Goal: Communication & Community: Answer question/provide support

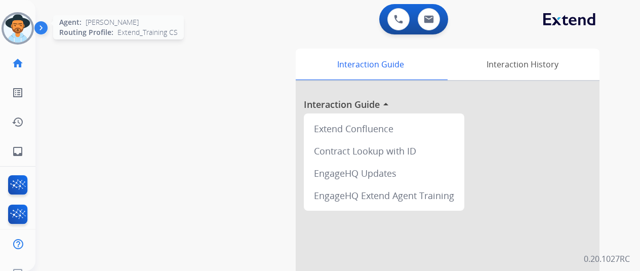
click at [19, 21] on img at bounding box center [18, 28] width 28 height 28
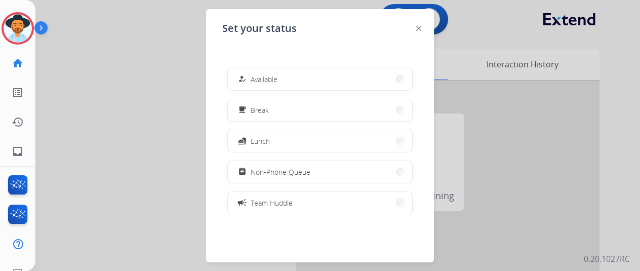
click at [268, 75] on span "Available" at bounding box center [264, 79] width 27 height 11
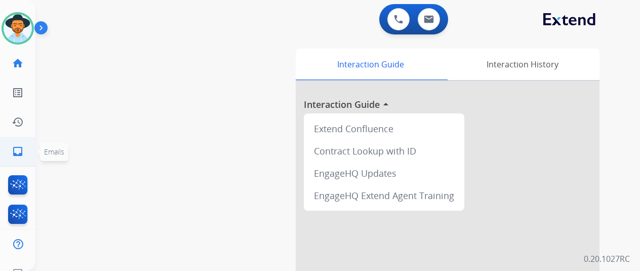
click at [12, 149] on mat-icon "inbox" at bounding box center [18, 151] width 12 height 12
select select "**********"
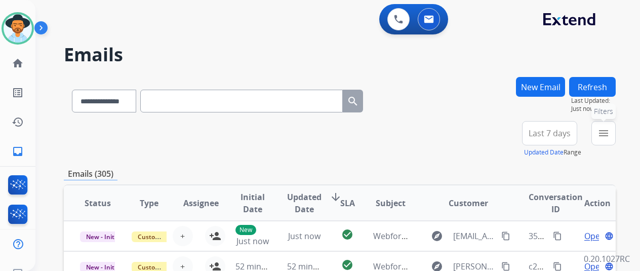
click at [615, 131] on button "menu Filters" at bounding box center [603, 133] width 24 height 24
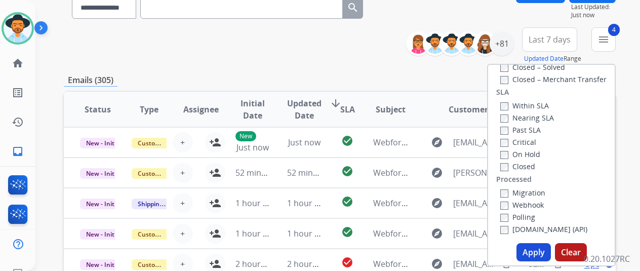
scroll to position [152, 0]
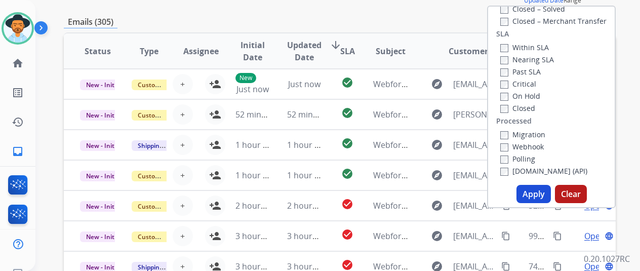
click at [536, 191] on button "Apply" at bounding box center [533, 194] width 34 height 18
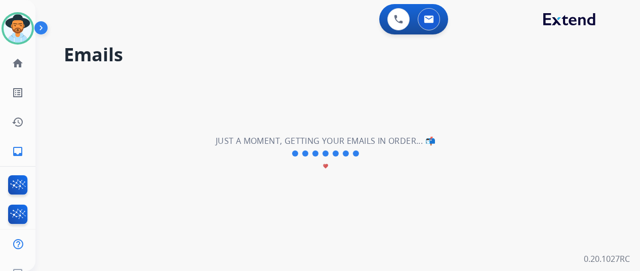
scroll to position [0, 0]
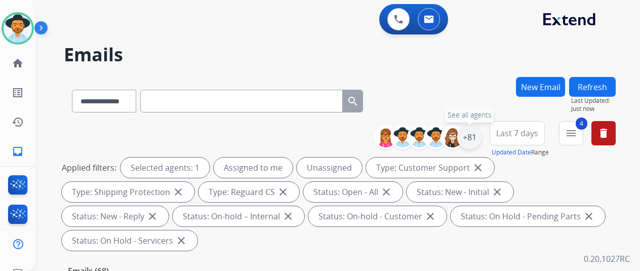
click at [479, 135] on div "+81" at bounding box center [469, 137] width 24 height 24
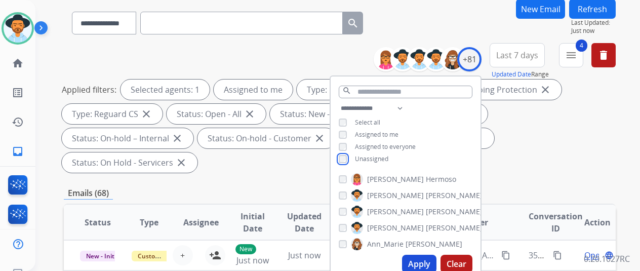
scroll to position [202, 0]
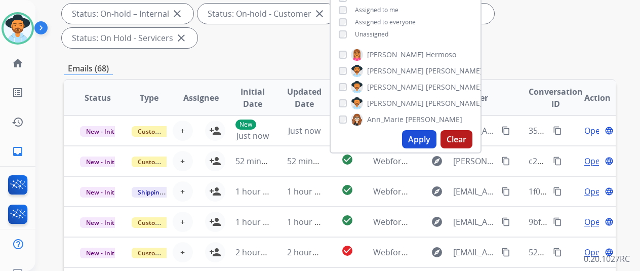
click at [422, 140] on button "Apply" at bounding box center [419, 139] width 34 height 18
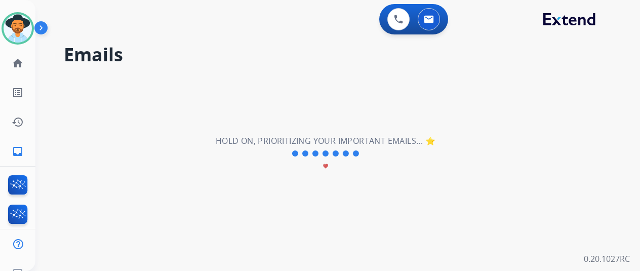
scroll to position [0, 0]
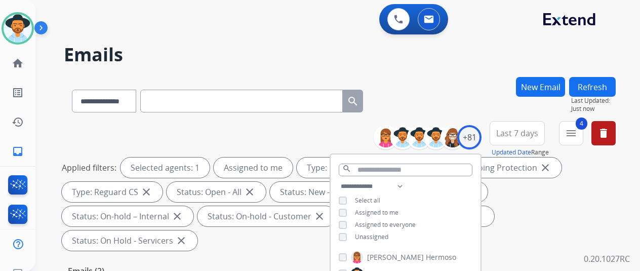
click at [453, 85] on div "**********" at bounding box center [340, 99] width 552 height 44
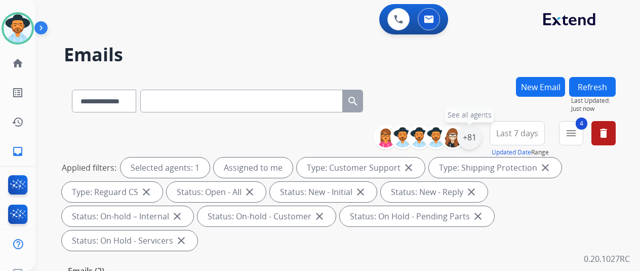
click at [475, 134] on div "+81" at bounding box center [469, 137] width 24 height 24
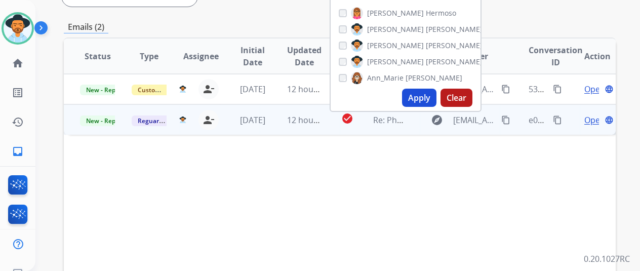
scroll to position [253, 0]
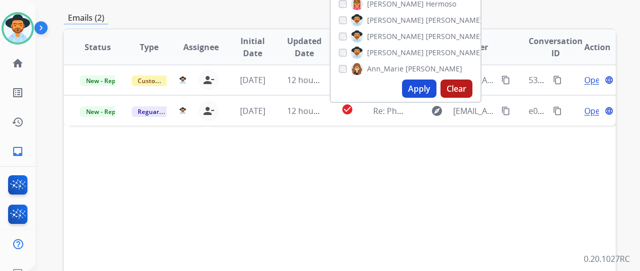
click at [423, 86] on button "Apply" at bounding box center [419, 88] width 34 height 18
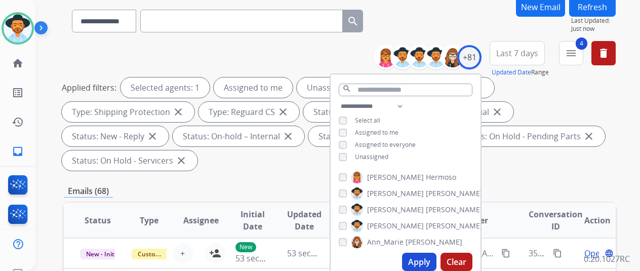
scroll to position [152, 0]
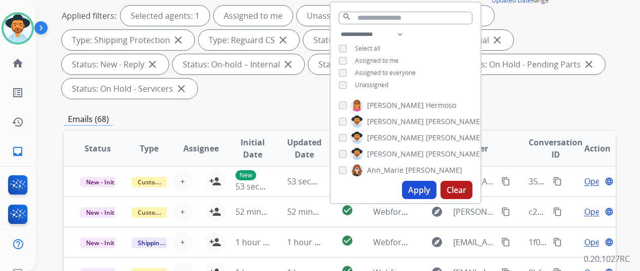
click at [261, 106] on div "**********" at bounding box center [340, 223] width 552 height 596
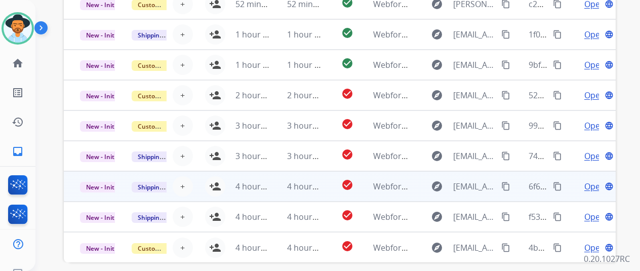
scroll to position [394, 0]
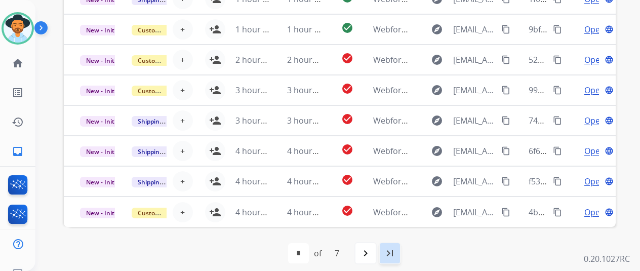
click at [393, 248] on mat-icon "last_page" at bounding box center [390, 253] width 12 height 12
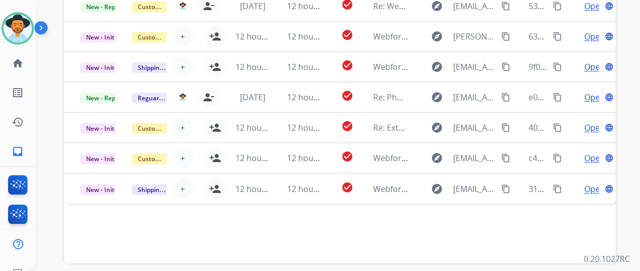
scroll to position [293, 0]
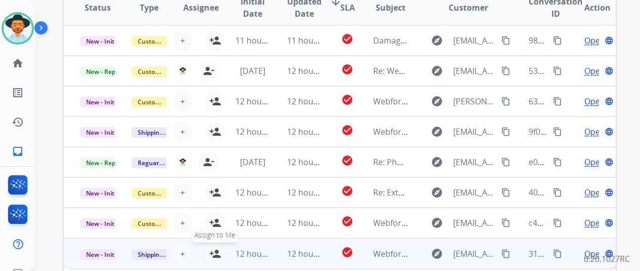
click at [212, 251] on mat-icon "person_add" at bounding box center [215, 253] width 12 height 12
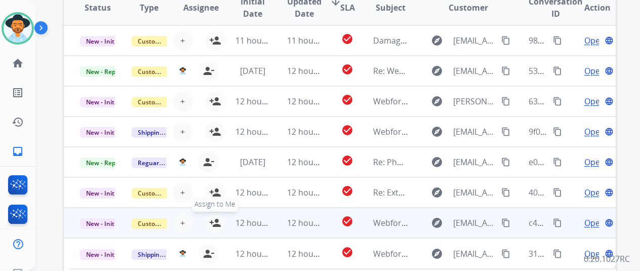
click at [216, 215] on button "person_add Assign to Me" at bounding box center [215, 223] width 20 height 20
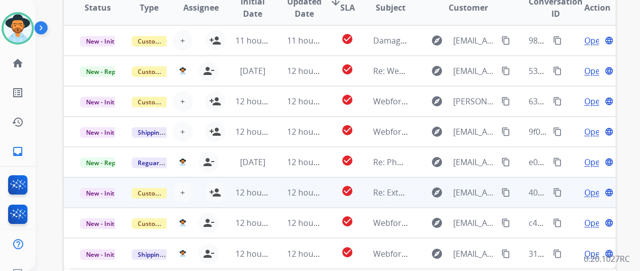
click at [217, 188] on mat-icon "person_add" at bounding box center [215, 192] width 12 height 12
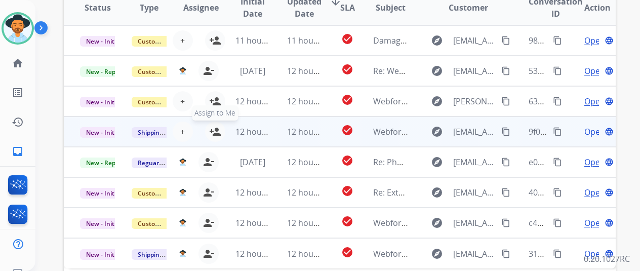
click at [213, 130] on mat-icon "person_add" at bounding box center [215, 132] width 12 height 12
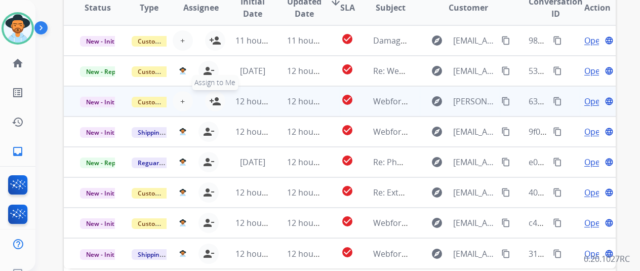
click at [214, 98] on mat-icon "person_add" at bounding box center [215, 101] width 12 height 12
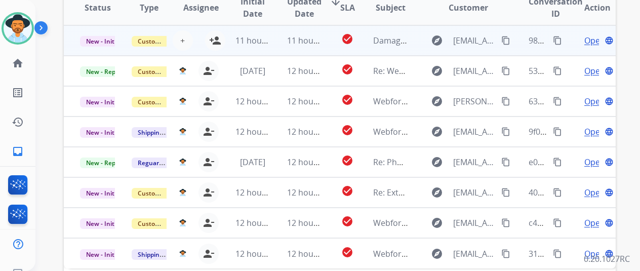
click at [219, 34] on td "11 hours ago" at bounding box center [245, 40] width 52 height 30
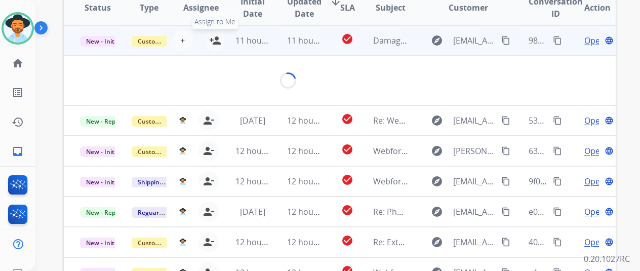
click at [212, 36] on mat-icon "person_add" at bounding box center [215, 40] width 12 height 12
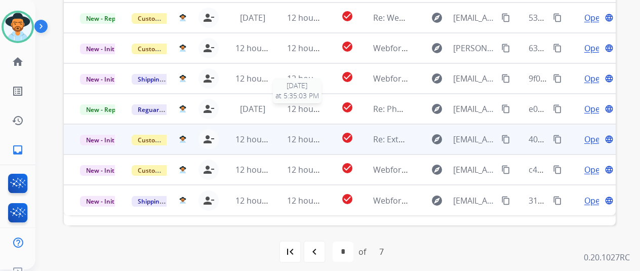
scroll to position [12, 0]
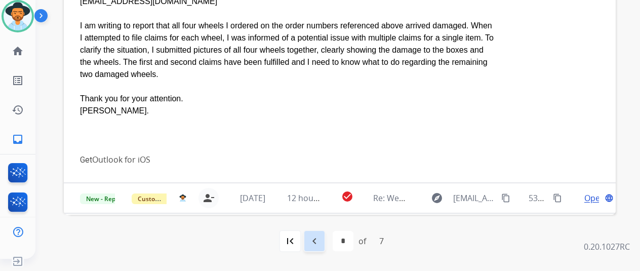
click at [316, 238] on mat-icon "navigate_before" at bounding box center [314, 241] width 12 height 12
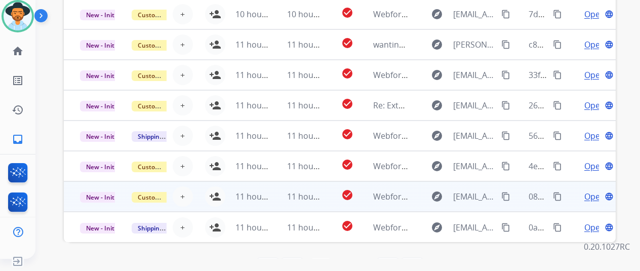
scroll to position [394, 0]
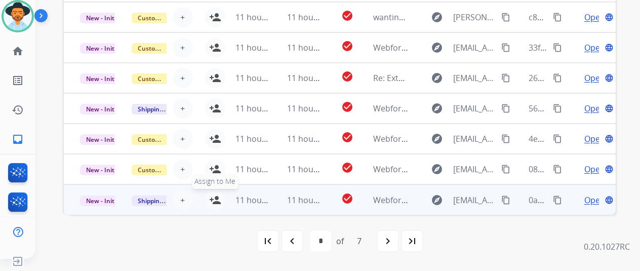
click at [215, 194] on mat-icon "person_add" at bounding box center [215, 200] width 12 height 12
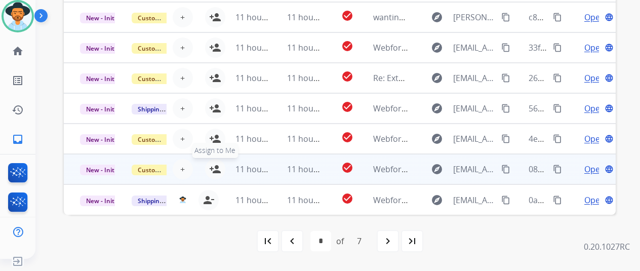
click at [218, 163] on mat-icon "person_add" at bounding box center [215, 169] width 12 height 12
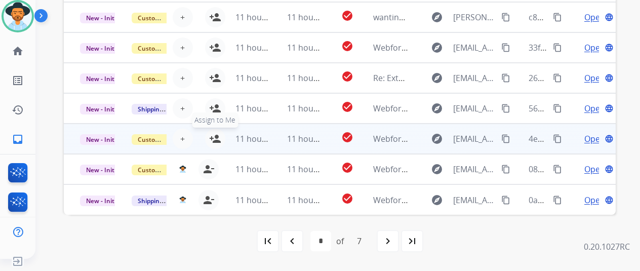
click at [216, 133] on mat-icon "person_add" at bounding box center [215, 139] width 12 height 12
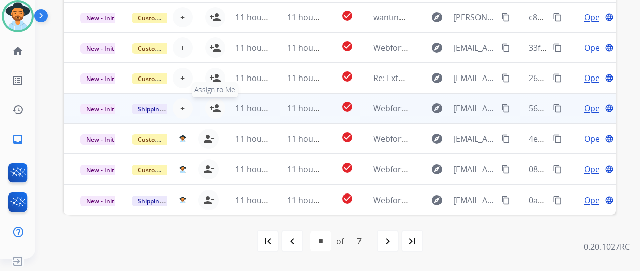
click at [214, 101] on button "person_add Assign to Me" at bounding box center [215, 108] width 20 height 20
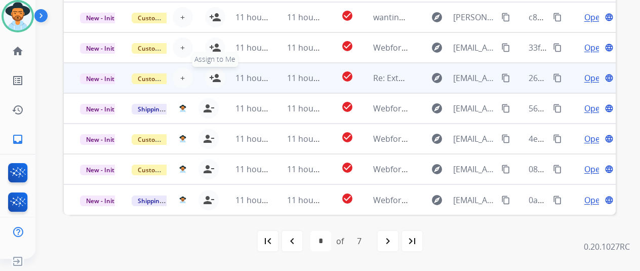
click at [214, 79] on mat-icon "person_add" at bounding box center [215, 78] width 12 height 12
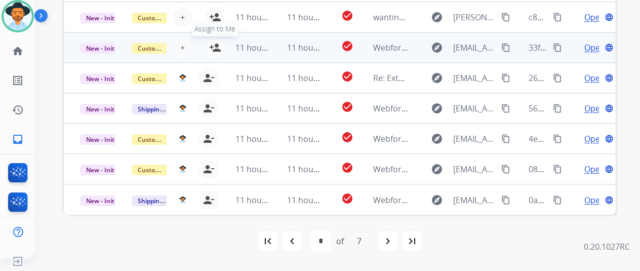
click at [212, 49] on mat-icon "person_add" at bounding box center [215, 48] width 12 height 12
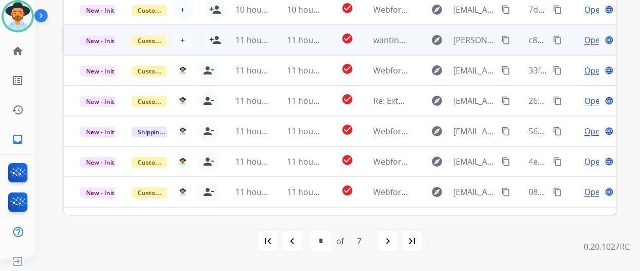
scroll to position [0, 0]
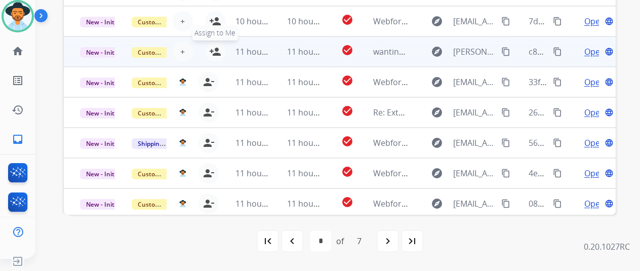
click at [215, 53] on mat-icon "person_add" at bounding box center [215, 52] width 12 height 12
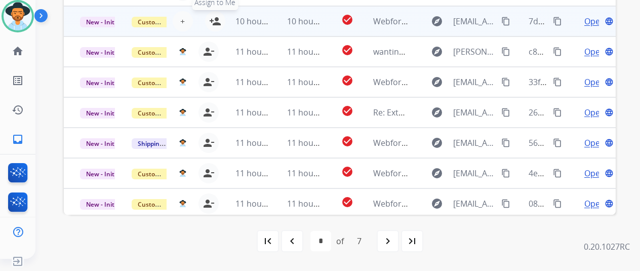
scroll to position [343, 0]
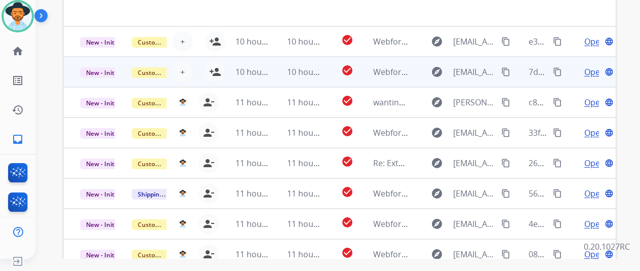
click at [219, 66] on td "10 hours ago" at bounding box center [245, 72] width 52 height 30
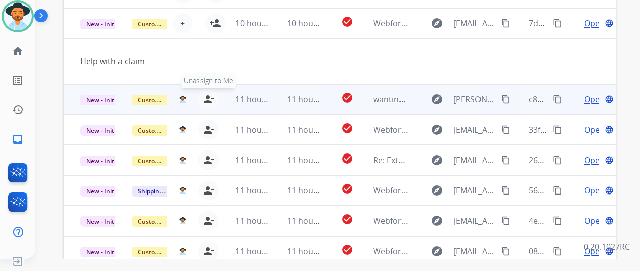
scroll to position [0, 0]
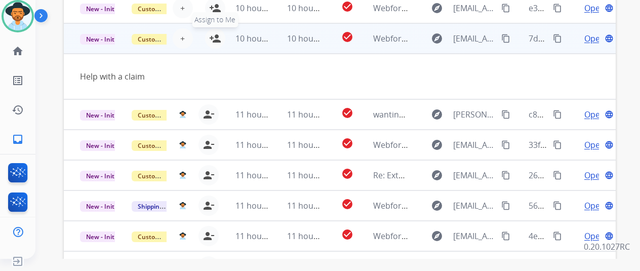
click at [214, 34] on mat-icon "person_add" at bounding box center [215, 38] width 12 height 12
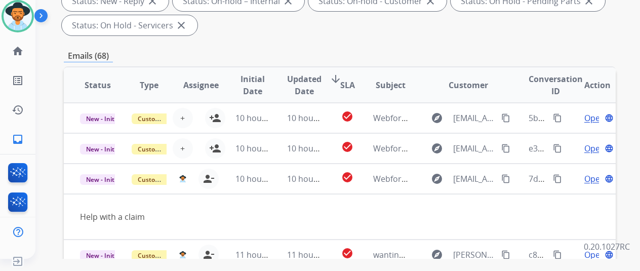
scroll to position [191, 0]
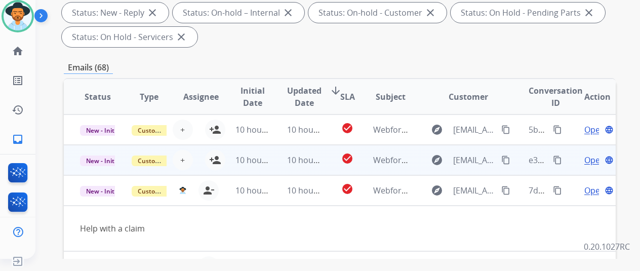
click at [217, 150] on div "+ Select agent person_add Assign to Me" at bounding box center [192, 160] width 65 height 20
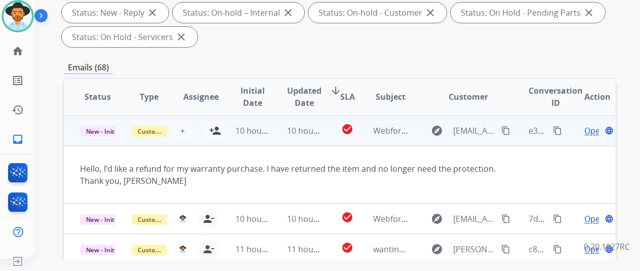
scroll to position [30, 0]
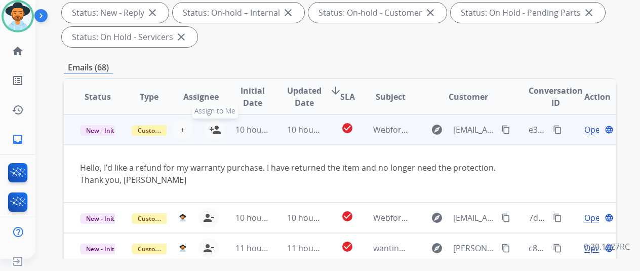
click at [215, 130] on mat-icon "person_add" at bounding box center [215, 129] width 12 height 12
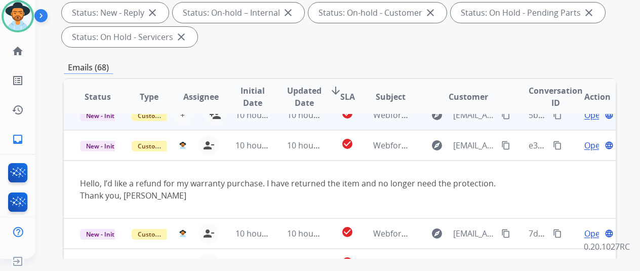
scroll to position [0, 0]
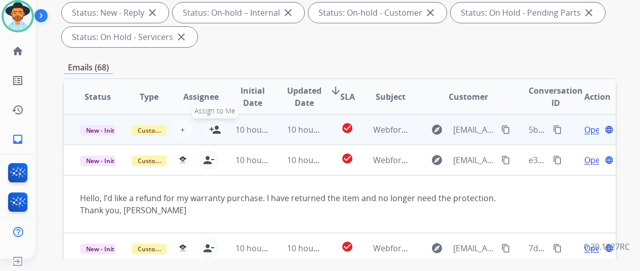
click at [215, 121] on button "person_add Assign to Me" at bounding box center [215, 129] width 20 height 20
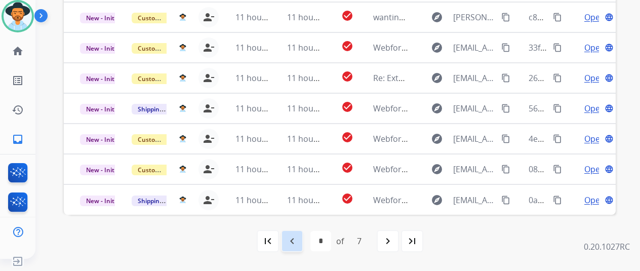
click at [298, 240] on mat-icon "navigate_before" at bounding box center [292, 241] width 12 height 12
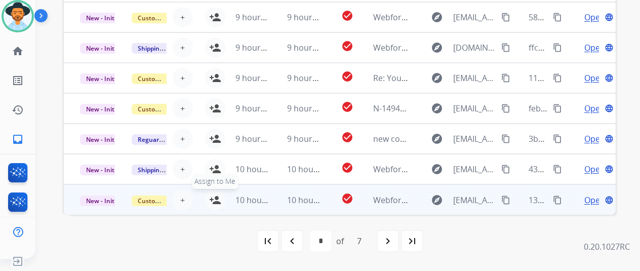
click at [214, 196] on mat-icon "person_add" at bounding box center [215, 200] width 12 height 12
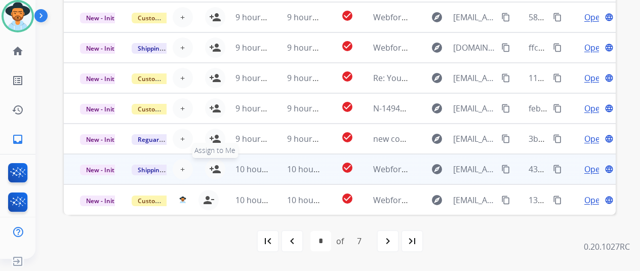
click at [217, 166] on mat-icon "person_add" at bounding box center [215, 169] width 12 height 12
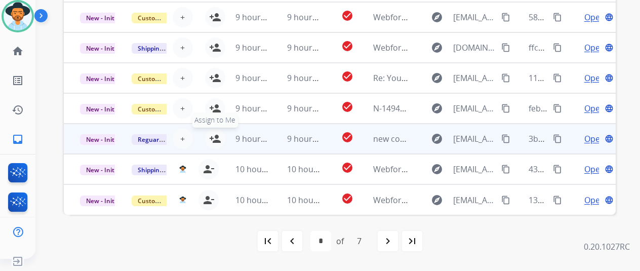
click at [214, 134] on mat-icon "person_add" at bounding box center [215, 139] width 12 height 12
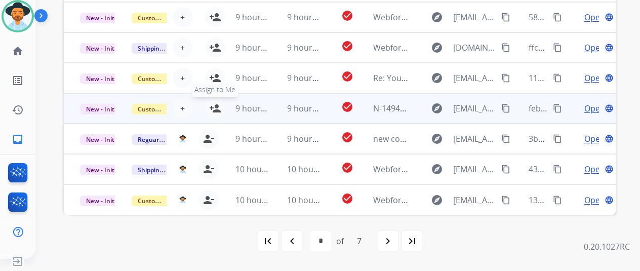
click at [212, 103] on mat-icon "person_add" at bounding box center [215, 108] width 12 height 12
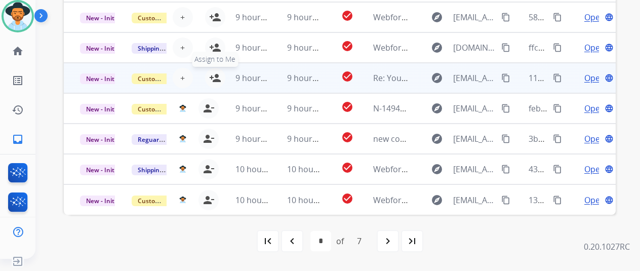
click at [214, 75] on mat-icon "person_add" at bounding box center [215, 78] width 12 height 12
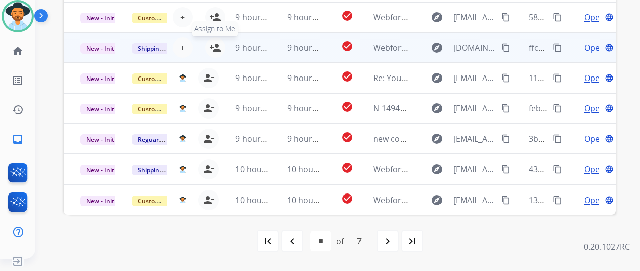
click at [218, 43] on mat-icon "person_add" at bounding box center [215, 48] width 12 height 12
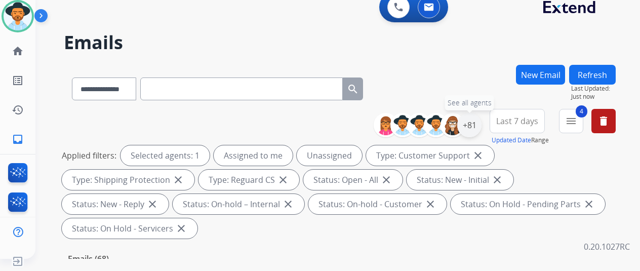
click at [476, 127] on div "+81" at bounding box center [469, 125] width 24 height 24
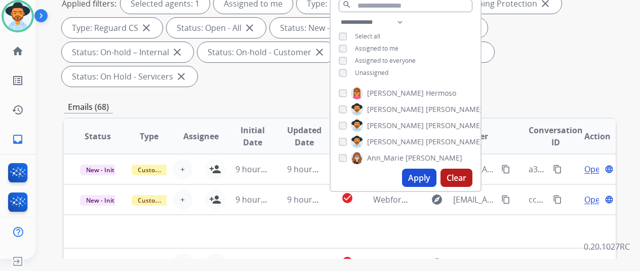
click at [421, 176] on button "Apply" at bounding box center [419, 178] width 34 height 18
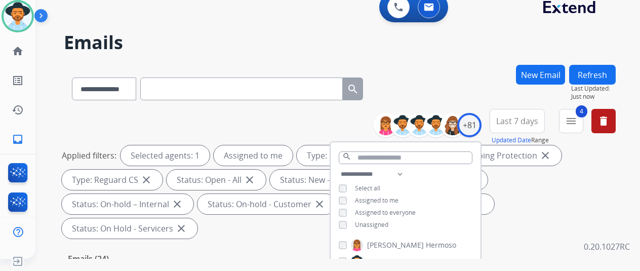
click at [450, 76] on div "**********" at bounding box center [340, 87] width 552 height 44
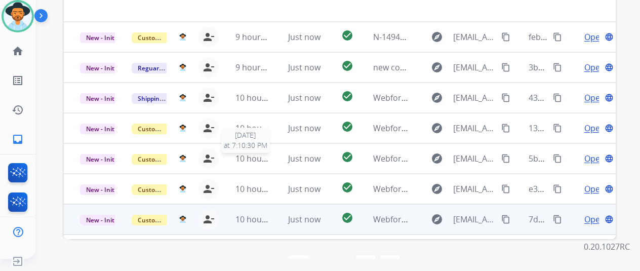
scroll to position [34, 0]
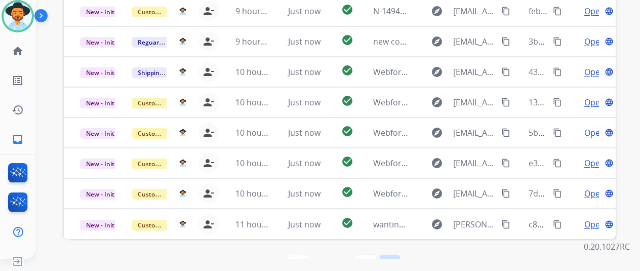
click at [395, 259] on mat-icon "last_page" at bounding box center [390, 265] width 12 height 12
select select "*"
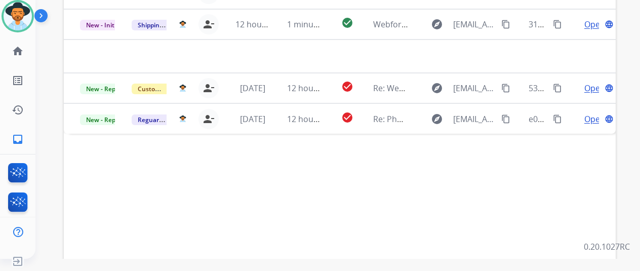
scroll to position [268, 0]
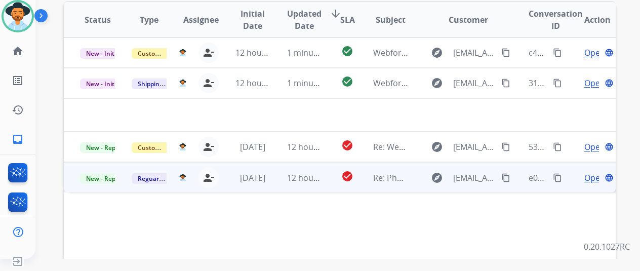
click at [595, 172] on span "Open" at bounding box center [594, 178] width 21 height 12
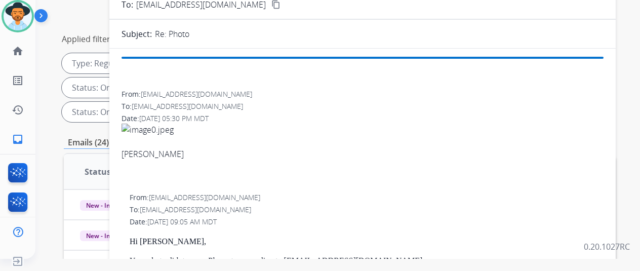
scroll to position [0, 0]
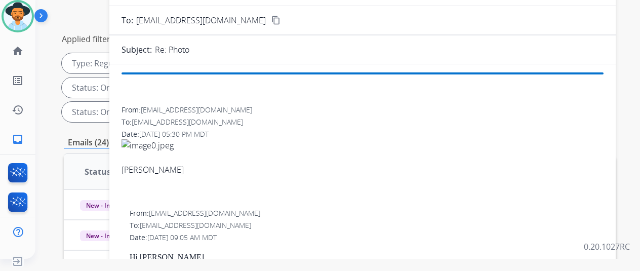
click at [141, 145] on img at bounding box center [362, 145] width 482 height 12
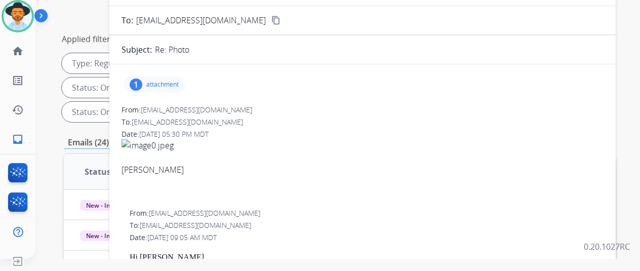
scroll to position [66, 0]
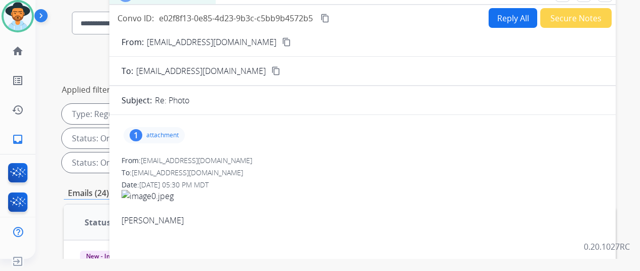
click at [142, 132] on div "1" at bounding box center [136, 135] width 13 height 12
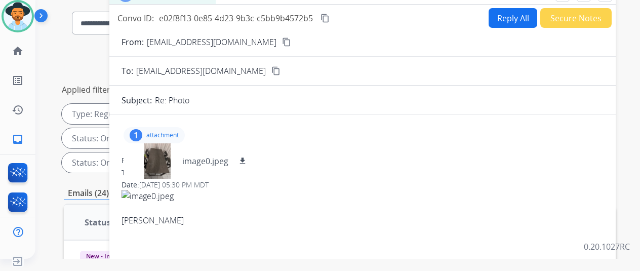
click at [282, 42] on mat-icon "content_copy" at bounding box center [286, 41] width 9 height 9
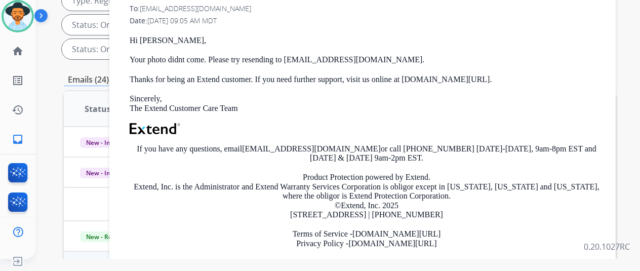
scroll to position [268, 0]
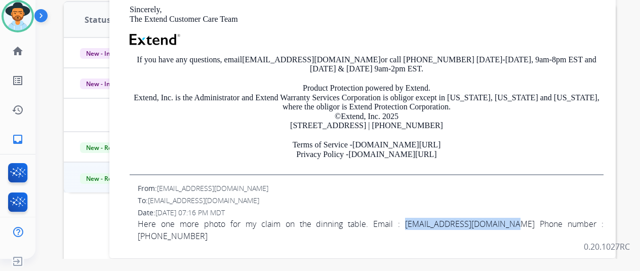
drag, startPoint x: 474, startPoint y: 215, endPoint x: 378, endPoint y: 213, distance: 96.2
click at [378, 218] on span "Here one more photo for my claim on the dinning table. Email : eveliserivera78@…" at bounding box center [371, 230] width 466 height 24
copy span "eveliserivera78@gmail.com"
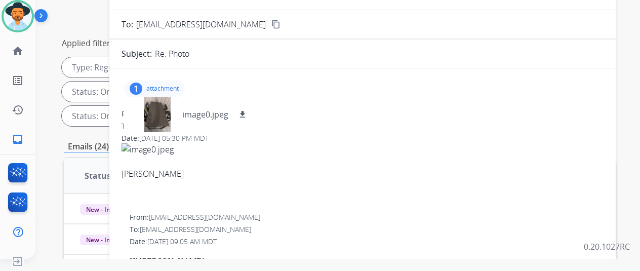
scroll to position [15, 0]
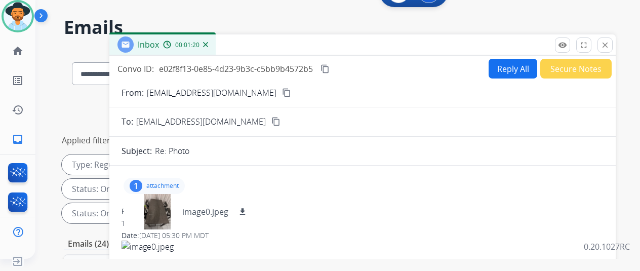
click at [512, 64] on button "Reply All" at bounding box center [512, 69] width 49 height 20
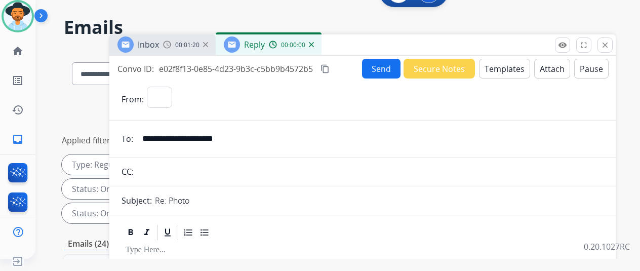
select select "**********"
click at [510, 60] on button "Templates" at bounding box center [504, 69] width 51 height 20
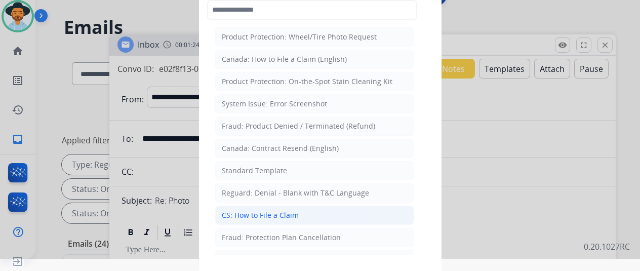
click at [246, 213] on div "CS: How to File a Claim" at bounding box center [260, 215] width 77 height 10
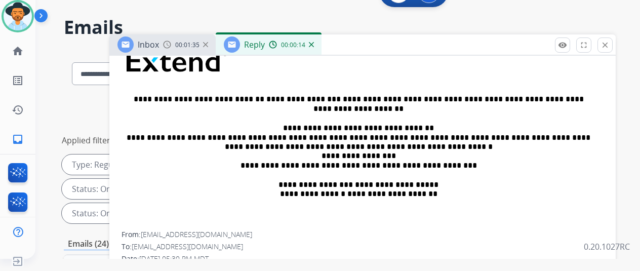
scroll to position [202, 0]
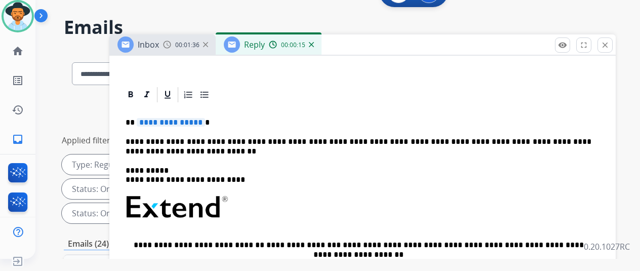
click at [205, 123] on span "**********" at bounding box center [171, 122] width 68 height 9
click at [134, 138] on p "**********" at bounding box center [359, 146] width 466 height 19
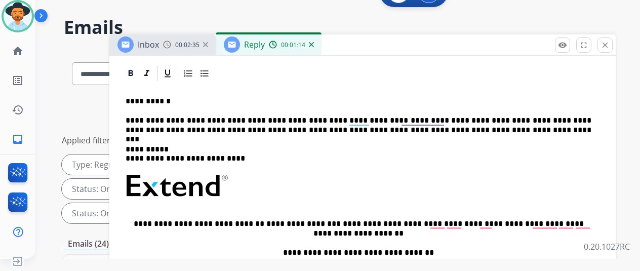
scroll to position [152, 0]
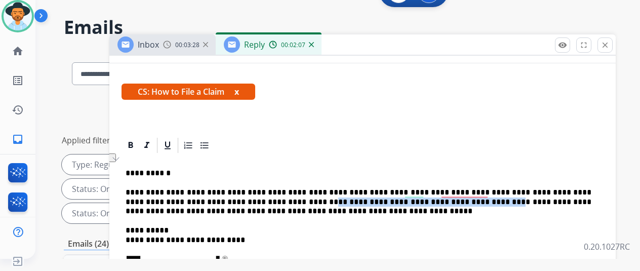
drag, startPoint x: 392, startPoint y: 200, endPoint x: 236, endPoint y: 201, distance: 155.4
click at [236, 201] on p "**********" at bounding box center [359, 202] width 466 height 28
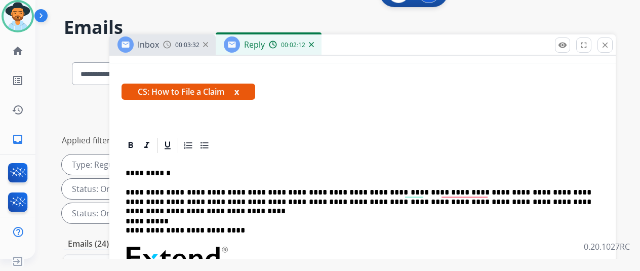
click at [235, 200] on p "**********" at bounding box center [359, 197] width 466 height 19
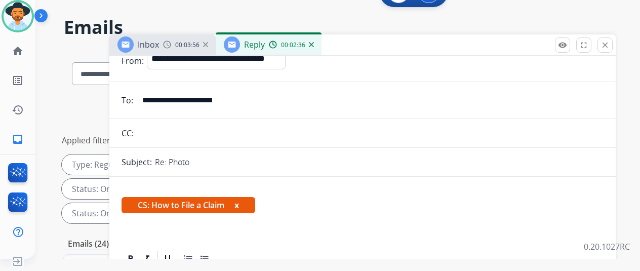
scroll to position [0, 0]
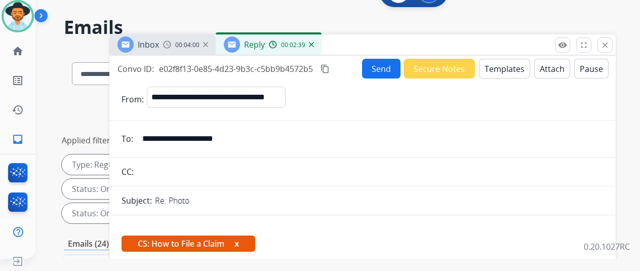
click at [386, 65] on button "Send" at bounding box center [381, 69] width 38 height 20
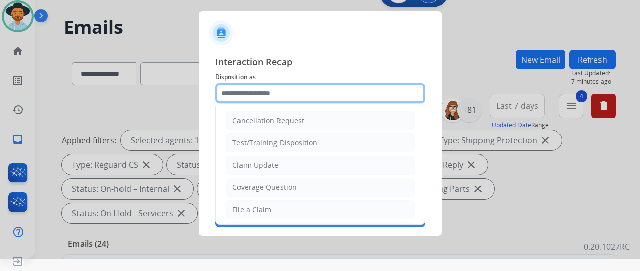
click at [247, 95] on input "text" at bounding box center [320, 93] width 210 height 20
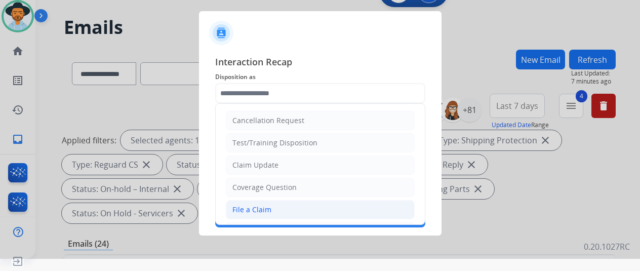
click at [247, 205] on div "File a Claim" at bounding box center [251, 209] width 39 height 10
type input "**********"
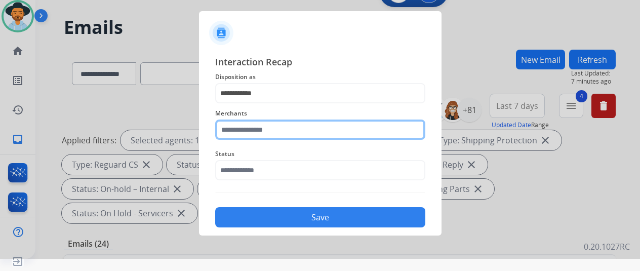
click at [242, 130] on input "text" at bounding box center [320, 129] width 210 height 20
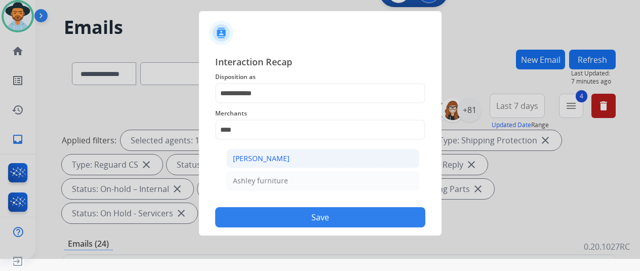
click at [279, 158] on div "[PERSON_NAME]" at bounding box center [261, 158] width 57 height 10
type input "**********"
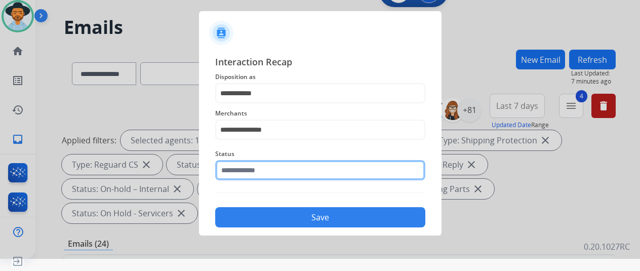
click at [249, 177] on input "text" at bounding box center [320, 170] width 210 height 20
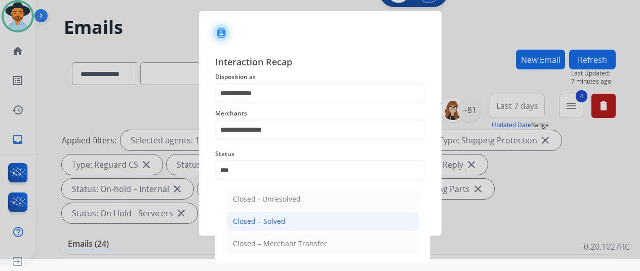
click at [259, 218] on div "Closed – Solved" at bounding box center [259, 221] width 53 height 10
type input "**********"
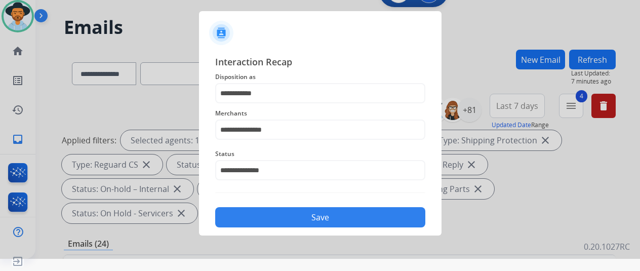
click at [286, 216] on button "Save" at bounding box center [320, 217] width 210 height 20
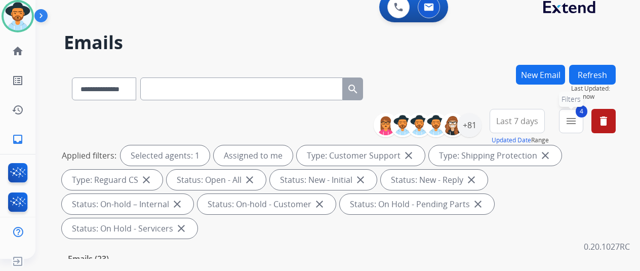
click at [577, 116] on mat-icon "menu" at bounding box center [571, 121] width 12 height 12
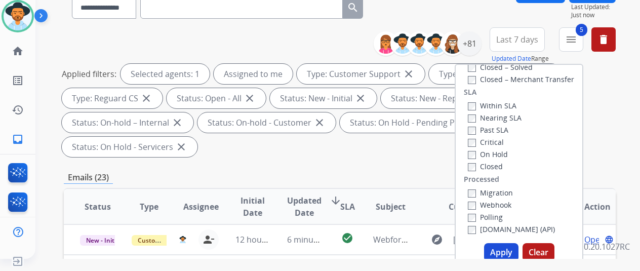
scroll to position [202, 0]
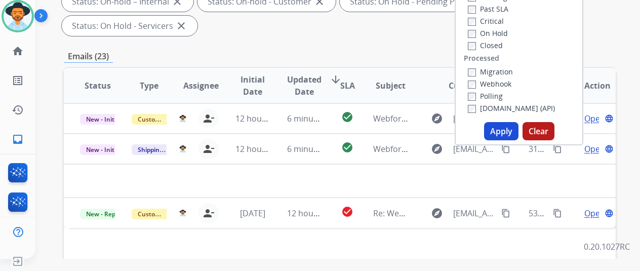
click at [499, 131] on button "Apply" at bounding box center [501, 131] width 34 height 18
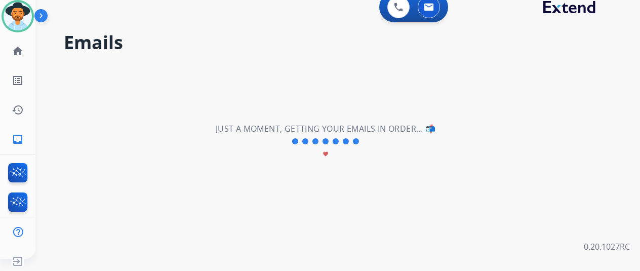
scroll to position [0, 0]
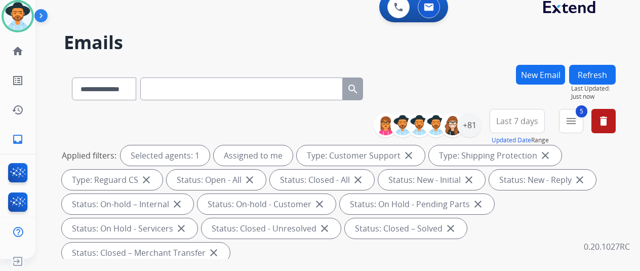
click at [457, 60] on div "**********" at bounding box center [325, 159] width 580 height 271
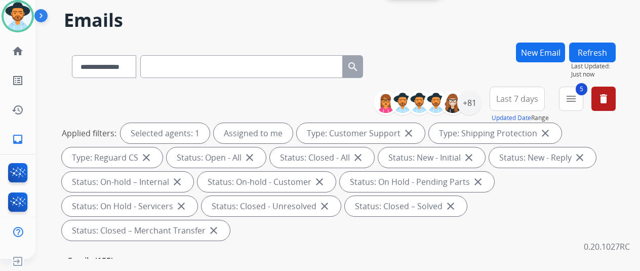
scroll to position [202, 0]
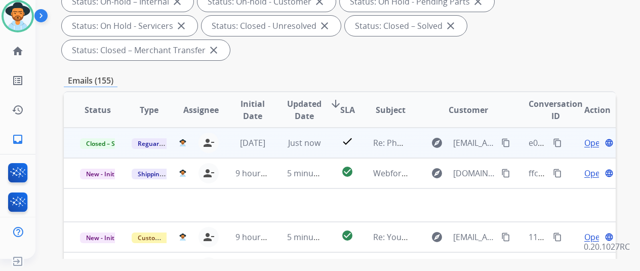
click at [557, 139] on mat-icon "content_copy" at bounding box center [557, 142] width 9 height 9
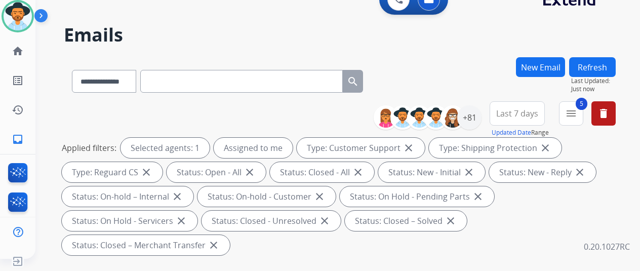
scroll to position [0, 0]
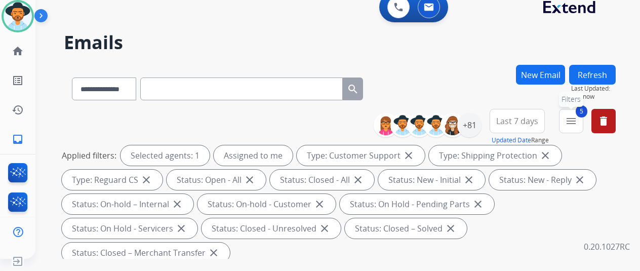
click at [577, 123] on mat-icon "menu" at bounding box center [571, 121] width 12 height 12
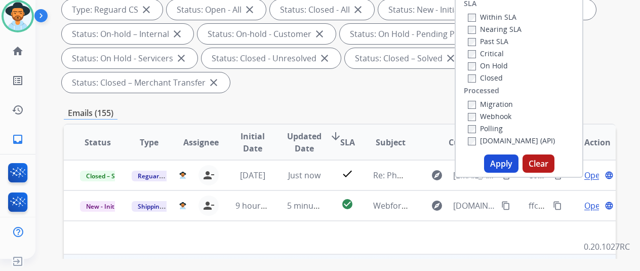
scroll to position [253, 0]
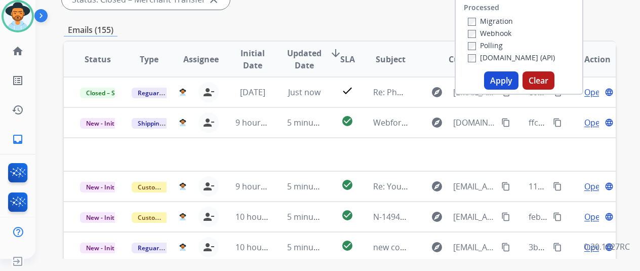
click at [497, 79] on button "Apply" at bounding box center [501, 80] width 34 height 18
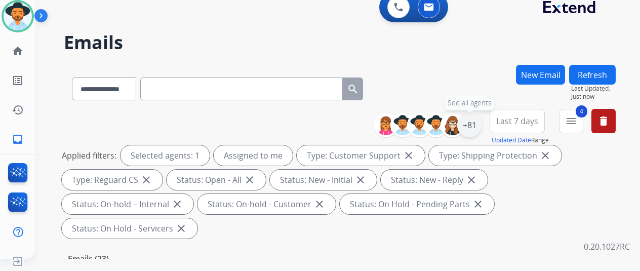
click at [474, 117] on div "+81" at bounding box center [469, 125] width 24 height 24
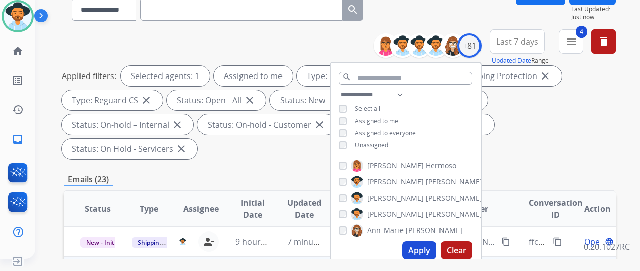
scroll to position [202, 0]
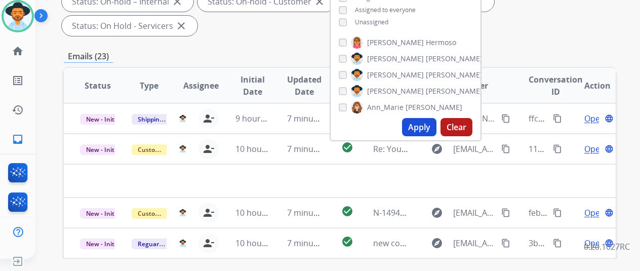
click at [422, 124] on button "Apply" at bounding box center [419, 127] width 34 height 18
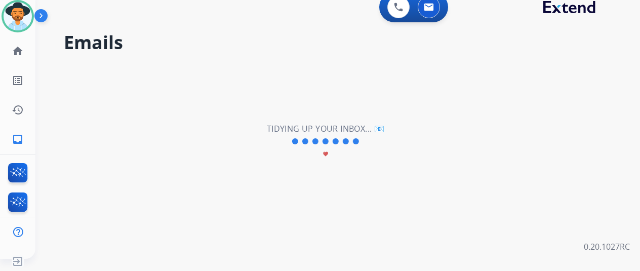
scroll to position [0, 0]
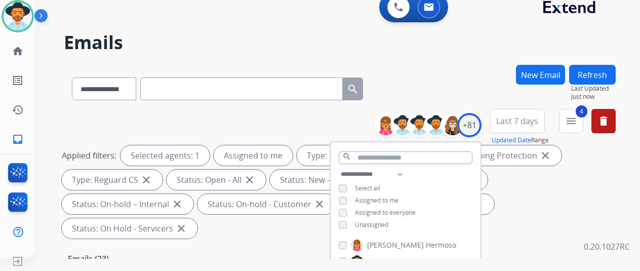
click at [482, 46] on h2 "Emails" at bounding box center [340, 42] width 552 height 20
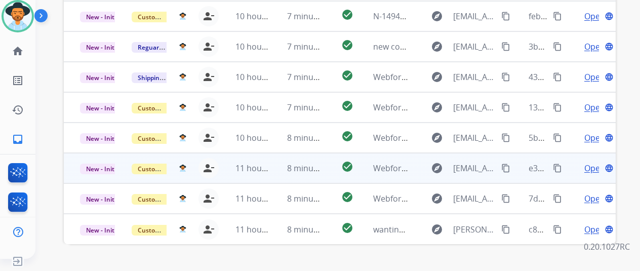
scroll to position [369, 0]
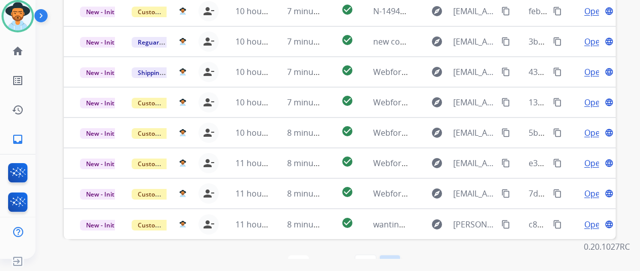
click at [396, 259] on mat-icon "last_page" at bounding box center [390, 265] width 12 height 12
select select "*"
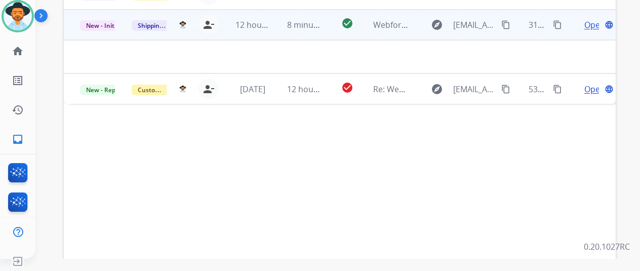
scroll to position [218, 0]
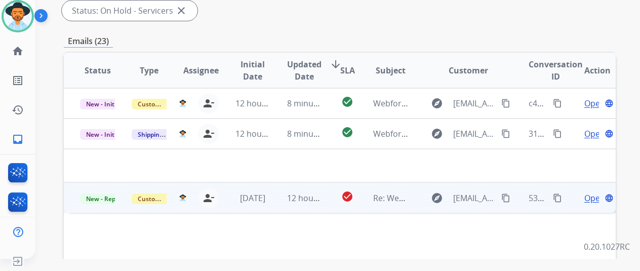
click at [592, 192] on span "Open" at bounding box center [594, 198] width 21 height 12
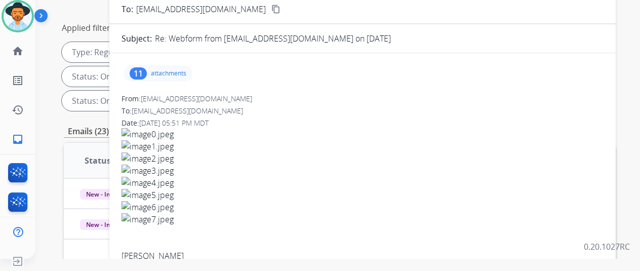
scroll to position [66, 0]
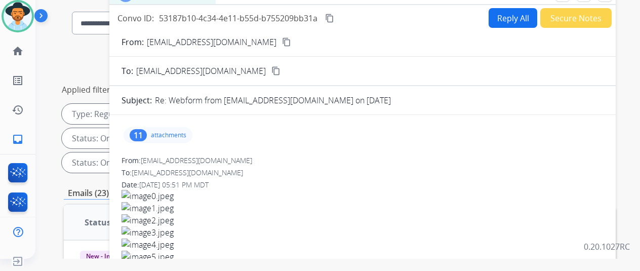
click at [282, 41] on mat-icon "content_copy" at bounding box center [286, 41] width 9 height 9
click at [145, 132] on div "11" at bounding box center [138, 135] width 17 height 12
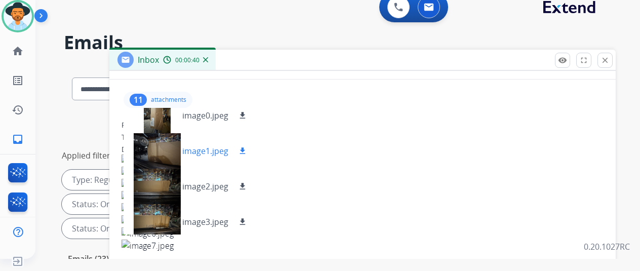
scroll to position [0, 0]
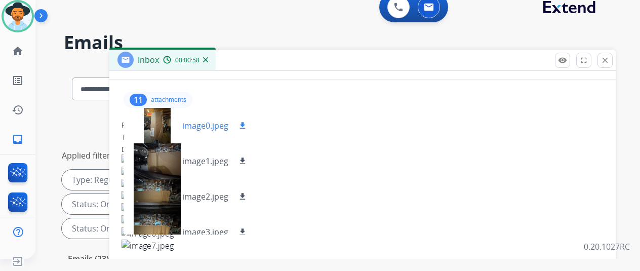
click at [247, 121] on mat-icon "download" at bounding box center [242, 125] width 9 height 9
click at [247, 158] on mat-icon "download" at bounding box center [242, 160] width 9 height 9
click at [247, 194] on mat-icon "download" at bounding box center [242, 196] width 9 height 9
click at [247, 228] on mat-icon "download" at bounding box center [242, 231] width 9 height 9
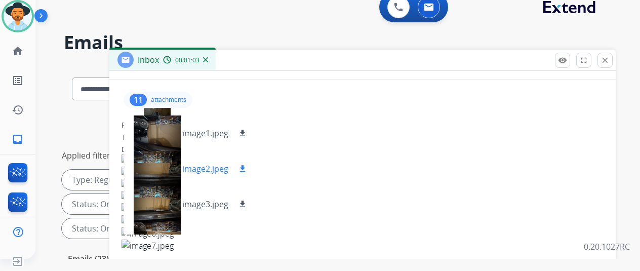
scroll to position [51, 0]
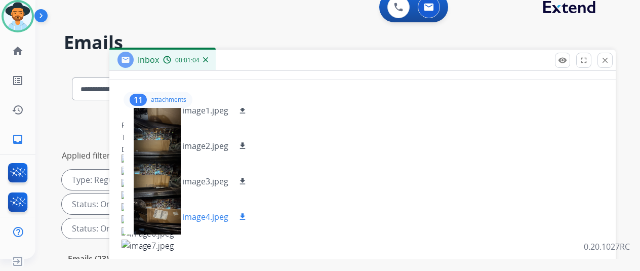
click at [247, 214] on mat-icon "download" at bounding box center [242, 216] width 9 height 9
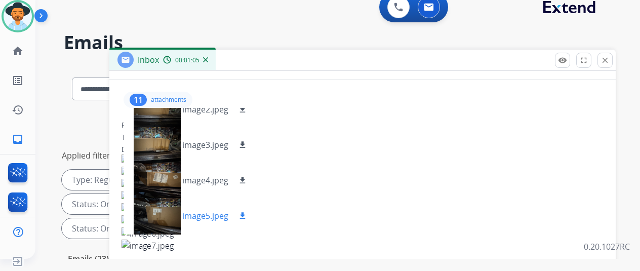
scroll to position [101, 0]
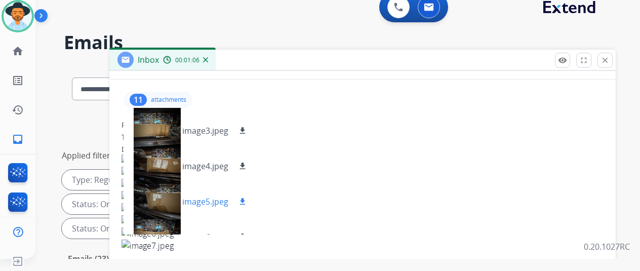
click at [247, 199] on mat-icon "download" at bounding box center [242, 201] width 9 height 9
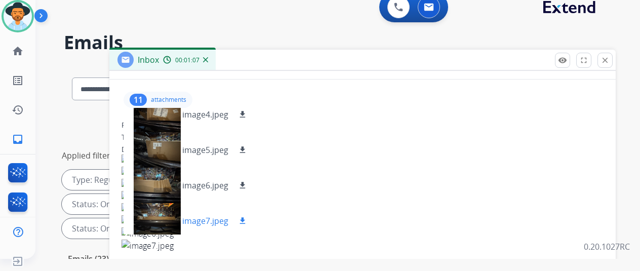
scroll to position [202, 0]
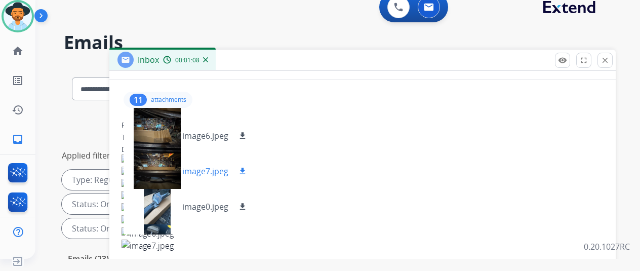
click at [247, 171] on mat-icon "download" at bounding box center [242, 171] width 9 height 9
click at [247, 202] on mat-icon "download" at bounding box center [242, 206] width 9 height 9
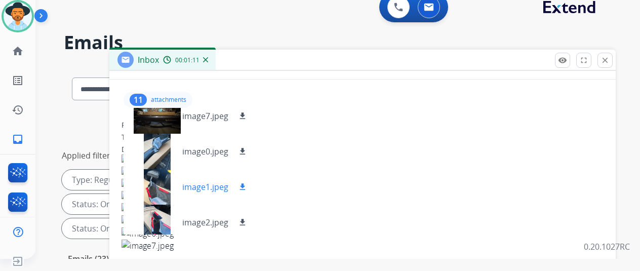
scroll to position [263, 0]
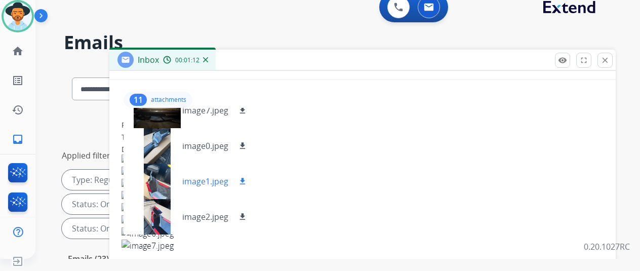
click at [247, 178] on mat-icon "download" at bounding box center [242, 181] width 9 height 9
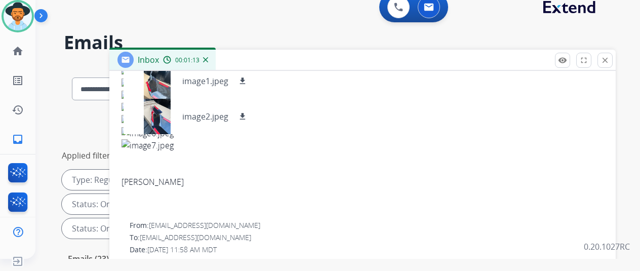
scroll to position [202, 0]
click at [247, 113] on mat-icon "download" at bounding box center [242, 115] width 9 height 9
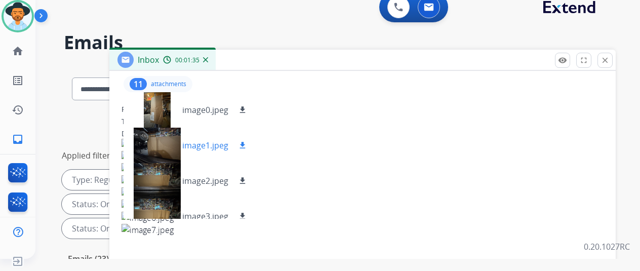
scroll to position [101, 0]
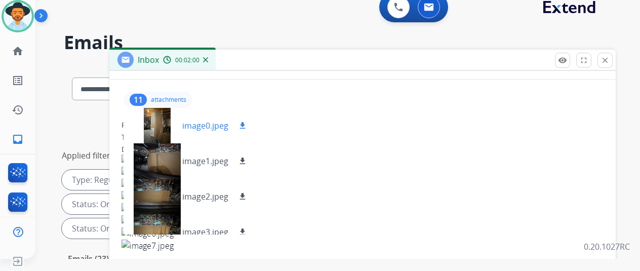
click at [247, 121] on mat-icon "download" at bounding box center [242, 125] width 9 height 9
click at [247, 161] on mat-icon "download" at bounding box center [242, 160] width 9 height 9
click at [247, 194] on mat-icon "download" at bounding box center [242, 196] width 9 height 9
click at [247, 231] on mat-icon "download" at bounding box center [242, 231] width 9 height 9
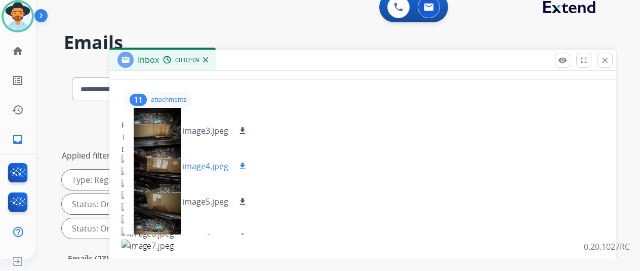
click at [247, 163] on mat-icon "download" at bounding box center [242, 165] width 9 height 9
click at [247, 197] on mat-icon "download" at bounding box center [242, 201] width 9 height 9
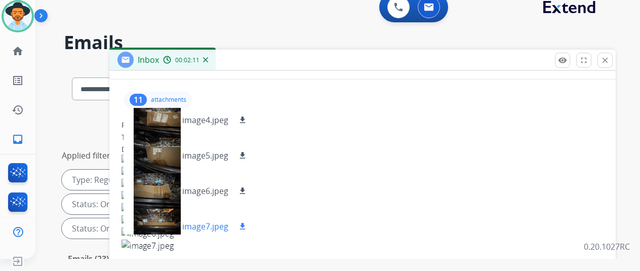
scroll to position [202, 0]
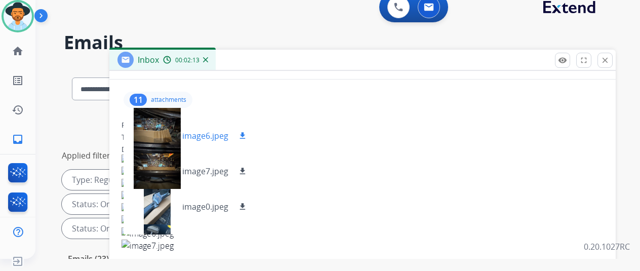
click at [247, 133] on mat-icon "download" at bounding box center [242, 135] width 9 height 9
click at [247, 168] on mat-icon "download" at bounding box center [242, 171] width 9 height 9
click at [247, 202] on mat-icon "download" at bounding box center [242, 206] width 9 height 9
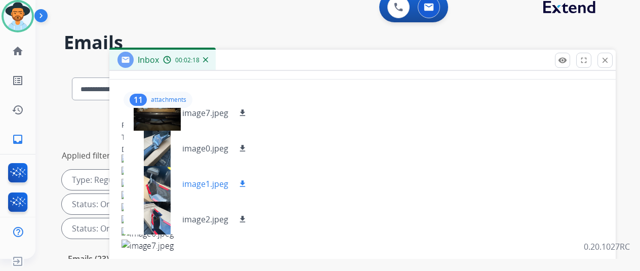
scroll to position [263, 0]
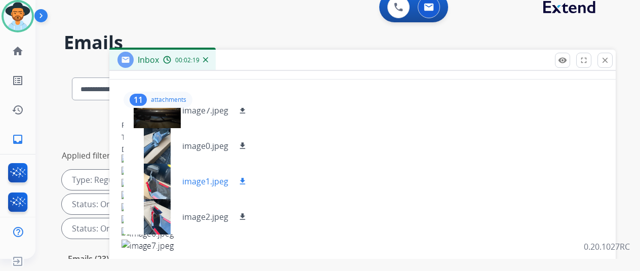
click at [247, 177] on mat-icon "download" at bounding box center [242, 181] width 9 height 9
click at [247, 215] on mat-icon "download" at bounding box center [242, 216] width 9 height 9
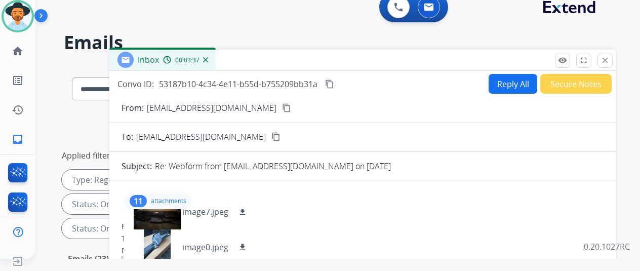
click at [334, 80] on mat-icon "content_copy" at bounding box center [329, 83] width 9 height 9
click at [510, 81] on button "Reply All" at bounding box center [512, 84] width 49 height 20
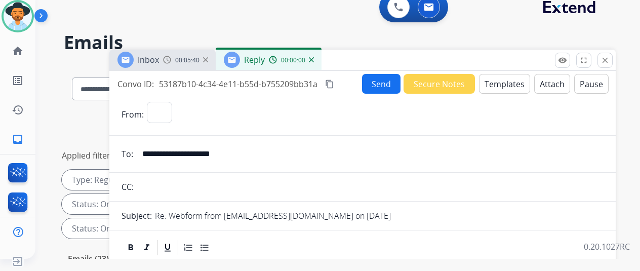
select select "**********"
click at [510, 82] on button "Templates" at bounding box center [504, 84] width 51 height 20
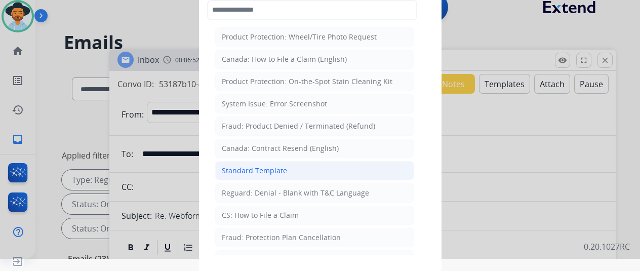
click at [261, 167] on div "Standard Template" at bounding box center [254, 171] width 65 height 10
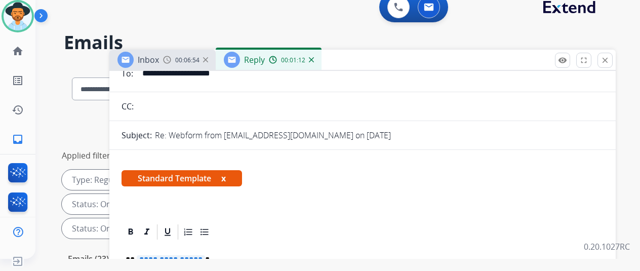
scroll to position [152, 0]
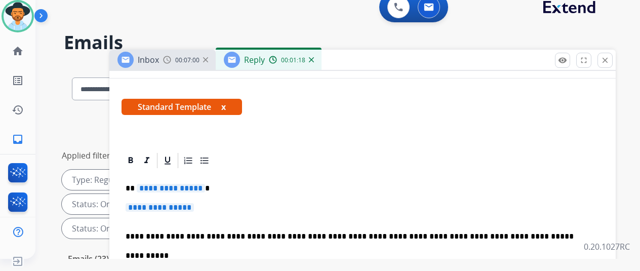
click at [204, 187] on span "**********" at bounding box center [171, 188] width 68 height 9
click at [194, 208] on span "**********" at bounding box center [160, 207] width 68 height 9
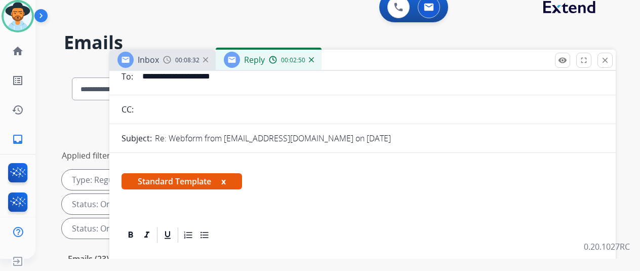
scroll to position [0, 0]
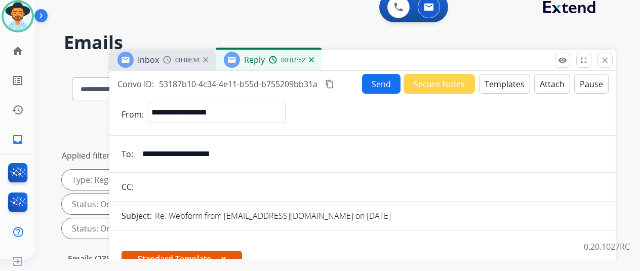
click at [386, 81] on button "Send" at bounding box center [381, 84] width 38 height 20
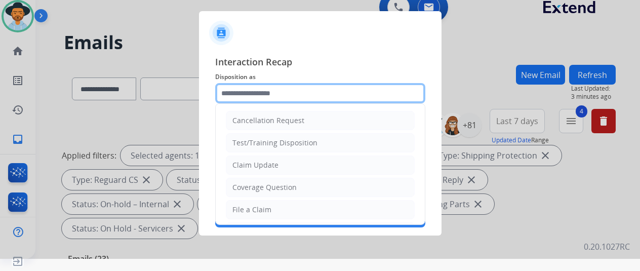
click at [232, 91] on input "text" at bounding box center [320, 93] width 210 height 20
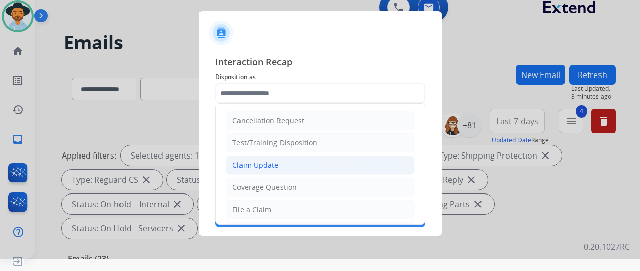
click at [246, 166] on div "Claim Update" at bounding box center [255, 165] width 46 height 10
type input "**********"
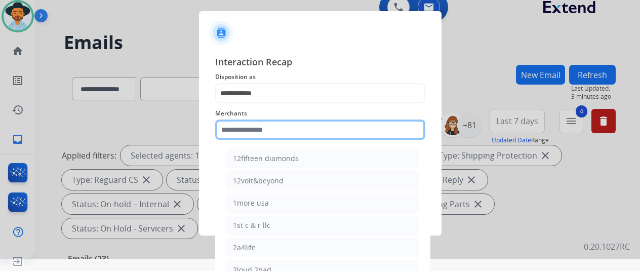
click at [247, 127] on input "text" at bounding box center [320, 129] width 210 height 20
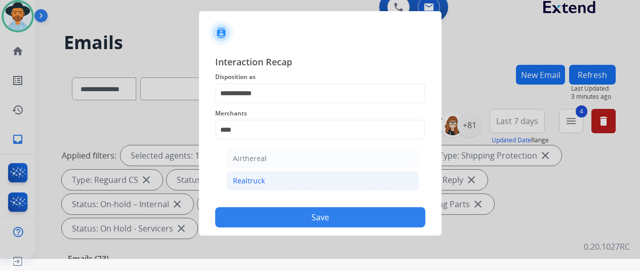
click at [240, 181] on div "Realtruck" at bounding box center [249, 181] width 32 height 10
type input "*********"
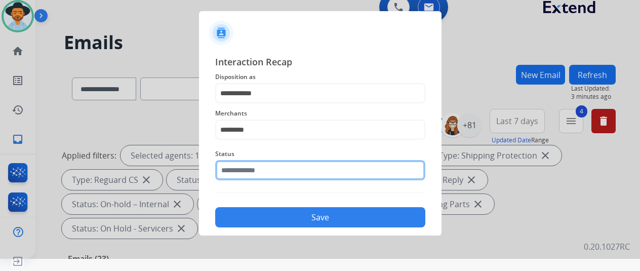
click at [239, 168] on input "text" at bounding box center [320, 170] width 210 height 20
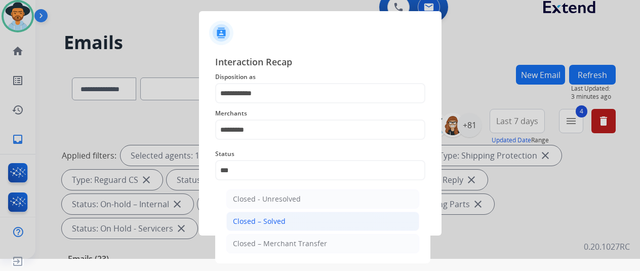
click at [294, 221] on li "Closed – Solved" at bounding box center [322, 221] width 193 height 19
type input "**********"
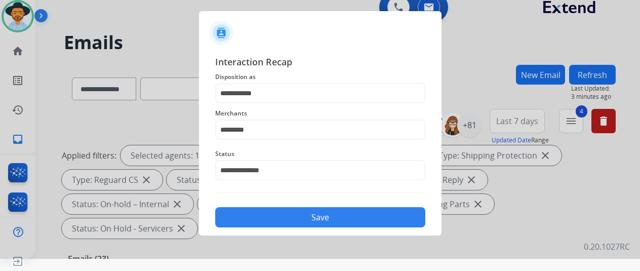
click at [294, 220] on button "Save" at bounding box center [320, 217] width 210 height 20
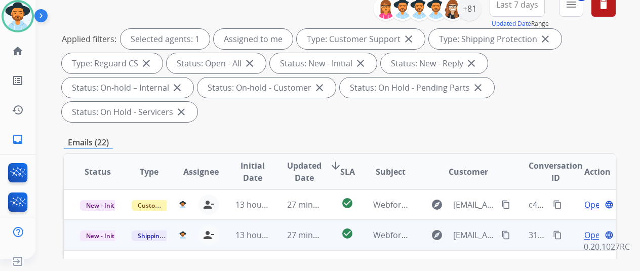
scroll to position [253, 0]
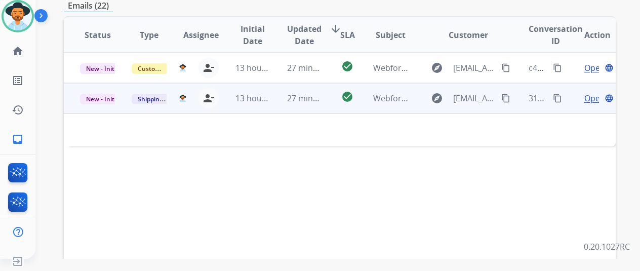
click at [590, 92] on span "Open" at bounding box center [594, 98] width 21 height 12
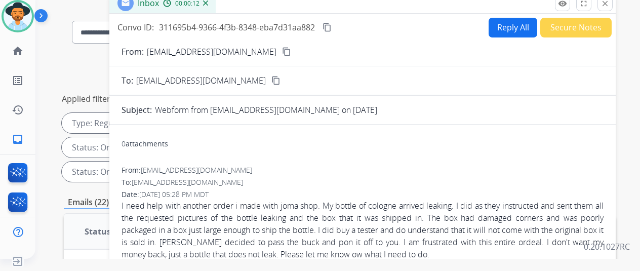
scroll to position [0, 0]
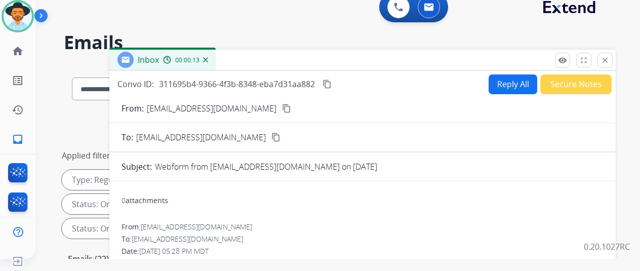
click at [282, 105] on mat-icon "content_copy" at bounding box center [286, 108] width 9 height 9
click at [508, 80] on button "Reply All" at bounding box center [512, 84] width 49 height 20
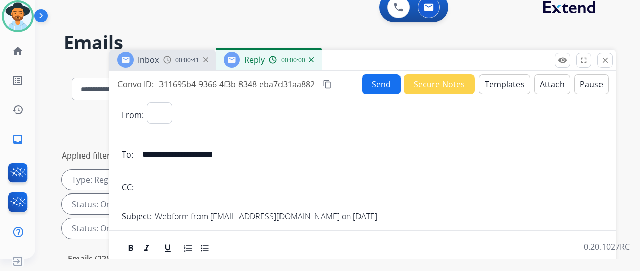
select select "**********"
click at [509, 79] on button "Templates" at bounding box center [504, 84] width 51 height 20
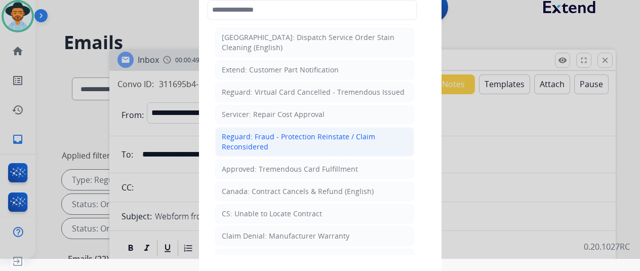
scroll to position [354, 0]
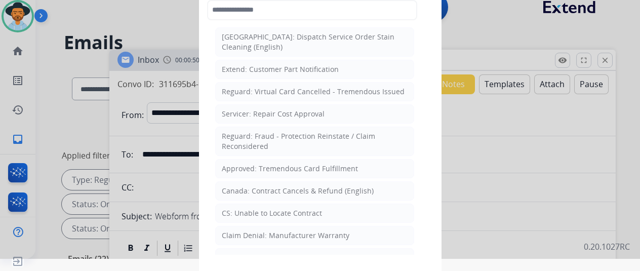
click at [251, 208] on div "CS: Unable to Locate Contract" at bounding box center [272, 213] width 100 height 10
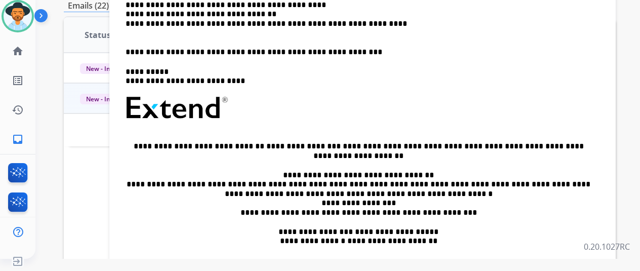
scroll to position [9, 0]
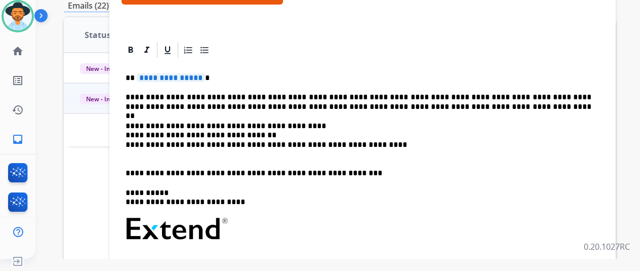
click at [205, 78] on span "**********" at bounding box center [171, 77] width 68 height 9
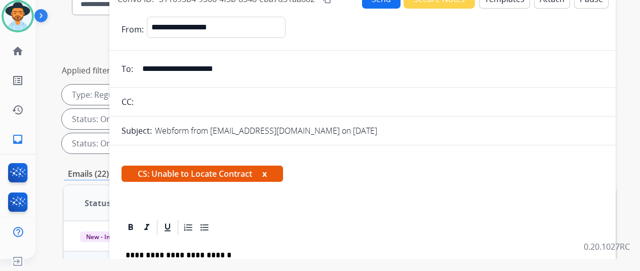
scroll to position [0, 0]
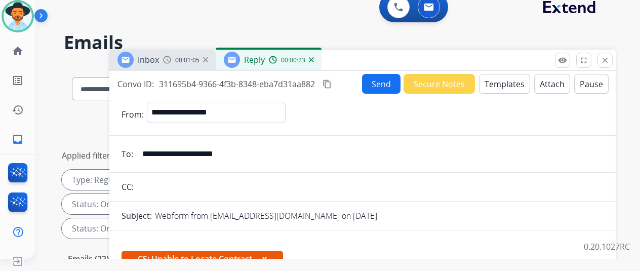
click at [385, 76] on button "Send" at bounding box center [381, 84] width 38 height 20
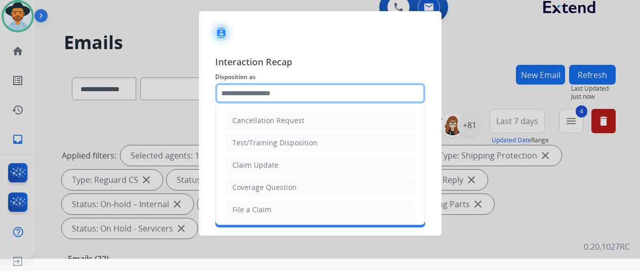
click at [225, 93] on input "text" at bounding box center [320, 93] width 210 height 20
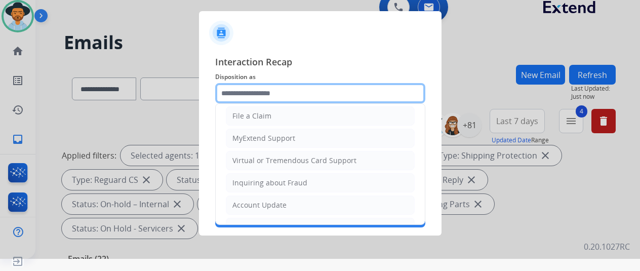
scroll to position [153, 0]
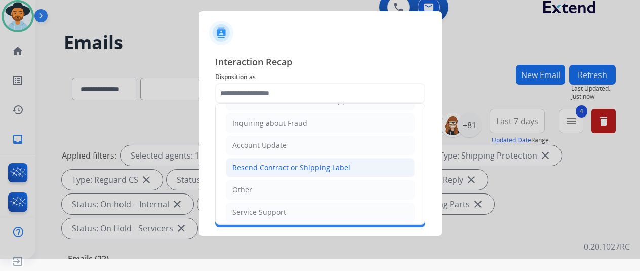
click at [257, 163] on div "Resend Contract or Shipping Label" at bounding box center [291, 167] width 118 height 10
type input "**********"
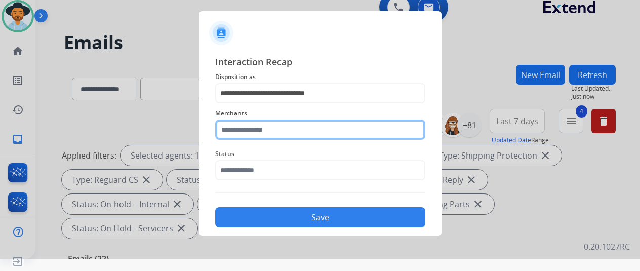
click at [229, 128] on input "text" at bounding box center [320, 129] width 210 height 20
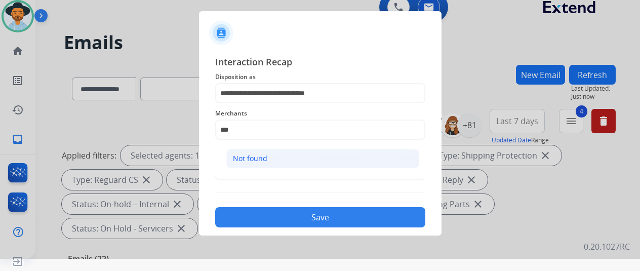
click at [239, 159] on div "Not found" at bounding box center [250, 158] width 34 height 10
type input "*********"
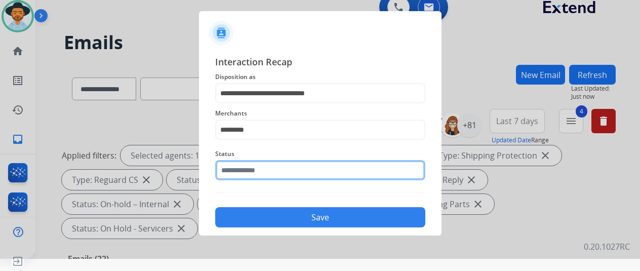
click at [229, 172] on input "text" at bounding box center [320, 170] width 210 height 20
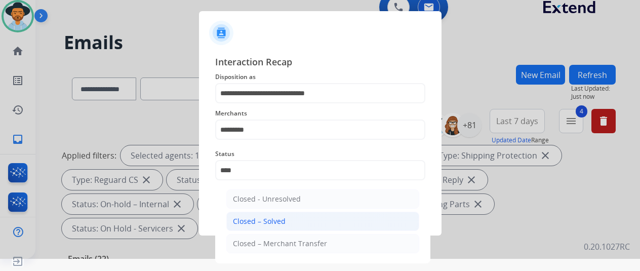
click at [253, 224] on div "Closed – Solved" at bounding box center [259, 221] width 53 height 10
type input "**********"
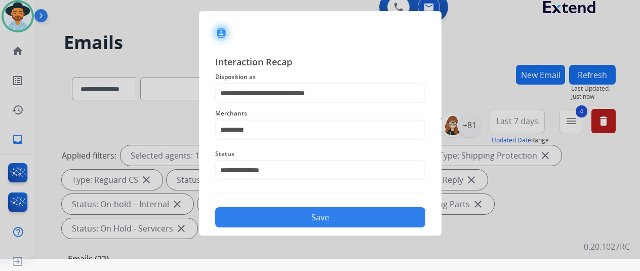
click at [259, 217] on button "Save" at bounding box center [320, 217] width 210 height 20
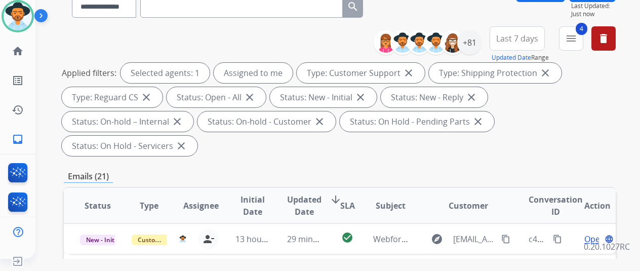
scroll to position [202, 0]
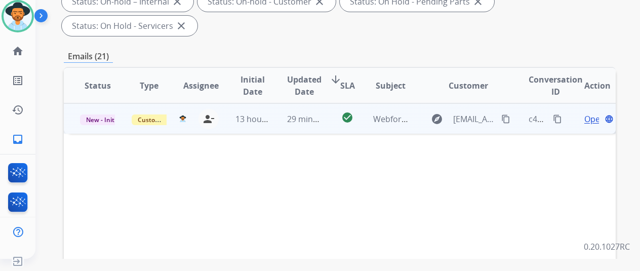
click at [587, 113] on span "Open" at bounding box center [594, 119] width 21 height 12
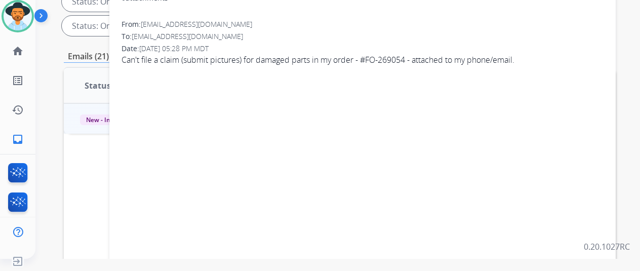
scroll to position [51, 0]
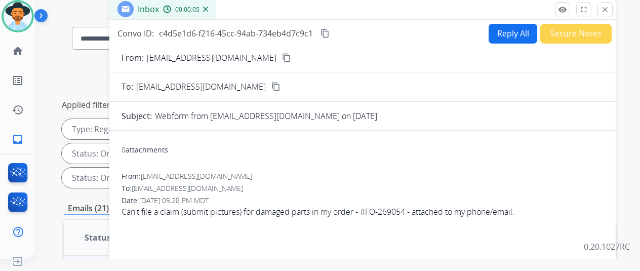
click at [282, 57] on mat-icon "content_copy" at bounding box center [286, 57] width 9 height 9
click at [509, 33] on button "Reply All" at bounding box center [512, 34] width 49 height 20
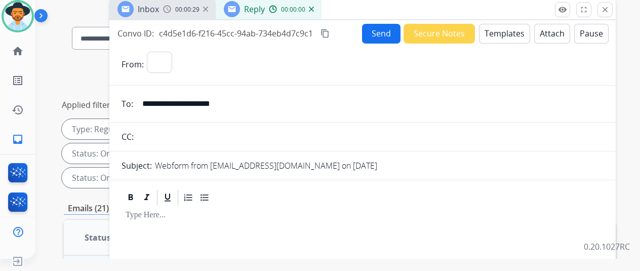
select select "**********"
click at [501, 31] on button "Templates" at bounding box center [504, 34] width 51 height 20
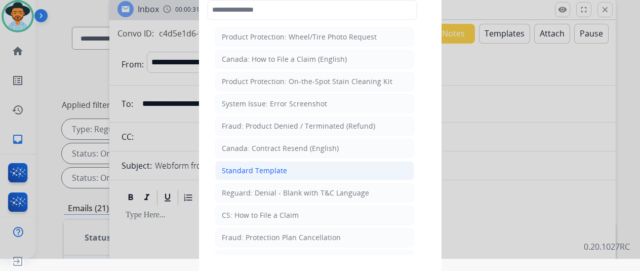
click at [259, 166] on div "Standard Template" at bounding box center [254, 171] width 65 height 10
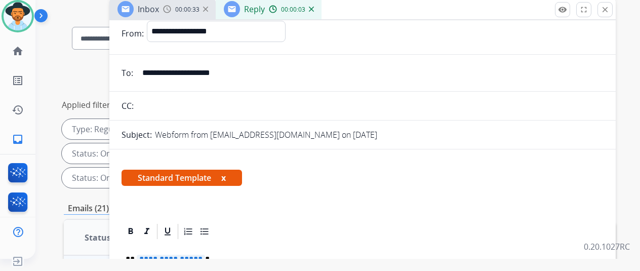
scroll to position [0, 0]
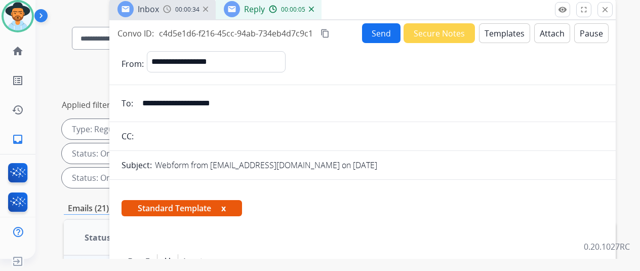
click at [329, 33] on mat-icon "content_copy" at bounding box center [324, 33] width 9 height 9
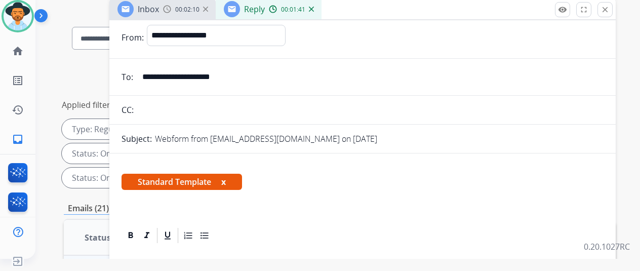
scroll to position [101, 0]
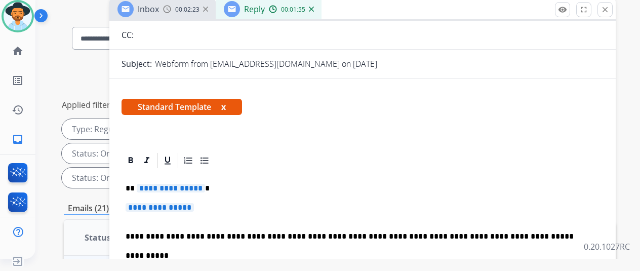
click at [205, 186] on span "**********" at bounding box center [171, 188] width 68 height 9
click at [207, 207] on p "**********" at bounding box center [363, 212] width 474 height 19
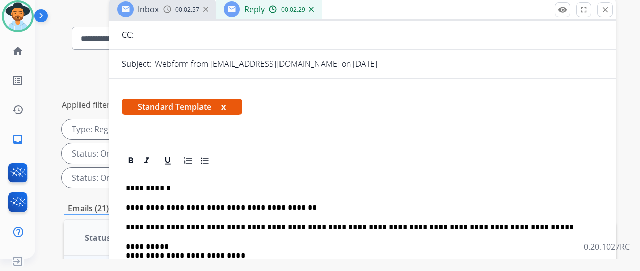
click at [286, 206] on p "**********" at bounding box center [359, 207] width 466 height 9
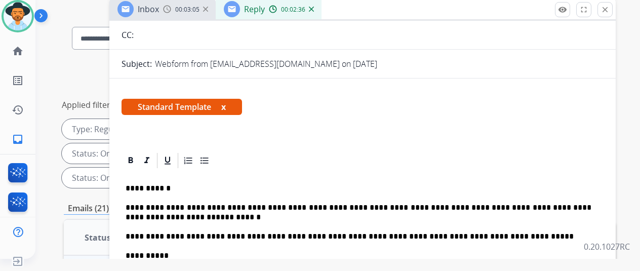
click at [300, 209] on p "**********" at bounding box center [359, 212] width 466 height 19
click at [542, 127] on div "Standard Template x" at bounding box center [362, 111] width 506 height 49
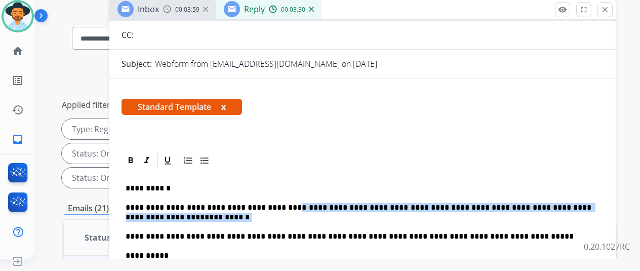
drag, startPoint x: 209, startPoint y: 218, endPoint x: 294, endPoint y: 200, distance: 86.9
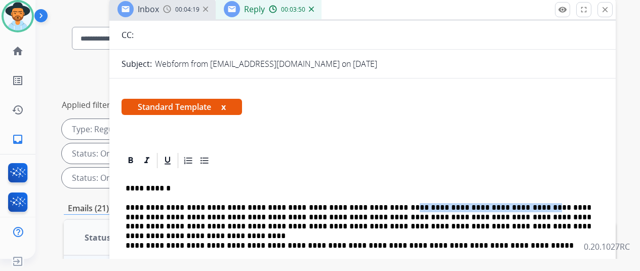
drag, startPoint x: 496, startPoint y: 205, endPoint x: 378, endPoint y: 207, distance: 117.9
click at [378, 207] on p "**********" at bounding box center [359, 217] width 466 height 28
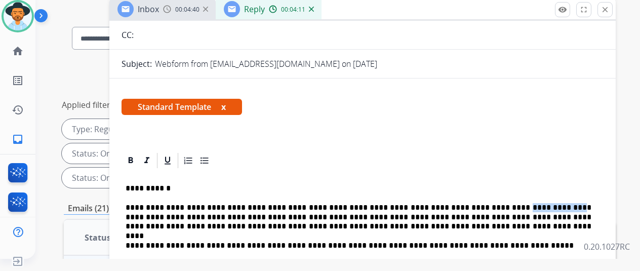
drag, startPoint x: 521, startPoint y: 207, endPoint x: 481, endPoint y: 205, distance: 40.0
click at [481, 205] on p "**********" at bounding box center [359, 217] width 466 height 28
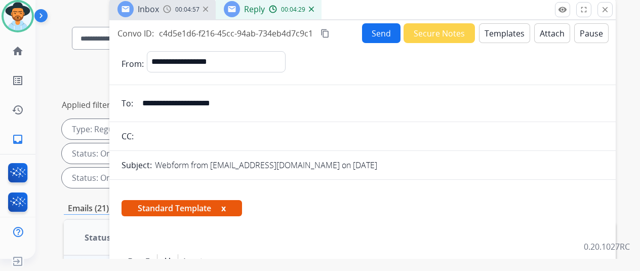
click at [380, 34] on button "Send" at bounding box center [381, 33] width 38 height 20
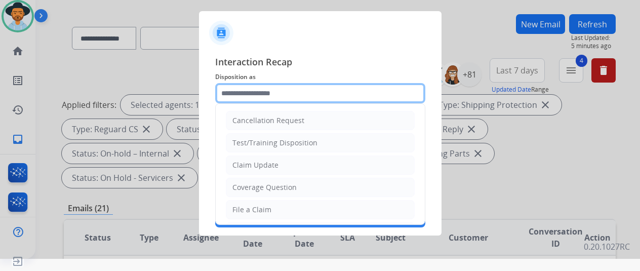
click at [244, 91] on input "text" at bounding box center [320, 93] width 210 height 20
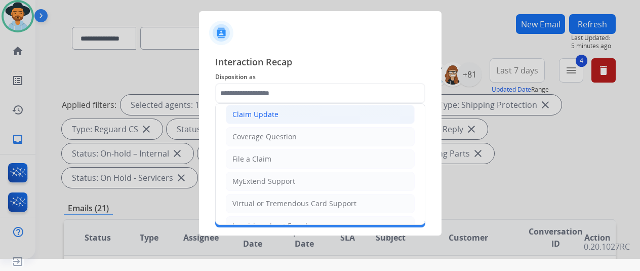
click at [258, 116] on div "Claim Update" at bounding box center [255, 114] width 46 height 10
type input "**********"
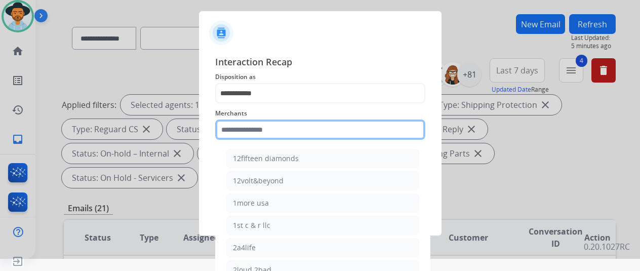
click at [244, 130] on input "text" at bounding box center [320, 129] width 210 height 20
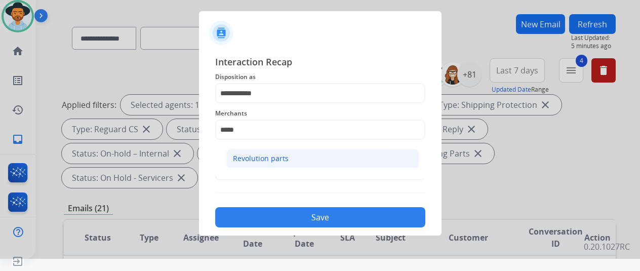
click at [277, 157] on div "Revolution parts" at bounding box center [261, 158] width 56 height 10
type input "**********"
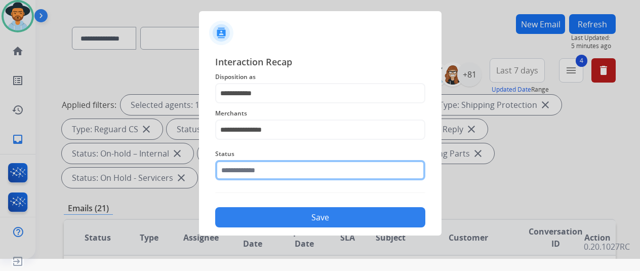
click at [252, 172] on input "text" at bounding box center [320, 170] width 210 height 20
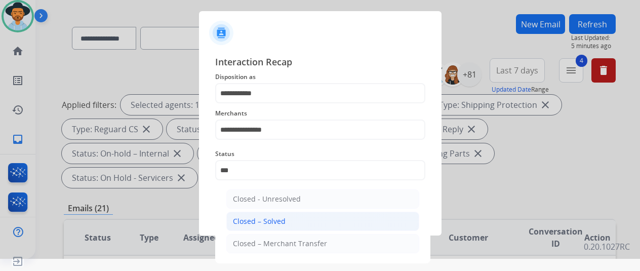
click at [265, 219] on div "Closed – Solved" at bounding box center [259, 221] width 53 height 10
type input "**********"
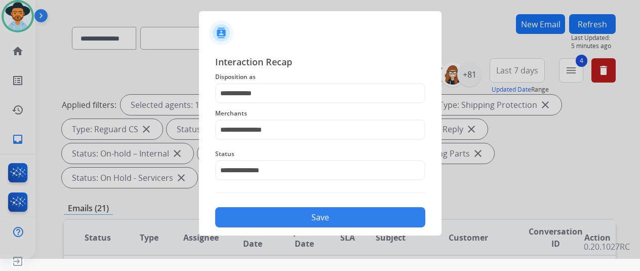
click at [287, 215] on button "Save" at bounding box center [320, 217] width 210 height 20
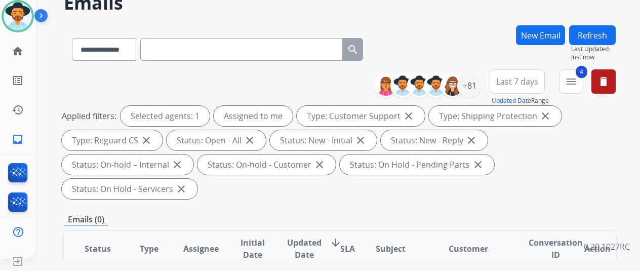
scroll to position [0, 0]
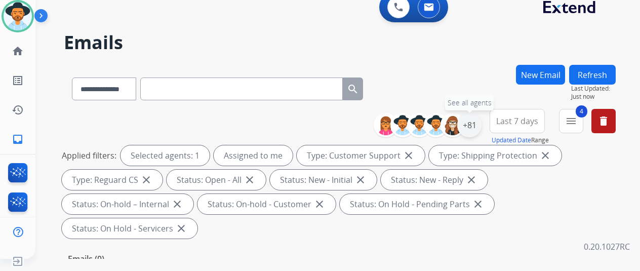
drag, startPoint x: 480, startPoint y: 125, endPoint x: 466, endPoint y: 118, distance: 15.6
click at [480, 125] on div "+81" at bounding box center [469, 125] width 24 height 24
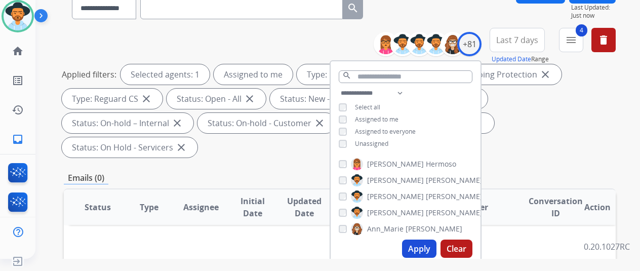
scroll to position [152, 0]
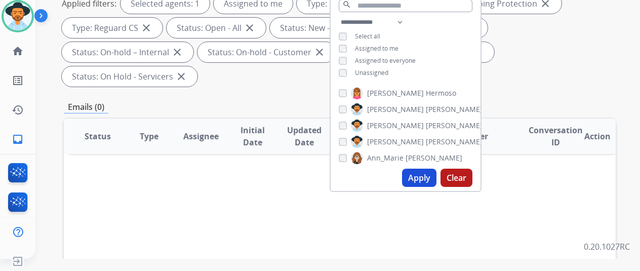
click at [420, 178] on button "Apply" at bounding box center [419, 178] width 34 height 18
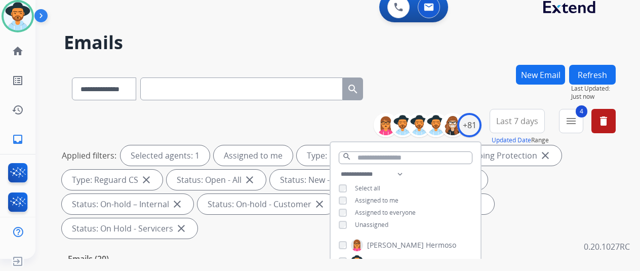
click at [473, 90] on div "**********" at bounding box center [340, 87] width 552 height 44
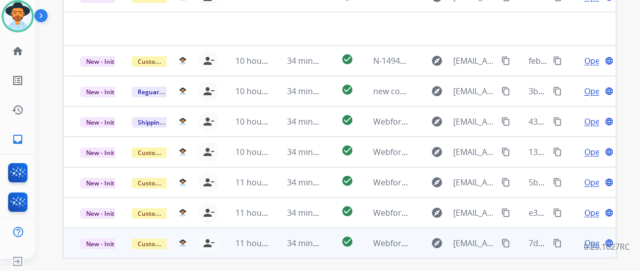
scroll to position [369, 0]
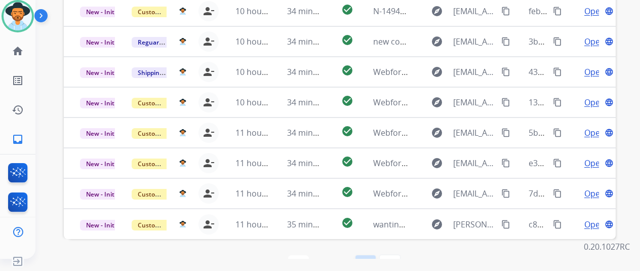
click at [368, 259] on mat-icon "navigate_next" at bounding box center [365, 265] width 12 height 12
select select "*"
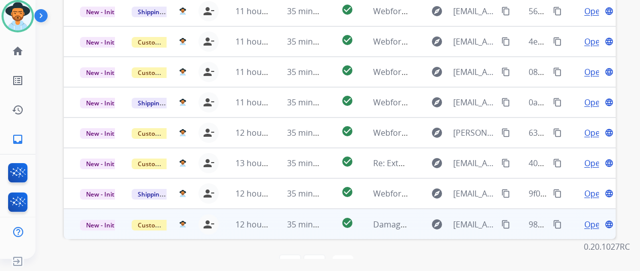
click at [589, 218] on span "Open" at bounding box center [594, 224] width 21 height 12
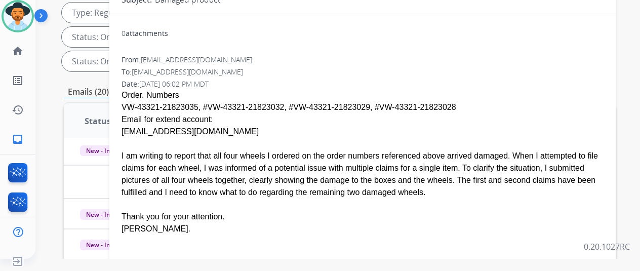
scroll to position [15, 0]
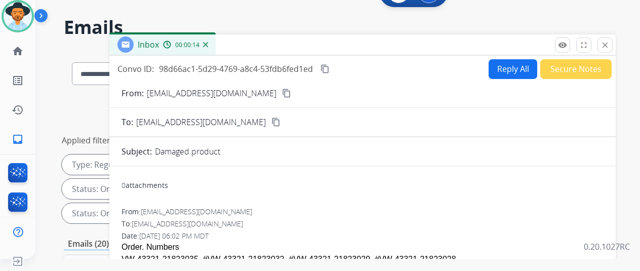
click at [282, 92] on mat-icon "content_copy" at bounding box center [286, 93] width 9 height 9
click at [208, 44] on img at bounding box center [205, 44] width 5 height 5
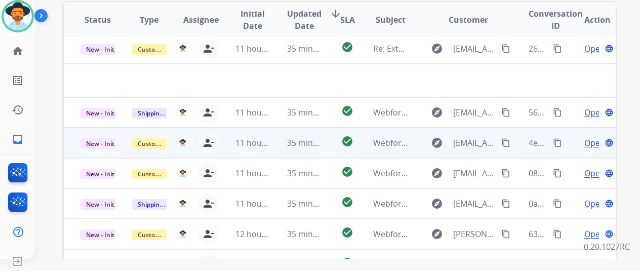
scroll to position [276, 0]
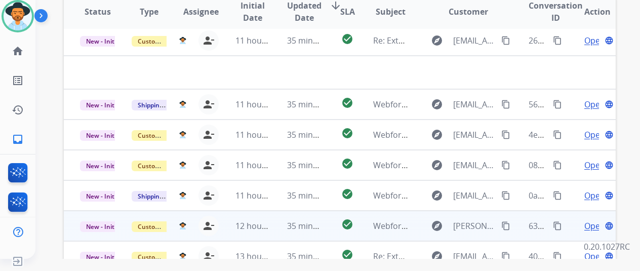
click at [589, 220] on span "Open" at bounding box center [594, 226] width 21 height 12
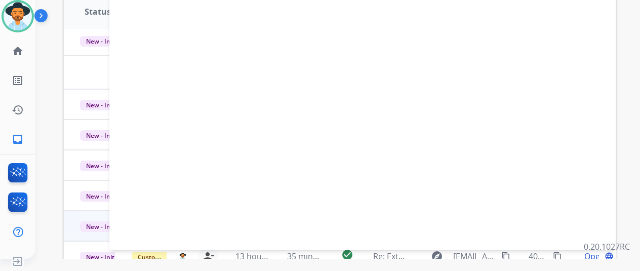
scroll to position [74, 0]
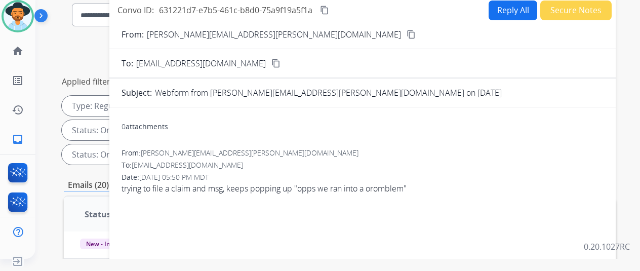
click at [406, 35] on mat-icon "content_copy" at bounding box center [410, 34] width 9 height 9
click at [513, 9] on button "Reply All" at bounding box center [512, 11] width 49 height 20
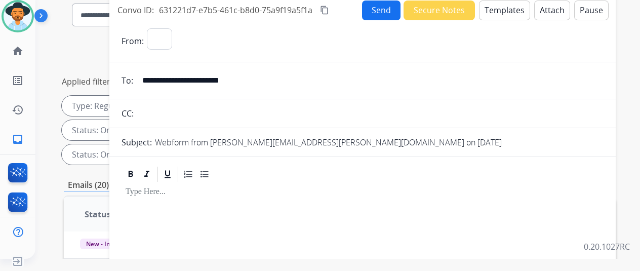
select select "**********"
click at [506, 10] on button "Templates" at bounding box center [504, 11] width 51 height 20
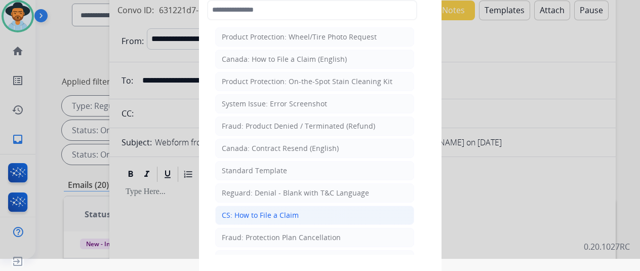
click at [251, 213] on div "CS: How to File a Claim" at bounding box center [260, 215] width 77 height 10
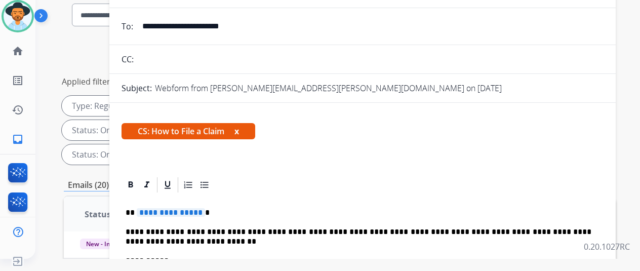
scroll to position [147, 0]
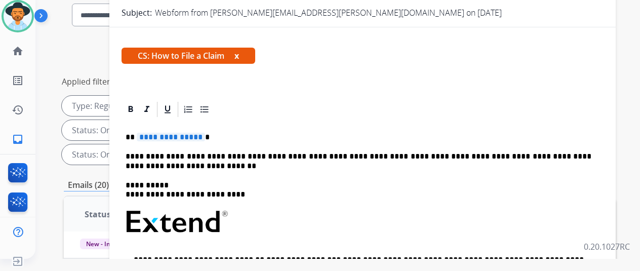
click at [205, 133] on span "**********" at bounding box center [171, 137] width 68 height 9
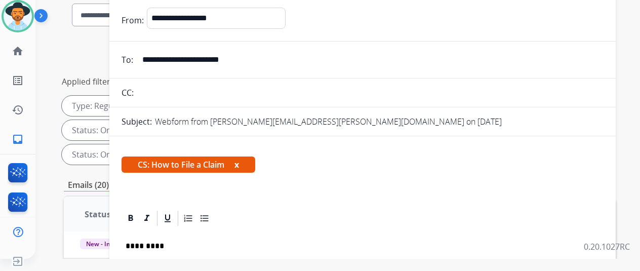
scroll to position [0, 0]
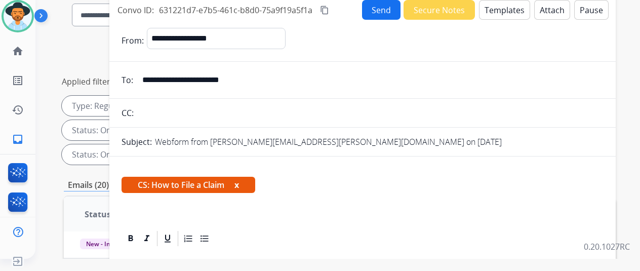
click at [387, 11] on button "Send" at bounding box center [381, 10] width 38 height 20
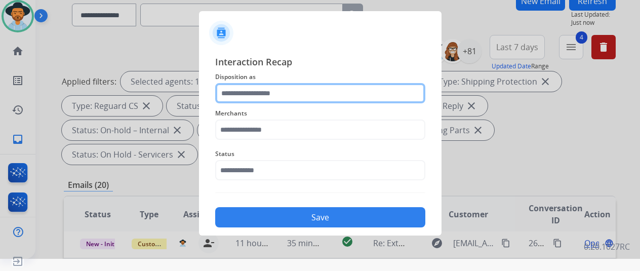
click at [240, 90] on input "text" at bounding box center [320, 93] width 210 height 20
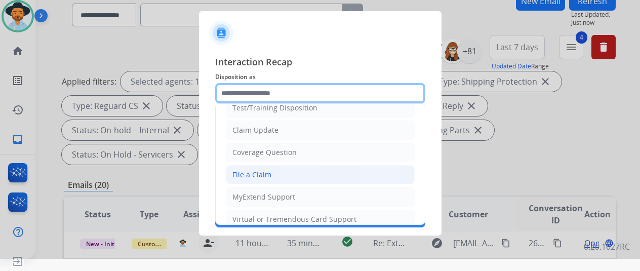
scroll to position [51, 0]
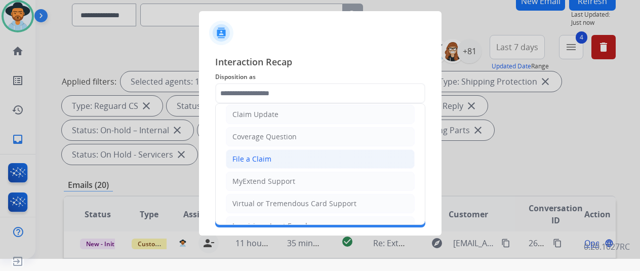
click at [256, 156] on div "File a Claim" at bounding box center [251, 159] width 39 height 10
type input "**********"
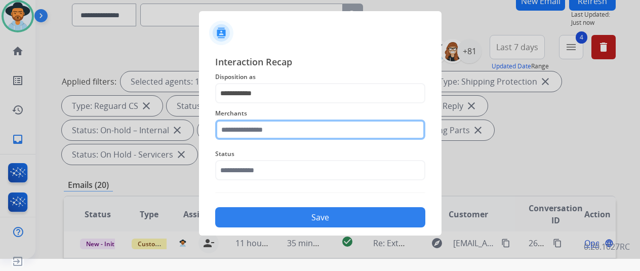
click at [233, 136] on input "text" at bounding box center [320, 129] width 210 height 20
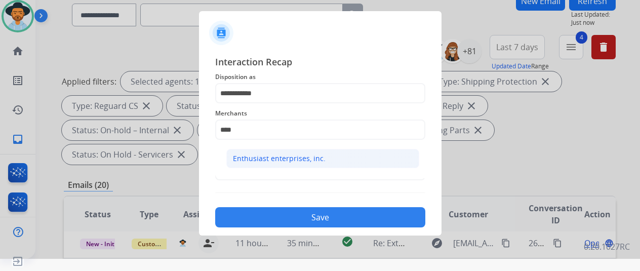
click at [264, 153] on div "Enthusiast enterprises, inc." at bounding box center [279, 158] width 93 height 10
type input "**********"
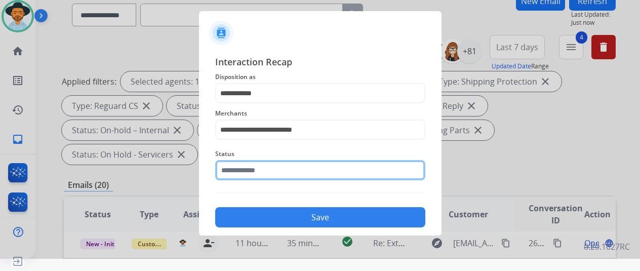
click at [252, 169] on input "text" at bounding box center [320, 170] width 210 height 20
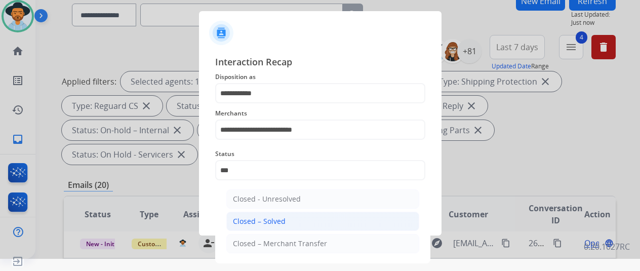
click at [254, 220] on div "Closed – Solved" at bounding box center [259, 221] width 53 height 10
type input "**********"
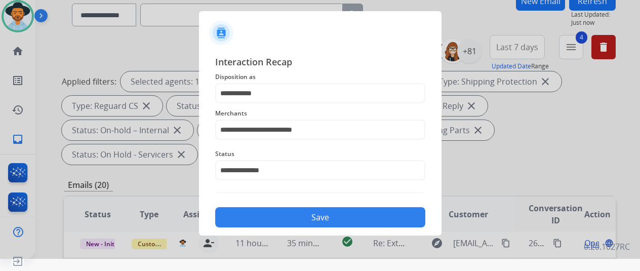
click at [315, 222] on button "Save" at bounding box center [320, 217] width 210 height 20
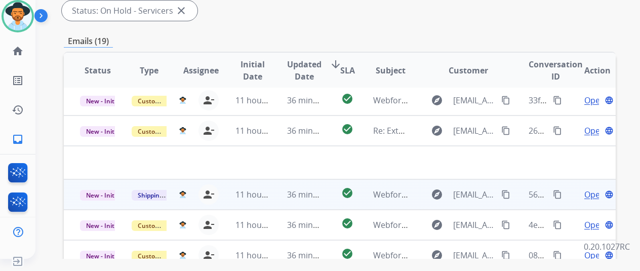
scroll to position [4, 0]
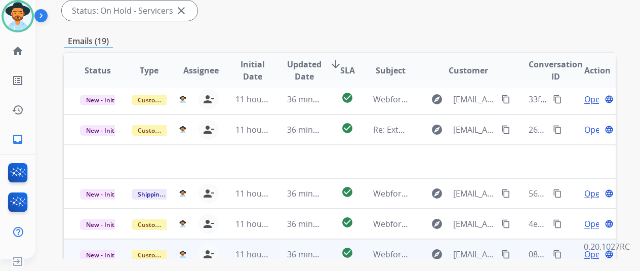
click at [590, 248] on span "Open" at bounding box center [594, 254] width 21 height 12
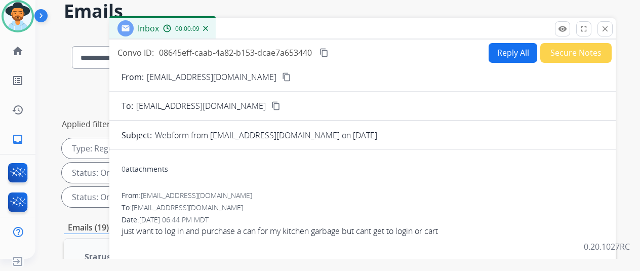
scroll to position [15, 0]
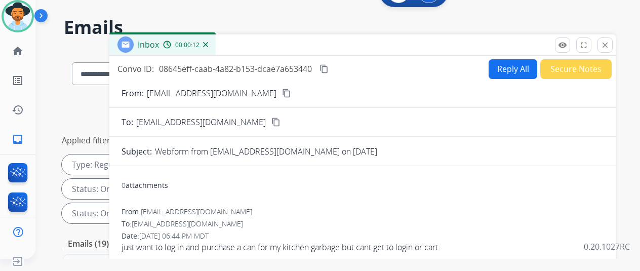
click at [511, 65] on button "Reply All" at bounding box center [512, 69] width 49 height 20
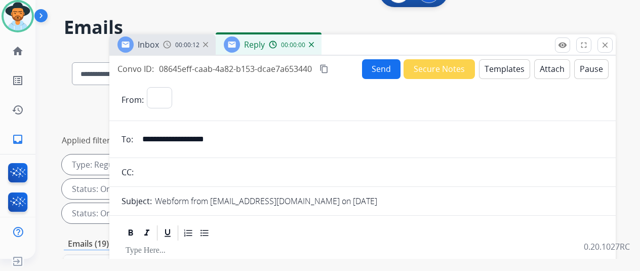
select select "**********"
click at [509, 70] on button "Templates" at bounding box center [504, 69] width 51 height 20
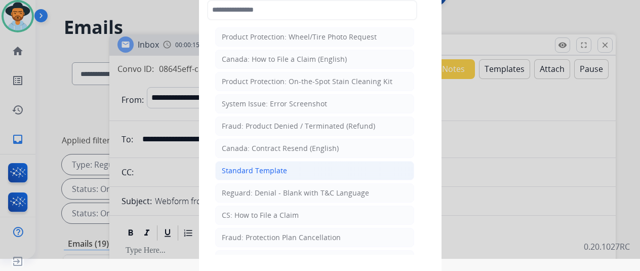
click at [253, 169] on div "Standard Template" at bounding box center [254, 171] width 65 height 10
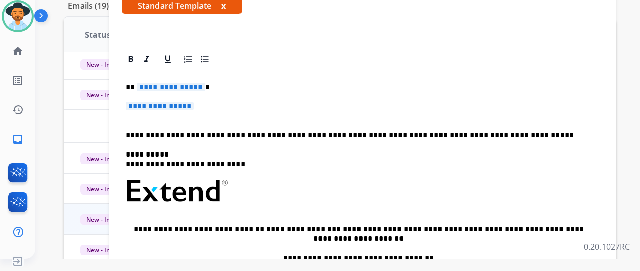
scroll to position [218, 0]
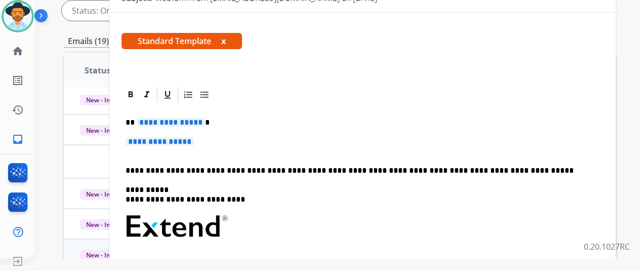
click at [204, 122] on span "**********" at bounding box center [171, 122] width 68 height 9
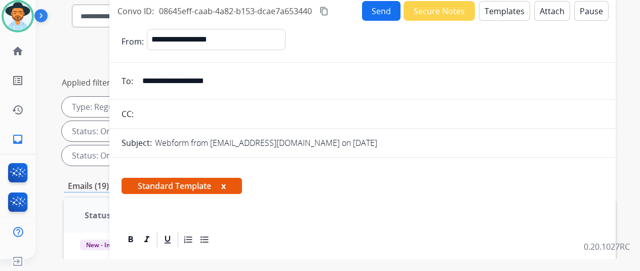
scroll to position [15, 0]
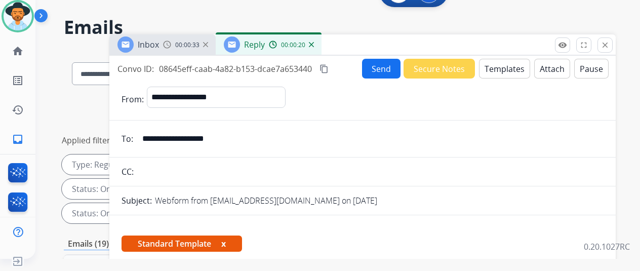
click at [320, 38] on div "Reply 00:00:20" at bounding box center [269, 44] width 106 height 20
click at [314, 43] on img at bounding box center [311, 44] width 5 height 5
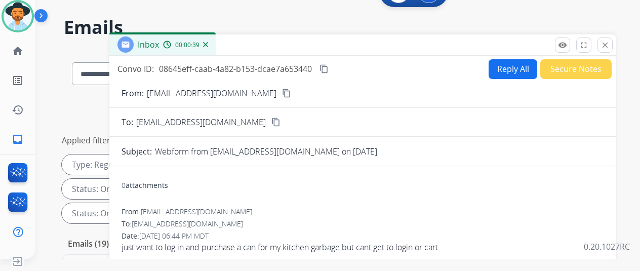
click at [216, 43] on div "Inbox 00:00:39" at bounding box center [162, 44] width 106 height 20
click at [208, 43] on img at bounding box center [205, 44] width 5 height 5
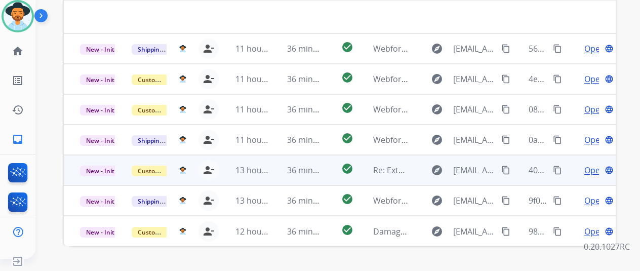
scroll to position [369, 0]
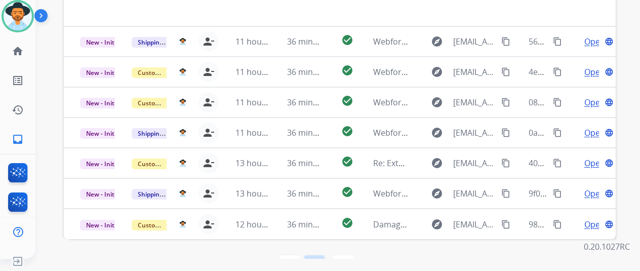
click at [316, 259] on mat-icon "navigate_before" at bounding box center [314, 265] width 12 height 12
select select "*"
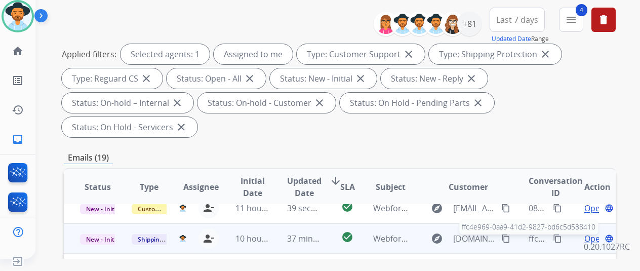
scroll to position [0, 0]
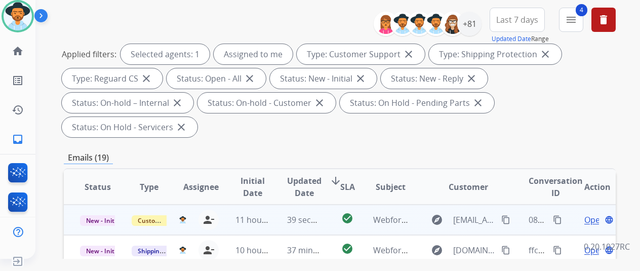
click at [591, 214] on span "Open" at bounding box center [594, 220] width 21 height 12
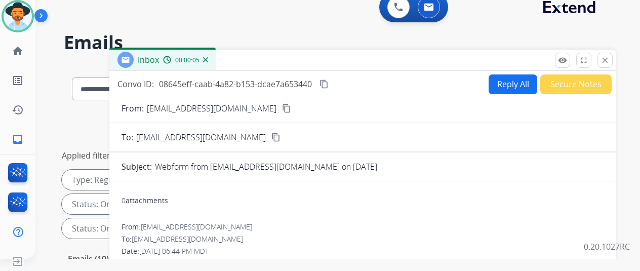
click at [208, 58] on img at bounding box center [205, 59] width 5 height 5
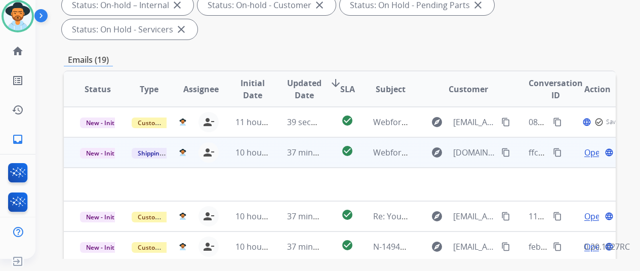
scroll to position [202, 0]
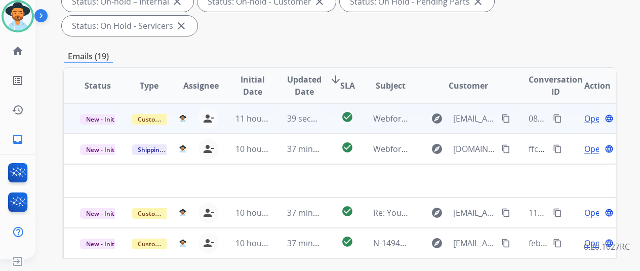
click at [588, 112] on span "Open" at bounding box center [594, 118] width 21 height 12
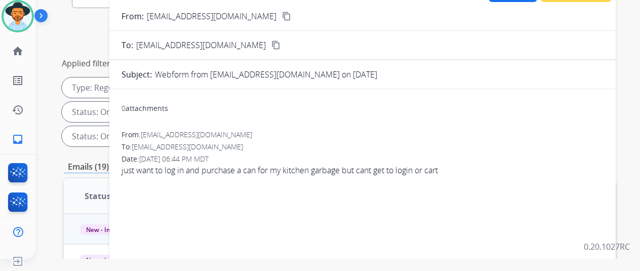
scroll to position [51, 0]
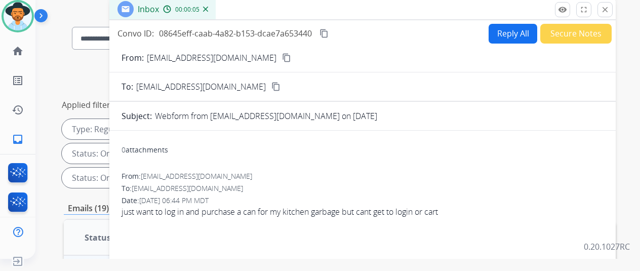
click at [208, 10] on img at bounding box center [205, 9] width 5 height 5
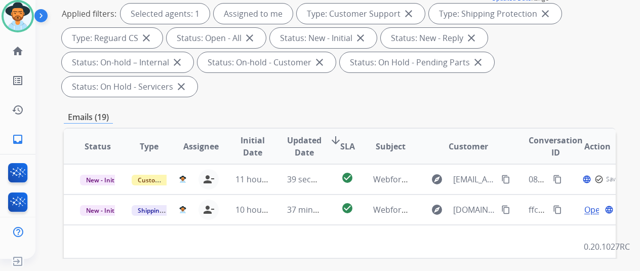
scroll to position [152, 0]
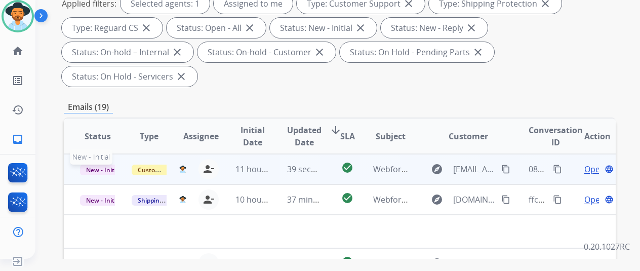
click at [96, 164] on span "New - Initial" at bounding box center [103, 169] width 47 height 11
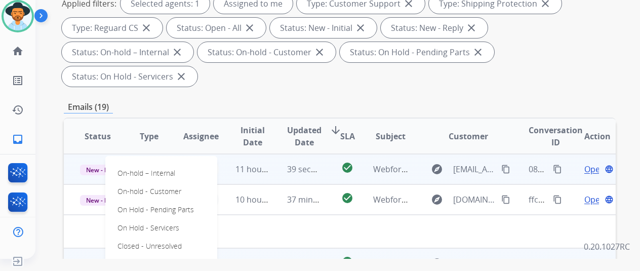
drag, startPoint x: 138, startPoint y: 236, endPoint x: 146, endPoint y: 229, distance: 10.8
click at [139, 257] on p "Closed – Solved" at bounding box center [142, 264] width 58 height 14
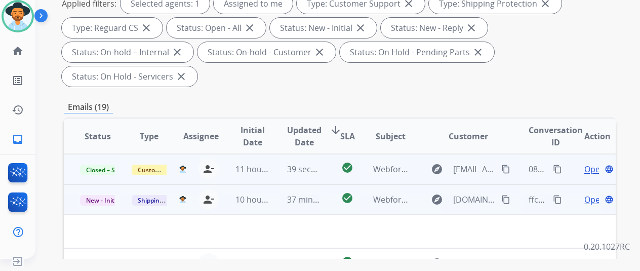
click at [591, 193] on span "Open" at bounding box center [594, 199] width 21 height 12
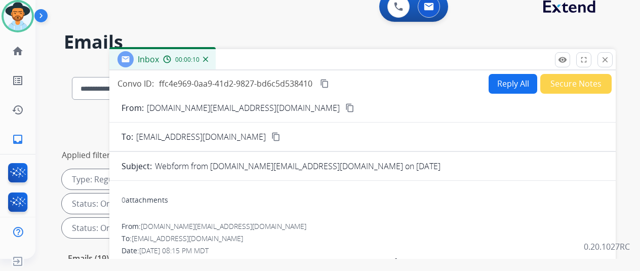
scroll to position [0, 0]
click at [345, 108] on mat-icon "content_copy" at bounding box center [349, 108] width 9 height 9
click at [510, 86] on button "Reply All" at bounding box center [512, 84] width 49 height 20
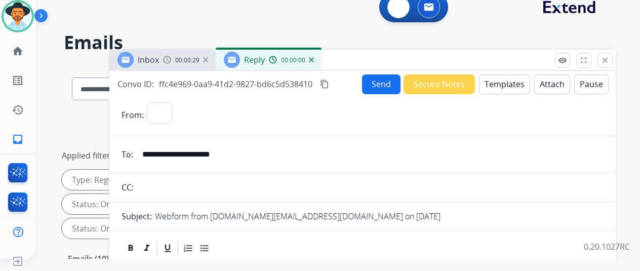
select select "**********"
click at [512, 81] on button "Templates" at bounding box center [504, 84] width 51 height 20
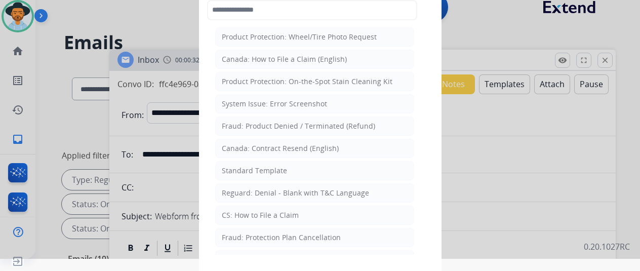
drag, startPoint x: 245, startPoint y: 211, endPoint x: 245, endPoint y: 202, distance: 8.6
click at [245, 211] on div "CS: How to File a Claim" at bounding box center [260, 215] width 77 height 10
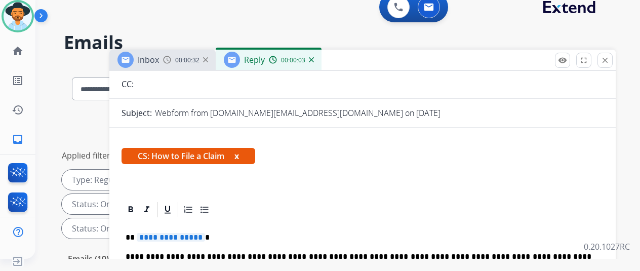
scroll to position [159, 0]
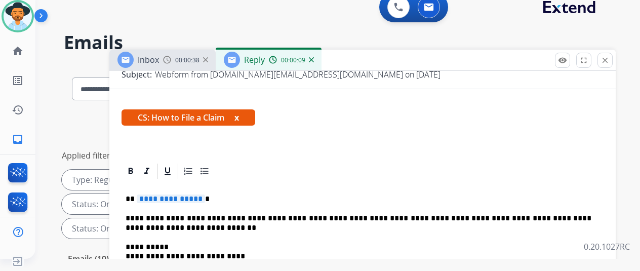
click at [204, 194] on span "**********" at bounding box center [171, 198] width 68 height 9
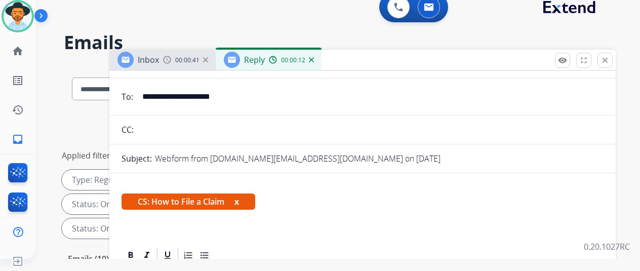
scroll to position [0, 0]
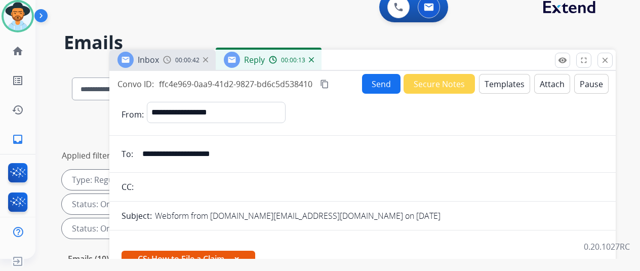
click at [390, 82] on button "Send" at bounding box center [381, 84] width 38 height 20
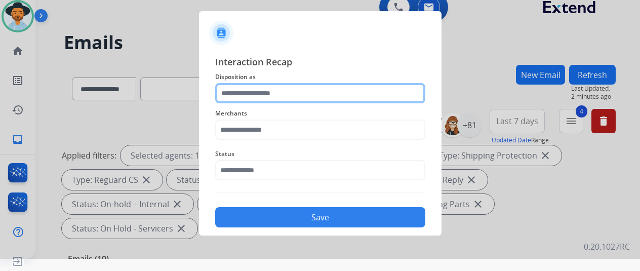
click at [257, 90] on input "text" at bounding box center [320, 93] width 210 height 20
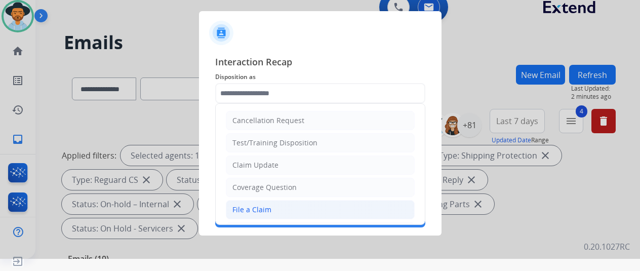
drag, startPoint x: 251, startPoint y: 208, endPoint x: 250, endPoint y: 202, distance: 5.2
click at [251, 205] on div "File a Claim" at bounding box center [251, 209] width 39 height 10
type input "**********"
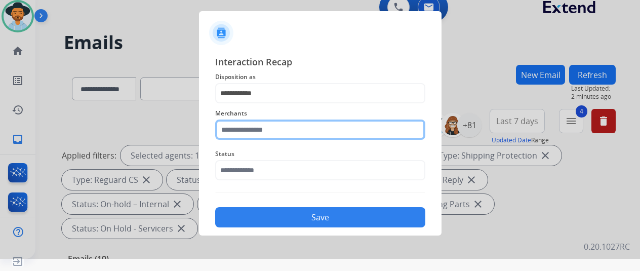
click at [260, 128] on input "text" at bounding box center [320, 129] width 210 height 20
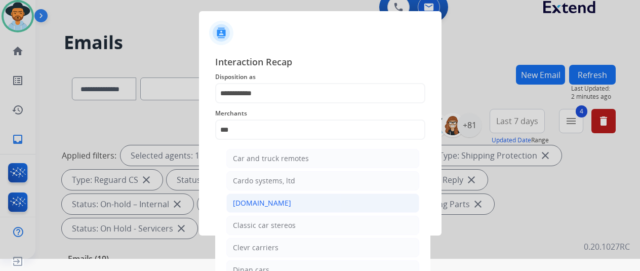
click at [262, 200] on div "[DOMAIN_NAME]" at bounding box center [262, 203] width 58 height 10
type input "**********"
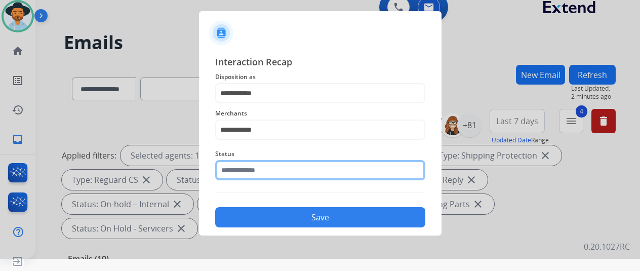
click at [240, 171] on input "text" at bounding box center [320, 170] width 210 height 20
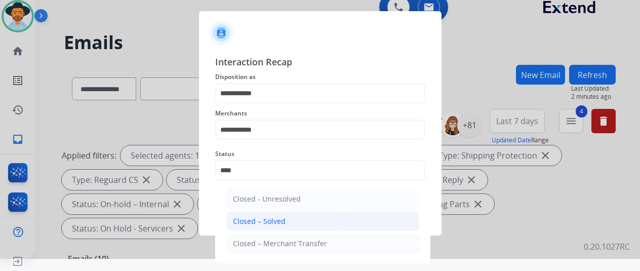
click at [249, 221] on div "Closed – Solved" at bounding box center [259, 221] width 53 height 10
type input "**********"
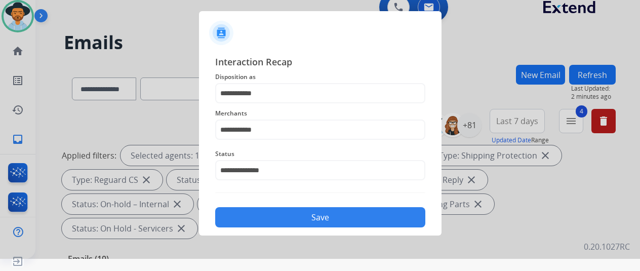
click at [267, 211] on button "Save" at bounding box center [320, 217] width 210 height 20
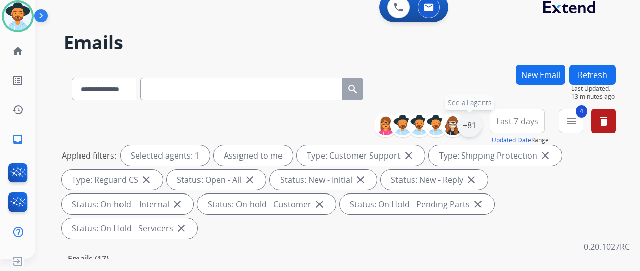
click at [475, 124] on div "+81" at bounding box center [469, 125] width 24 height 24
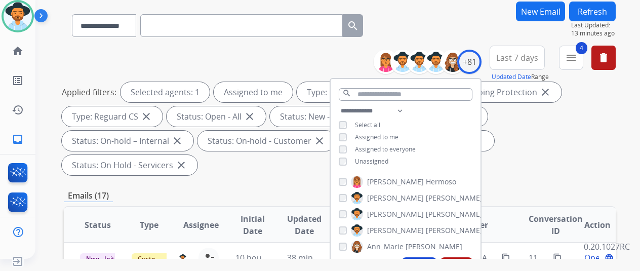
scroll to position [152, 0]
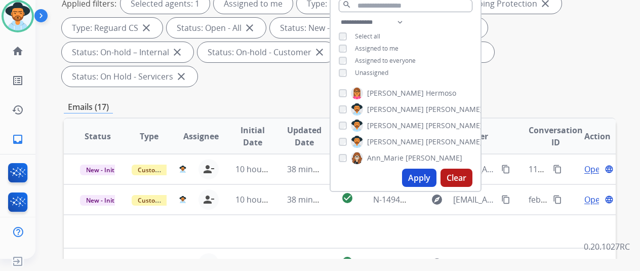
click at [420, 182] on button "Apply" at bounding box center [419, 178] width 34 height 18
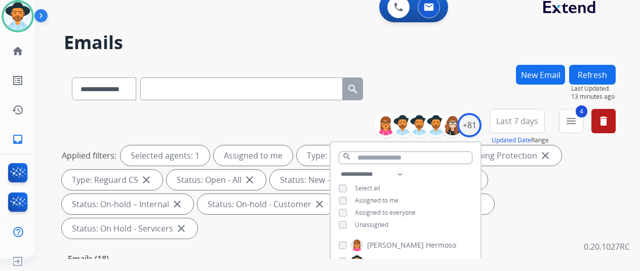
click at [439, 66] on div "**********" at bounding box center [340, 87] width 552 height 44
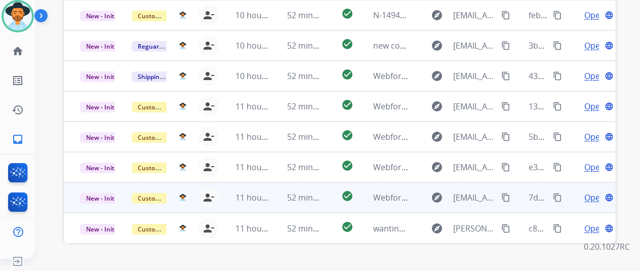
scroll to position [369, 0]
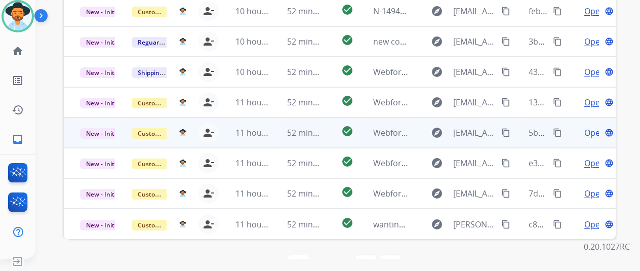
click at [592, 127] on span "Open" at bounding box center [594, 133] width 21 height 12
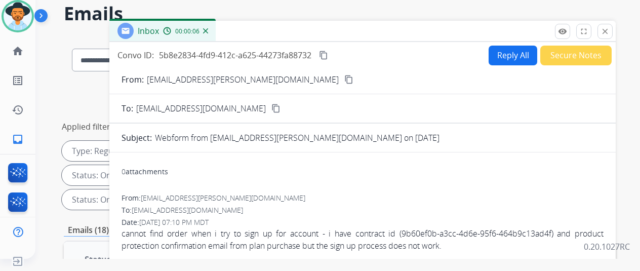
scroll to position [0, 0]
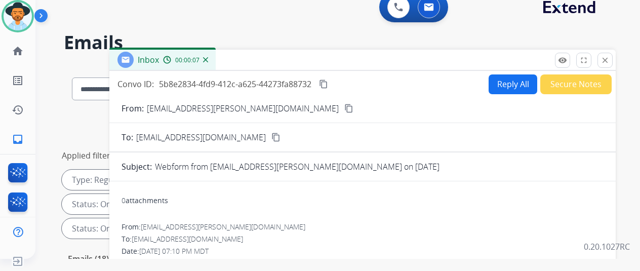
click at [344, 106] on mat-icon "content_copy" at bounding box center [348, 108] width 9 height 9
click at [513, 81] on button "Reply All" at bounding box center [512, 84] width 49 height 20
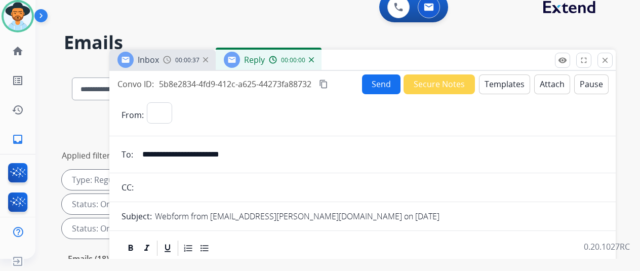
select select "**********"
click at [505, 84] on button "Templates" at bounding box center [504, 84] width 51 height 20
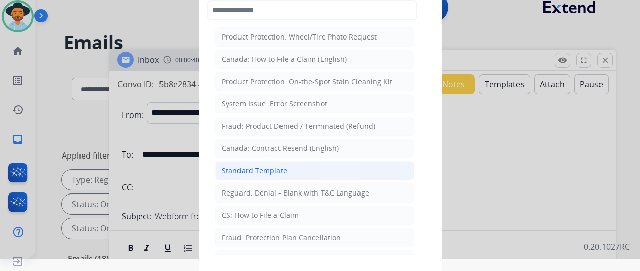
click at [251, 168] on div "Standard Template" at bounding box center [254, 171] width 65 height 10
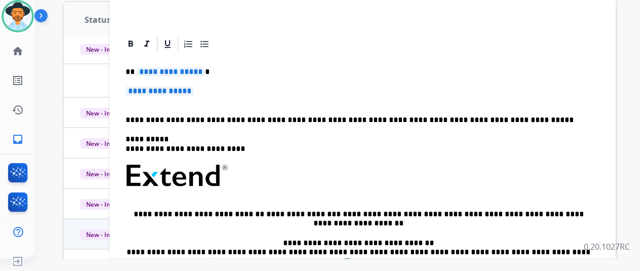
click at [204, 72] on span "**********" at bounding box center [171, 71] width 68 height 9
click at [194, 90] on span "**********" at bounding box center [160, 91] width 68 height 9
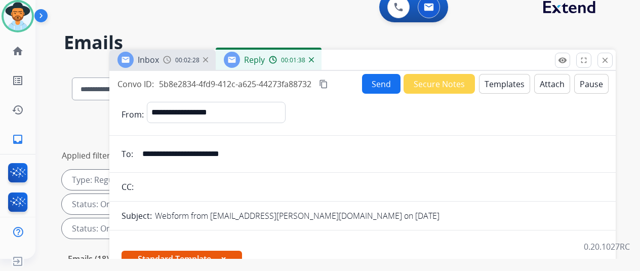
click at [381, 81] on button "Send" at bounding box center [381, 84] width 38 height 20
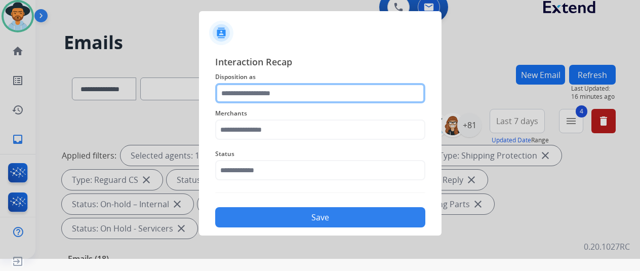
click at [234, 92] on input "text" at bounding box center [320, 93] width 210 height 20
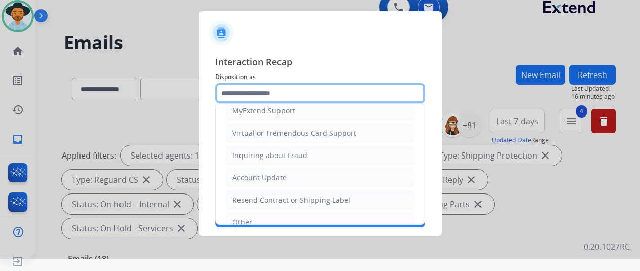
scroll to position [152, 0]
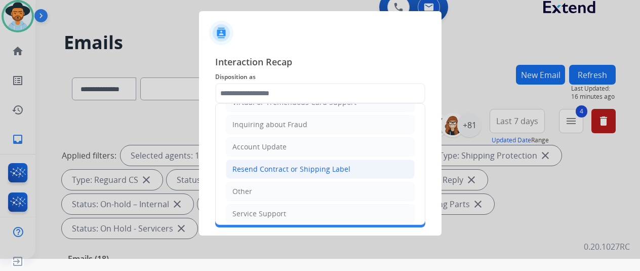
click at [253, 167] on div "Resend Contract or Shipping Label" at bounding box center [291, 169] width 118 height 10
type input "**********"
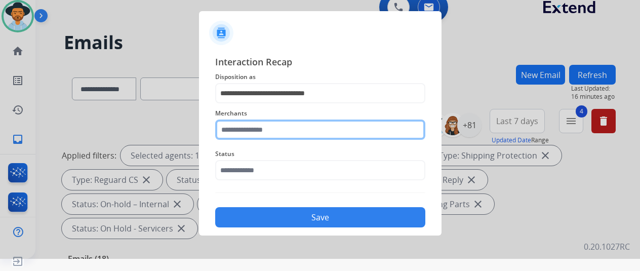
click at [230, 128] on input "text" at bounding box center [320, 129] width 210 height 20
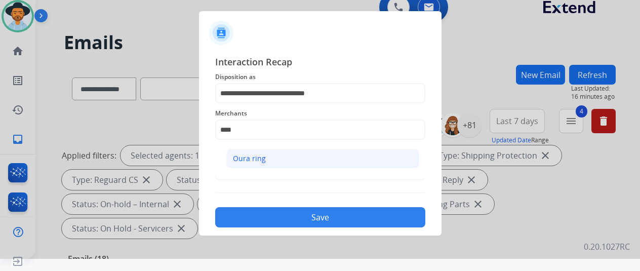
click at [264, 158] on li "Oura ring" at bounding box center [322, 158] width 193 height 19
type input "*********"
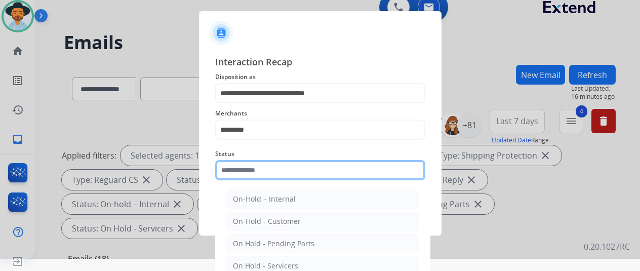
drag, startPoint x: 251, startPoint y: 169, endPoint x: 246, endPoint y: 164, distance: 6.4
click at [245, 168] on input "text" at bounding box center [320, 170] width 210 height 20
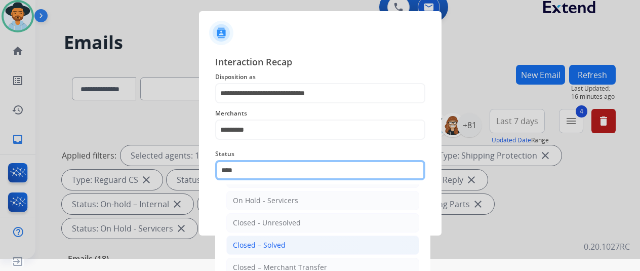
scroll to position [69, 0]
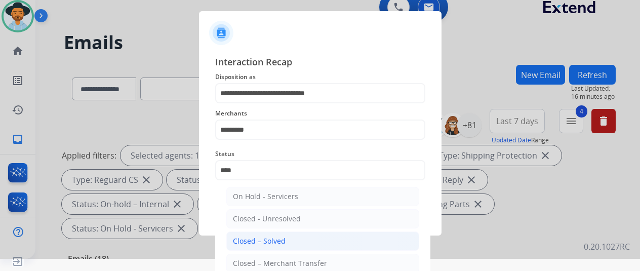
click at [264, 242] on div "Closed – Solved" at bounding box center [259, 241] width 53 height 10
type input "**********"
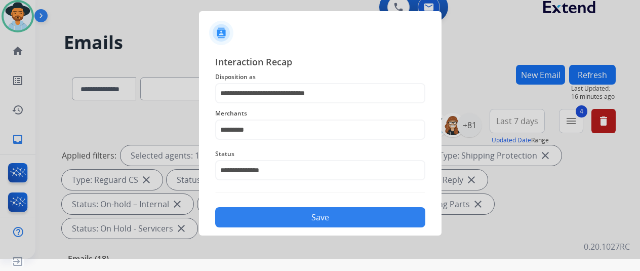
drag, startPoint x: 292, startPoint y: 215, endPoint x: 284, endPoint y: 213, distance: 7.2
click at [284, 213] on button "Save" at bounding box center [320, 217] width 210 height 20
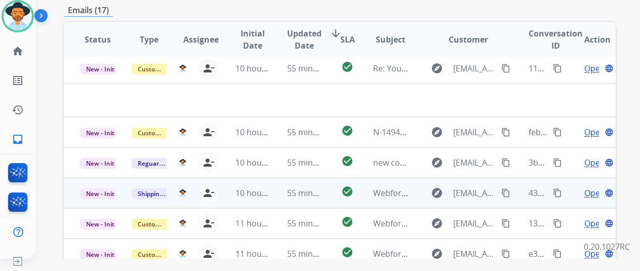
scroll to position [304, 0]
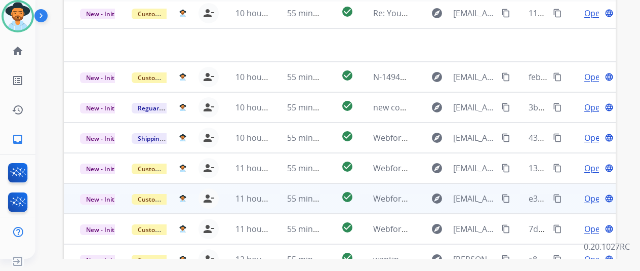
click at [594, 192] on span "Open" at bounding box center [594, 198] width 21 height 12
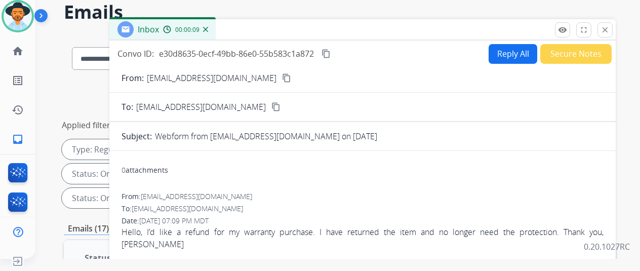
scroll to position [0, 0]
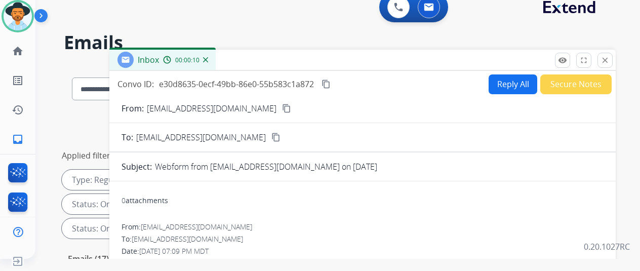
click at [282, 110] on mat-icon "content_copy" at bounding box center [286, 108] width 9 height 9
click at [506, 81] on button "Reply All" at bounding box center [512, 84] width 49 height 20
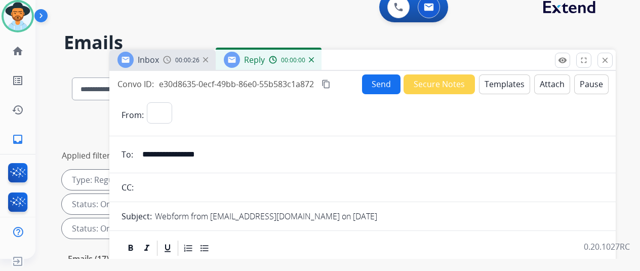
select select "**********"
click at [500, 78] on button "Templates" at bounding box center [504, 84] width 51 height 20
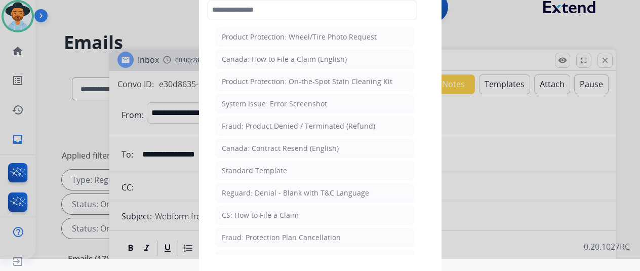
drag, startPoint x: 278, startPoint y: 167, endPoint x: 240, endPoint y: 134, distance: 50.2
click at [277, 167] on div "Standard Template" at bounding box center [254, 171] width 65 height 10
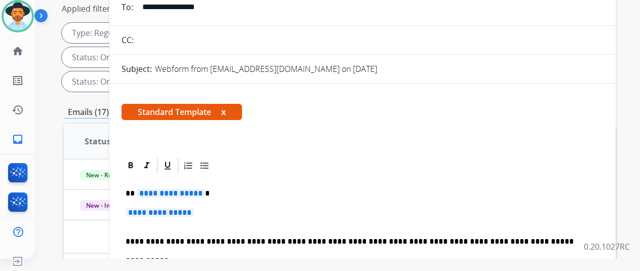
scroll to position [101, 0]
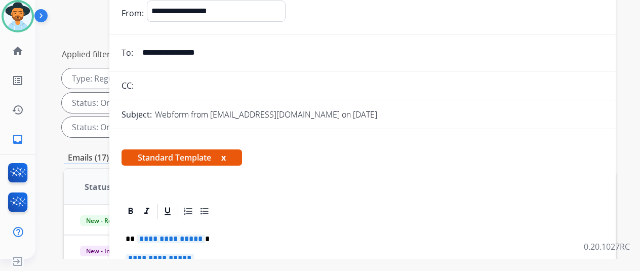
click at [203, 237] on span "**********" at bounding box center [171, 238] width 68 height 9
click at [194, 254] on span "**********" at bounding box center [160, 258] width 68 height 9
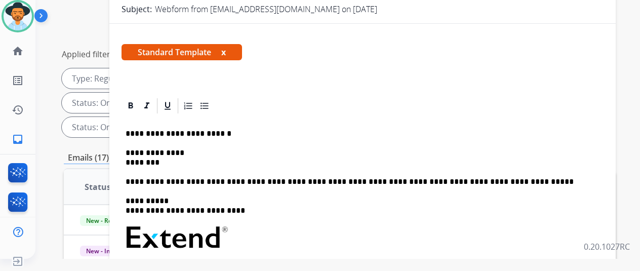
scroll to position [152, 0]
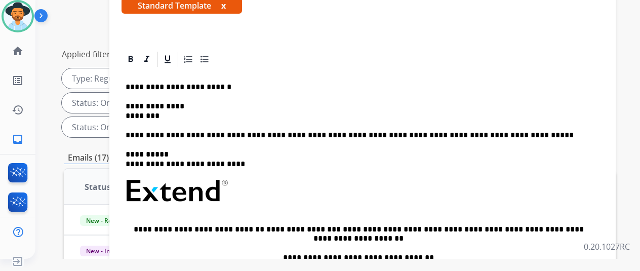
click at [133, 113] on div "**********" at bounding box center [362, 214] width 482 height 293
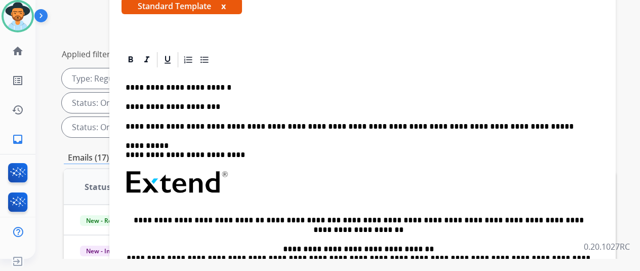
click at [220, 105] on p "**********" at bounding box center [359, 106] width 466 height 9
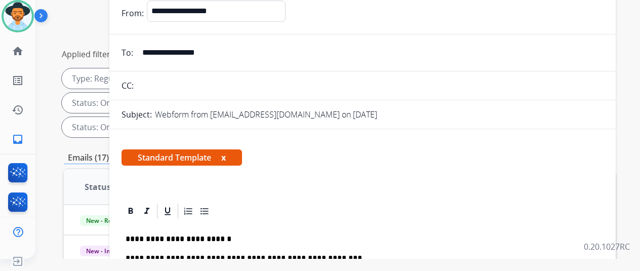
scroll to position [0, 0]
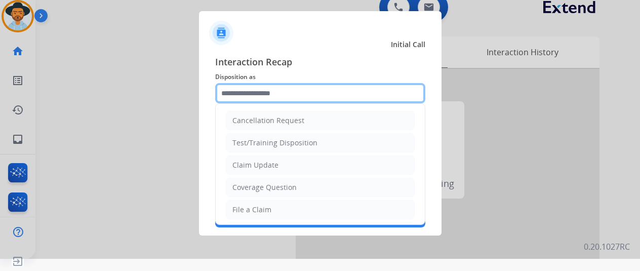
click at [239, 92] on input "text" at bounding box center [320, 93] width 210 height 20
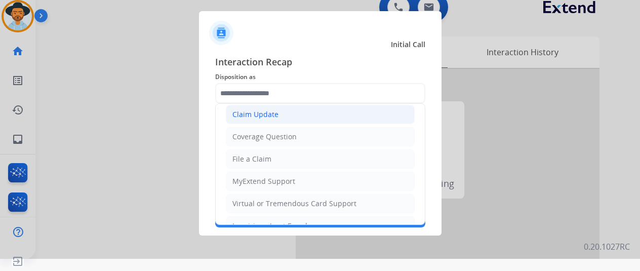
click at [267, 112] on div "Claim Update" at bounding box center [255, 114] width 46 height 10
type input "**********"
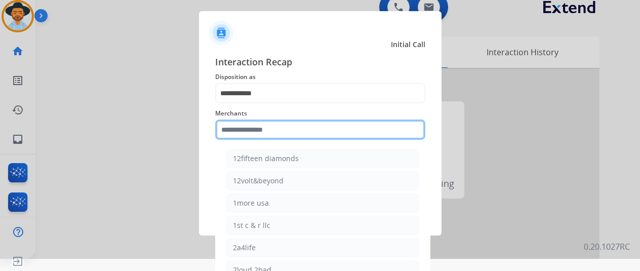
click at [247, 126] on input "text" at bounding box center [320, 129] width 210 height 20
click at [257, 133] on input "text" at bounding box center [320, 129] width 210 height 20
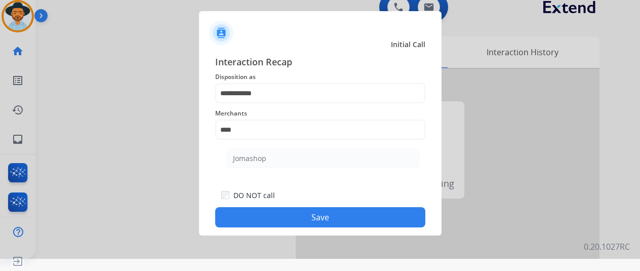
click at [261, 151] on li "Jomashop" at bounding box center [322, 158] width 193 height 19
type input "********"
click at [316, 223] on button "Save" at bounding box center [320, 217] width 210 height 20
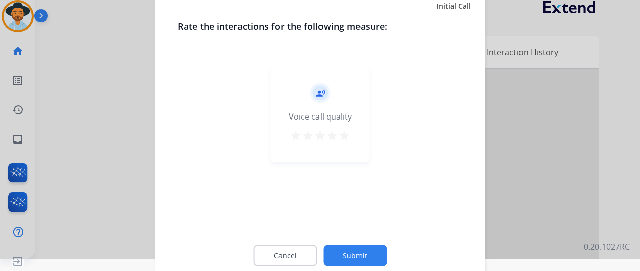
click at [351, 256] on button "Submit" at bounding box center [355, 254] width 64 height 21
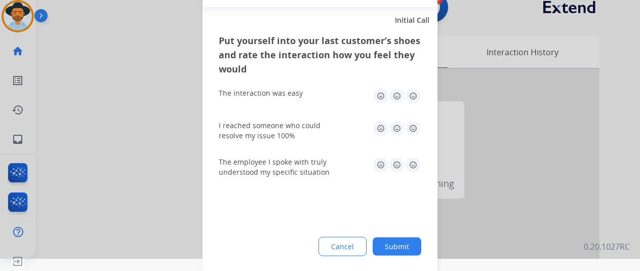
click at [402, 246] on button "Submit" at bounding box center [397, 246] width 49 height 18
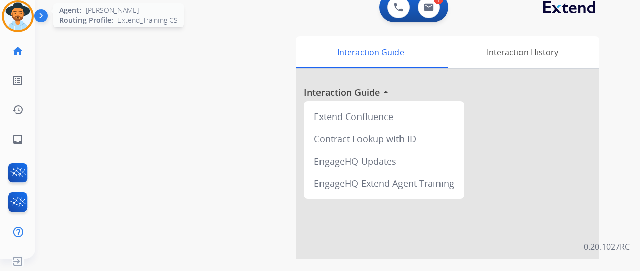
click at [25, 11] on img at bounding box center [18, 16] width 28 height 28
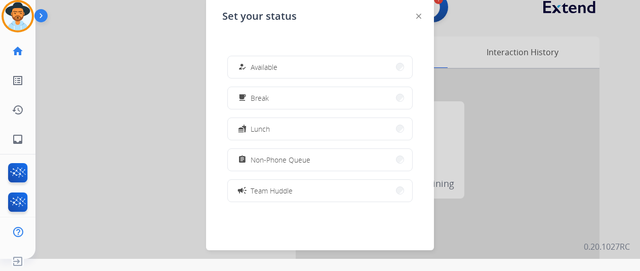
drag, startPoint x: 268, startPoint y: 67, endPoint x: 224, endPoint y: 1, distance: 79.6
click at [266, 66] on span "Available" at bounding box center [264, 67] width 27 height 11
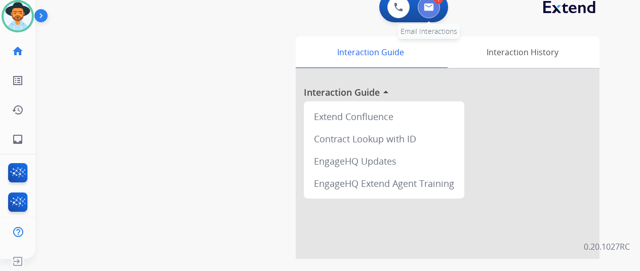
click at [430, 7] on img at bounding box center [429, 7] width 10 height 8
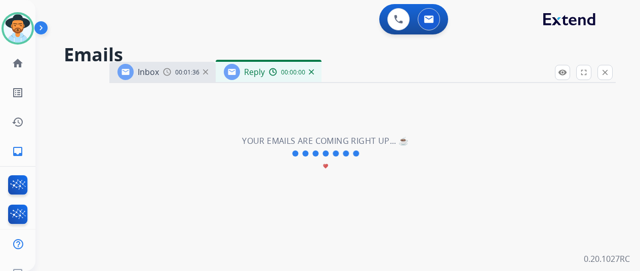
select select "**********"
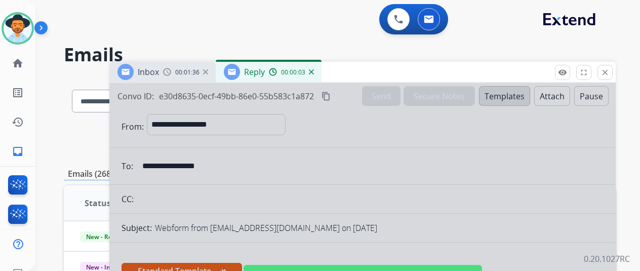
click at [295, 160] on div at bounding box center [362, 272] width 506 height 378
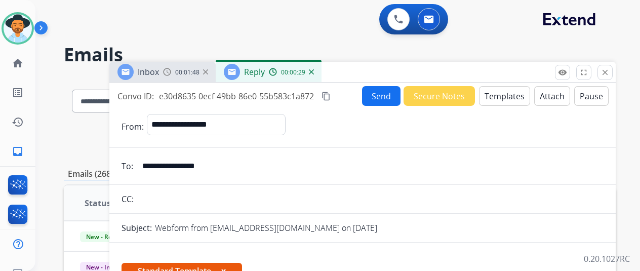
click at [388, 96] on button "Send" at bounding box center [381, 96] width 38 height 20
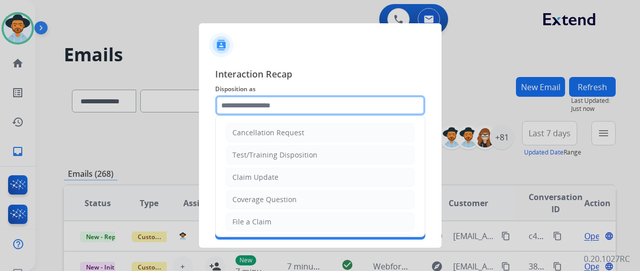
click at [242, 108] on input "text" at bounding box center [320, 105] width 210 height 20
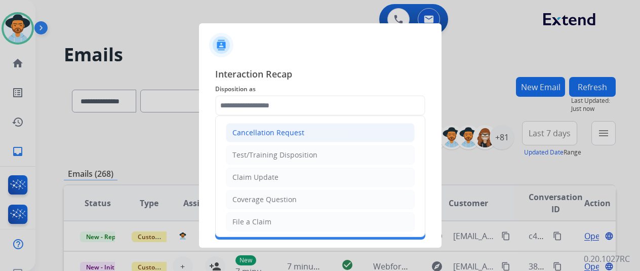
click at [256, 136] on div "Cancellation Request" at bounding box center [268, 133] width 72 height 10
type input "**********"
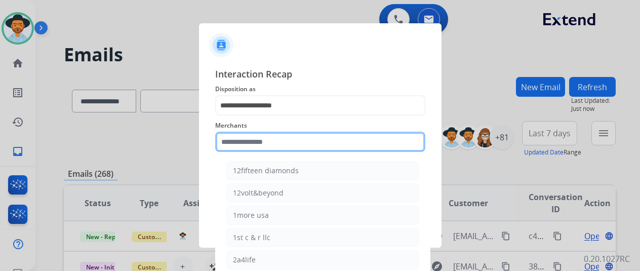
click at [246, 143] on input "text" at bounding box center [320, 142] width 210 height 20
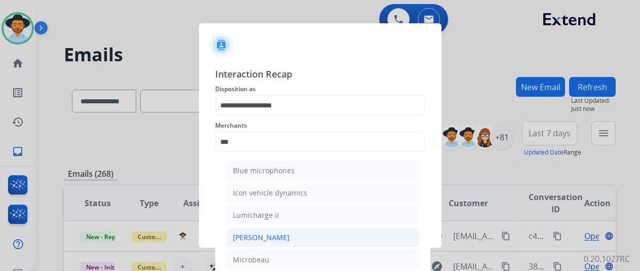
click at [250, 235] on div "[PERSON_NAME]" at bounding box center [261, 237] width 57 height 10
type input "********"
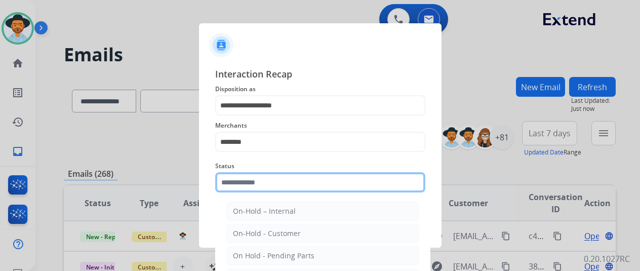
click at [259, 184] on input "text" at bounding box center [320, 182] width 210 height 20
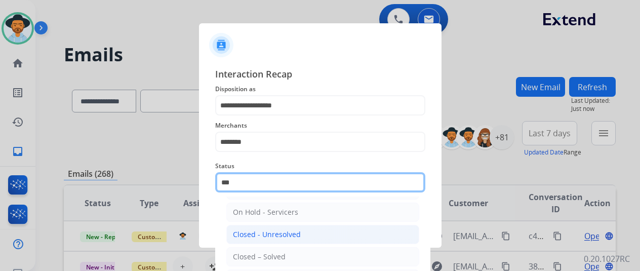
scroll to position [69, 0]
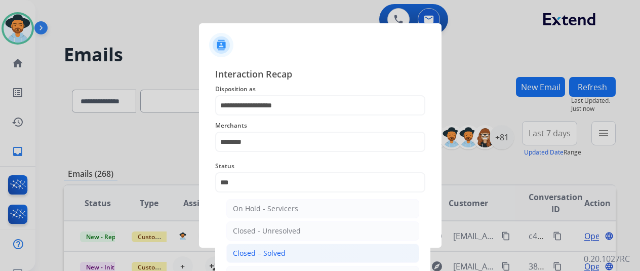
click at [267, 249] on div "Closed – Solved" at bounding box center [259, 253] width 53 height 10
type input "**********"
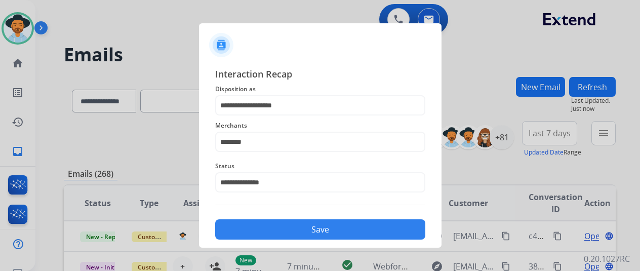
click at [287, 225] on button "Save" at bounding box center [320, 229] width 210 height 20
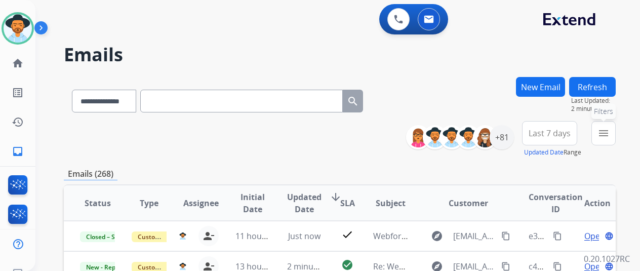
click at [609, 130] on mat-icon "menu" at bounding box center [603, 133] width 12 height 12
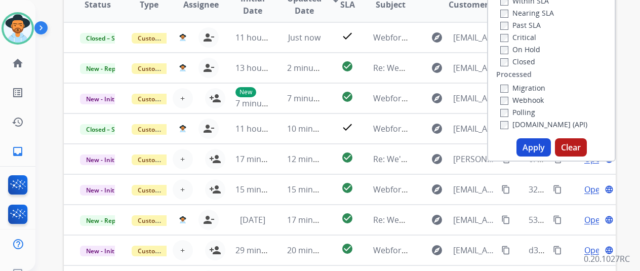
scroll to position [202, 0]
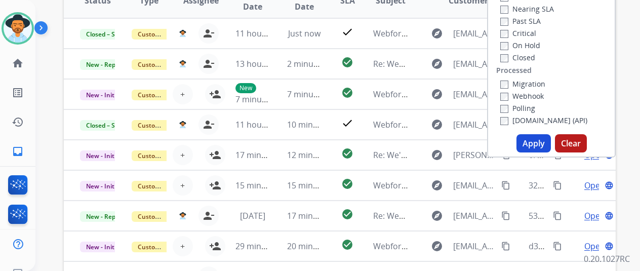
click at [532, 146] on button "Apply" at bounding box center [533, 143] width 34 height 18
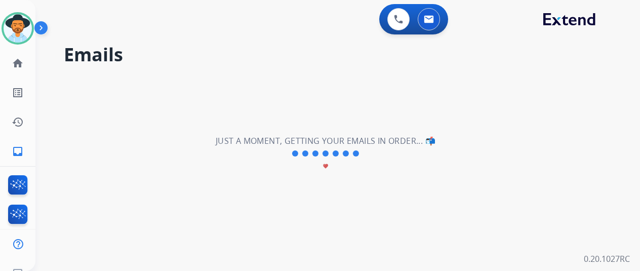
scroll to position [0, 0]
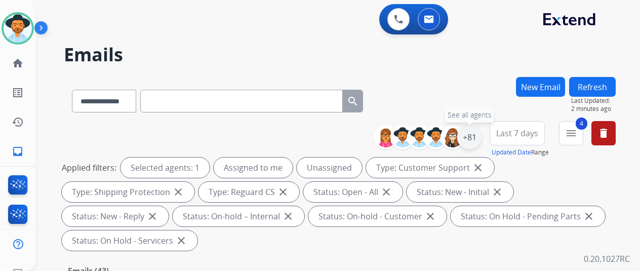
click at [475, 131] on div "+81" at bounding box center [469, 137] width 24 height 24
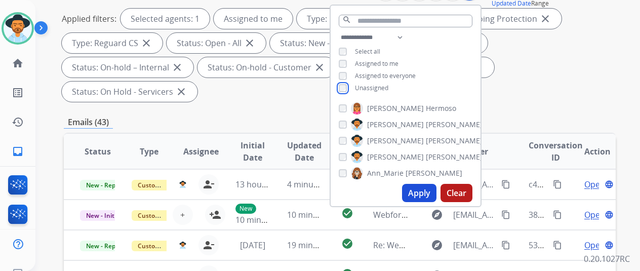
scroll to position [152, 0]
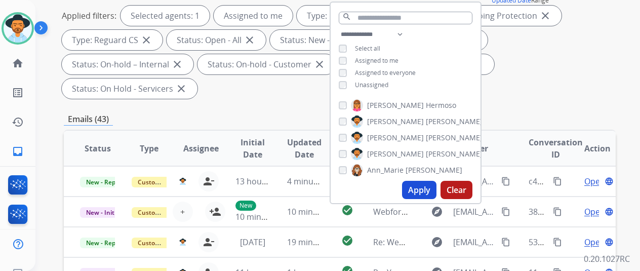
click at [421, 190] on button "Apply" at bounding box center [419, 190] width 34 height 18
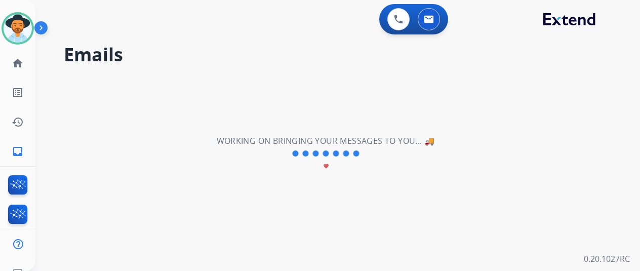
scroll to position [0, 0]
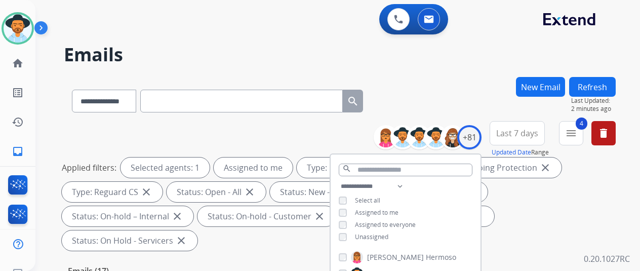
click at [459, 97] on div "**********" at bounding box center [340, 99] width 552 height 44
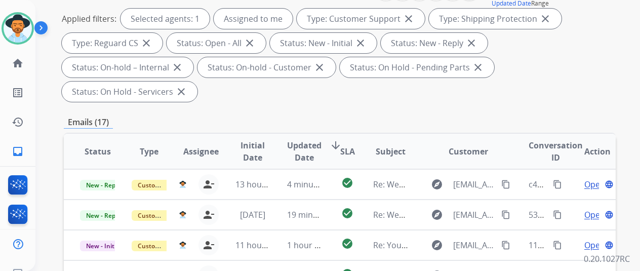
scroll to position [152, 0]
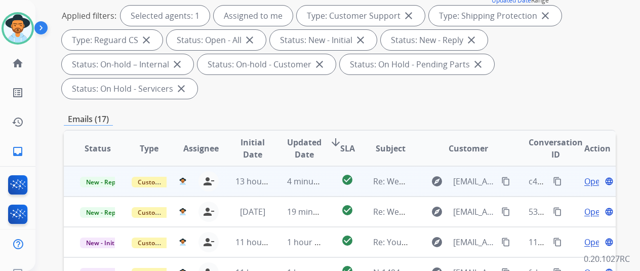
click at [593, 175] on span "Open" at bounding box center [594, 181] width 21 height 12
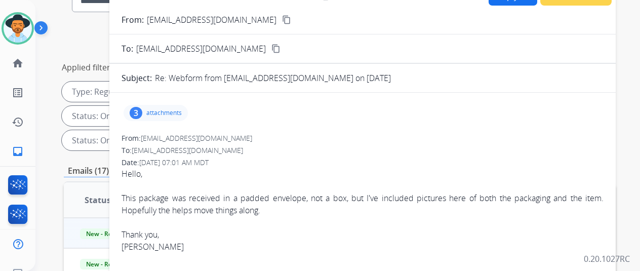
scroll to position [51, 0]
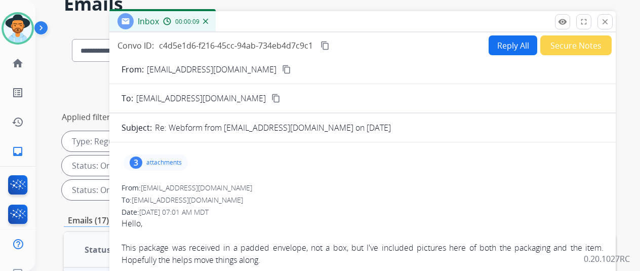
click at [282, 69] on mat-icon "content_copy" at bounding box center [286, 69] width 9 height 9
click at [142, 158] on div "3" at bounding box center [136, 162] width 13 height 12
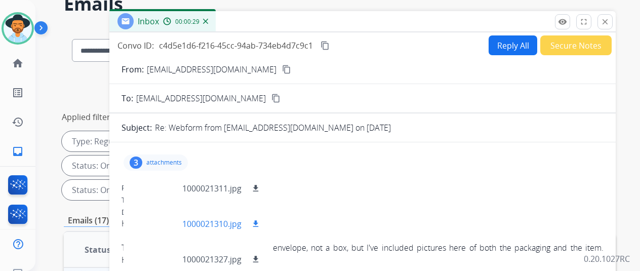
scroll to position [101, 0]
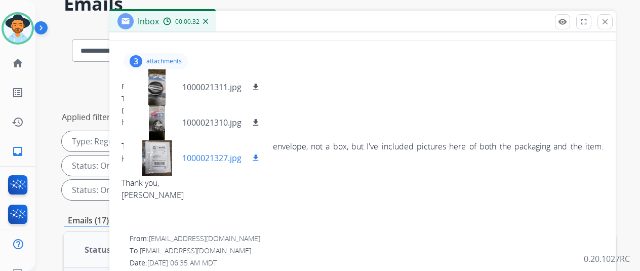
click at [260, 154] on mat-icon "download" at bounding box center [255, 157] width 9 height 9
click at [260, 120] on mat-icon "download" at bounding box center [255, 122] width 9 height 9
click at [260, 84] on mat-icon "download" at bounding box center [255, 86] width 9 height 9
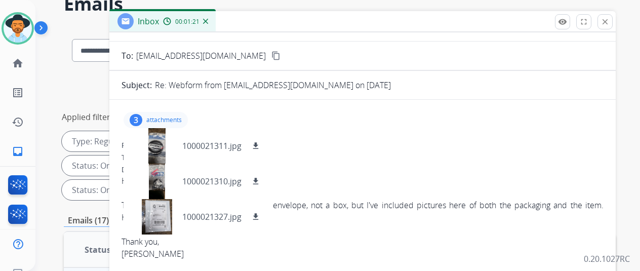
scroll to position [0, 0]
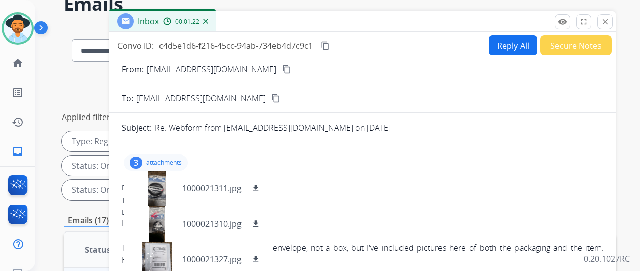
click at [329, 43] on mat-icon "content_copy" at bounding box center [324, 45] width 9 height 9
click at [510, 42] on button "Reply All" at bounding box center [512, 45] width 49 height 20
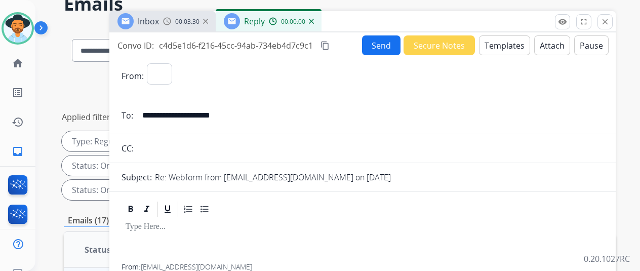
select select "**********"
click at [511, 48] on button "Templates" at bounding box center [504, 45] width 51 height 20
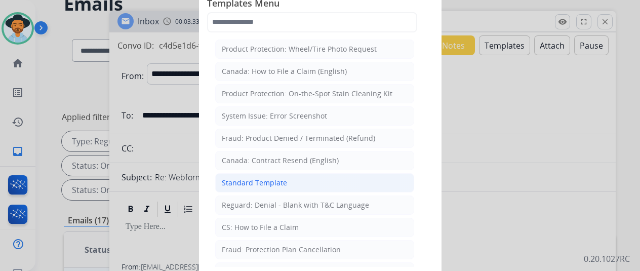
click at [254, 180] on div "Standard Template" at bounding box center [254, 183] width 65 height 10
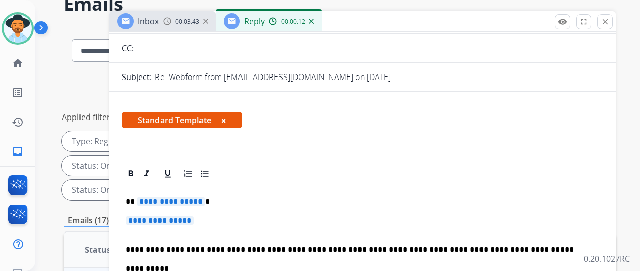
scroll to position [101, 0]
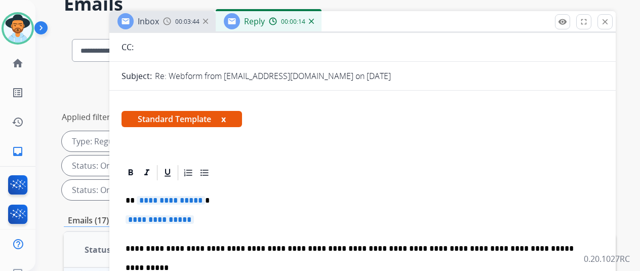
click at [204, 200] on span "**********" at bounding box center [171, 200] width 68 height 9
click at [207, 221] on p "**********" at bounding box center [363, 224] width 474 height 19
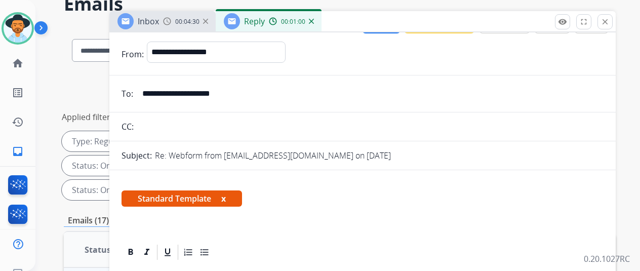
scroll to position [0, 0]
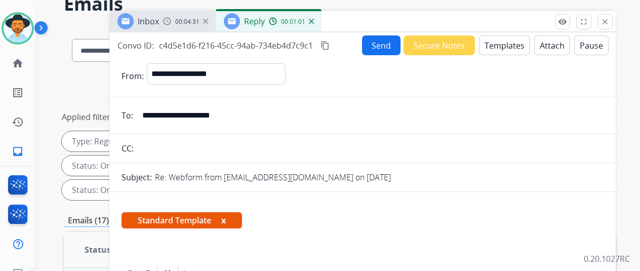
click at [390, 43] on button "Send" at bounding box center [381, 45] width 38 height 20
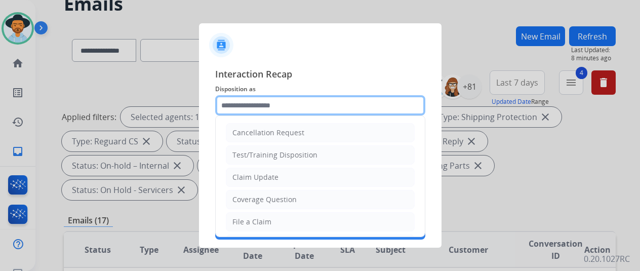
click at [240, 102] on input "text" at bounding box center [320, 105] width 210 height 20
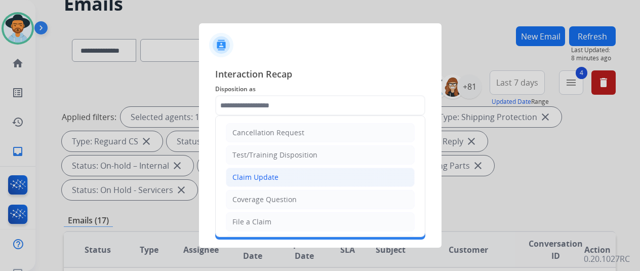
click at [253, 177] on div "Claim Update" at bounding box center [255, 177] width 46 height 10
type input "**********"
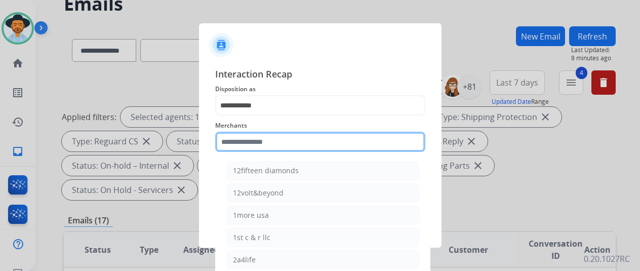
click at [230, 142] on input "text" at bounding box center [320, 142] width 210 height 20
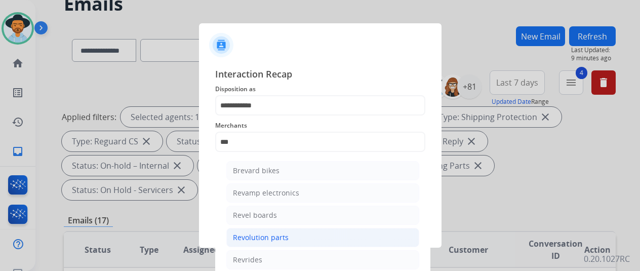
click at [255, 236] on div "Revolution parts" at bounding box center [261, 237] width 56 height 10
type input "**********"
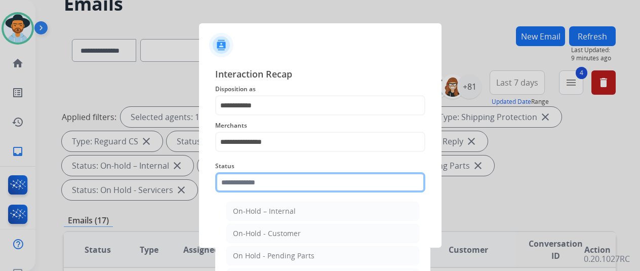
click at [229, 183] on input "text" at bounding box center [320, 182] width 210 height 20
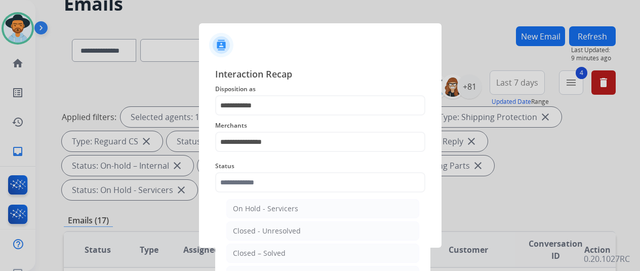
drag, startPoint x: 241, startPoint y: 251, endPoint x: 250, endPoint y: 236, distance: 17.3
click at [241, 250] on div "Closed – Solved" at bounding box center [259, 253] width 53 height 10
type input "**********"
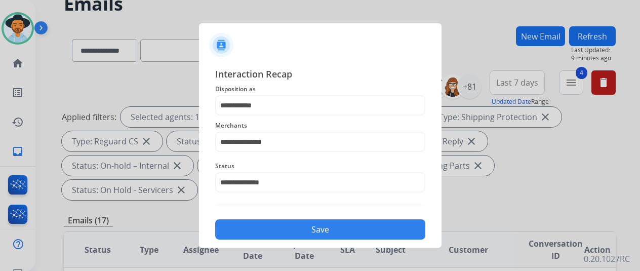
click at [305, 228] on button "Save" at bounding box center [320, 229] width 210 height 20
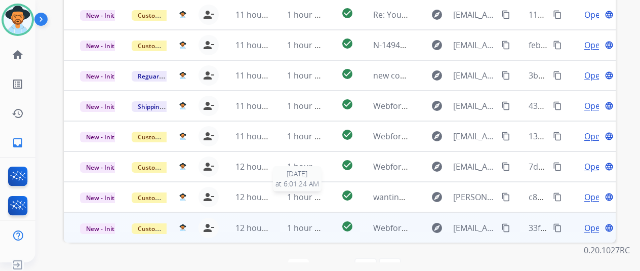
scroll to position [12, 0]
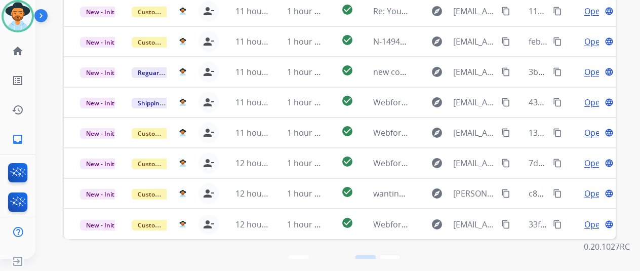
click at [368, 259] on mat-icon "navigate_next" at bounding box center [365, 265] width 12 height 12
select select "*"
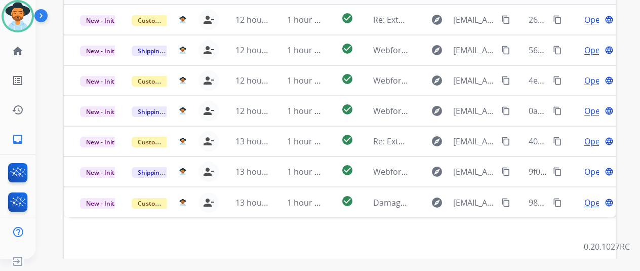
scroll to position [369, 0]
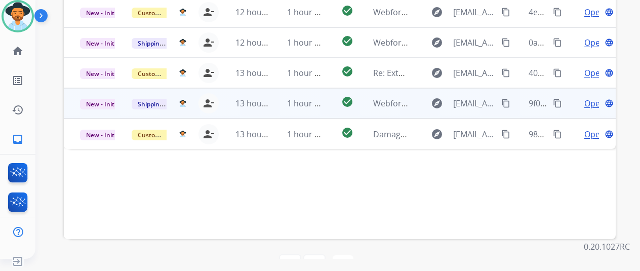
click at [591, 97] on span "Open" at bounding box center [594, 103] width 21 height 12
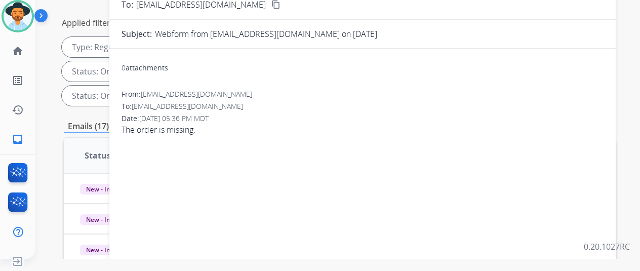
scroll to position [66, 0]
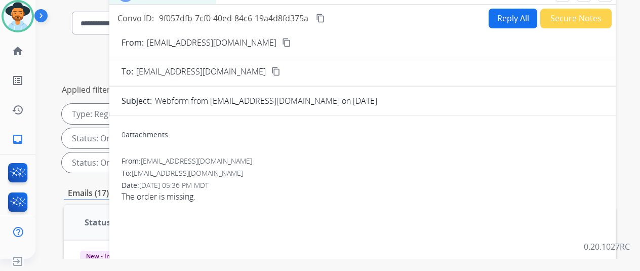
click at [282, 40] on mat-icon "content_copy" at bounding box center [286, 42] width 9 height 9
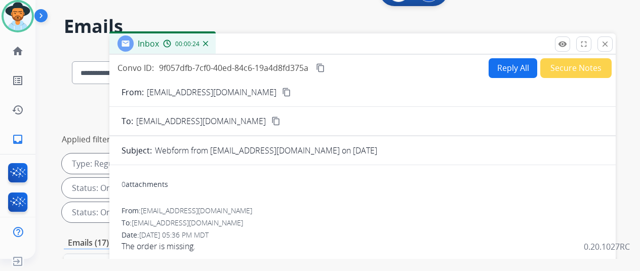
scroll to position [0, 0]
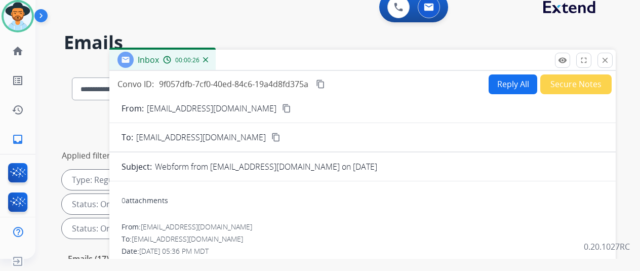
click at [216, 59] on div "Inbox 00:00:26" at bounding box center [162, 60] width 106 height 20
click at [208, 60] on img at bounding box center [205, 59] width 5 height 5
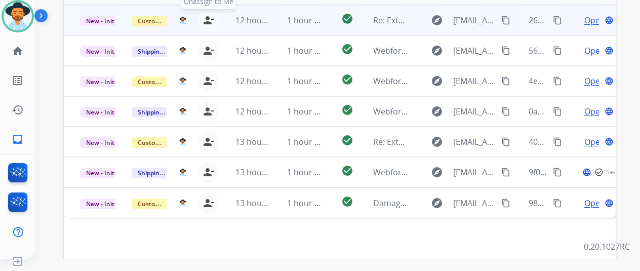
scroll to position [304, 0]
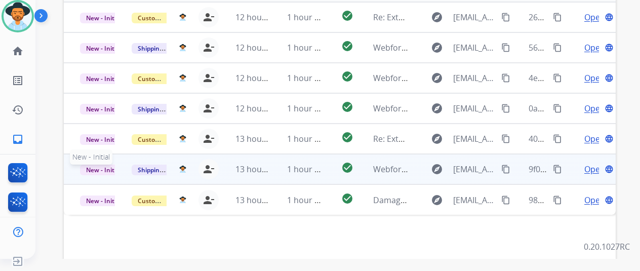
click at [97, 164] on span "New - Initial" at bounding box center [103, 169] width 47 height 11
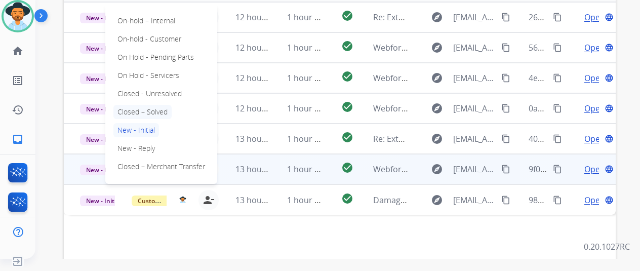
click at [145, 105] on p "Closed – Solved" at bounding box center [142, 112] width 58 height 14
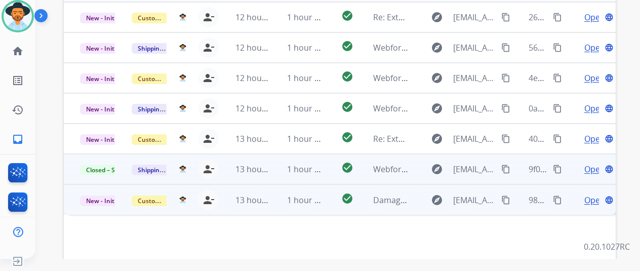
click at [588, 194] on span "Open" at bounding box center [594, 200] width 21 height 12
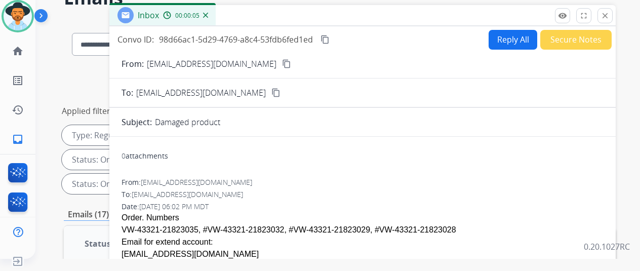
scroll to position [0, 0]
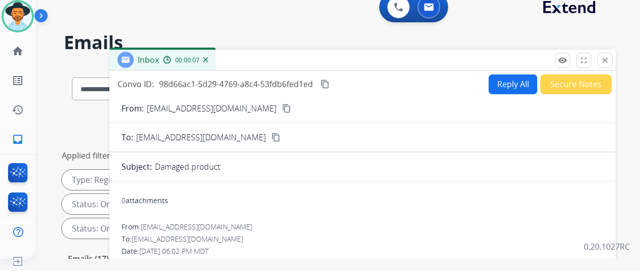
click at [208, 58] on img at bounding box center [205, 59] width 5 height 5
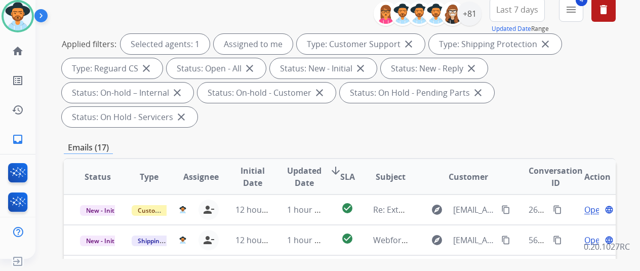
scroll to position [202, 0]
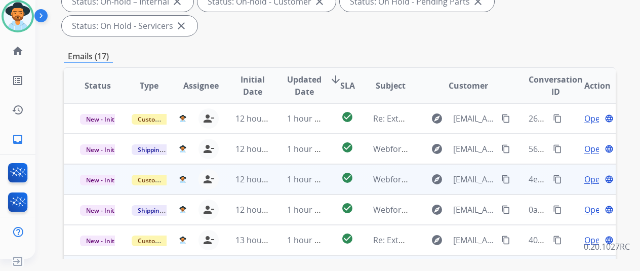
click at [589, 173] on span "Open" at bounding box center [594, 179] width 21 height 12
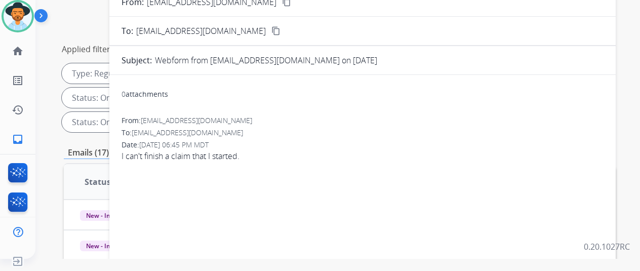
scroll to position [0, 0]
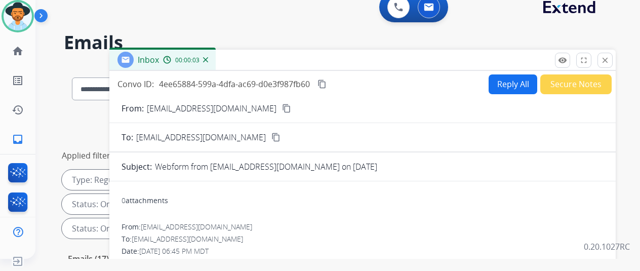
click at [282, 108] on mat-icon "content_copy" at bounding box center [286, 108] width 9 height 9
click at [516, 81] on button "Reply All" at bounding box center [512, 84] width 49 height 20
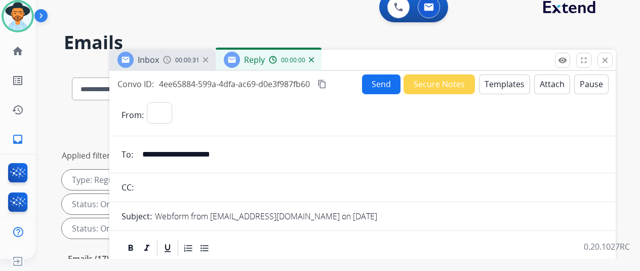
select select "**********"
click at [326, 85] on mat-icon "content_copy" at bounding box center [321, 83] width 9 height 9
click at [259, 60] on span "Reply" at bounding box center [254, 59] width 21 height 11
click at [505, 80] on button "Templates" at bounding box center [504, 84] width 51 height 20
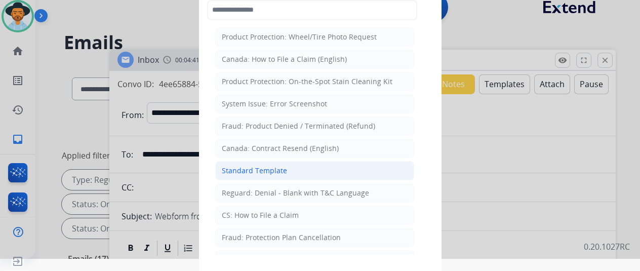
click at [252, 162] on li "Standard Template" at bounding box center [314, 170] width 199 height 19
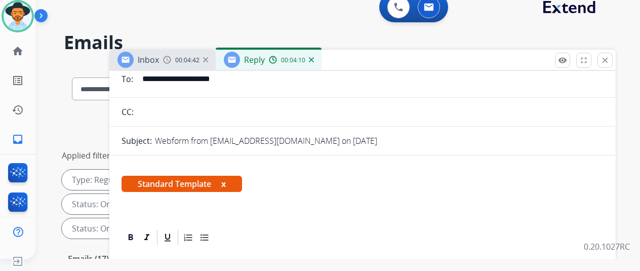
scroll to position [166, 0]
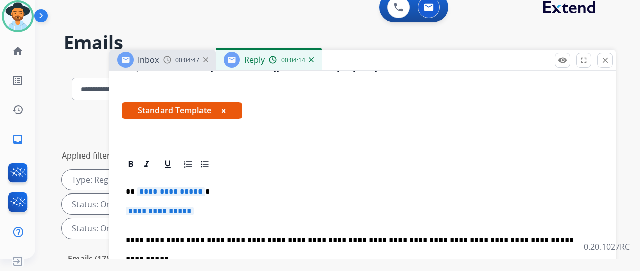
click at [204, 187] on span "**********" at bounding box center [171, 191] width 68 height 9
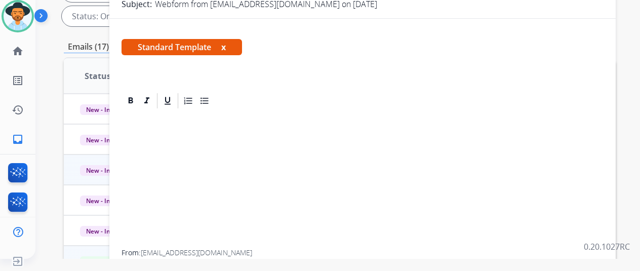
scroll to position [10, 0]
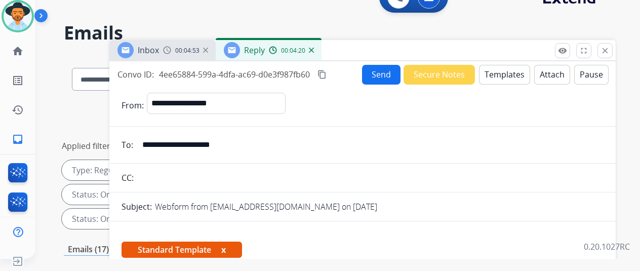
click at [509, 70] on button "Templates" at bounding box center [504, 75] width 51 height 20
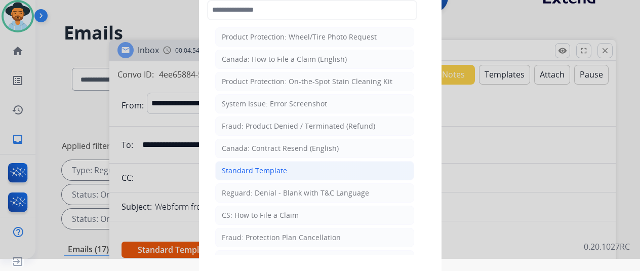
click at [257, 169] on div "Standard Template" at bounding box center [254, 171] width 65 height 10
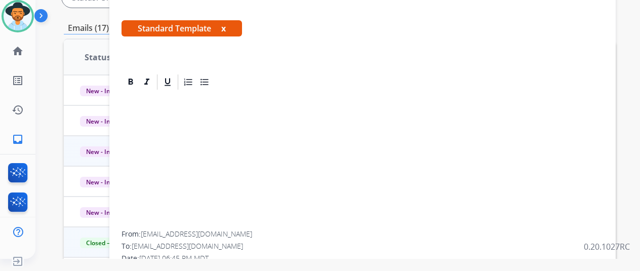
scroll to position [167, 0]
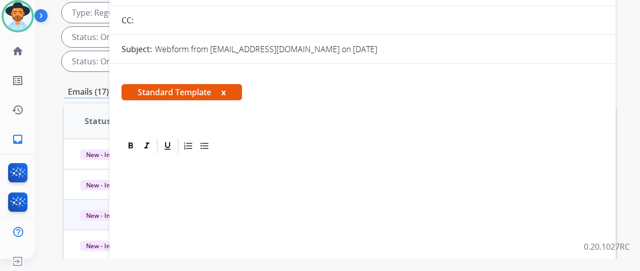
click at [226, 93] on button "x" at bounding box center [223, 92] width 5 height 12
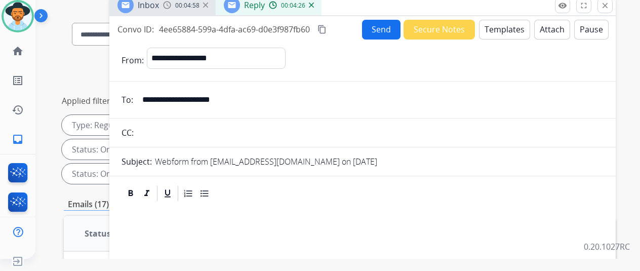
scroll to position [0, 0]
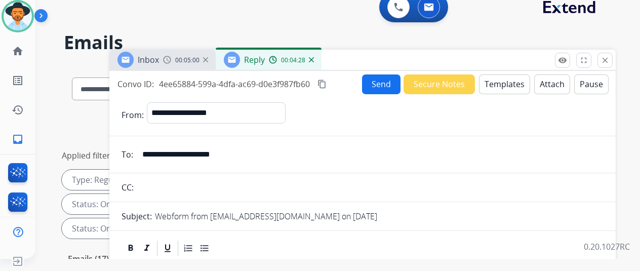
click at [314, 61] on img at bounding box center [311, 59] width 5 height 5
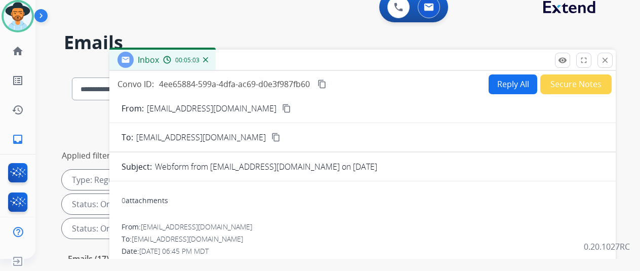
click at [510, 83] on button "Reply All" at bounding box center [512, 84] width 49 height 20
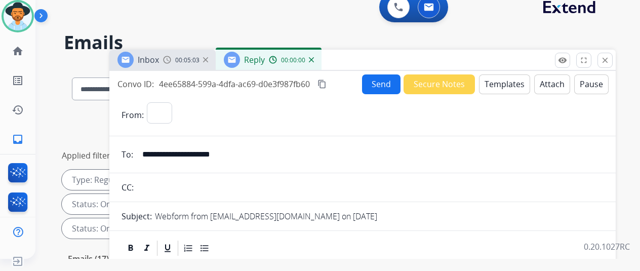
select select "**********"
click at [502, 82] on button "Templates" at bounding box center [504, 84] width 51 height 20
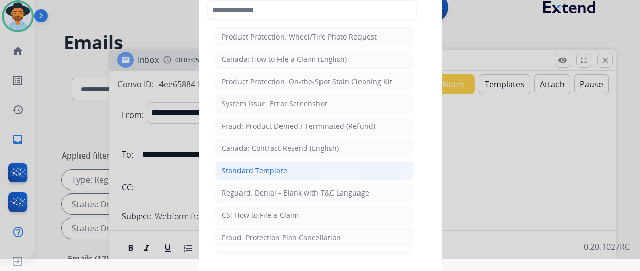
click at [253, 168] on div "Standard Template" at bounding box center [254, 171] width 65 height 10
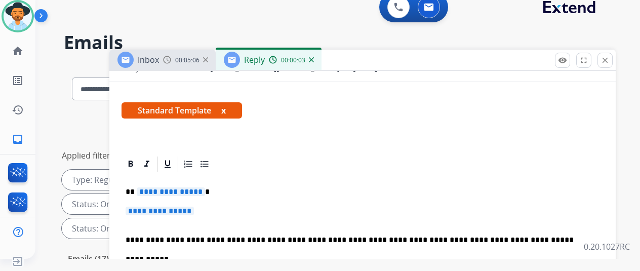
scroll to position [166, 0]
click at [204, 187] on span "**********" at bounding box center [171, 191] width 68 height 9
click at [194, 207] on span "**********" at bounding box center [160, 211] width 68 height 9
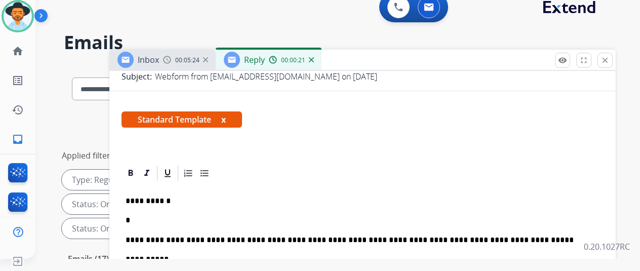
scroll to position [157, 0]
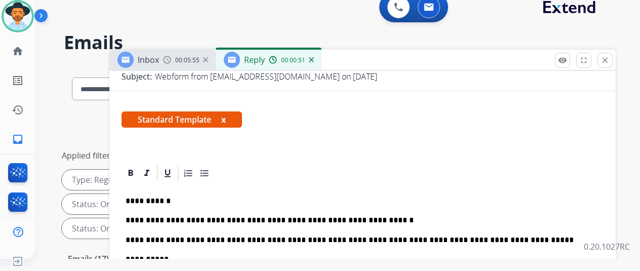
click at [377, 216] on p "**********" at bounding box center [359, 220] width 466 height 9
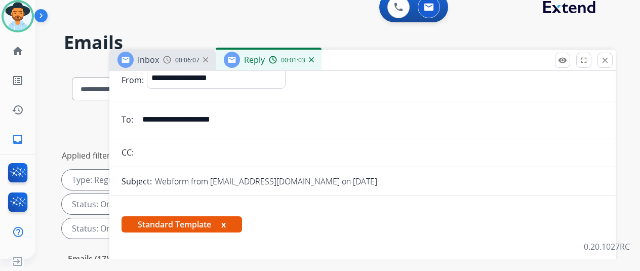
scroll to position [0, 0]
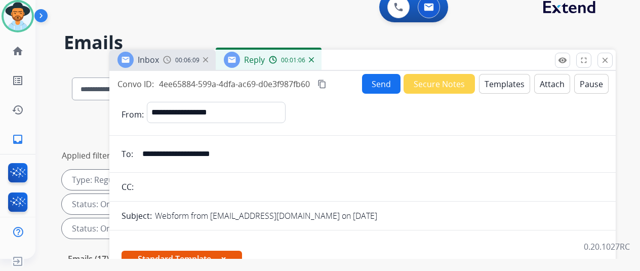
click at [379, 82] on button "Send" at bounding box center [381, 84] width 38 height 20
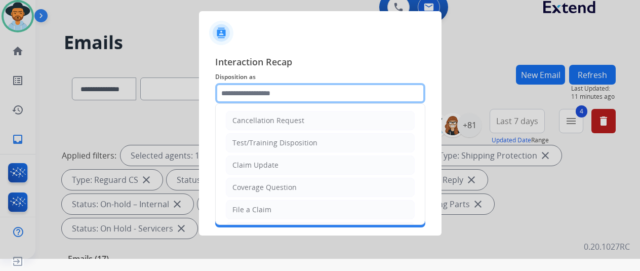
click at [250, 92] on input "text" at bounding box center [320, 93] width 210 height 20
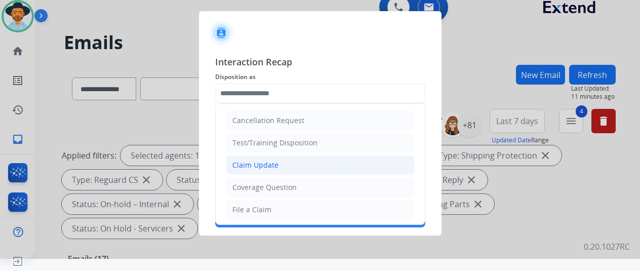
click at [258, 161] on div "Claim Update" at bounding box center [255, 165] width 46 height 10
type input "**********"
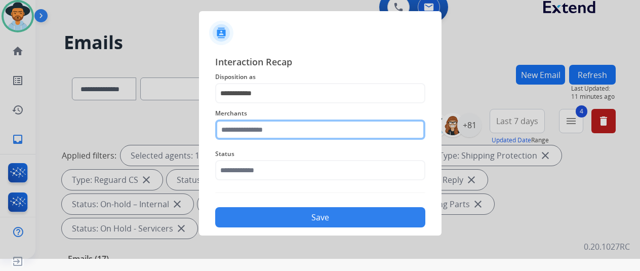
click at [254, 129] on input "text" at bounding box center [320, 129] width 210 height 20
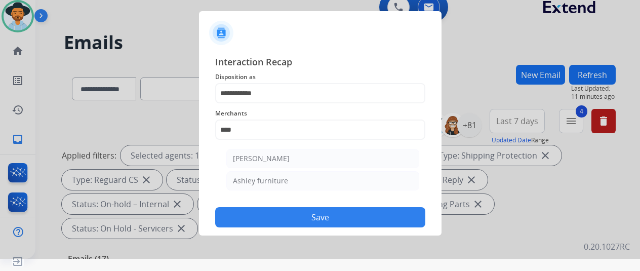
click at [266, 179] on div "Ashley furniture" at bounding box center [260, 181] width 55 height 10
type input "**********"
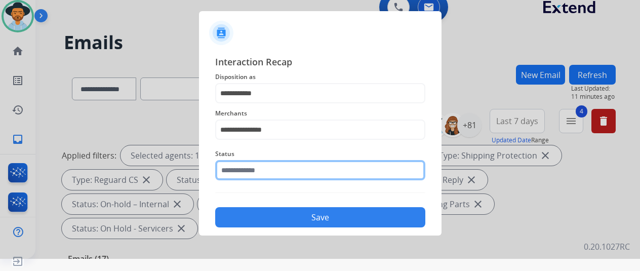
drag, startPoint x: 262, startPoint y: 170, endPoint x: 279, endPoint y: 149, distance: 27.0
click at [263, 170] on input "text" at bounding box center [320, 170] width 210 height 20
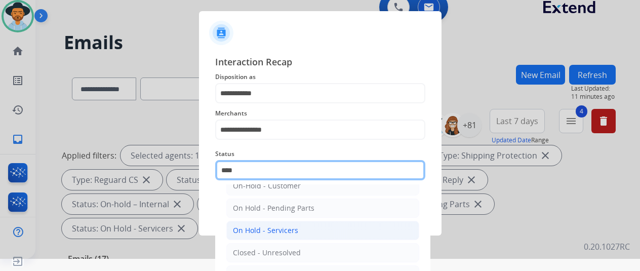
scroll to position [69, 0]
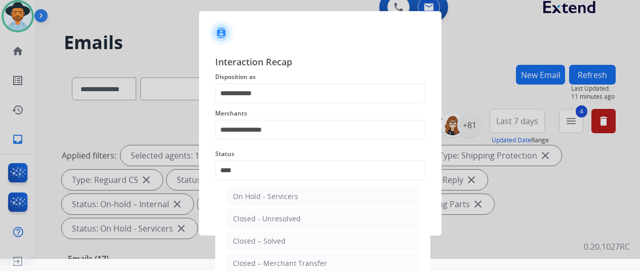
click at [267, 236] on div "Closed – Solved" at bounding box center [259, 241] width 53 height 10
type input "**********"
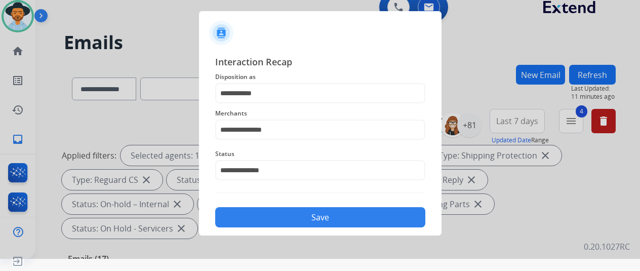
click at [292, 212] on button "Save" at bounding box center [320, 217] width 210 height 20
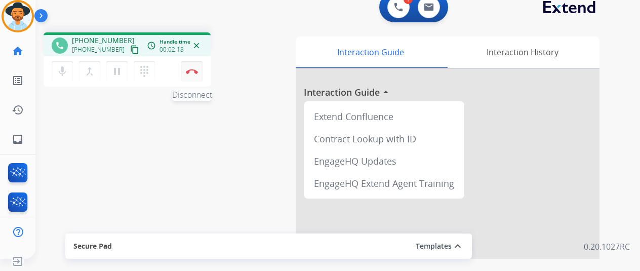
click at [190, 71] on img at bounding box center [192, 71] width 12 height 5
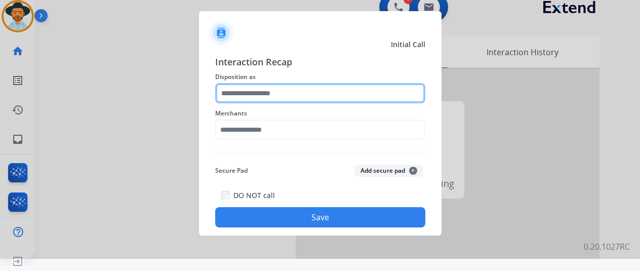
click at [241, 97] on input "text" at bounding box center [320, 93] width 210 height 20
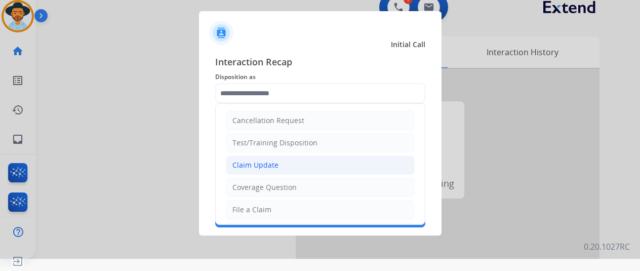
click at [243, 163] on div "Claim Update" at bounding box center [255, 165] width 46 height 10
type input "**********"
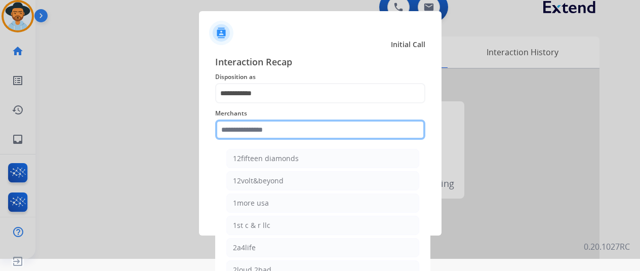
click at [244, 128] on input "text" at bounding box center [320, 129] width 210 height 20
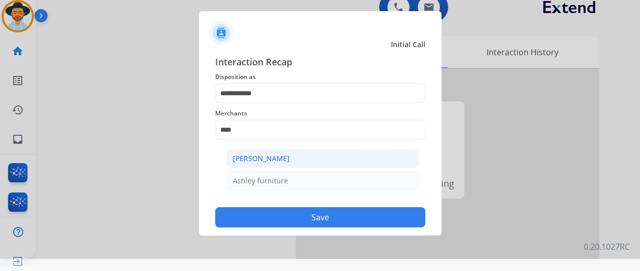
click at [281, 158] on div "[PERSON_NAME]" at bounding box center [261, 158] width 57 height 10
type input "**********"
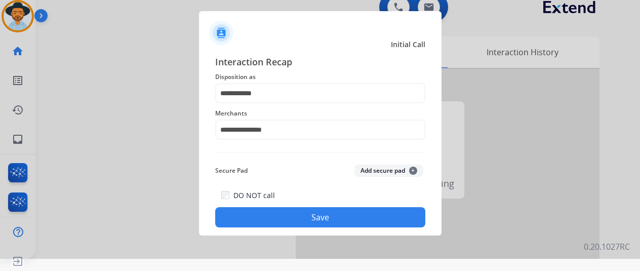
click at [309, 216] on button "Save" at bounding box center [320, 217] width 210 height 20
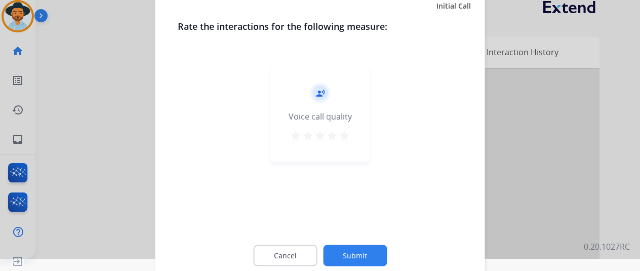
click at [353, 249] on button "Submit" at bounding box center [355, 254] width 64 height 21
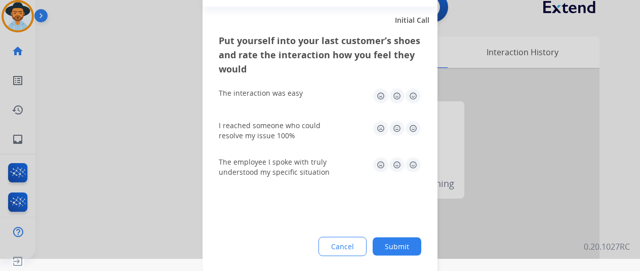
click at [390, 243] on button "Submit" at bounding box center [397, 246] width 49 height 18
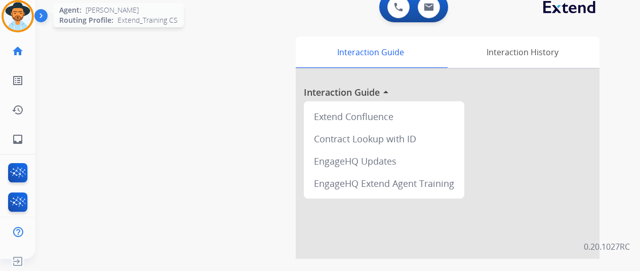
click at [22, 12] on img at bounding box center [18, 16] width 28 height 28
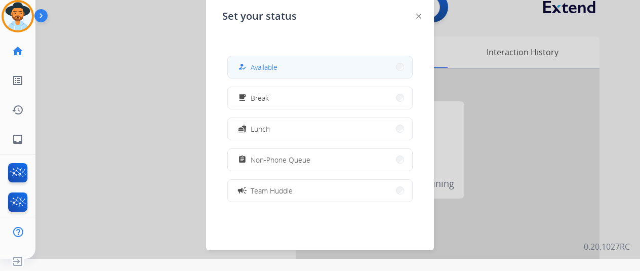
click at [254, 70] on span "Available" at bounding box center [264, 67] width 27 height 11
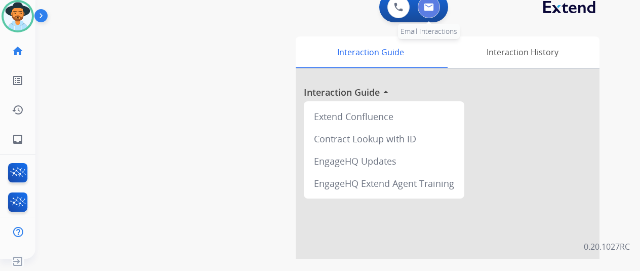
click at [434, 8] on img at bounding box center [429, 7] width 10 height 8
select select "**********"
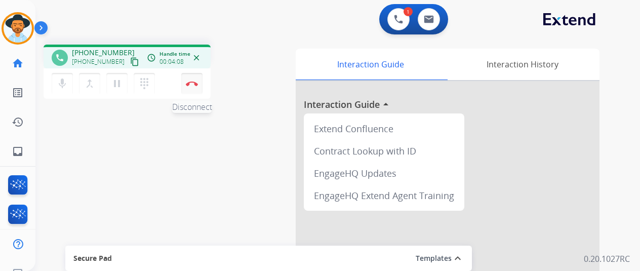
click at [193, 81] on img at bounding box center [192, 83] width 12 height 5
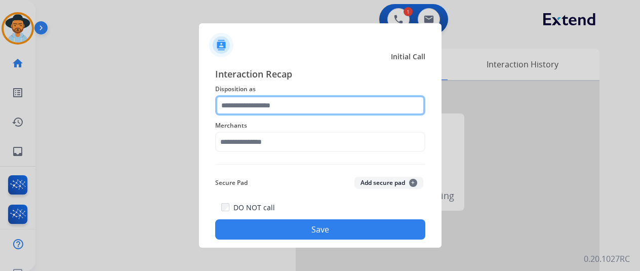
click at [236, 103] on input "text" at bounding box center [320, 105] width 210 height 20
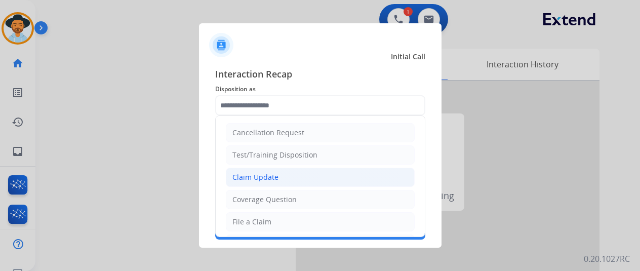
click at [257, 176] on div "Claim Update" at bounding box center [255, 177] width 46 height 10
type input "**********"
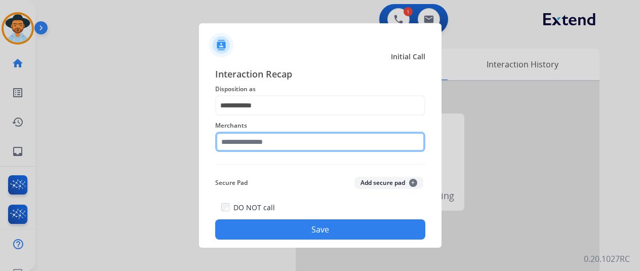
click at [250, 141] on input "text" at bounding box center [320, 142] width 210 height 20
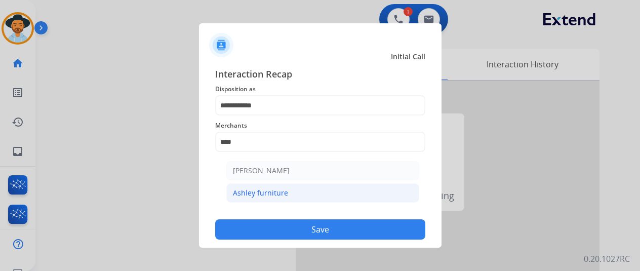
click at [276, 189] on div "Ashley furniture" at bounding box center [260, 193] width 55 height 10
type input "**********"
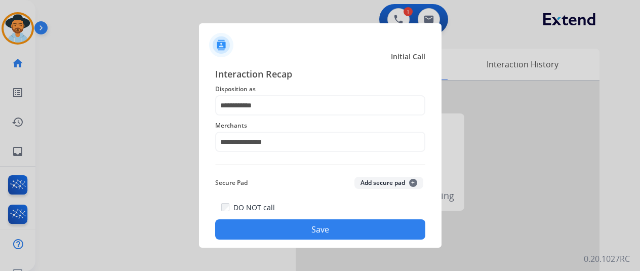
click at [321, 227] on button "Save" at bounding box center [320, 229] width 210 height 20
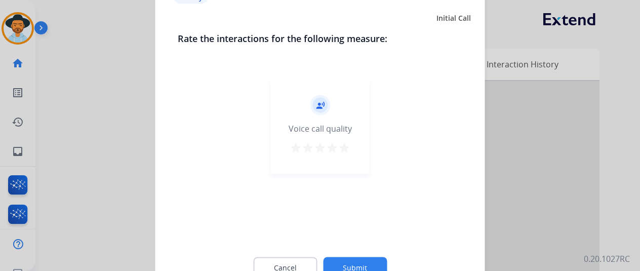
click at [345, 265] on button "Submit" at bounding box center [355, 267] width 64 height 21
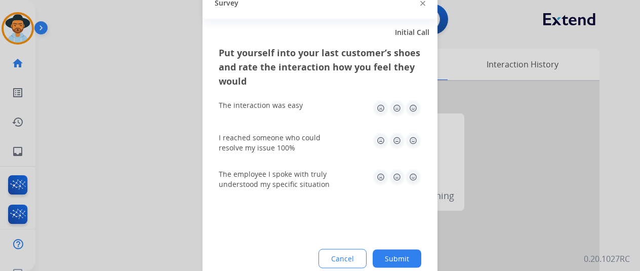
click at [401, 259] on button "Submit" at bounding box center [397, 258] width 49 height 18
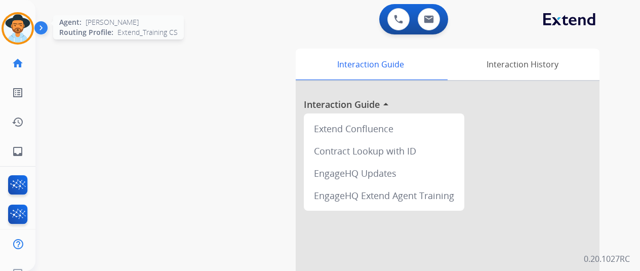
click at [16, 31] on img at bounding box center [18, 28] width 28 height 28
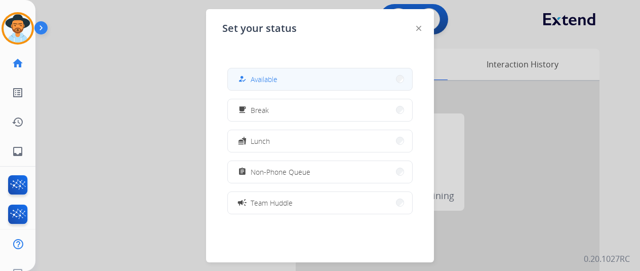
click at [291, 82] on button "how_to_reg Available" at bounding box center [320, 79] width 184 height 22
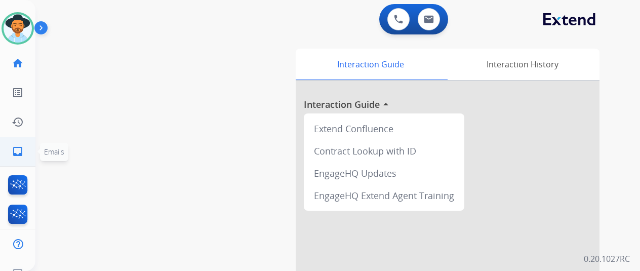
click at [21, 152] on mat-icon "inbox" at bounding box center [18, 151] width 12 height 12
select select "**********"
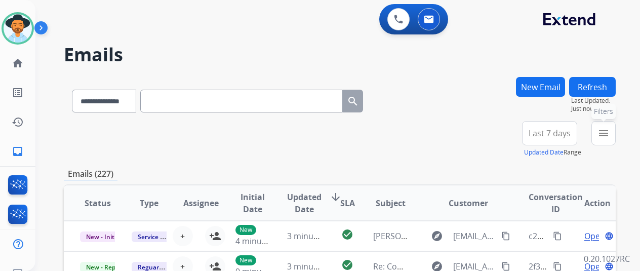
click at [609, 130] on mat-icon "menu" at bounding box center [603, 133] width 12 height 12
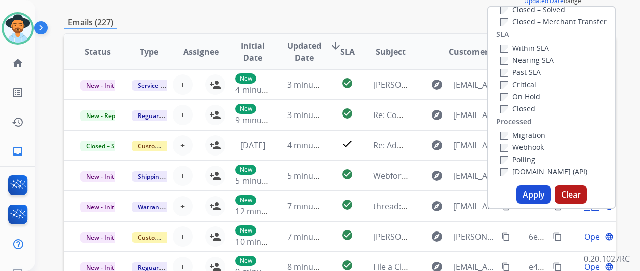
scroll to position [152, 0]
click at [540, 190] on button "Apply" at bounding box center [533, 194] width 34 height 18
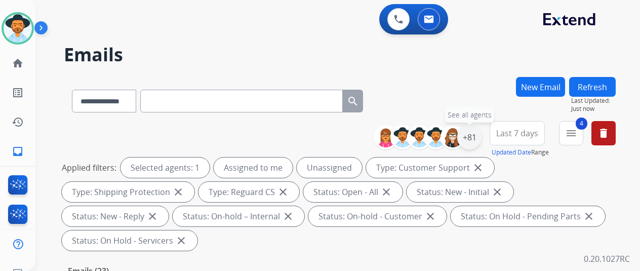
click at [478, 136] on div "+81" at bounding box center [469, 137] width 24 height 24
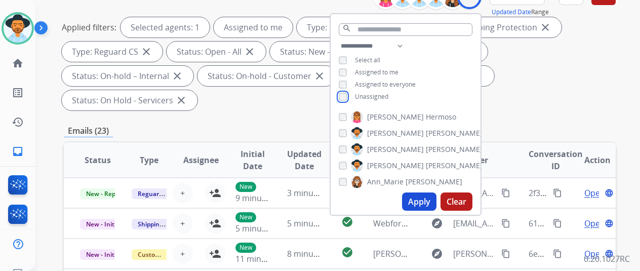
scroll to position [152, 0]
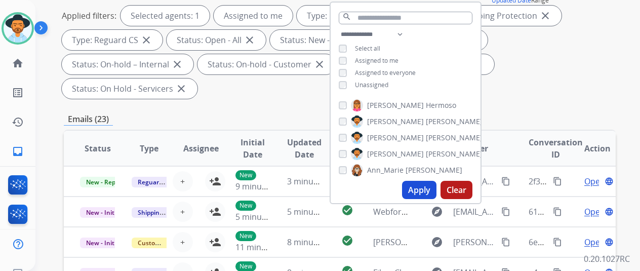
click at [419, 188] on button "Apply" at bounding box center [419, 190] width 34 height 18
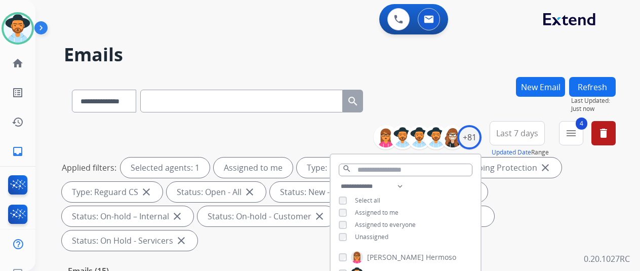
click at [446, 74] on div "**********" at bounding box center [325, 171] width 580 height 271
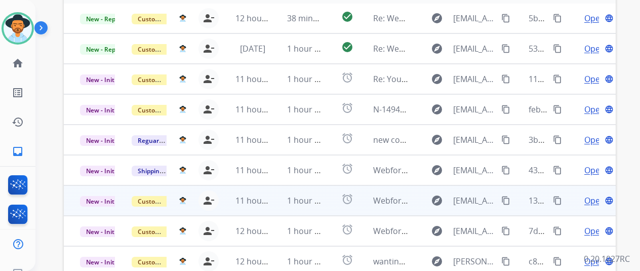
scroll to position [369, 0]
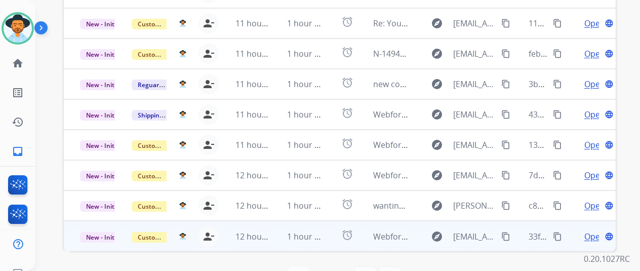
click at [594, 230] on span "Open" at bounding box center [594, 236] width 21 height 12
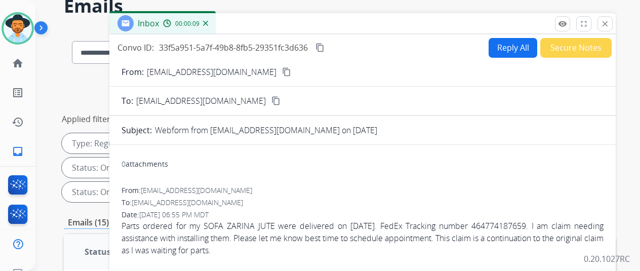
scroll to position [0, 0]
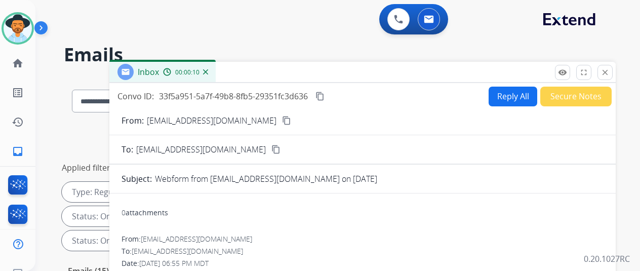
click at [282, 122] on mat-icon "content_copy" at bounding box center [286, 120] width 9 height 9
click at [324, 92] on mat-icon "content_copy" at bounding box center [319, 96] width 9 height 9
click at [166, 24] on div "0 Voice Interactions 0 Email Interactions" at bounding box center [332, 20] width 568 height 32
click at [511, 95] on button "Reply All" at bounding box center [512, 97] width 49 height 20
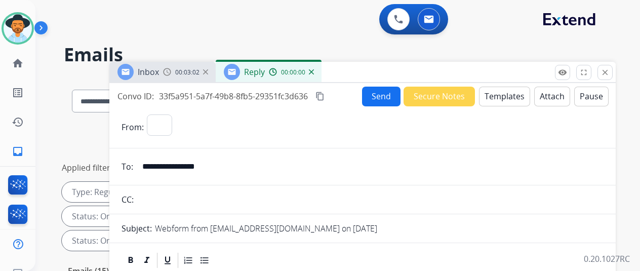
select select "**********"
click at [509, 97] on button "Templates" at bounding box center [504, 97] width 51 height 20
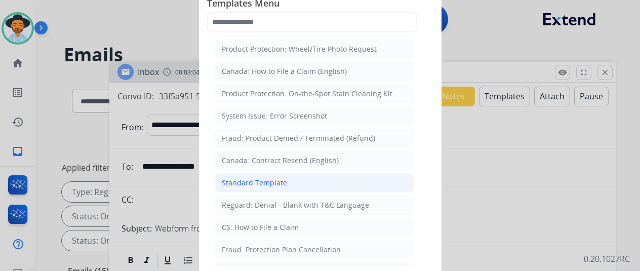
click at [252, 178] on div "Standard Template" at bounding box center [254, 183] width 65 height 10
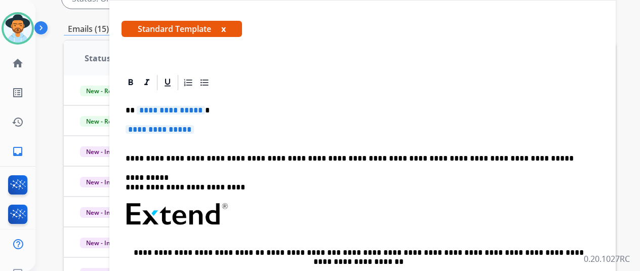
scroll to position [152, 0]
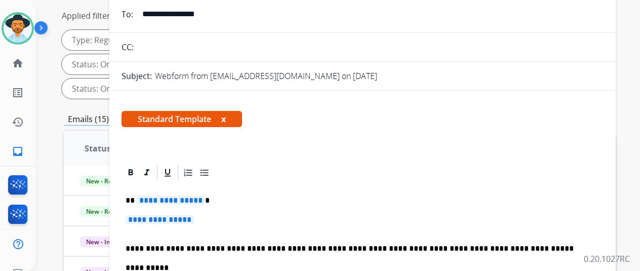
click at [205, 198] on span "**********" at bounding box center [171, 200] width 68 height 9
click at [194, 220] on span "**********" at bounding box center [160, 219] width 68 height 9
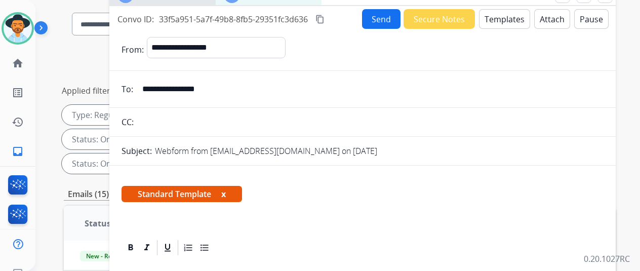
scroll to position [0, 0]
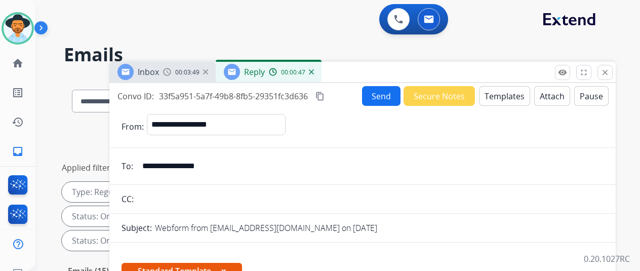
click at [386, 91] on button "Send" at bounding box center [381, 96] width 38 height 20
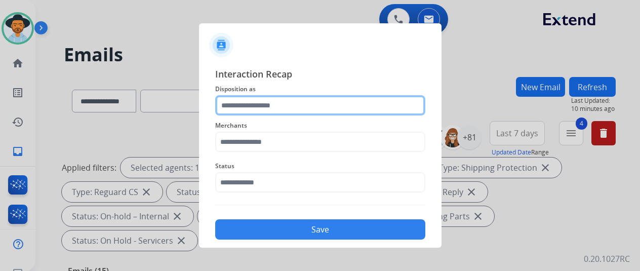
click at [255, 106] on input "text" at bounding box center [320, 105] width 210 height 20
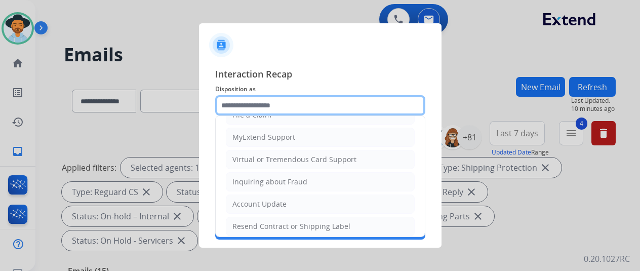
scroll to position [153, 0]
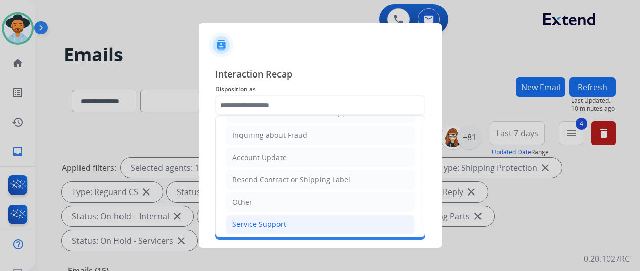
click at [266, 220] on div "Service Support" at bounding box center [259, 224] width 54 height 10
type input "**********"
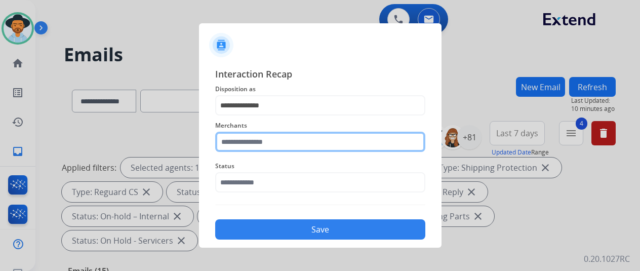
click at [249, 143] on input "text" at bounding box center [320, 142] width 210 height 20
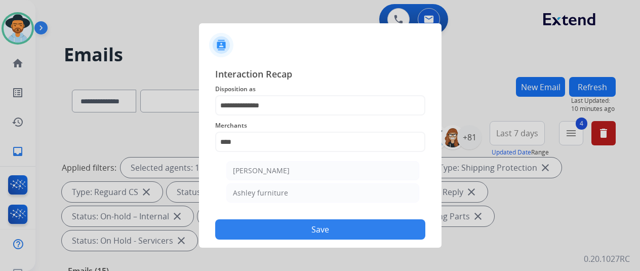
click at [254, 196] on div "Ashley furniture" at bounding box center [260, 193] width 55 height 10
type input "**********"
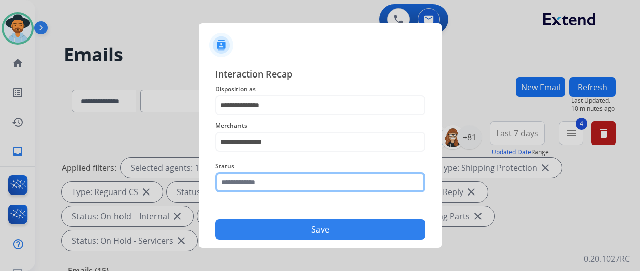
click at [256, 185] on input "text" at bounding box center [320, 182] width 210 height 20
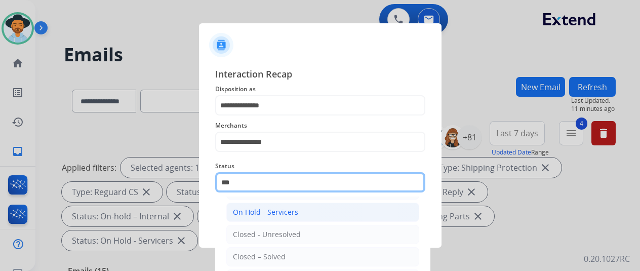
scroll to position [69, 0]
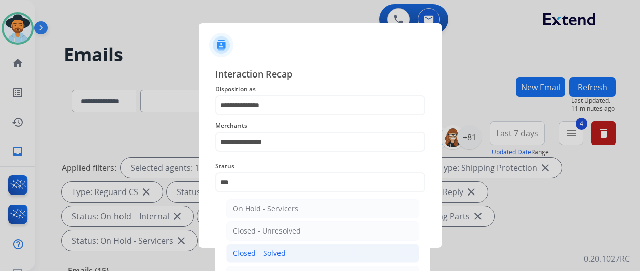
click at [255, 248] on div "Closed – Solved" at bounding box center [259, 253] width 53 height 10
type input "**********"
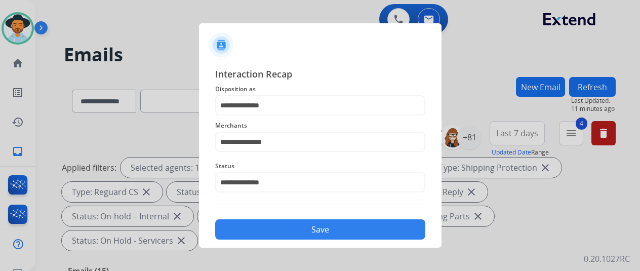
click at [311, 227] on button "Save" at bounding box center [320, 229] width 210 height 20
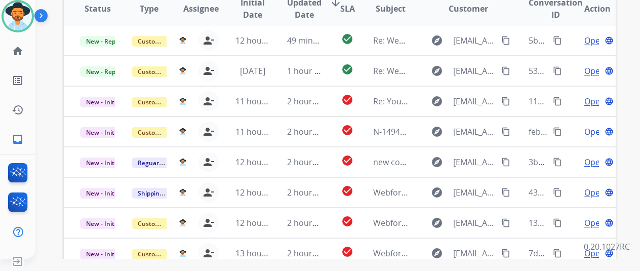
scroll to position [369, 0]
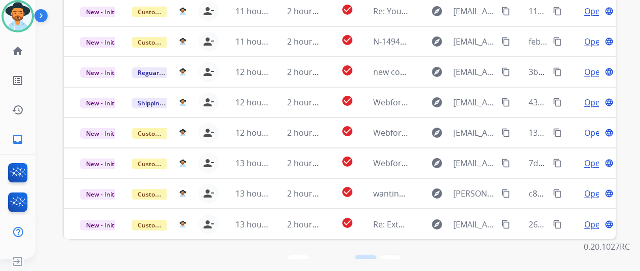
click at [369, 259] on mat-icon "navigate_next" at bounding box center [365, 265] width 12 height 12
select select "*"
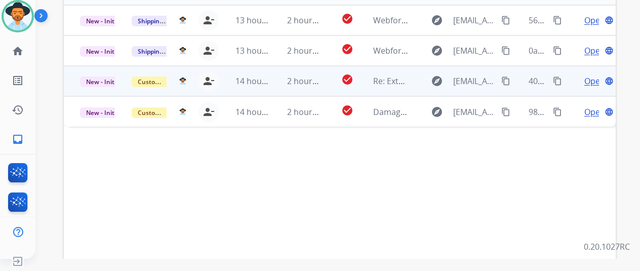
scroll to position [218, 0]
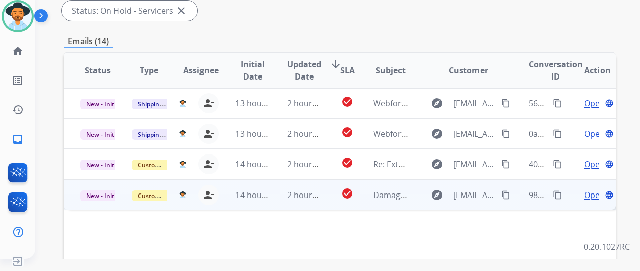
click at [588, 189] on span "Open" at bounding box center [594, 195] width 21 height 12
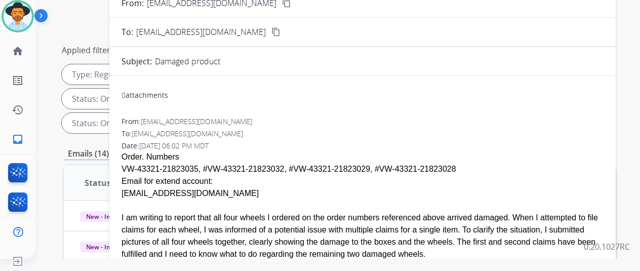
scroll to position [15, 0]
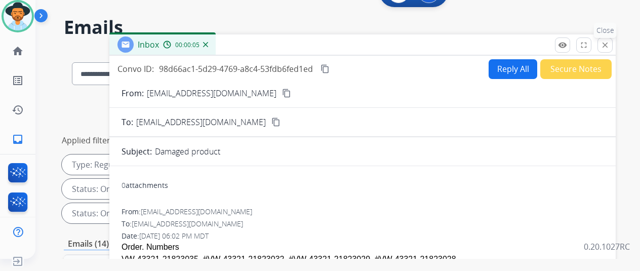
click at [609, 46] on mat-icon "close" at bounding box center [604, 44] width 9 height 9
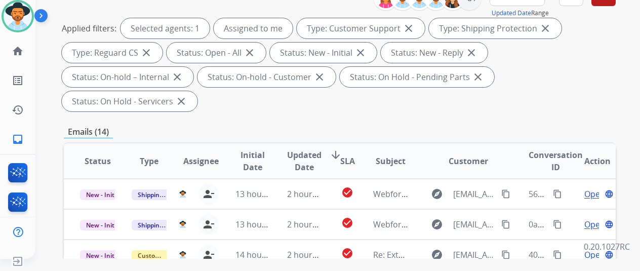
scroll to position [218, 0]
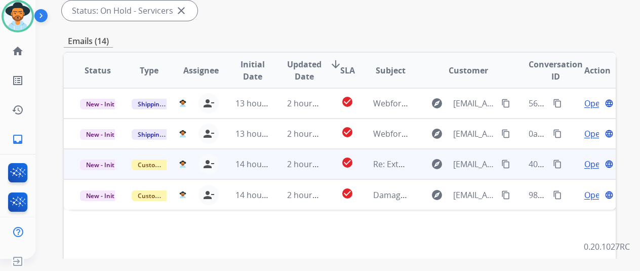
click at [594, 158] on span "Open" at bounding box center [594, 164] width 21 height 12
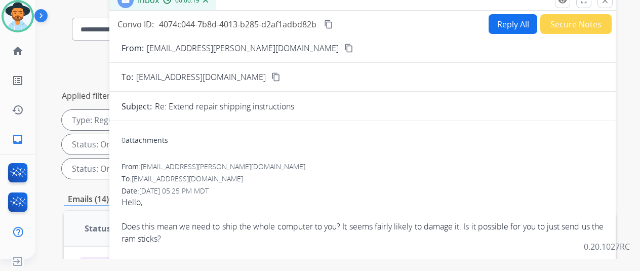
scroll to position [0, 0]
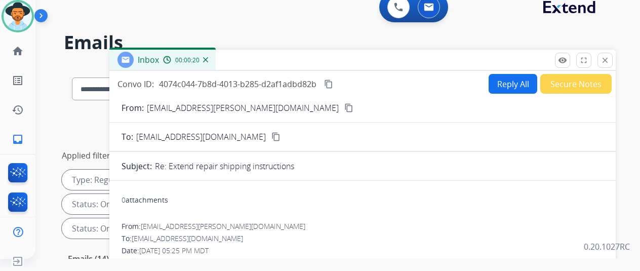
click at [344, 108] on mat-icon "content_copy" at bounding box center [348, 107] width 9 height 9
click at [514, 79] on button "Reply All" at bounding box center [512, 84] width 49 height 20
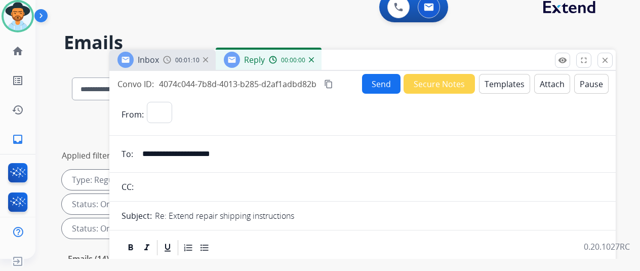
select select "**********"
click at [511, 81] on button "Templates" at bounding box center [504, 84] width 51 height 20
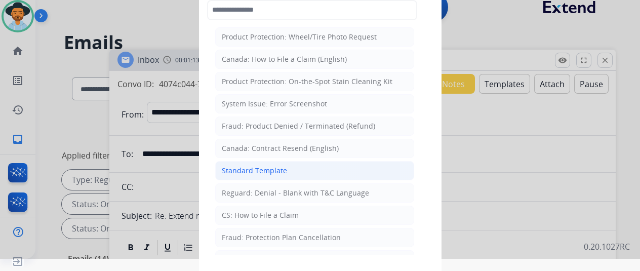
click at [259, 166] on div "Standard Template" at bounding box center [254, 171] width 65 height 10
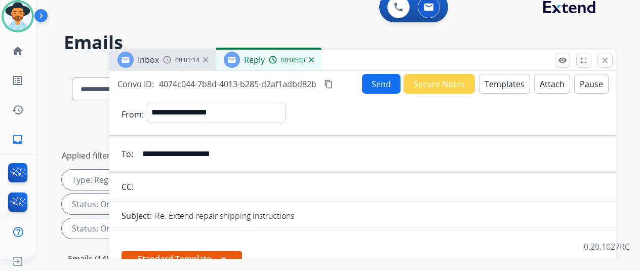
scroll to position [202, 0]
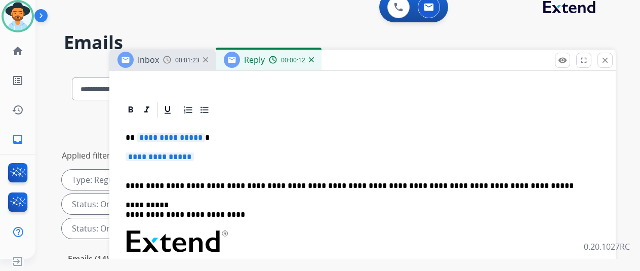
click at [204, 134] on span "**********" at bounding box center [171, 137] width 68 height 9
click at [194, 156] on span "**********" at bounding box center [160, 156] width 68 height 9
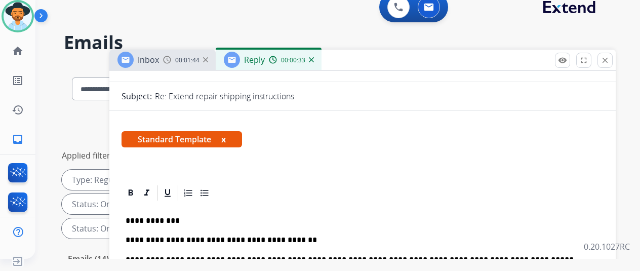
scroll to position [0, 0]
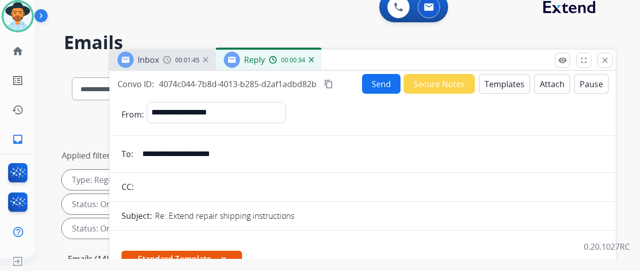
click at [376, 78] on button "Send" at bounding box center [381, 84] width 38 height 20
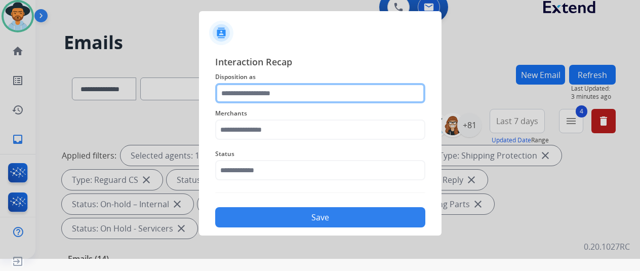
click at [241, 91] on input "text" at bounding box center [320, 93] width 210 height 20
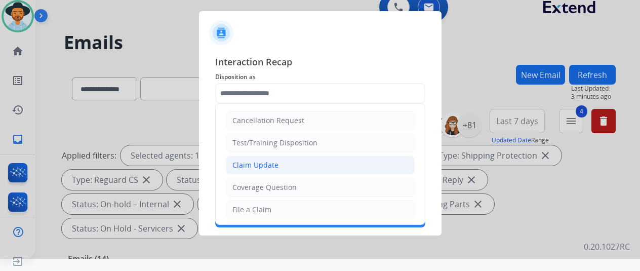
click at [243, 162] on div "Claim Update" at bounding box center [255, 165] width 46 height 10
type input "**********"
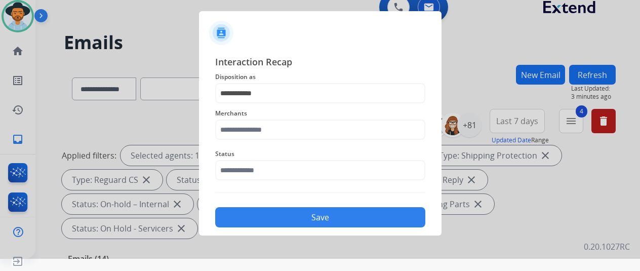
click at [73, 119] on div at bounding box center [320, 123] width 640 height 271
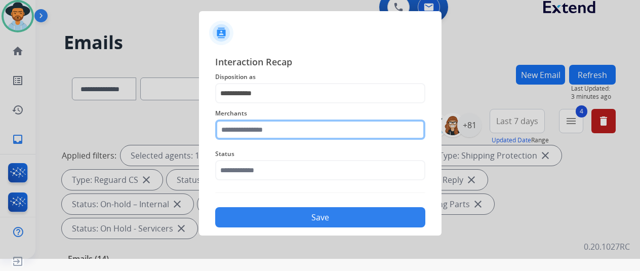
click at [256, 130] on input "text" at bounding box center [320, 129] width 210 height 20
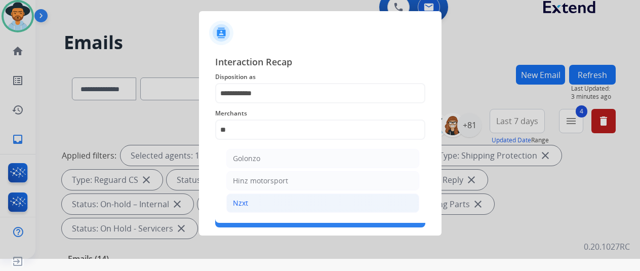
click at [233, 200] on div "Nzxt" at bounding box center [240, 203] width 15 height 10
type input "****"
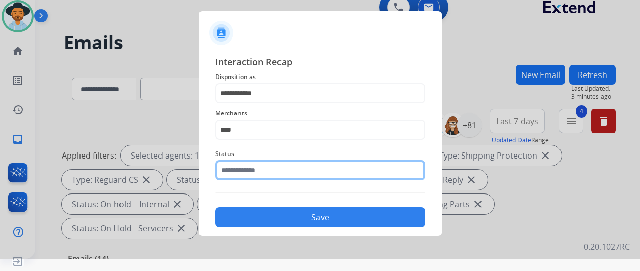
click at [247, 169] on input "text" at bounding box center [320, 170] width 210 height 20
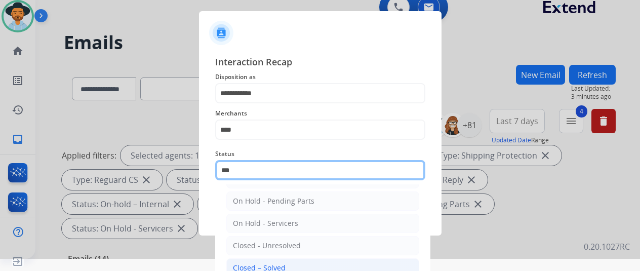
scroll to position [69, 0]
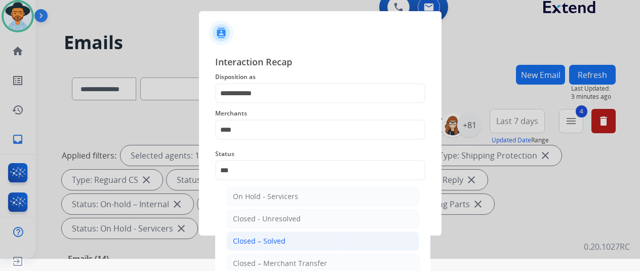
click at [266, 242] on div "Closed – Solved" at bounding box center [259, 241] width 53 height 10
type input "**********"
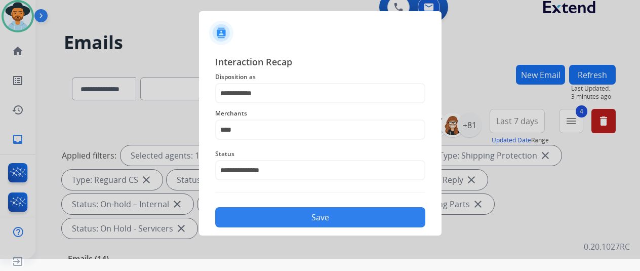
click at [293, 215] on button "Save" at bounding box center [320, 217] width 210 height 20
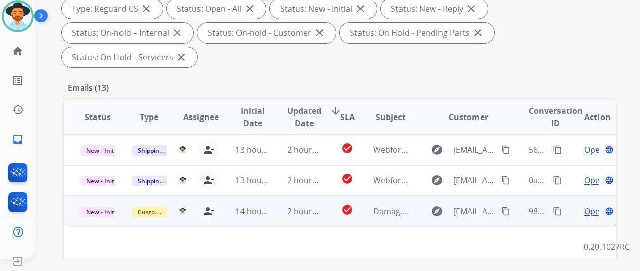
scroll to position [202, 0]
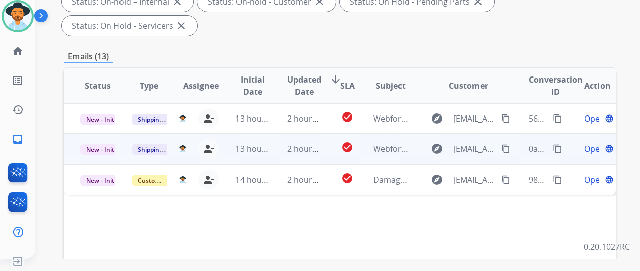
click at [596, 143] on span "Open" at bounding box center [594, 149] width 21 height 12
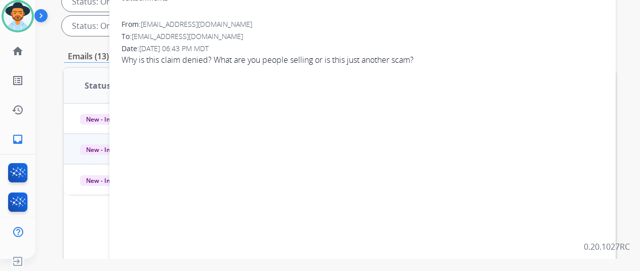
scroll to position [0, 0]
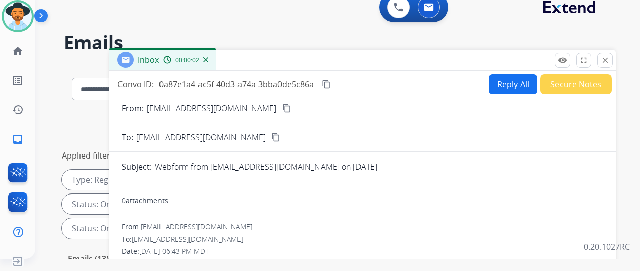
click at [282, 107] on mat-icon "content_copy" at bounding box center [286, 108] width 9 height 9
click at [501, 81] on button "Reply All" at bounding box center [512, 84] width 49 height 20
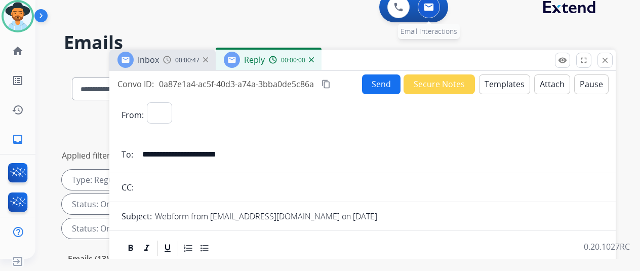
select select "**********"
drag, startPoint x: 509, startPoint y: 80, endPoint x: 508, endPoint y: 75, distance: 5.1
click at [508, 75] on button "Templates" at bounding box center [504, 84] width 51 height 20
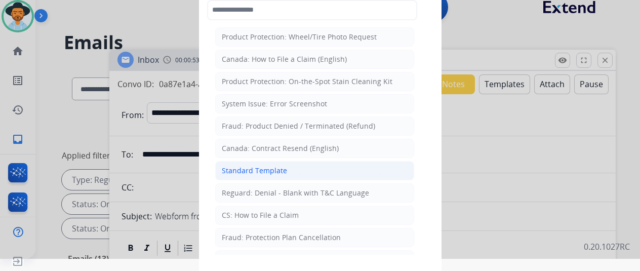
click at [245, 170] on div "Standard Template" at bounding box center [254, 171] width 65 height 10
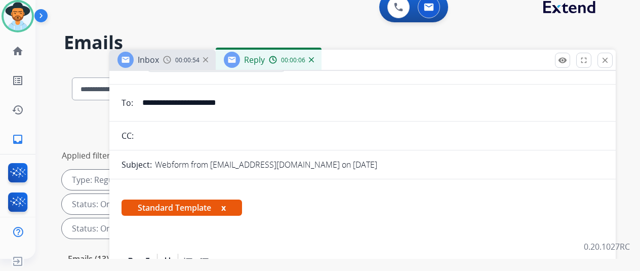
scroll to position [101, 0]
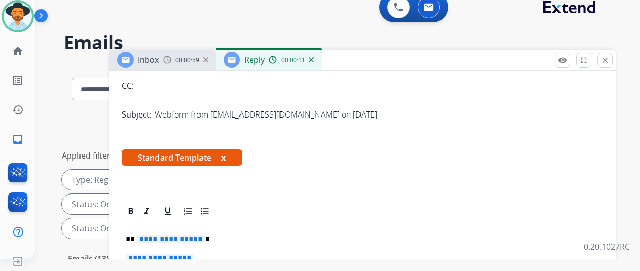
click at [204, 239] on span "**********" at bounding box center [171, 238] width 68 height 9
click at [194, 258] on span "**********" at bounding box center [160, 258] width 68 height 9
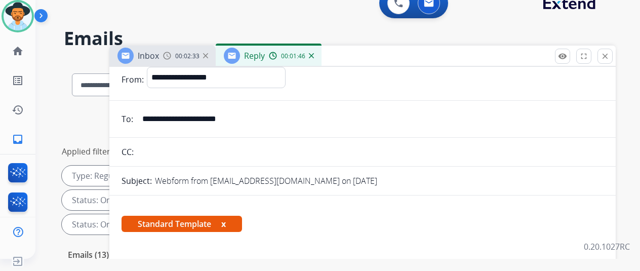
scroll to position [0, 0]
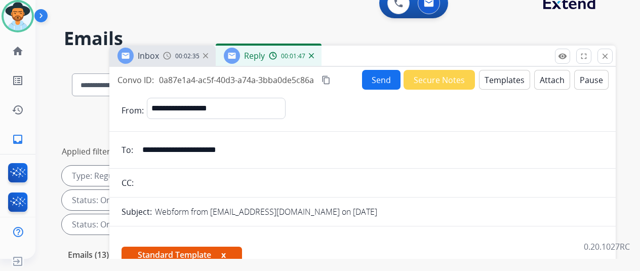
click at [375, 79] on button "Send" at bounding box center [381, 80] width 38 height 20
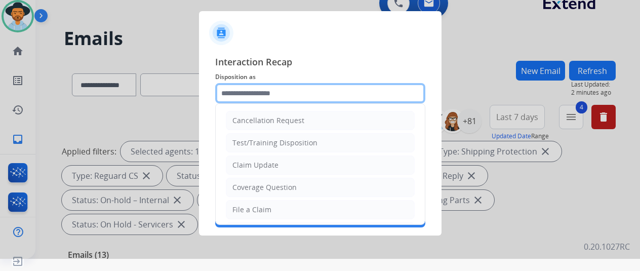
click at [237, 89] on input "text" at bounding box center [320, 93] width 210 height 20
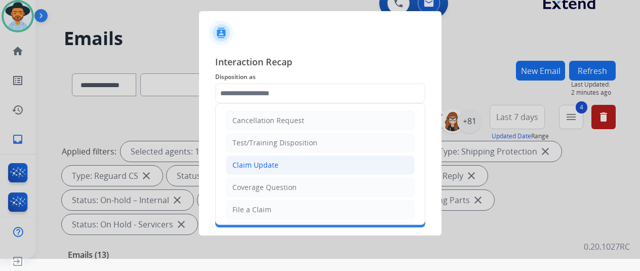
click at [251, 160] on div "Claim Update" at bounding box center [255, 165] width 46 height 10
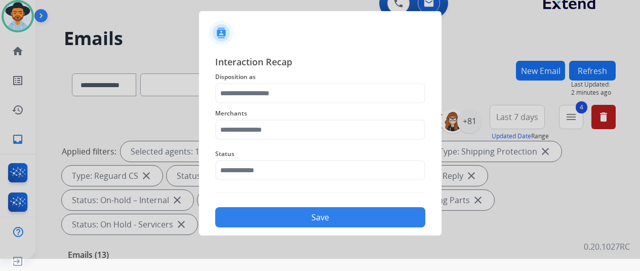
type input "**********"
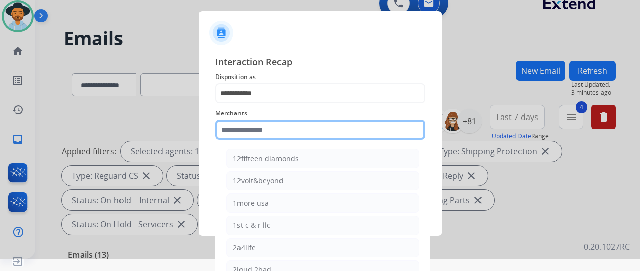
click at [236, 134] on input "text" at bounding box center [320, 129] width 210 height 20
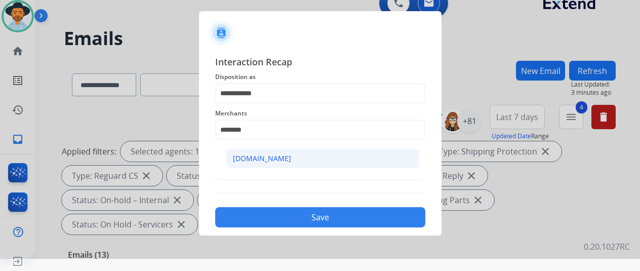
click at [245, 152] on li "[DOMAIN_NAME]" at bounding box center [322, 158] width 193 height 19
type input "**********"
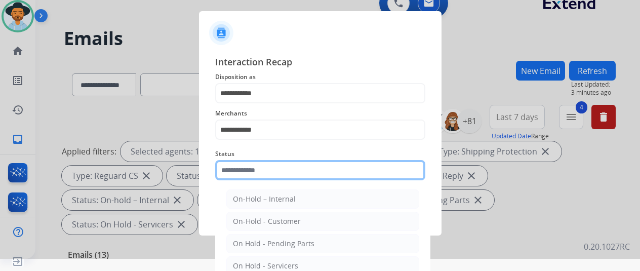
click at [229, 167] on input "text" at bounding box center [320, 170] width 210 height 20
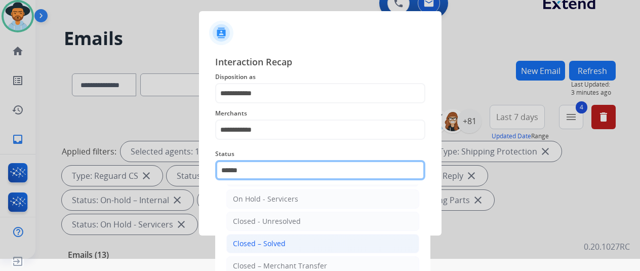
scroll to position [69, 0]
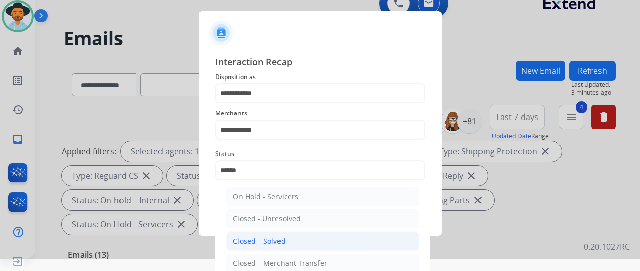
click at [254, 236] on div "Closed – Solved" at bounding box center [259, 241] width 53 height 10
type input "**********"
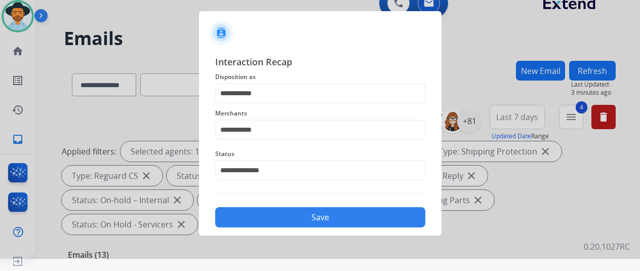
click at [265, 209] on button "Save" at bounding box center [320, 217] width 210 height 20
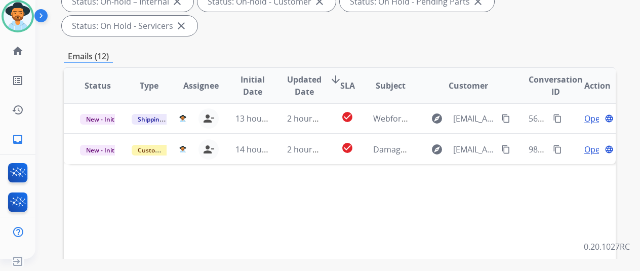
scroll to position [0, 0]
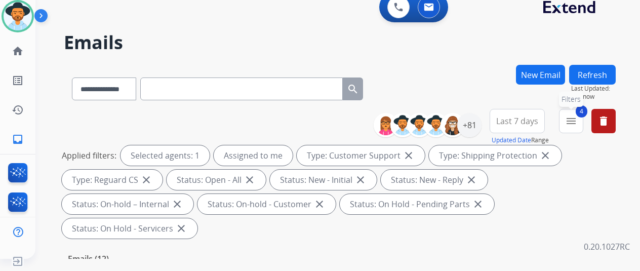
click at [574, 119] on mat-icon "menu" at bounding box center [571, 121] width 12 height 12
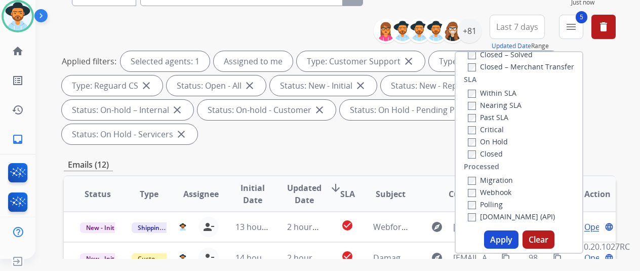
scroll to position [202, 0]
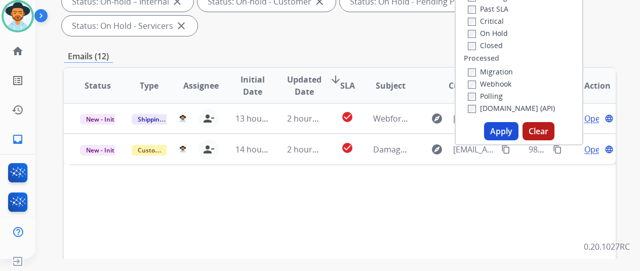
click at [499, 131] on button "Apply" at bounding box center [501, 131] width 34 height 18
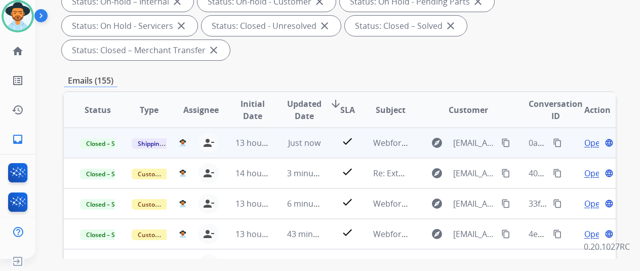
click at [557, 142] on mat-icon "content_copy" at bounding box center [557, 142] width 9 height 9
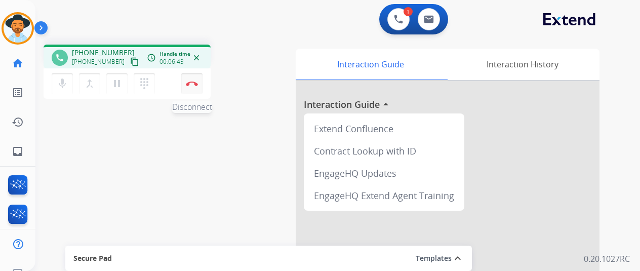
click at [192, 82] on img at bounding box center [192, 83] width 12 height 5
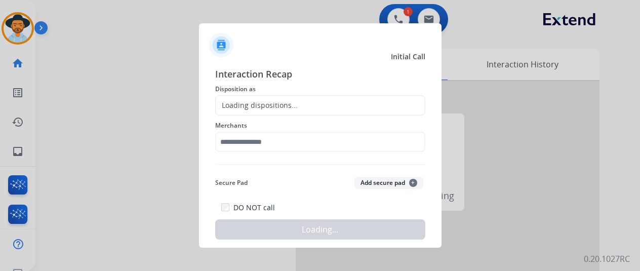
click at [247, 97] on div "Loading dispositions..." at bounding box center [320, 105] width 210 height 20
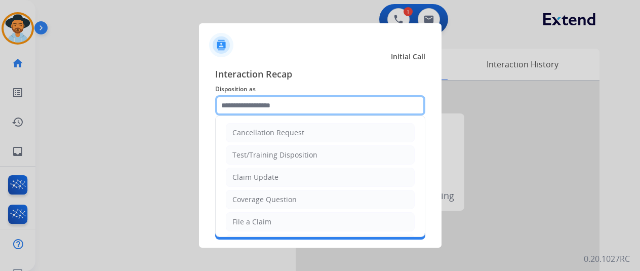
click at [246, 98] on input "text" at bounding box center [320, 105] width 210 height 20
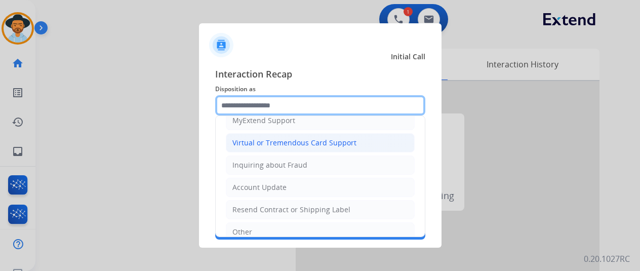
scroll to position [101, 0]
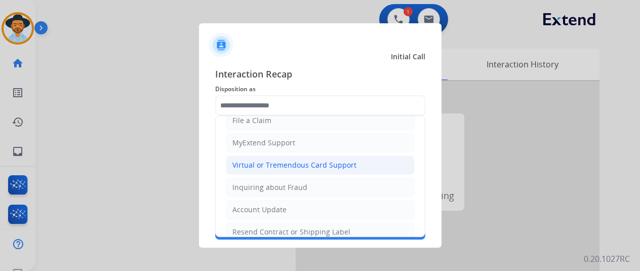
click at [263, 160] on div "Virtual or Tremendous Card Support" at bounding box center [294, 165] width 124 height 10
type input "**********"
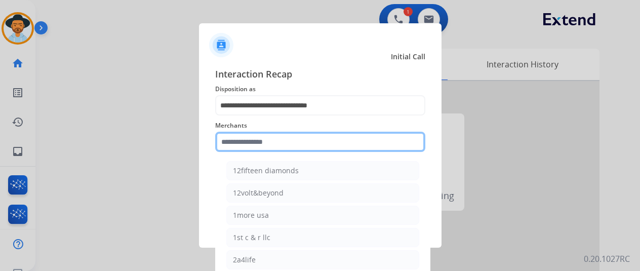
click at [235, 142] on input "text" at bounding box center [320, 142] width 210 height 20
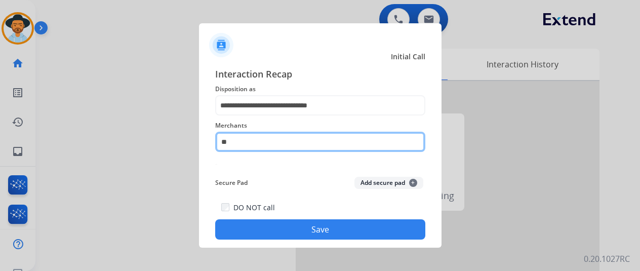
type input "*"
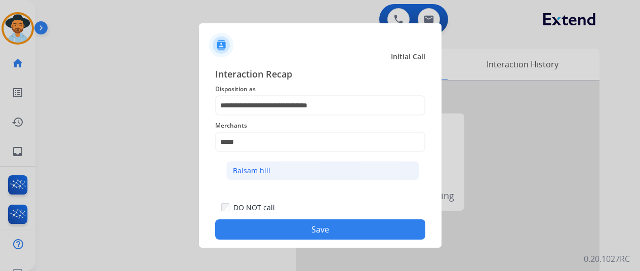
click at [250, 170] on div "Balsam hill" at bounding box center [251, 171] width 37 height 10
type input "**********"
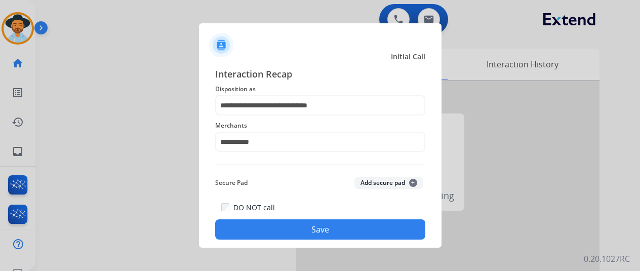
click at [285, 226] on button "Save" at bounding box center [320, 229] width 210 height 20
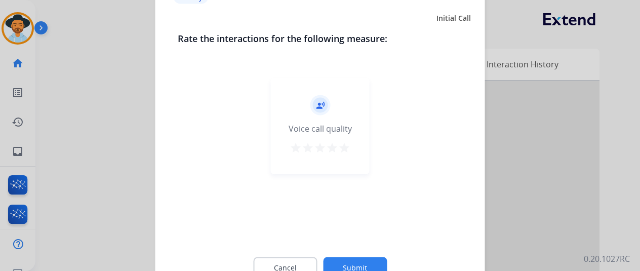
click at [350, 265] on button "Submit" at bounding box center [355, 267] width 64 height 21
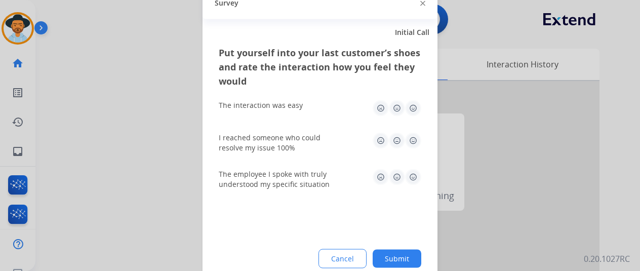
click at [405, 257] on button "Submit" at bounding box center [397, 258] width 49 height 18
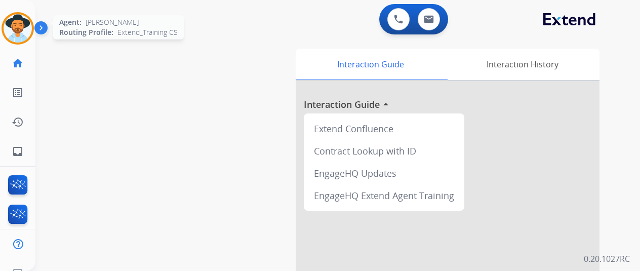
click at [24, 30] on img at bounding box center [18, 28] width 28 height 28
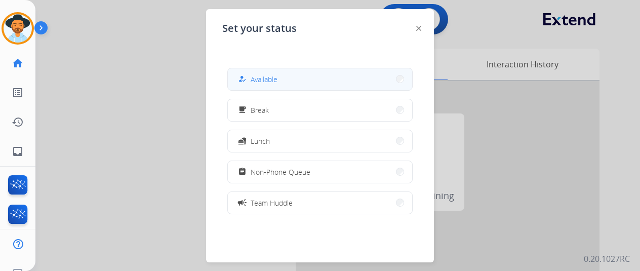
click at [255, 79] on span "Available" at bounding box center [264, 79] width 27 height 11
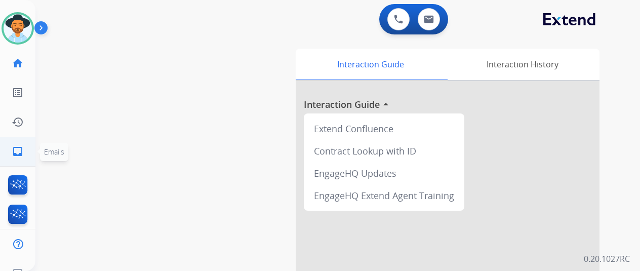
click at [13, 150] on mat-icon "inbox" at bounding box center [18, 151] width 12 height 12
select select "**********"
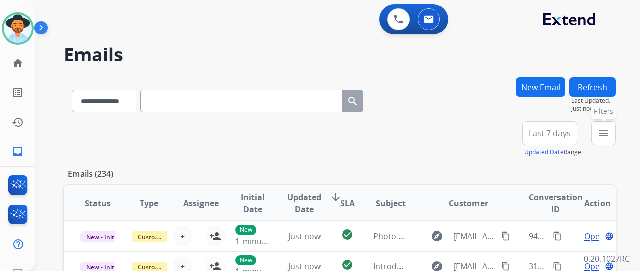
click at [609, 131] on mat-icon "menu" at bounding box center [603, 133] width 12 height 12
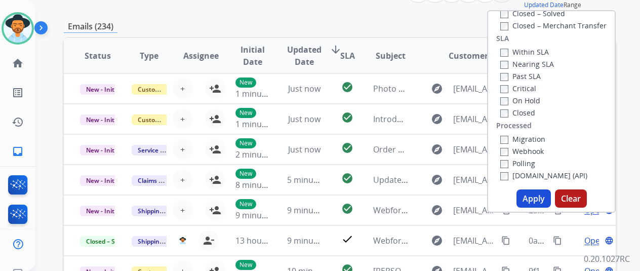
scroll to position [152, 0]
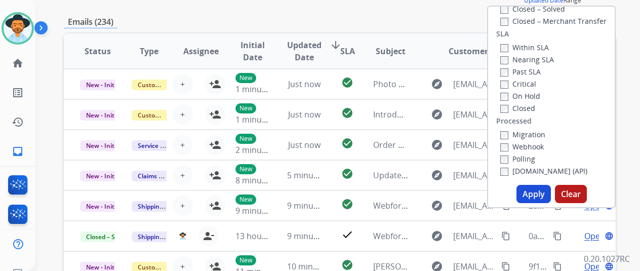
click at [532, 195] on button "Apply" at bounding box center [533, 194] width 34 height 18
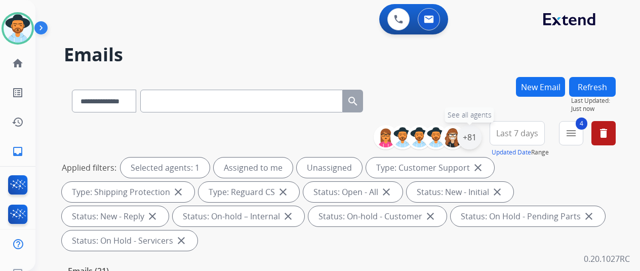
click at [477, 136] on div "+81" at bounding box center [469, 137] width 24 height 24
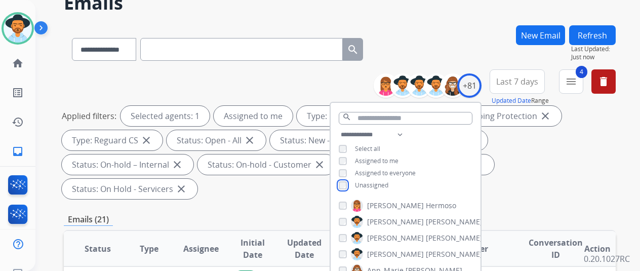
scroll to position [152, 0]
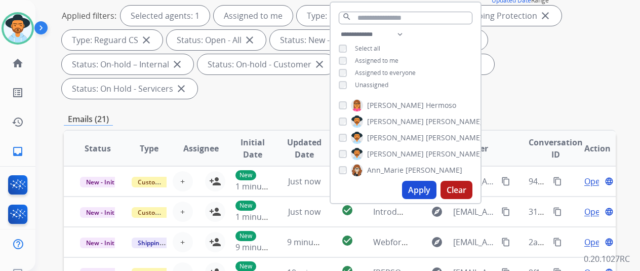
click at [421, 189] on button "Apply" at bounding box center [419, 190] width 34 height 18
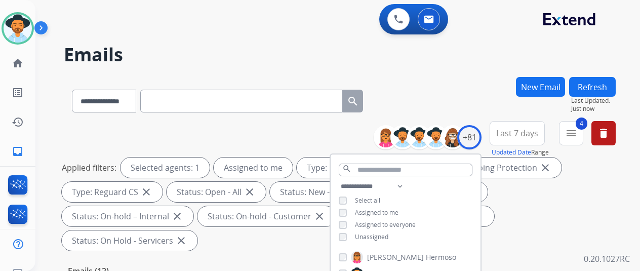
click at [453, 98] on div "**********" at bounding box center [340, 99] width 552 height 44
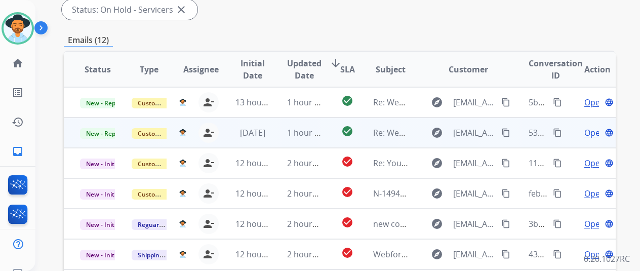
scroll to position [167, 0]
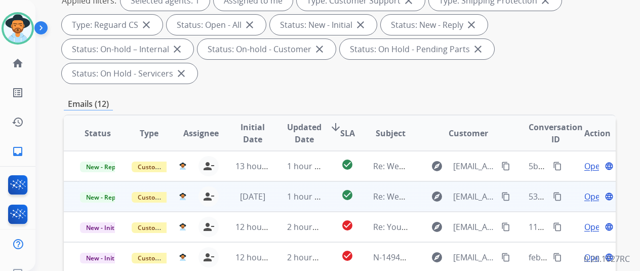
click at [588, 190] on span "Open" at bounding box center [594, 196] width 21 height 12
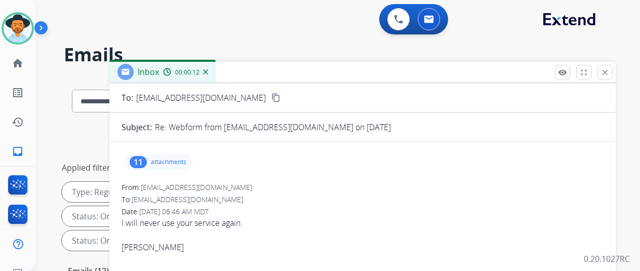
scroll to position [101, 0]
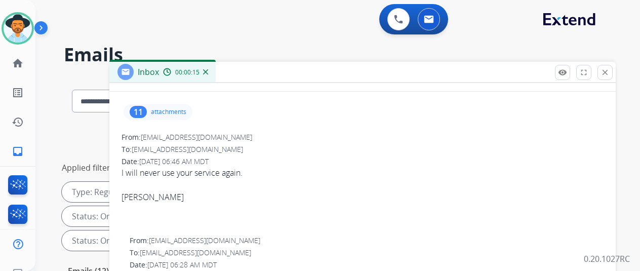
click at [208, 73] on img at bounding box center [205, 71] width 5 height 5
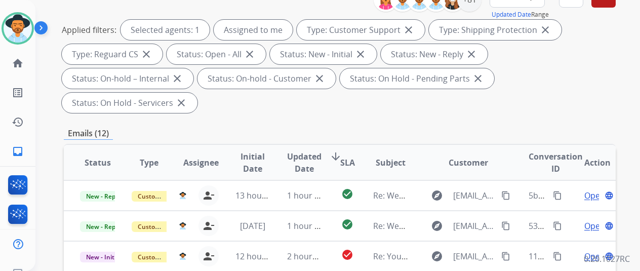
scroll to position [152, 0]
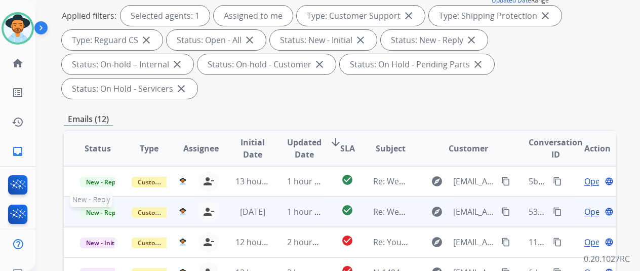
click at [95, 207] on span "New - Reply" at bounding box center [103, 212] width 46 height 11
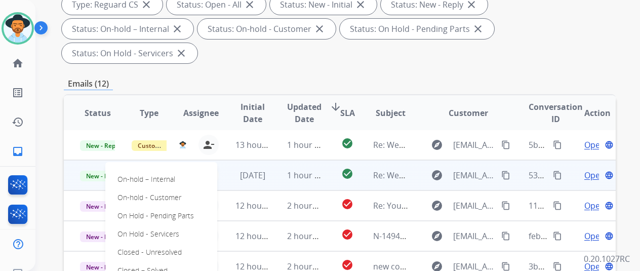
scroll to position [202, 0]
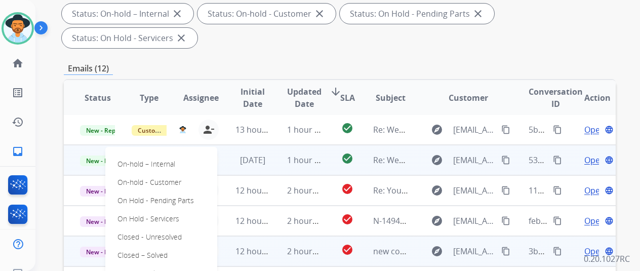
click at [144, 248] on p "Closed – Solved" at bounding box center [142, 255] width 58 height 14
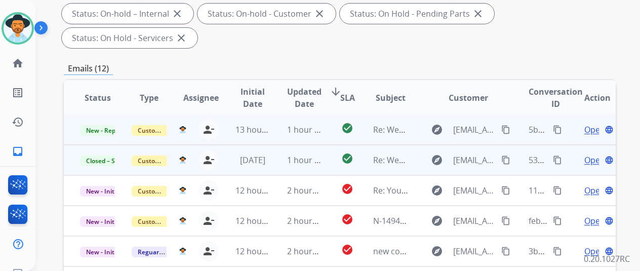
click at [595, 123] on span "Open" at bounding box center [594, 129] width 21 height 12
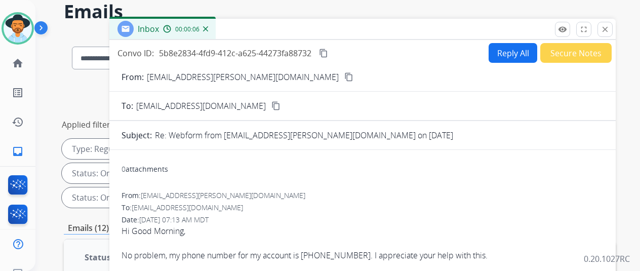
scroll to position [0, 0]
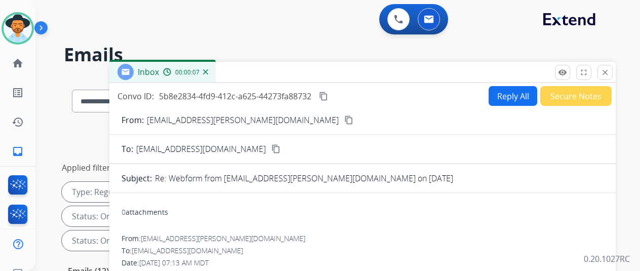
click at [344, 122] on mat-icon "content_copy" at bounding box center [348, 119] width 9 height 9
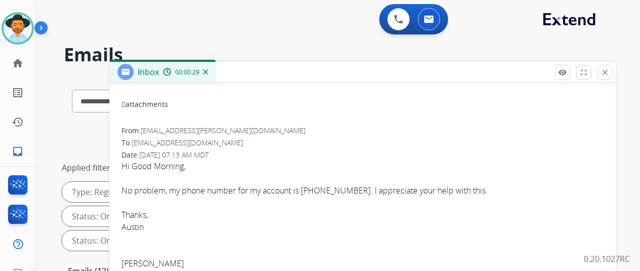
scroll to position [101, 0]
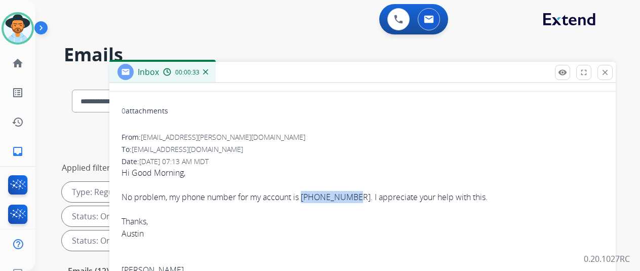
drag, startPoint x: 361, startPoint y: 196, endPoint x: 313, endPoint y: 195, distance: 48.6
click at [313, 195] on div "No problem, my phone number for my account is 312-401-3979. I appreciate your h…" at bounding box center [362, 197] width 482 height 12
copy div "312-401-3979"
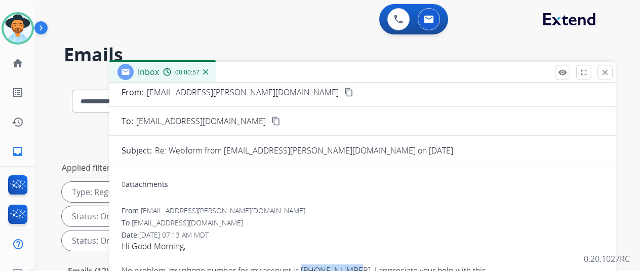
scroll to position [0, 0]
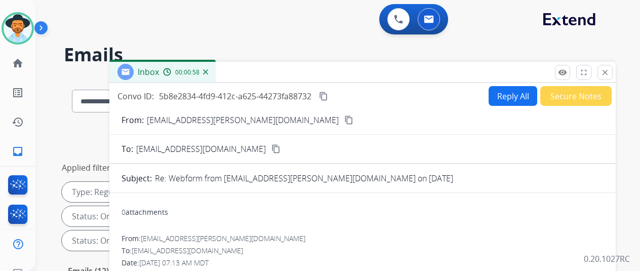
click at [506, 96] on button "Reply All" at bounding box center [512, 96] width 49 height 20
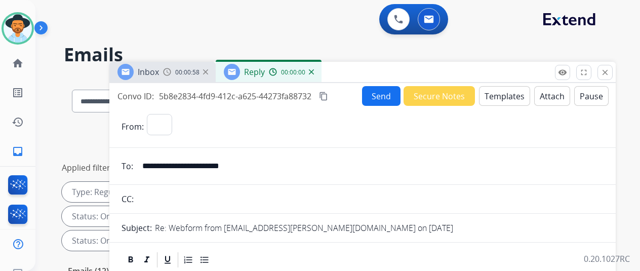
select select "**********"
click at [501, 94] on button "Templates" at bounding box center [504, 96] width 51 height 20
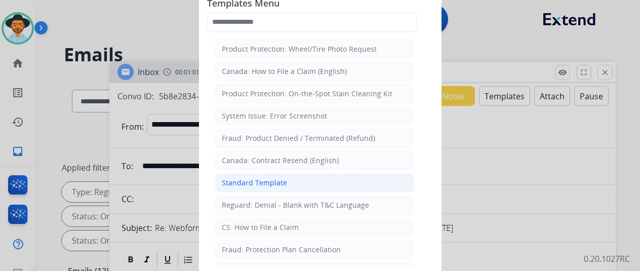
click at [260, 184] on div "Standard Template" at bounding box center [254, 183] width 65 height 10
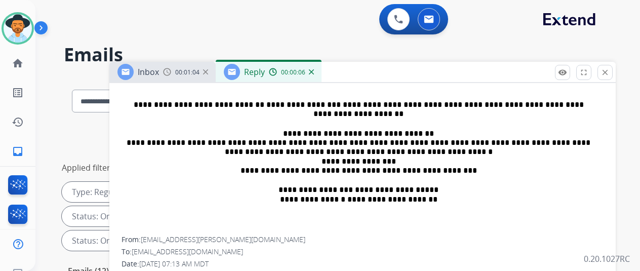
scroll to position [253, 0]
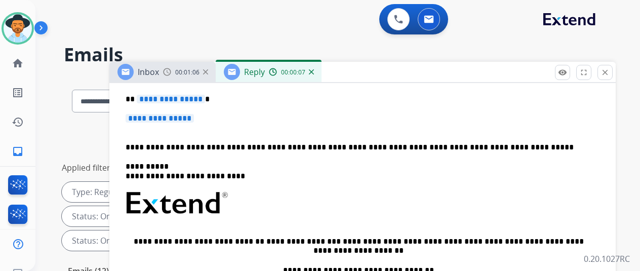
click at [205, 98] on span "**********" at bounding box center [171, 99] width 68 height 9
click at [194, 120] on span "**********" at bounding box center [160, 118] width 68 height 9
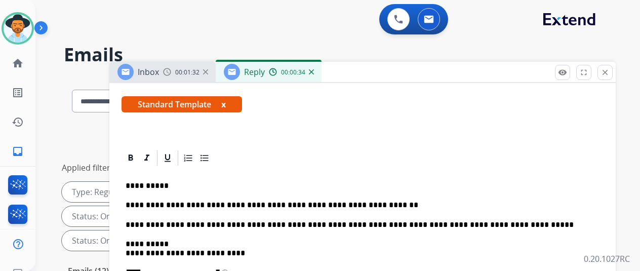
scroll to position [0, 0]
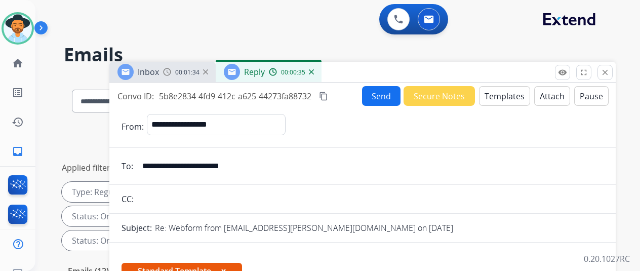
click at [383, 92] on button "Send" at bounding box center [381, 96] width 38 height 20
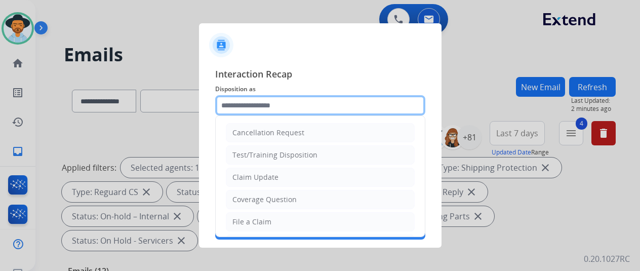
click at [244, 106] on input "text" at bounding box center [320, 105] width 210 height 20
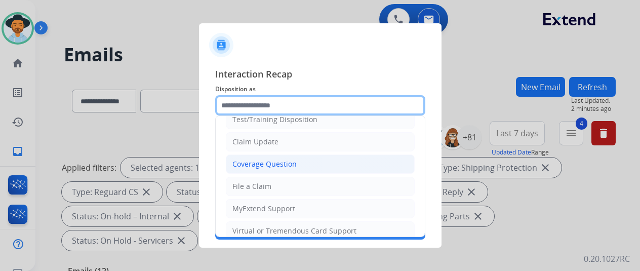
scroll to position [51, 0]
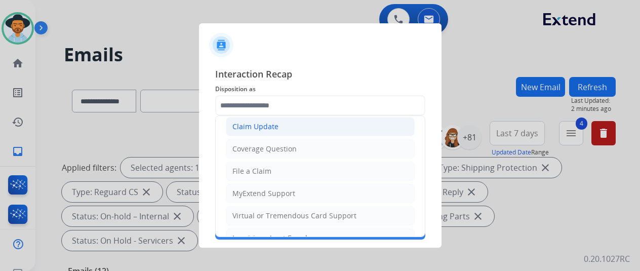
click at [258, 125] on div "Claim Update" at bounding box center [255, 126] width 46 height 10
type input "**********"
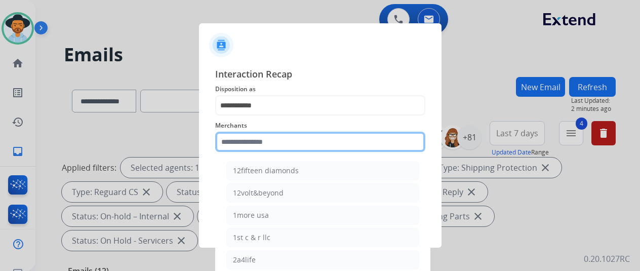
click at [246, 142] on input "text" at bounding box center [320, 142] width 210 height 20
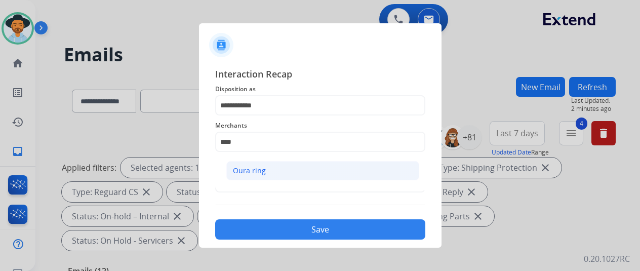
click at [268, 166] on li "Oura ring" at bounding box center [322, 170] width 193 height 19
type input "*********"
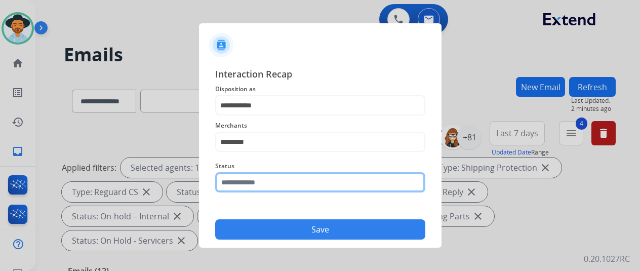
click at [225, 178] on input "text" at bounding box center [320, 182] width 210 height 20
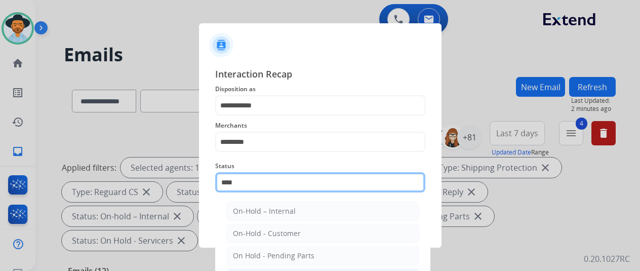
scroll to position [69, 0]
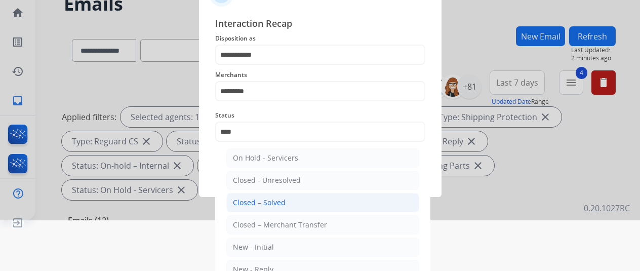
click at [247, 201] on div "Closed – Solved" at bounding box center [259, 202] width 53 height 10
type input "**********"
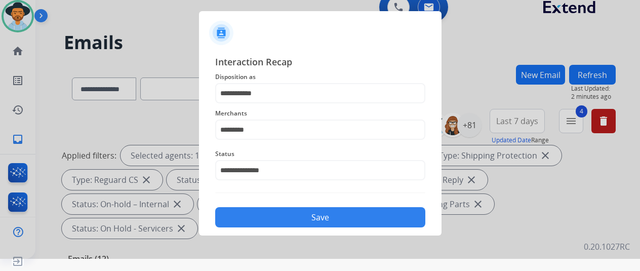
scroll to position [12, 0]
click at [286, 215] on button "Save" at bounding box center [320, 217] width 210 height 20
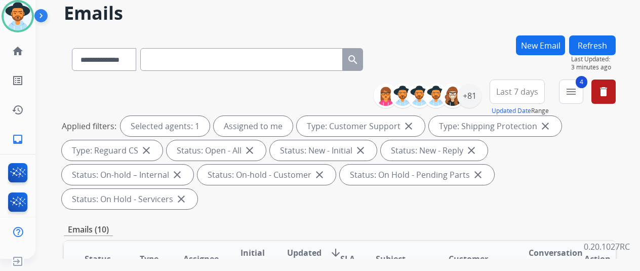
scroll to position [0, 0]
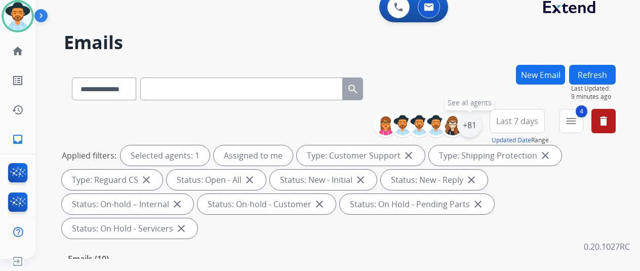
click at [477, 124] on div "+81" at bounding box center [469, 125] width 24 height 24
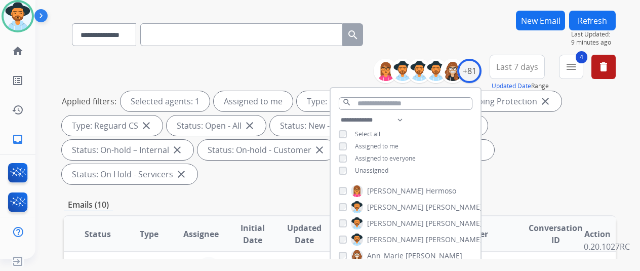
scroll to position [152, 0]
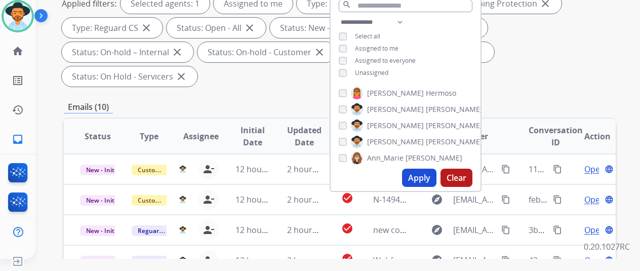
click at [420, 177] on button "Apply" at bounding box center [419, 178] width 34 height 18
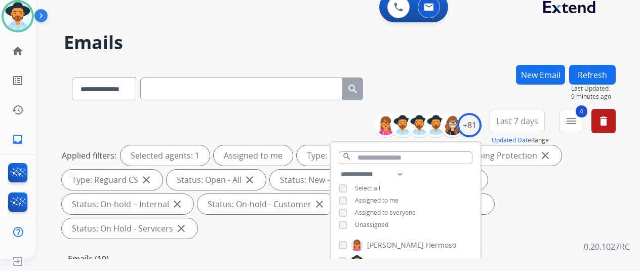
click at [428, 73] on div "**********" at bounding box center [340, 87] width 552 height 44
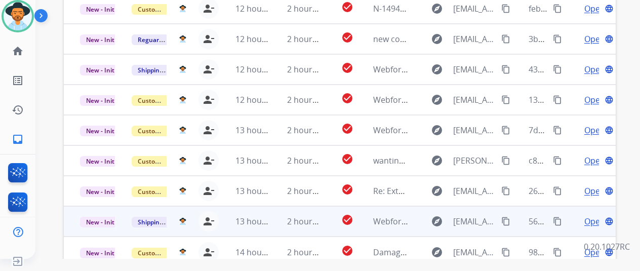
scroll to position [369, 0]
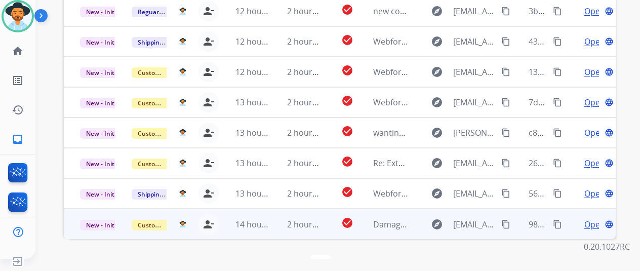
click at [591, 218] on span "Open" at bounding box center [594, 224] width 21 height 12
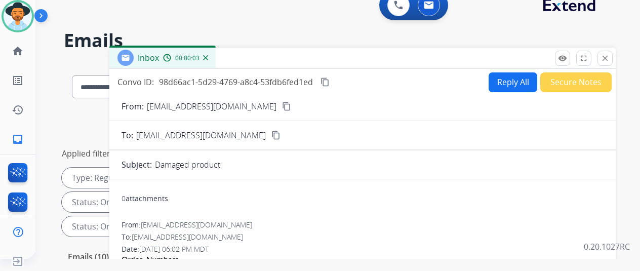
scroll to position [0, 0]
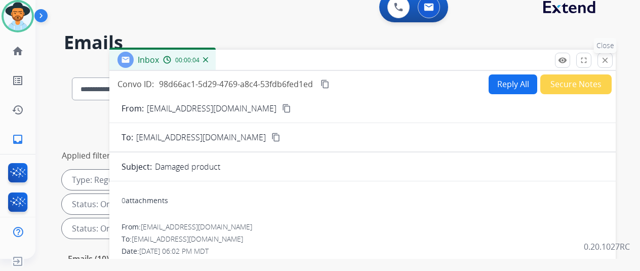
click at [609, 56] on mat-icon "close" at bounding box center [604, 60] width 9 height 9
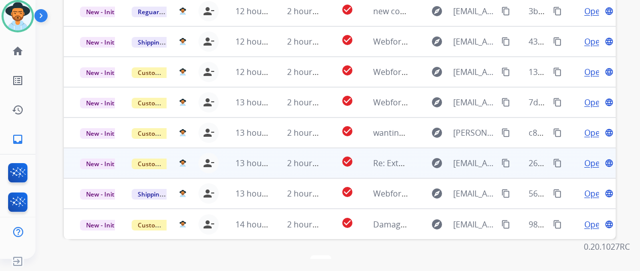
scroll to position [1, 0]
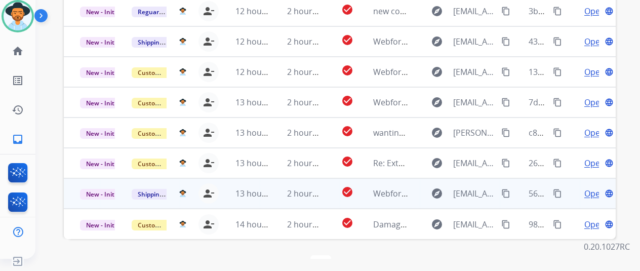
click at [592, 187] on span "Open" at bounding box center [594, 193] width 21 height 12
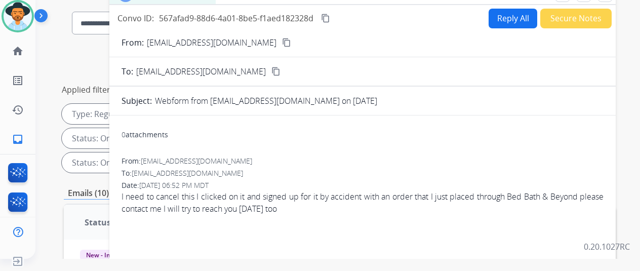
scroll to position [15, 0]
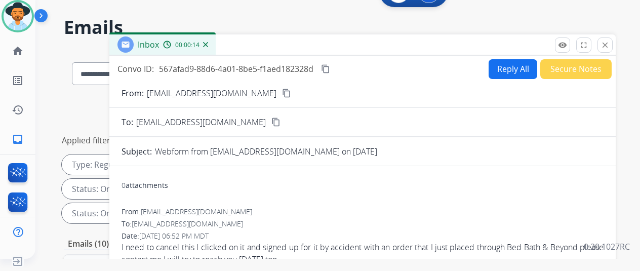
click at [283, 93] on mat-icon "content_copy" at bounding box center [286, 93] width 9 height 9
click at [510, 63] on button "Reply All" at bounding box center [512, 69] width 49 height 20
select select "**********"
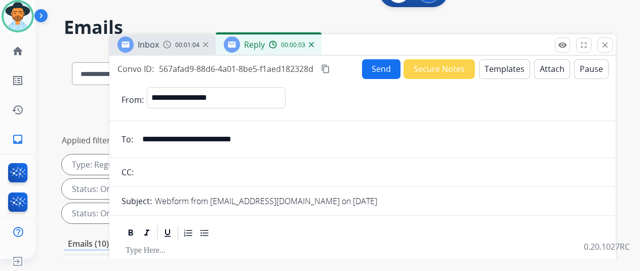
click at [314, 44] on img at bounding box center [311, 44] width 5 height 5
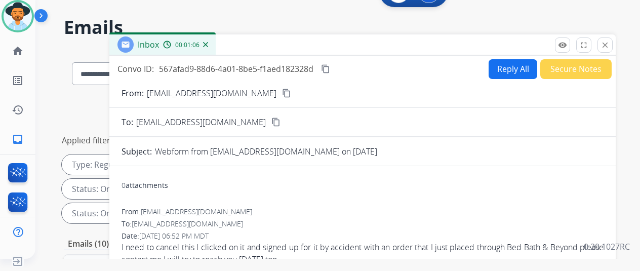
click at [208, 45] on img at bounding box center [205, 44] width 5 height 5
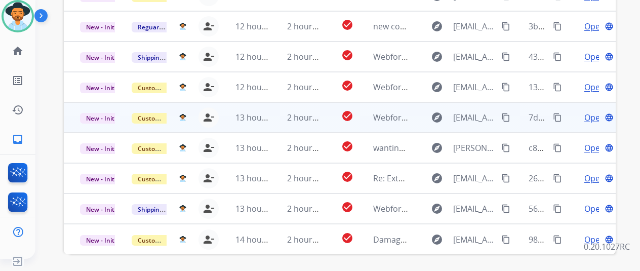
scroll to position [369, 0]
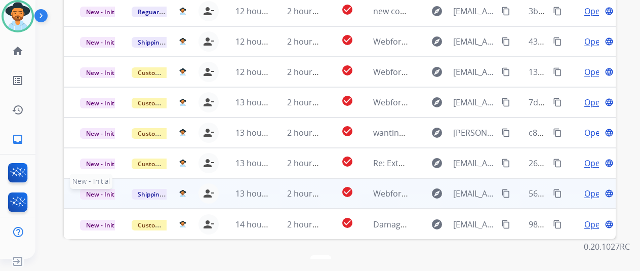
click at [96, 189] on span "New - Initial" at bounding box center [103, 194] width 47 height 11
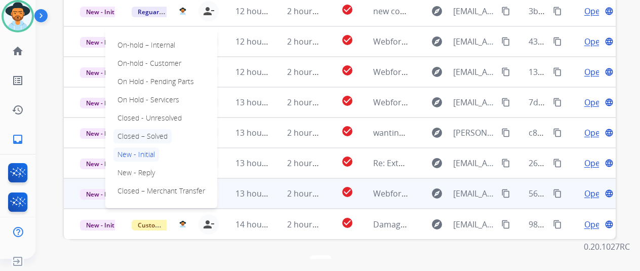
click at [149, 129] on p "Closed – Solved" at bounding box center [142, 136] width 58 height 14
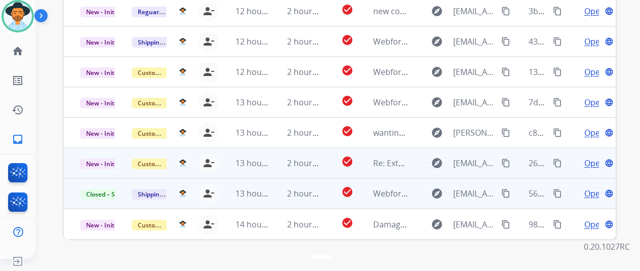
click at [593, 157] on span "Open" at bounding box center [594, 163] width 21 height 12
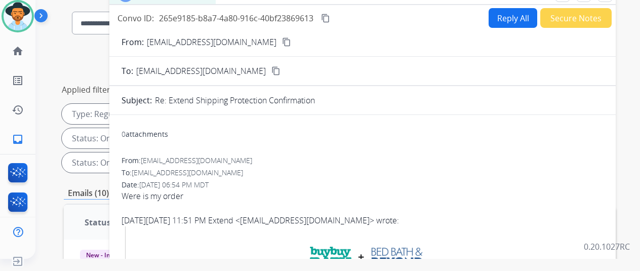
scroll to position [0, 0]
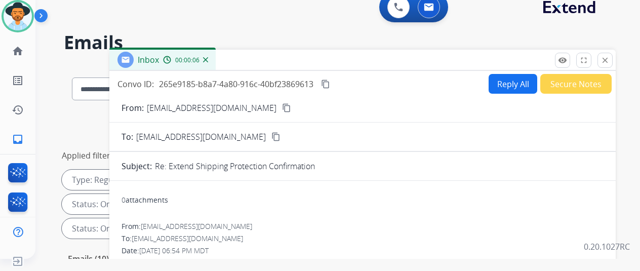
click at [282, 109] on mat-icon "content_copy" at bounding box center [286, 107] width 9 height 9
click at [504, 82] on button "Reply All" at bounding box center [512, 84] width 49 height 20
select select "**********"
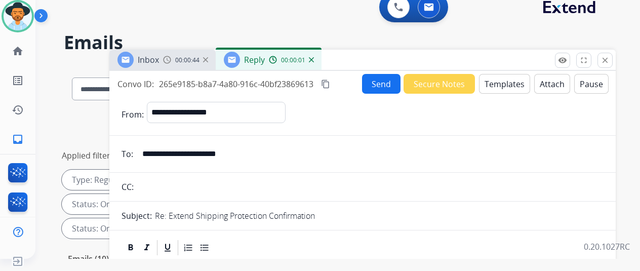
click at [506, 82] on button "Templates" at bounding box center [504, 84] width 51 height 20
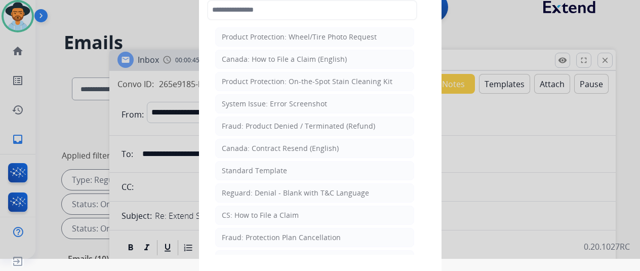
drag, startPoint x: 278, startPoint y: 214, endPoint x: 260, endPoint y: 150, distance: 65.7
click at [276, 210] on div "CS: How to File a Claim" at bounding box center [260, 215] width 77 height 10
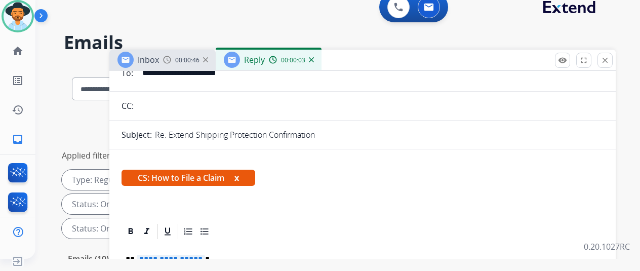
scroll to position [152, 0]
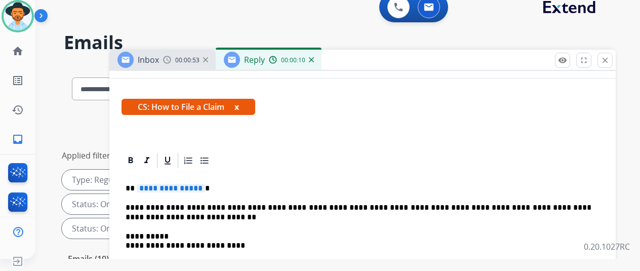
click at [205, 186] on span "**********" at bounding box center [171, 188] width 68 height 9
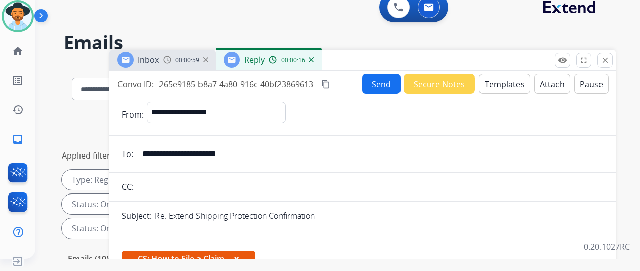
click at [387, 86] on button "Send" at bounding box center [381, 84] width 38 height 20
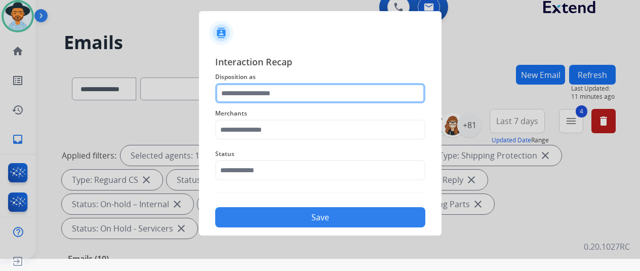
click at [231, 94] on input "text" at bounding box center [320, 93] width 210 height 20
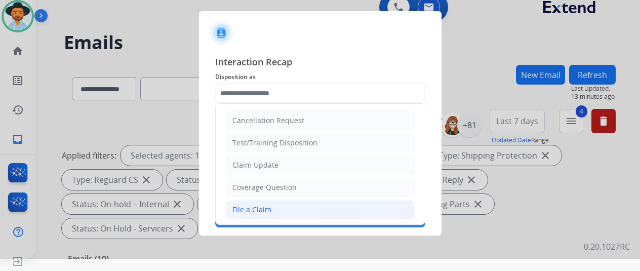
click at [246, 207] on div "File a Claim" at bounding box center [251, 209] width 39 height 10
type input "**********"
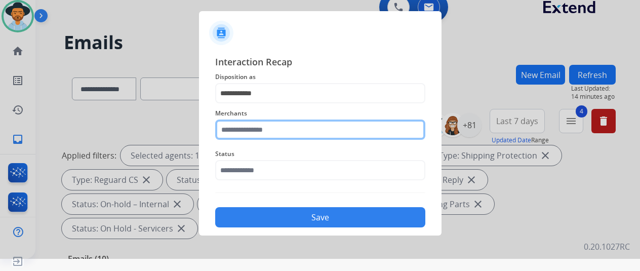
click at [247, 135] on input "text" at bounding box center [320, 129] width 210 height 20
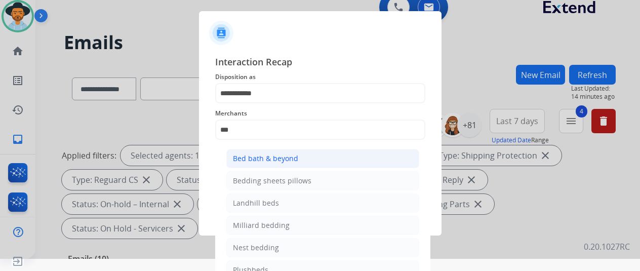
click at [265, 157] on div "Bed bath & beyond" at bounding box center [265, 158] width 65 height 10
type input "**********"
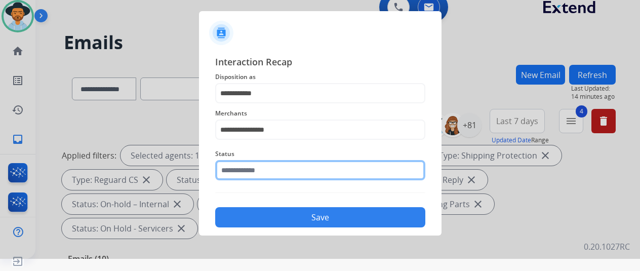
click at [262, 170] on input "text" at bounding box center [320, 170] width 210 height 20
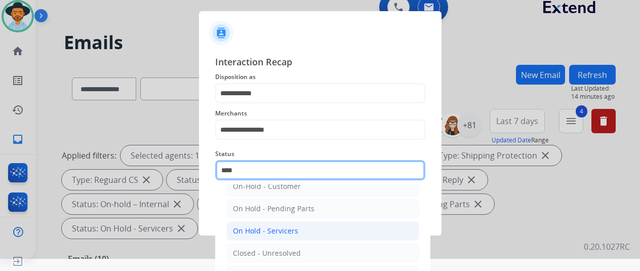
scroll to position [69, 0]
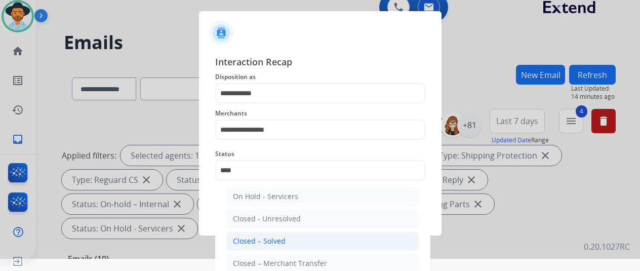
click at [268, 240] on div "Closed – Solved" at bounding box center [259, 241] width 53 height 10
type input "**********"
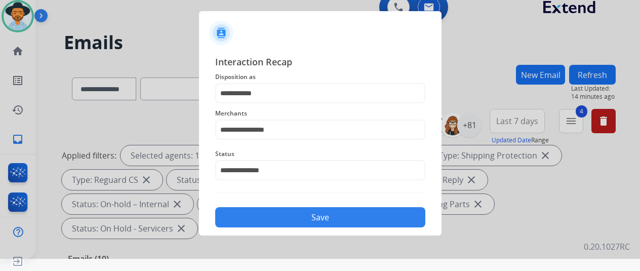
click at [299, 219] on button "Save" at bounding box center [320, 217] width 210 height 20
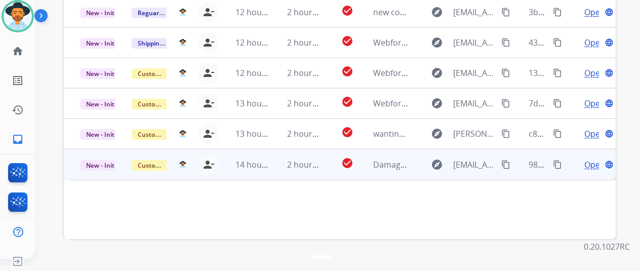
scroll to position [319, 0]
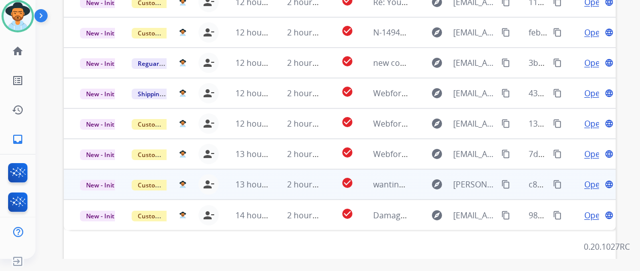
click at [591, 178] on span "Open" at bounding box center [594, 184] width 21 height 12
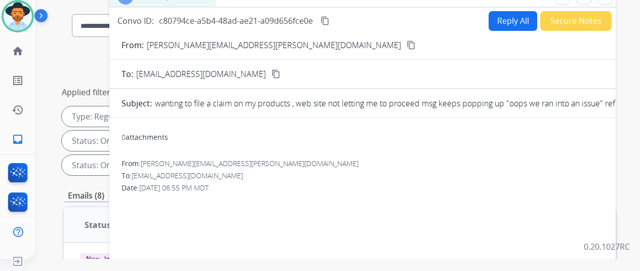
scroll to position [0, 0]
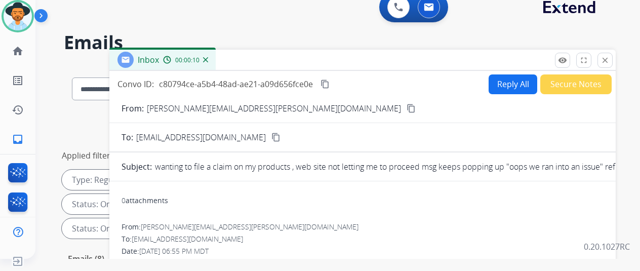
click at [406, 105] on mat-icon "content_copy" at bounding box center [410, 108] width 9 height 9
click at [508, 77] on button "Reply All" at bounding box center [512, 84] width 49 height 20
select select "**********"
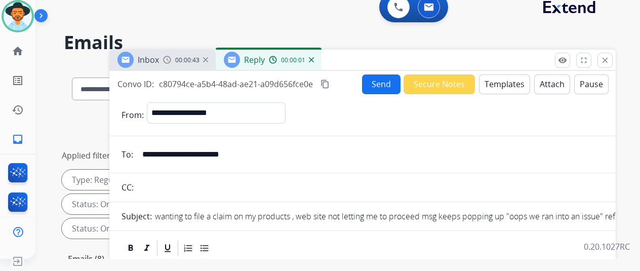
click at [512, 83] on button "Templates" at bounding box center [504, 84] width 51 height 20
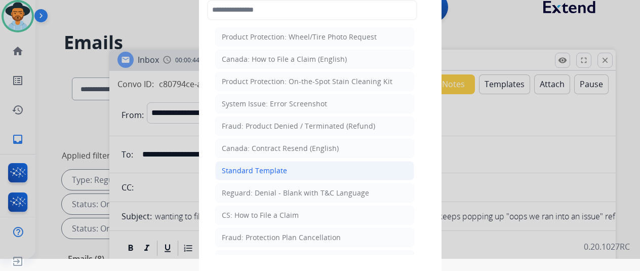
drag, startPoint x: 242, startPoint y: 166, endPoint x: 233, endPoint y: 123, distance: 43.6
click at [244, 166] on div "Standard Template" at bounding box center [254, 171] width 65 height 10
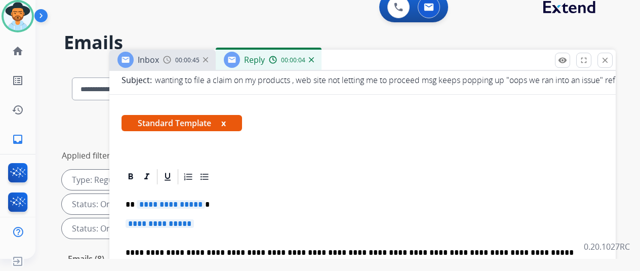
scroll to position [152, 0]
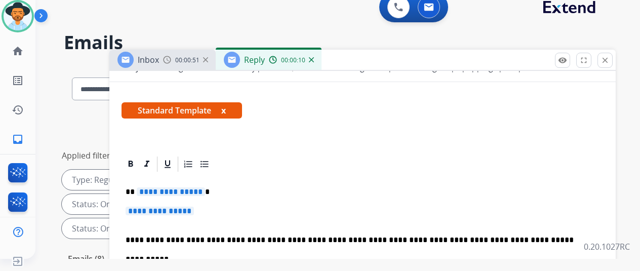
click at [205, 188] on span "**********" at bounding box center [171, 191] width 68 height 9
click at [194, 209] on span "**********" at bounding box center [160, 211] width 68 height 9
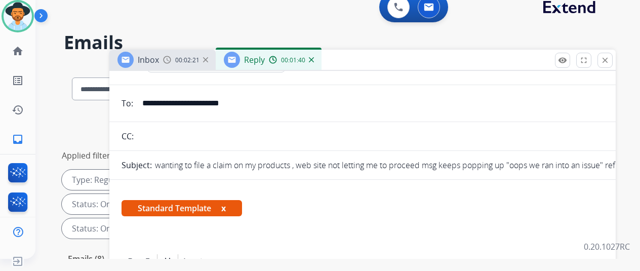
scroll to position [0, 0]
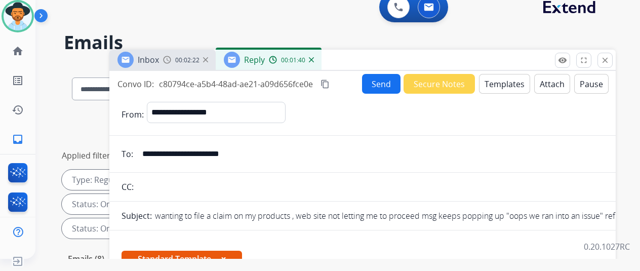
click at [387, 84] on button "Send" at bounding box center [381, 84] width 38 height 20
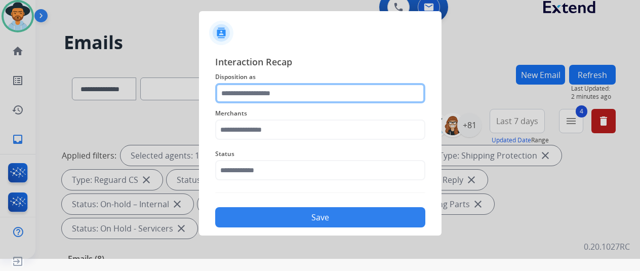
click at [238, 94] on input "text" at bounding box center [320, 93] width 210 height 20
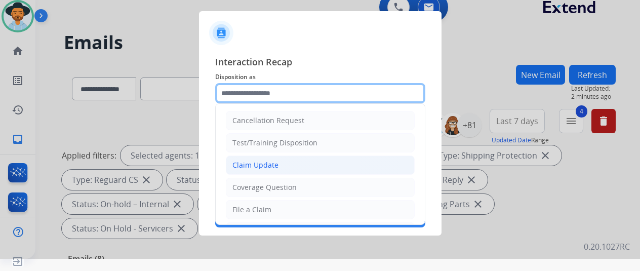
scroll to position [51, 0]
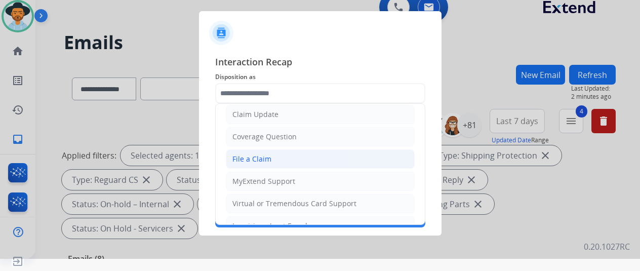
click at [237, 158] on div "File a Claim" at bounding box center [251, 159] width 39 height 10
type input "**********"
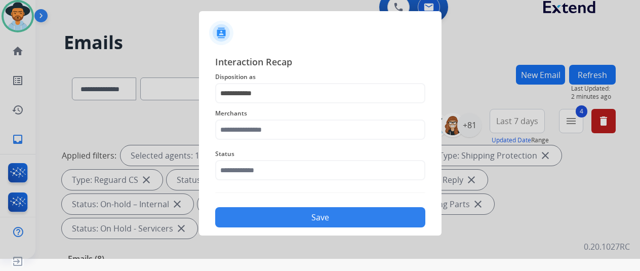
click at [248, 148] on span "Status" at bounding box center [320, 154] width 210 height 12
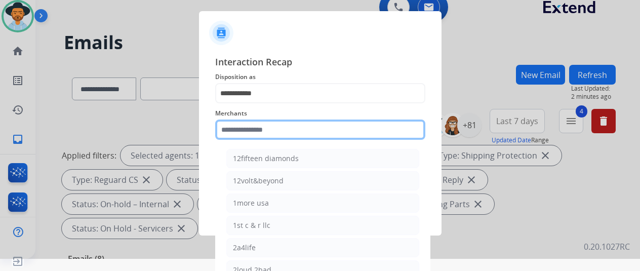
click at [249, 126] on input "text" at bounding box center [320, 129] width 210 height 20
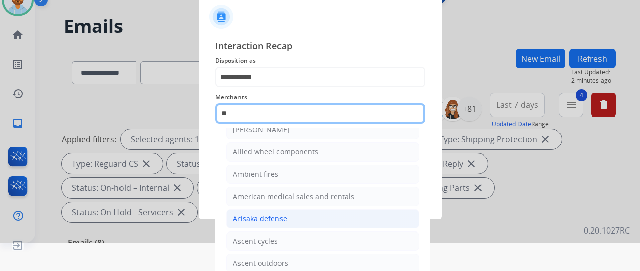
scroll to position [36, 0]
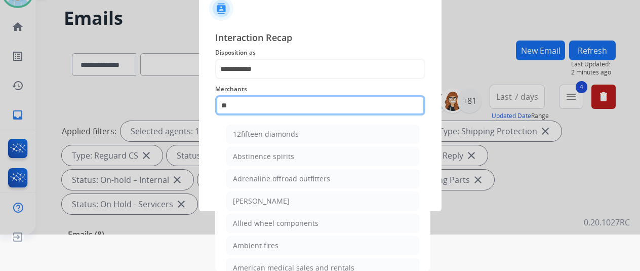
type input "*"
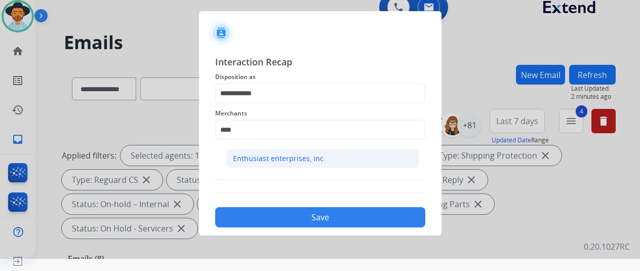
click at [264, 157] on div "Enthusiast enterprises, inc." at bounding box center [279, 158] width 93 height 10
type input "**********"
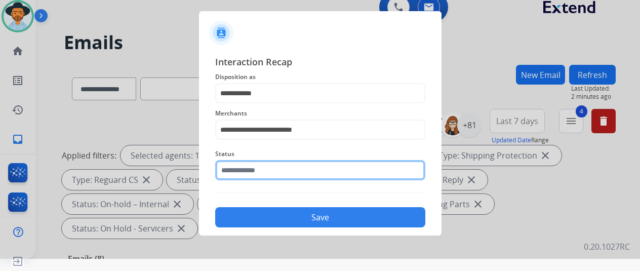
click at [260, 171] on input "text" at bounding box center [320, 170] width 210 height 20
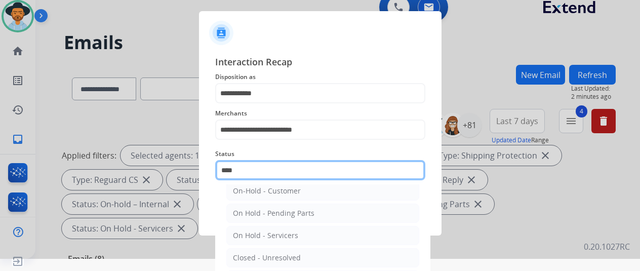
scroll to position [69, 0]
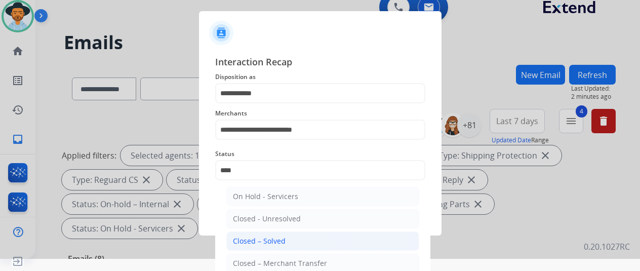
click at [257, 236] on div "Closed – Solved" at bounding box center [259, 241] width 53 height 10
type input "**********"
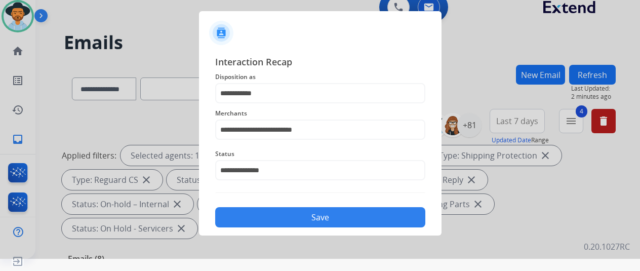
click at [271, 215] on button "Save" at bounding box center [320, 217] width 210 height 20
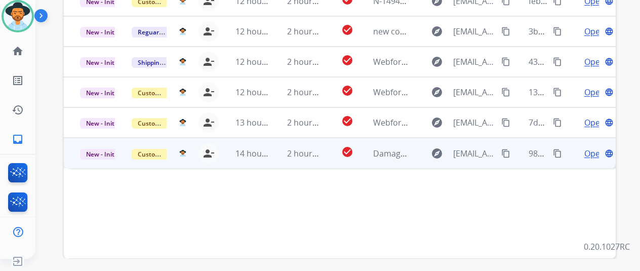
scroll to position [369, 0]
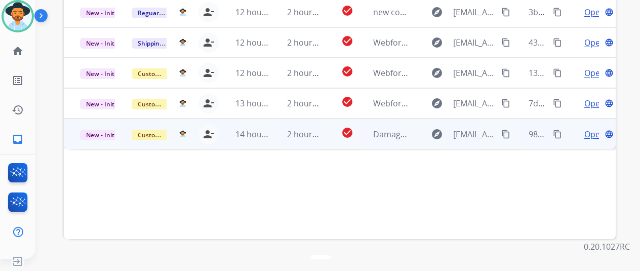
click at [591, 128] on span "Open" at bounding box center [594, 134] width 21 height 12
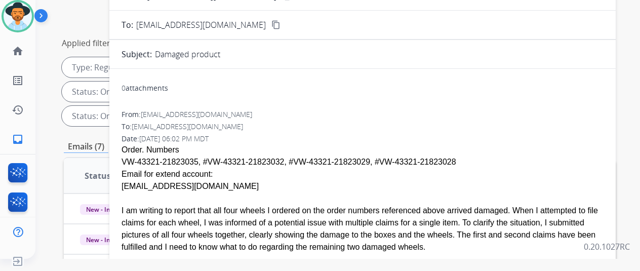
scroll to position [15, 0]
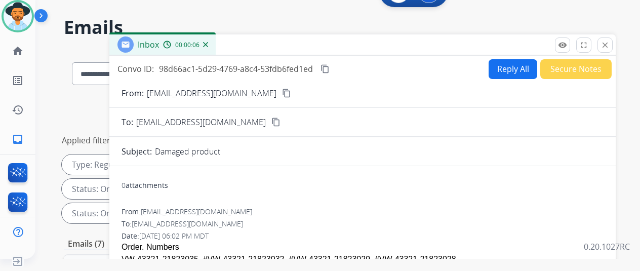
click at [208, 45] on img at bounding box center [205, 44] width 5 height 5
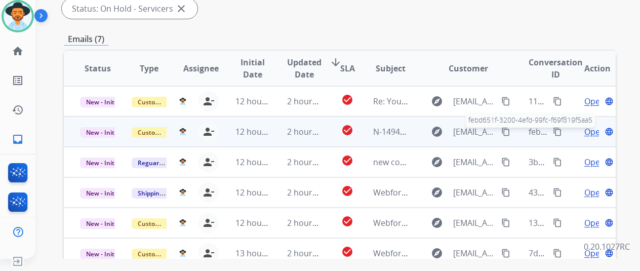
scroll to position [167, 0]
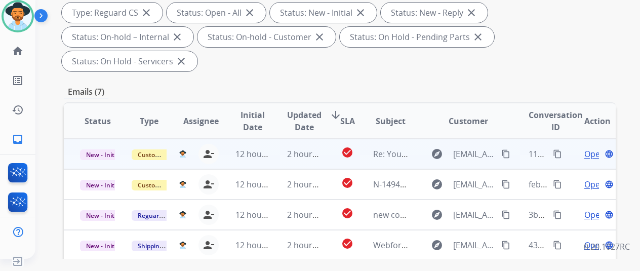
click at [592, 148] on span "Open" at bounding box center [594, 154] width 21 height 12
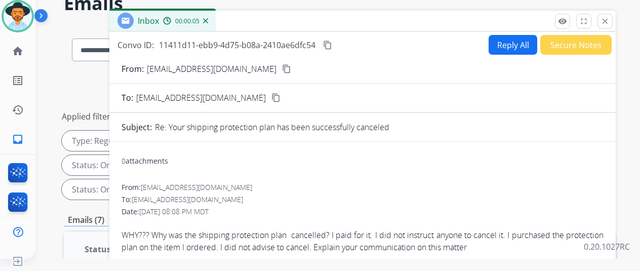
scroll to position [15, 0]
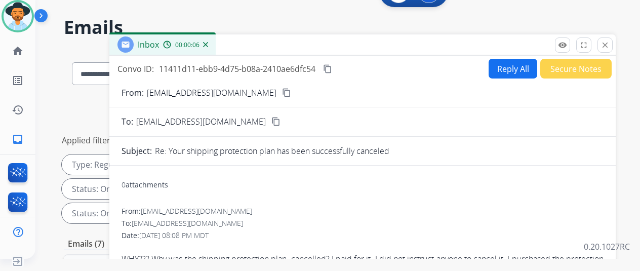
click at [282, 92] on mat-icon "content_copy" at bounding box center [286, 92] width 9 height 9
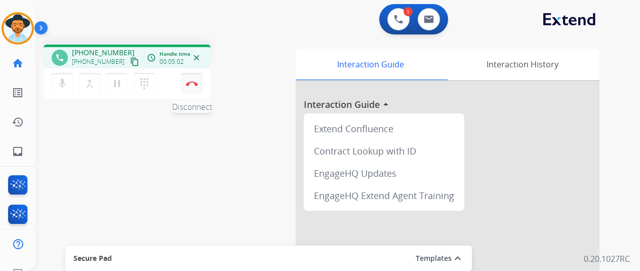
click at [188, 82] on img at bounding box center [192, 83] width 12 height 5
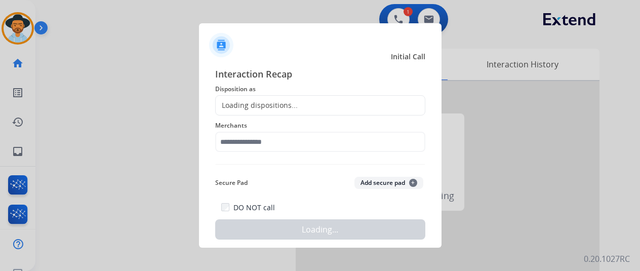
click at [245, 102] on div "Loading dispositions..." at bounding box center [257, 105] width 82 height 10
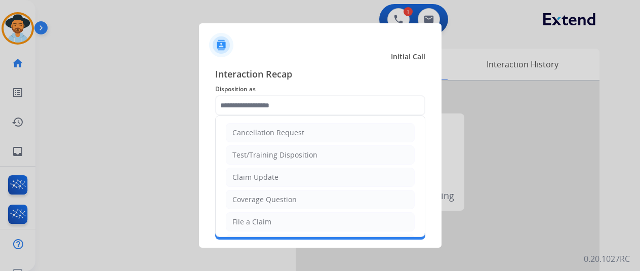
click at [245, 102] on input "text" at bounding box center [320, 105] width 210 height 20
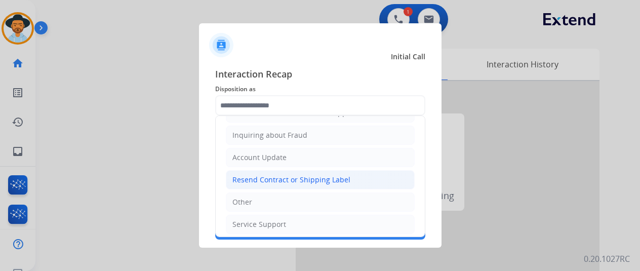
scroll to position [52, 0]
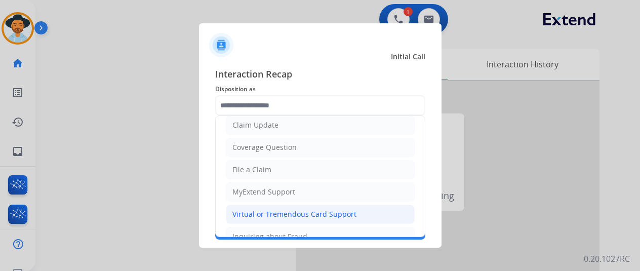
click at [252, 215] on div "Virtual or Tremendous Card Support" at bounding box center [294, 214] width 124 height 10
type input "**********"
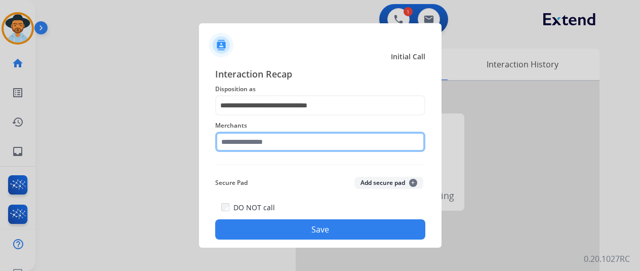
click at [227, 139] on input "text" at bounding box center [320, 142] width 210 height 20
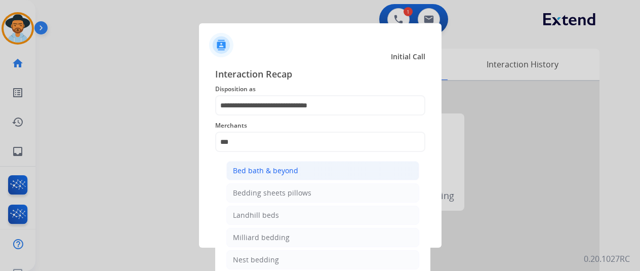
click at [258, 169] on div "Bed bath & beyond" at bounding box center [265, 171] width 65 height 10
type input "**********"
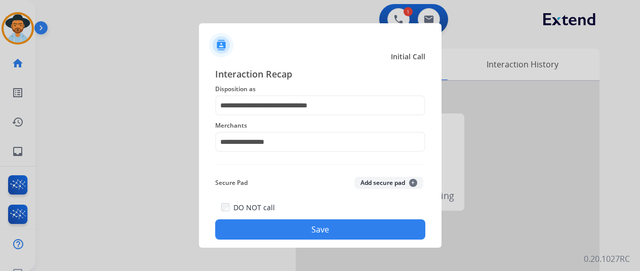
click at [309, 231] on button "Save" at bounding box center [320, 229] width 210 height 20
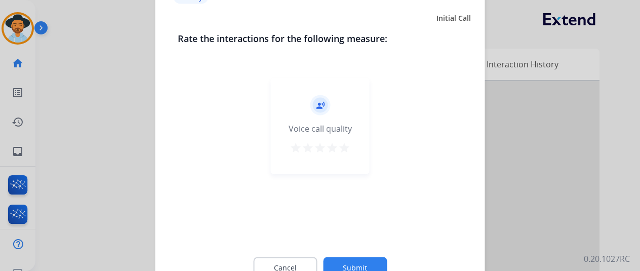
click at [351, 266] on button "Submit" at bounding box center [355, 267] width 64 height 21
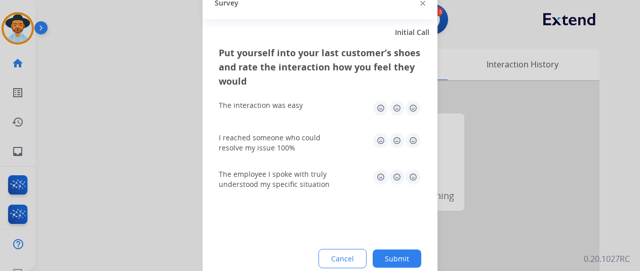
click at [390, 257] on button "Submit" at bounding box center [397, 258] width 49 height 18
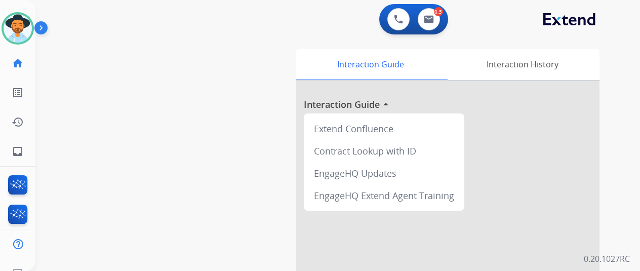
click at [93, 161] on div "swap_horiz Break voice bridge close_fullscreen Connect 3-Way Call merge_type Se…" at bounding box center [325, 247] width 580 height 422
click at [434, 15] on img at bounding box center [429, 19] width 10 height 8
select select "**********"
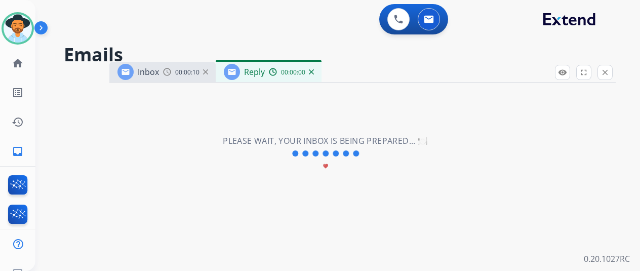
select select "**********"
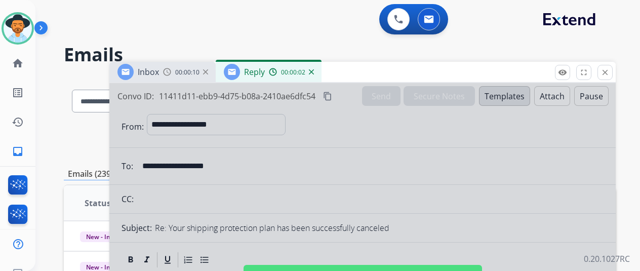
click at [252, 155] on div at bounding box center [362, 272] width 506 height 378
select select
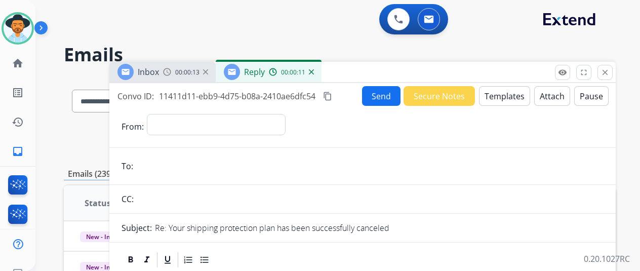
click at [314, 71] on img at bounding box center [311, 71] width 5 height 5
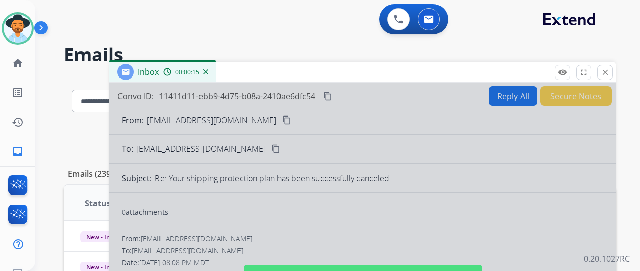
click at [247, 121] on div at bounding box center [362, 272] width 506 height 378
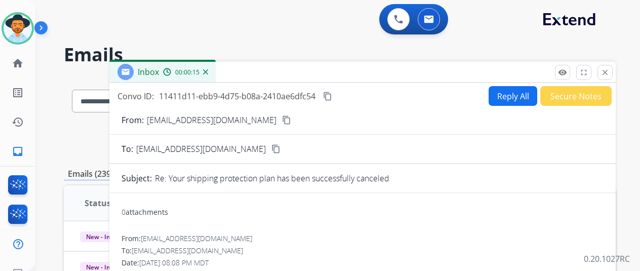
click at [282, 121] on mat-icon "content_copy" at bounding box center [286, 119] width 9 height 9
click at [504, 97] on button "Reply All" at bounding box center [512, 96] width 49 height 20
select select "**********"
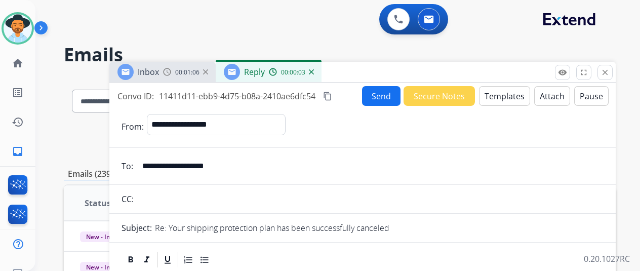
click at [501, 88] on button "Templates" at bounding box center [504, 96] width 51 height 20
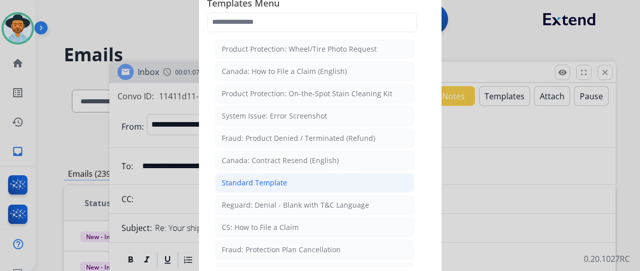
click at [264, 183] on div "Standard Template" at bounding box center [254, 183] width 65 height 10
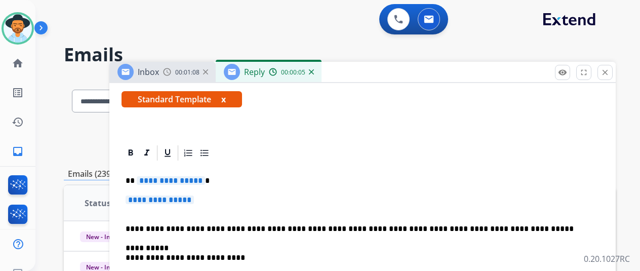
scroll to position [202, 0]
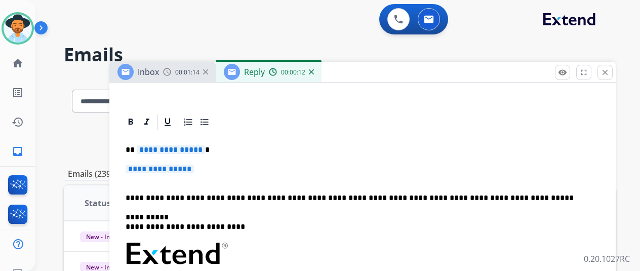
click at [205, 148] on span "**********" at bounding box center [171, 149] width 68 height 9
click at [194, 170] on span "**********" at bounding box center [160, 168] width 68 height 9
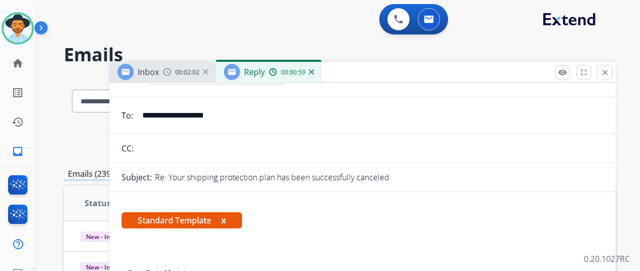
scroll to position [0, 0]
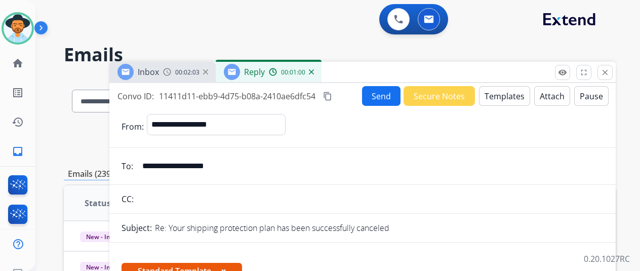
click at [387, 91] on button "Send" at bounding box center [381, 96] width 38 height 20
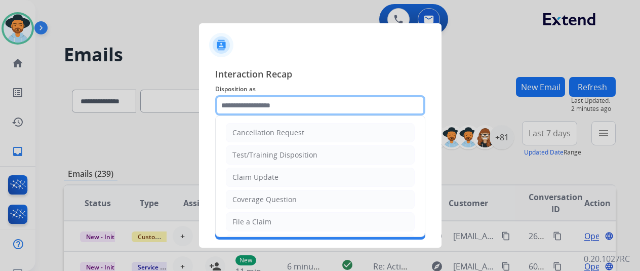
click at [233, 107] on input "text" at bounding box center [320, 105] width 210 height 20
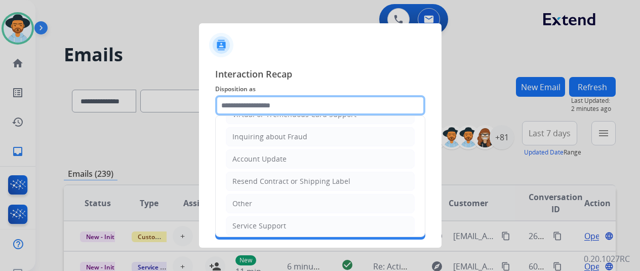
scroll to position [51, 0]
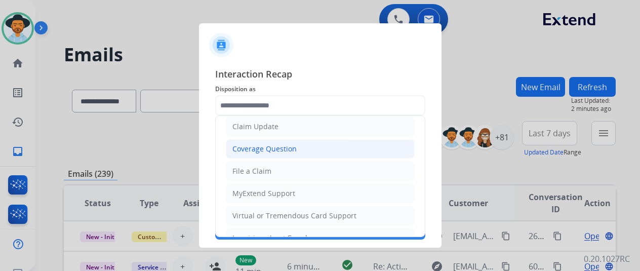
click at [259, 147] on div "Coverage Question" at bounding box center [264, 149] width 64 height 10
type input "**********"
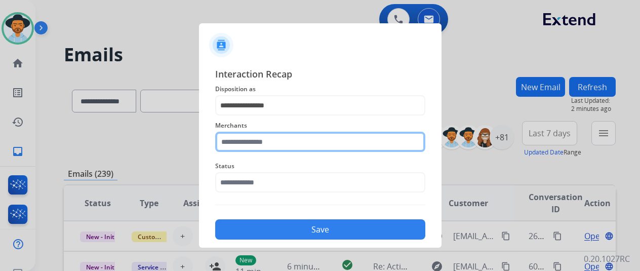
click at [255, 142] on input "text" at bounding box center [320, 142] width 210 height 20
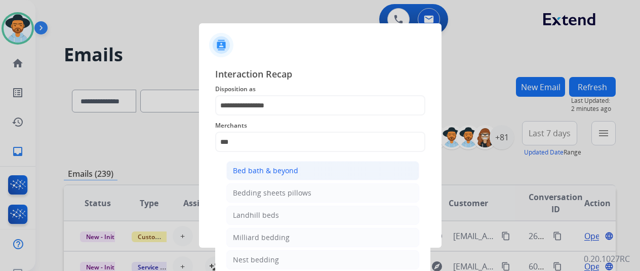
click at [265, 173] on div "Bed bath & beyond" at bounding box center [265, 171] width 65 height 10
type input "**********"
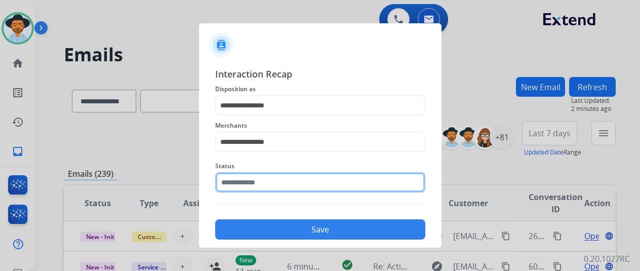
click at [254, 185] on input "text" at bounding box center [320, 182] width 210 height 20
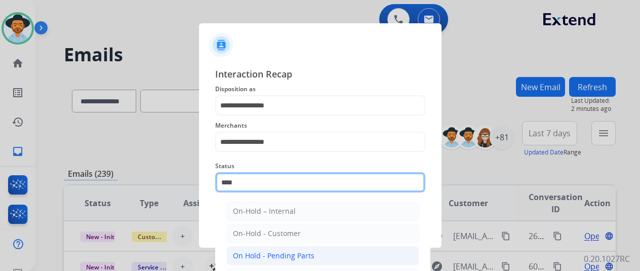
scroll to position [69, 0]
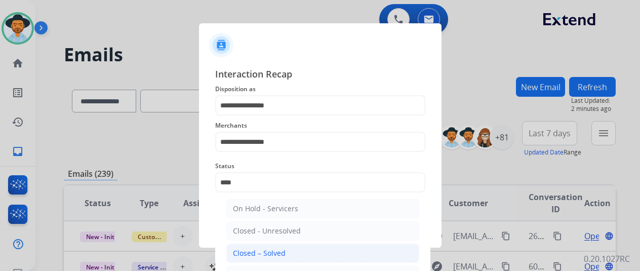
click at [258, 251] on div "Closed – Solved" at bounding box center [259, 253] width 53 height 10
type input "**********"
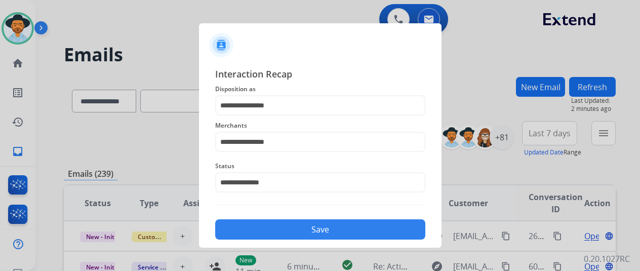
click at [305, 230] on button "Save" at bounding box center [320, 229] width 210 height 20
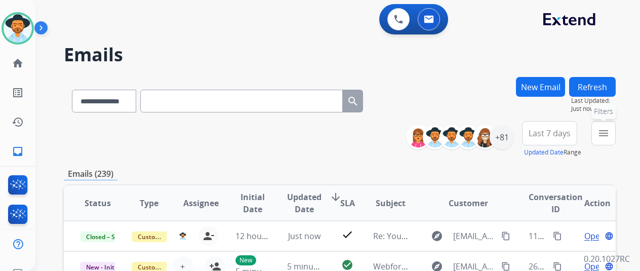
click at [609, 133] on mat-icon "menu" at bounding box center [603, 133] width 12 height 12
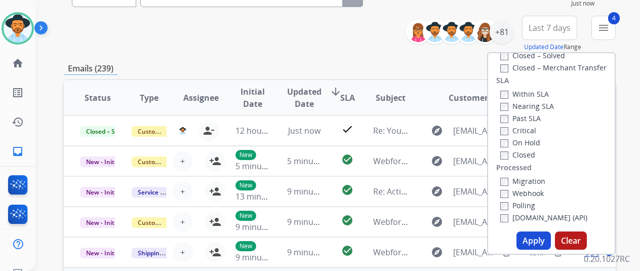
scroll to position [202, 0]
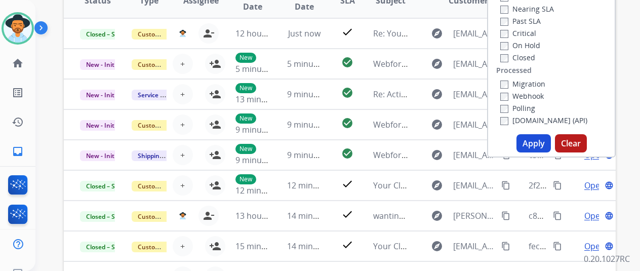
click at [529, 142] on button "Apply" at bounding box center [533, 143] width 34 height 18
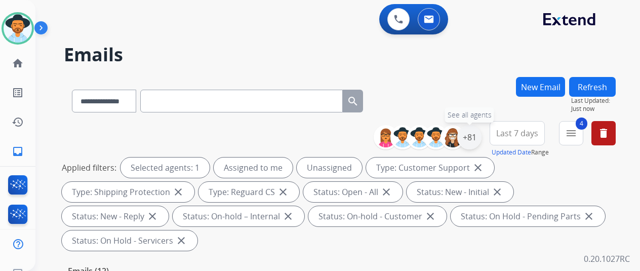
click at [473, 136] on div "+81" at bounding box center [469, 137] width 24 height 24
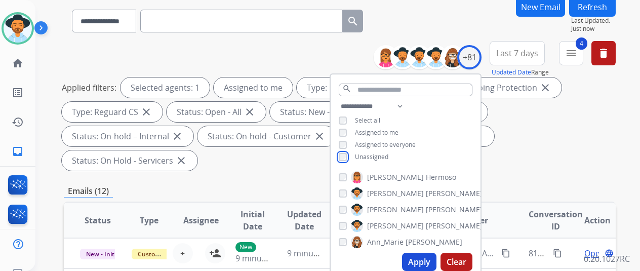
scroll to position [152, 0]
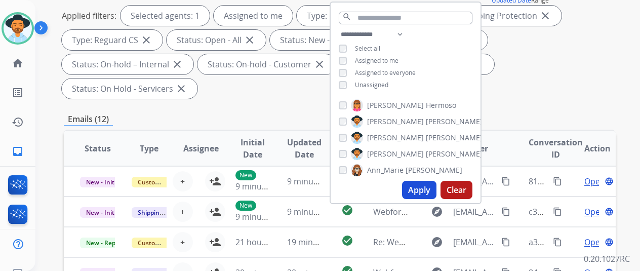
click at [424, 193] on button "Apply" at bounding box center [419, 190] width 34 height 18
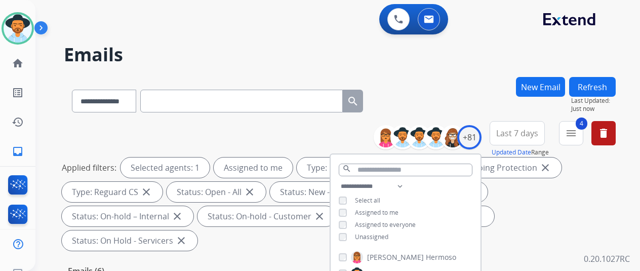
click at [467, 86] on div "**********" at bounding box center [340, 99] width 552 height 44
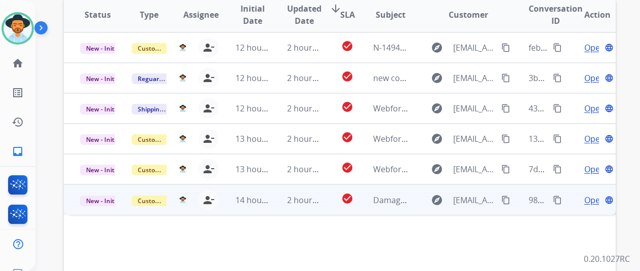
scroll to position [354, 0]
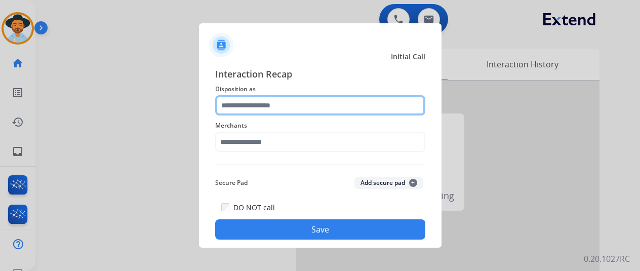
click at [247, 106] on input "text" at bounding box center [320, 105] width 210 height 20
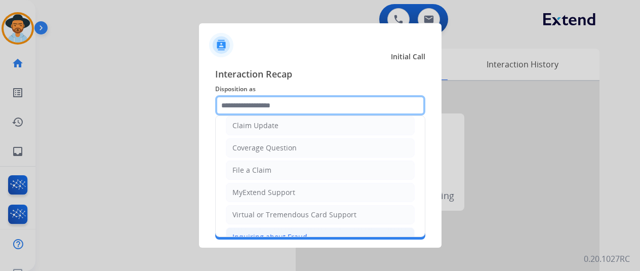
scroll to position [101, 0]
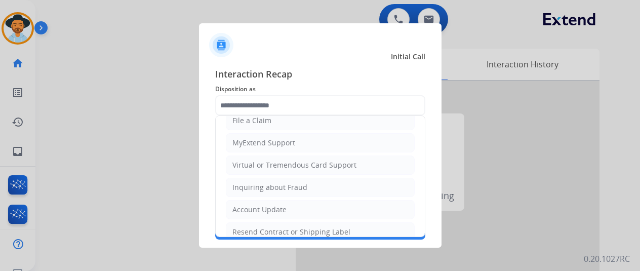
drag, startPoint x: 249, startPoint y: 226, endPoint x: 246, endPoint y: 208, distance: 19.0
click at [248, 227] on div "Resend Contract or Shipping Label" at bounding box center [291, 232] width 118 height 10
type input "**********"
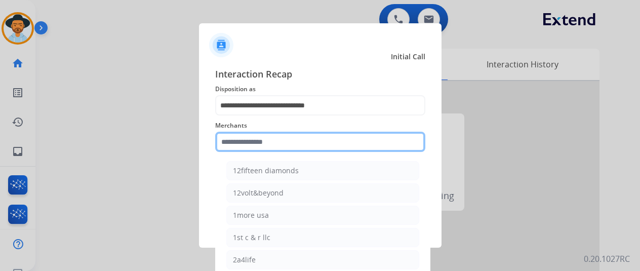
click at [231, 147] on input "text" at bounding box center [320, 142] width 210 height 20
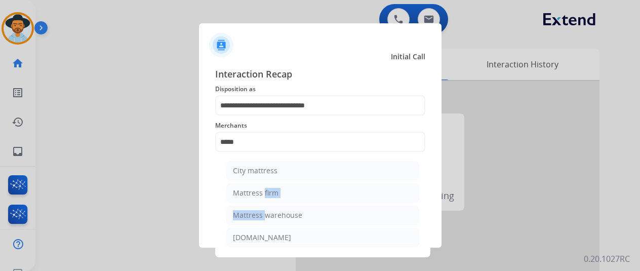
click at [261, 204] on ul "City mattress Mattress firm Mattress warehouse bearmattress.com" at bounding box center [322, 206] width 199 height 101
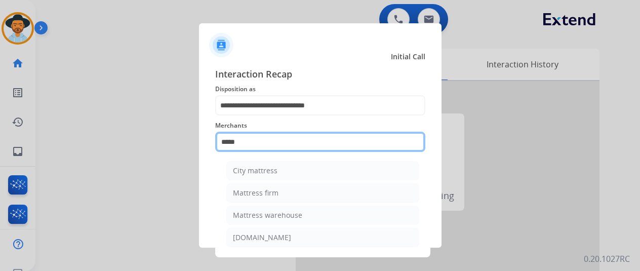
click at [243, 146] on input "*****" at bounding box center [320, 142] width 210 height 20
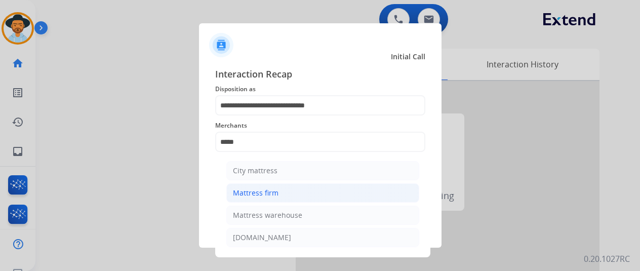
click at [270, 192] on div "Mattress firm" at bounding box center [256, 193] width 46 height 10
type input "**********"
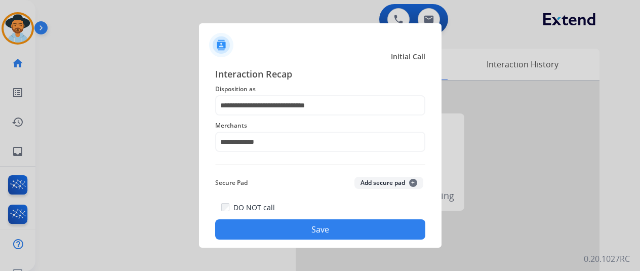
click at [286, 224] on button "Save" at bounding box center [320, 229] width 210 height 20
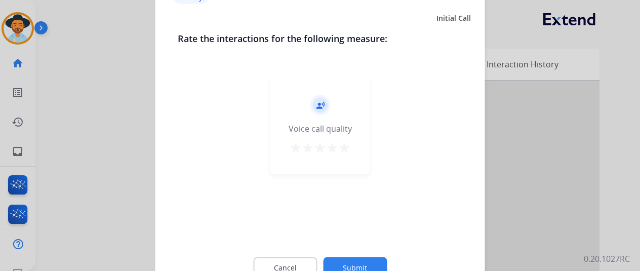
click at [360, 261] on button "Submit" at bounding box center [355, 267] width 64 height 21
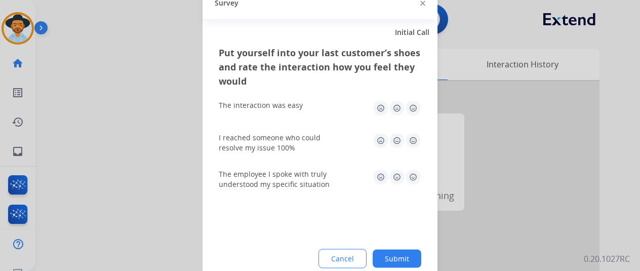
click at [398, 256] on button "Submit" at bounding box center [397, 258] width 49 height 18
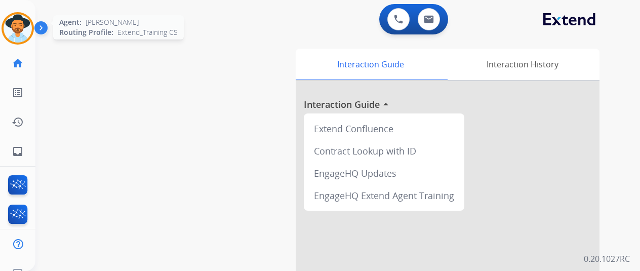
click at [14, 32] on img at bounding box center [18, 28] width 28 height 28
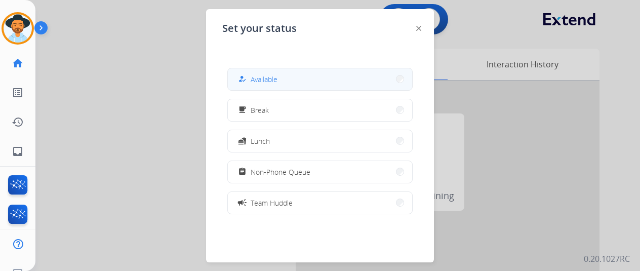
click at [269, 79] on span "Available" at bounding box center [264, 79] width 27 height 11
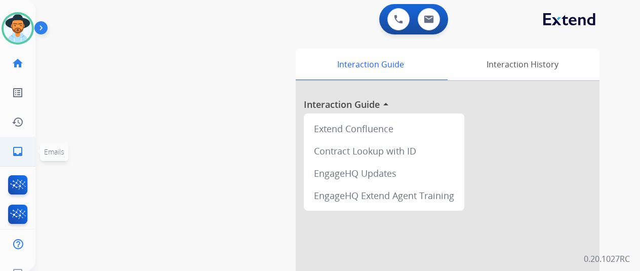
click at [13, 154] on mat-icon "inbox" at bounding box center [18, 151] width 12 height 12
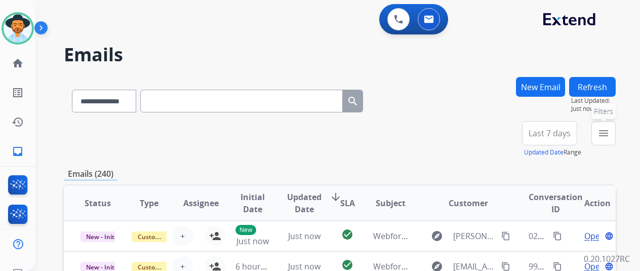
click at [609, 131] on mat-icon "menu" at bounding box center [603, 133] width 12 height 12
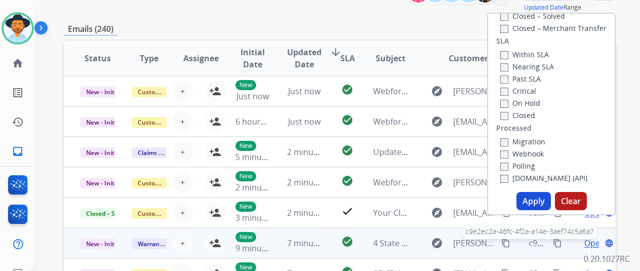
scroll to position [202, 0]
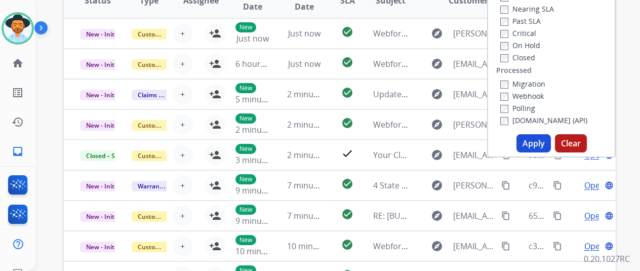
click at [539, 142] on button "Apply" at bounding box center [533, 143] width 34 height 18
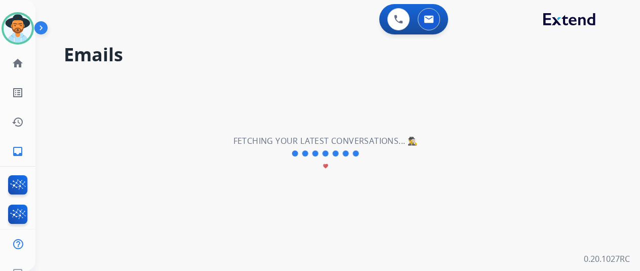
scroll to position [0, 0]
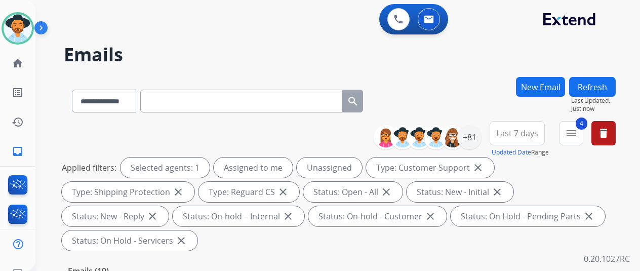
click at [479, 99] on div "**********" at bounding box center [340, 99] width 552 height 44
click at [480, 136] on div "+81" at bounding box center [469, 137] width 24 height 24
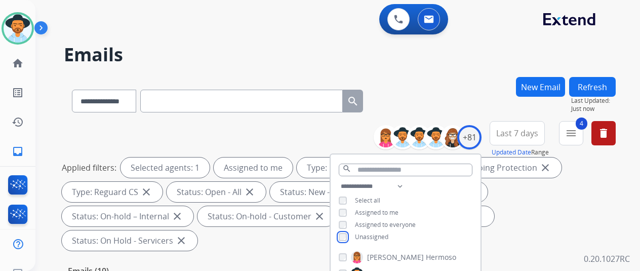
scroll to position [202, 0]
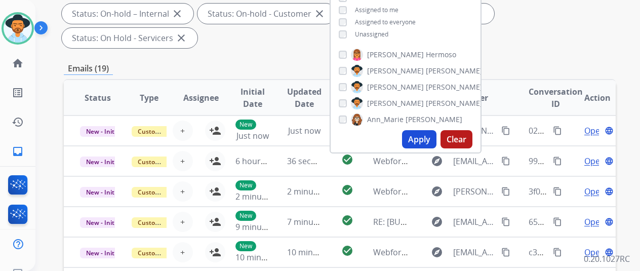
click at [418, 139] on button "Apply" at bounding box center [419, 139] width 34 height 18
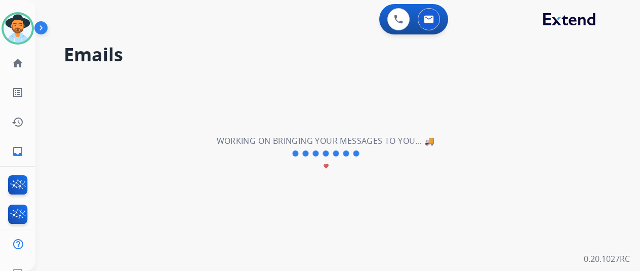
scroll to position [0, 0]
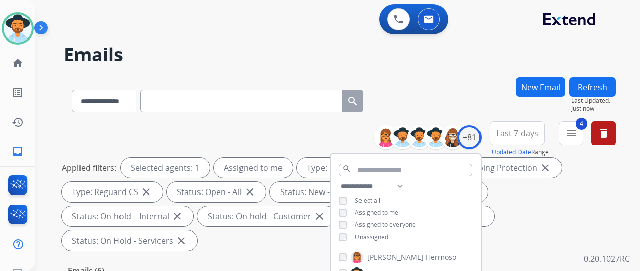
click at [486, 91] on div "**********" at bounding box center [340, 99] width 552 height 44
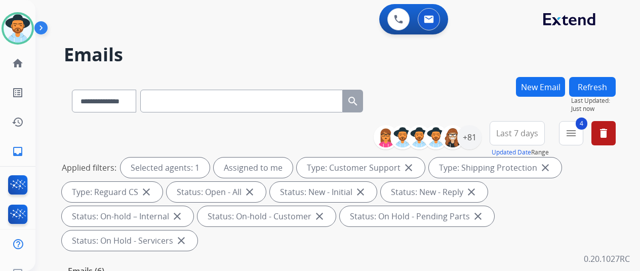
scroll to position [253, 0]
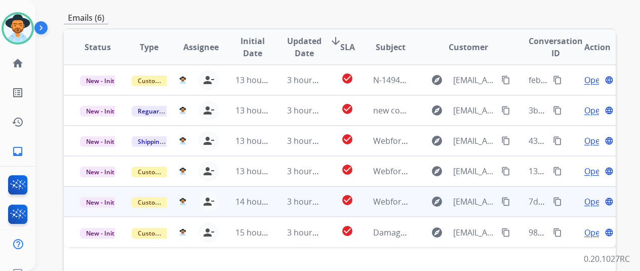
click at [587, 195] on span "Open" at bounding box center [594, 201] width 21 height 12
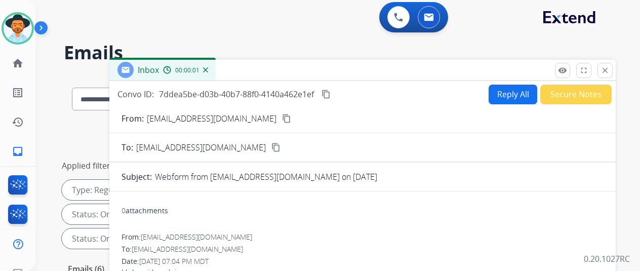
scroll to position [0, 0]
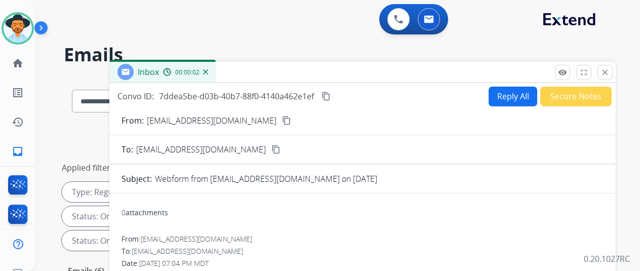
click at [282, 119] on mat-icon "content_copy" at bounding box center [286, 120] width 9 height 9
click at [331, 94] on mat-icon "content_copy" at bounding box center [325, 96] width 9 height 9
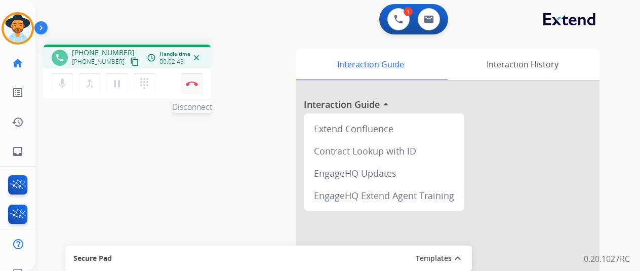
click at [189, 81] on img at bounding box center [192, 83] width 12 height 5
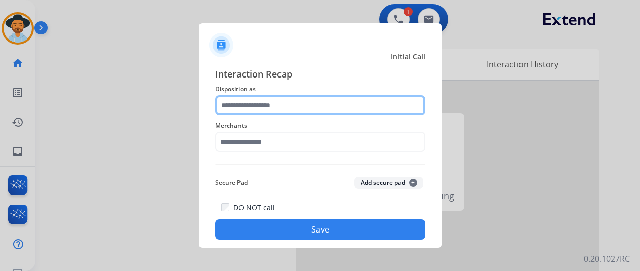
click at [246, 106] on input "text" at bounding box center [320, 105] width 210 height 20
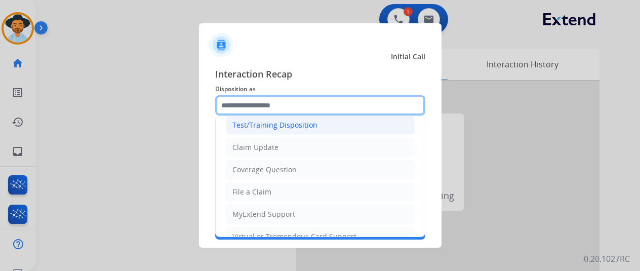
scroll to position [51, 0]
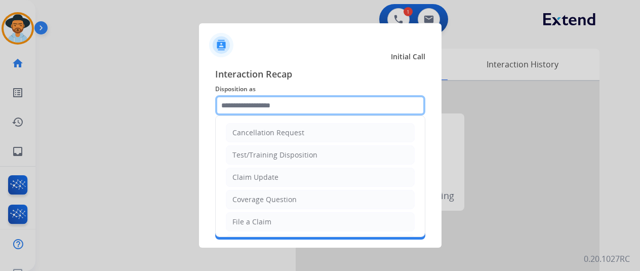
click at [251, 108] on input "text" at bounding box center [320, 105] width 210 height 20
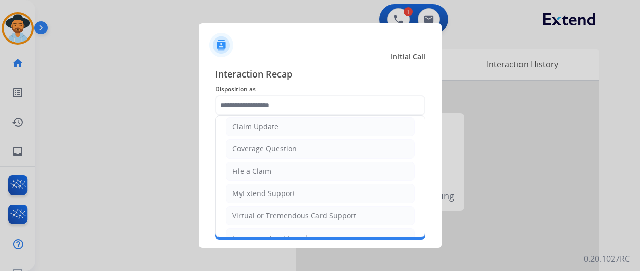
drag, startPoint x: 249, startPoint y: 172, endPoint x: 242, endPoint y: 154, distance: 18.6
click at [245, 168] on div "File a Claim" at bounding box center [251, 171] width 39 height 10
type input "**********"
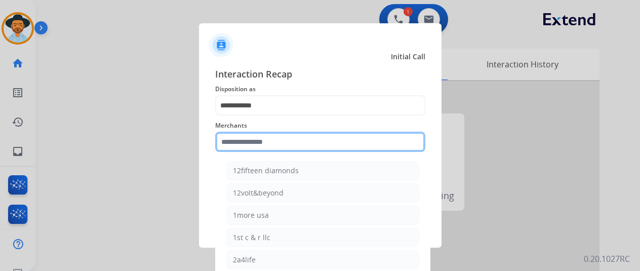
click at [240, 137] on input "text" at bounding box center [320, 142] width 210 height 20
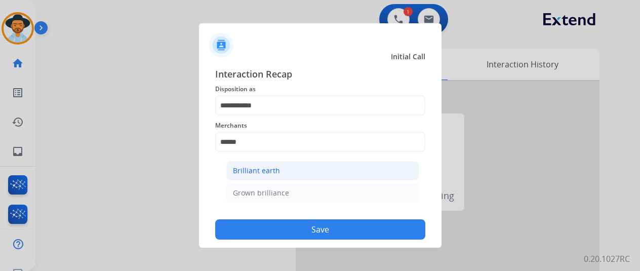
click at [253, 170] on div "Brilliant earth" at bounding box center [256, 171] width 47 height 10
type input "**********"
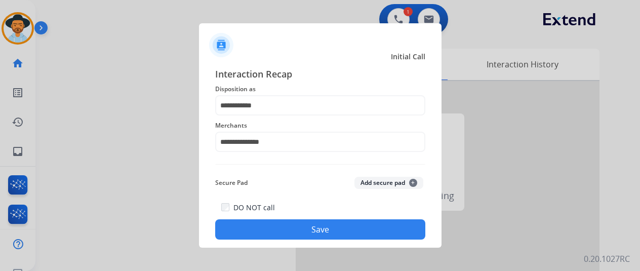
click at [285, 231] on button "Save" at bounding box center [320, 229] width 210 height 20
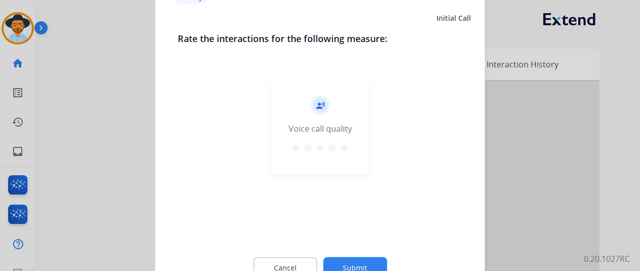
click at [364, 258] on button "Submit" at bounding box center [355, 267] width 64 height 21
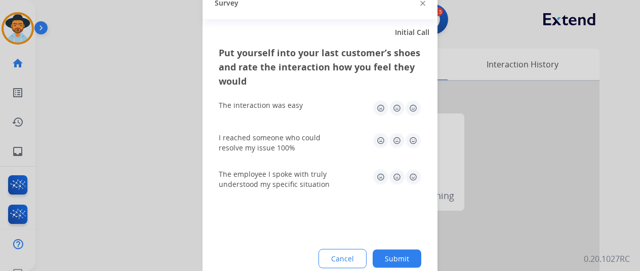
click at [408, 258] on button "Submit" at bounding box center [397, 258] width 49 height 18
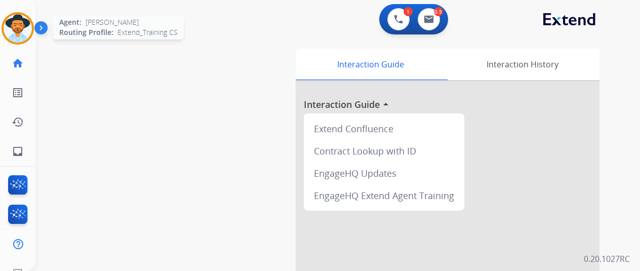
click at [26, 27] on img at bounding box center [18, 28] width 28 height 28
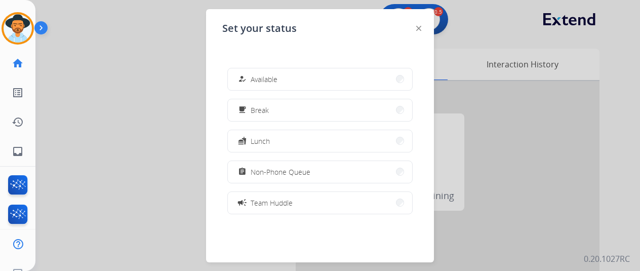
drag, startPoint x: 273, startPoint y: 76, endPoint x: 271, endPoint y: 68, distance: 8.2
click at [273, 76] on span "Available" at bounding box center [264, 79] width 27 height 11
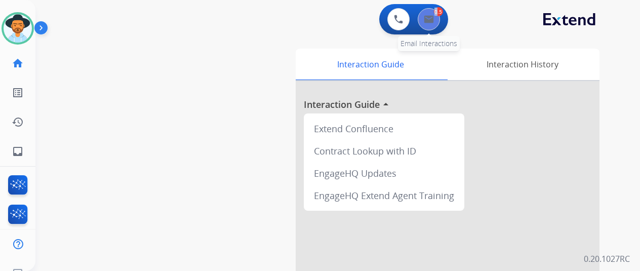
click at [439, 16] on div "0.5 Email Interactions" at bounding box center [429, 19] width 30 height 22
click at [438, 16] on button at bounding box center [429, 19] width 22 height 22
select select "**********"
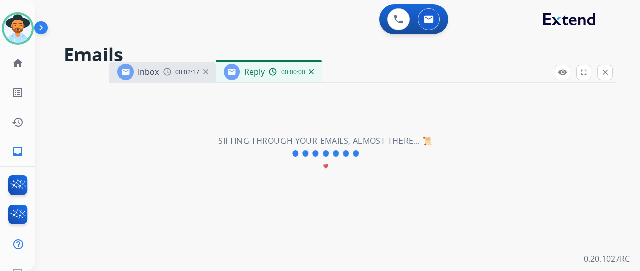
select select "**********"
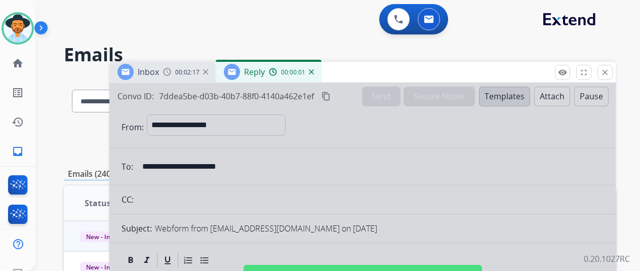
click at [262, 161] on div at bounding box center [362, 272] width 506 height 378
select select
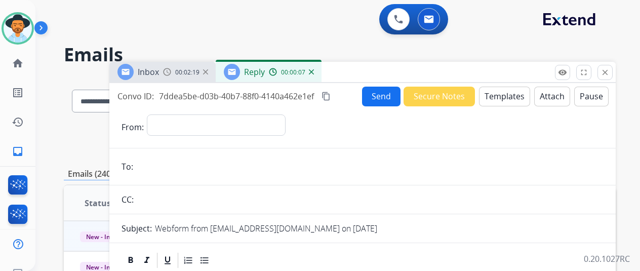
click at [314, 73] on img at bounding box center [311, 71] width 5 height 5
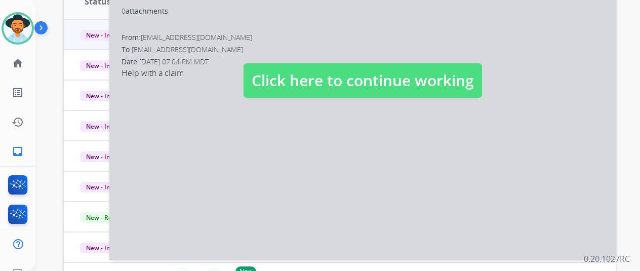
scroll to position [202, 0]
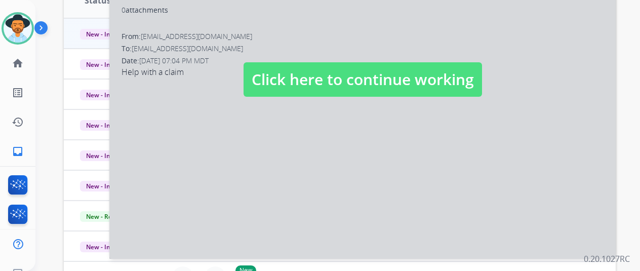
click at [311, 158] on div at bounding box center [362, 70] width 506 height 378
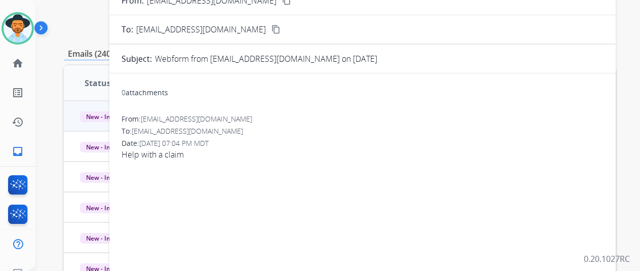
scroll to position [0, 0]
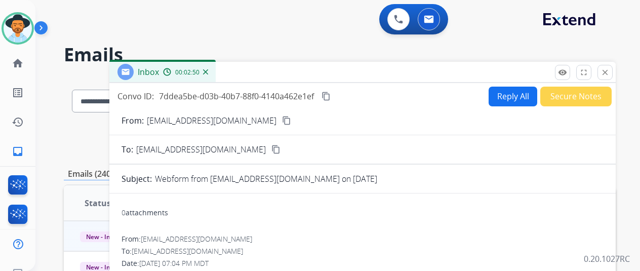
click at [511, 98] on button "Reply All" at bounding box center [512, 97] width 49 height 20
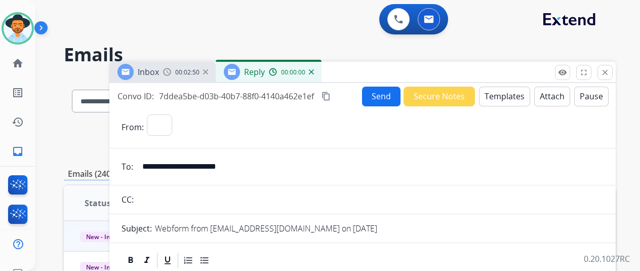
select select "**********"
click at [512, 93] on button "Templates" at bounding box center [504, 97] width 51 height 20
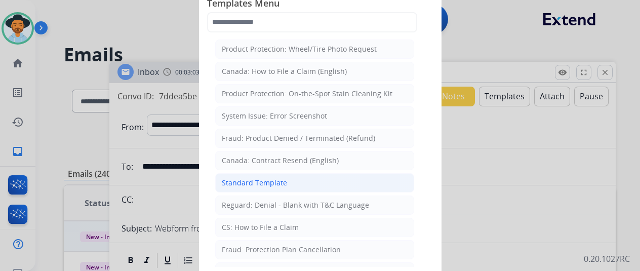
click at [267, 178] on div "Standard Template" at bounding box center [254, 183] width 65 height 10
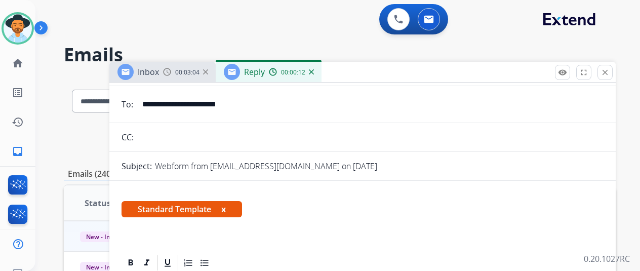
scroll to position [152, 0]
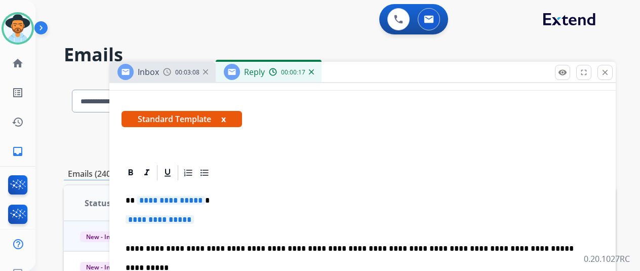
click at [205, 200] on span "**********" at bounding box center [171, 200] width 68 height 9
click at [194, 219] on span "**********" at bounding box center [160, 219] width 68 height 9
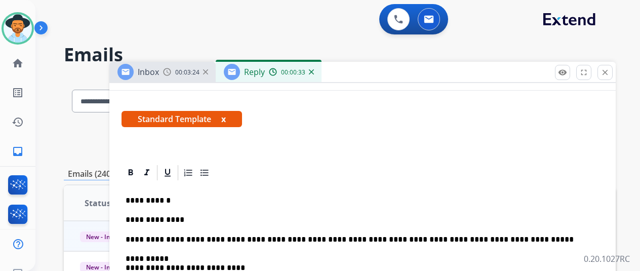
click at [185, 221] on p "**********" at bounding box center [359, 219] width 466 height 9
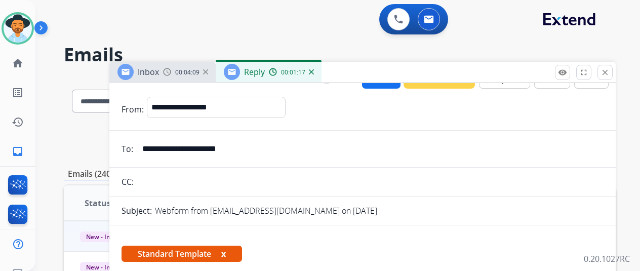
scroll to position [0, 0]
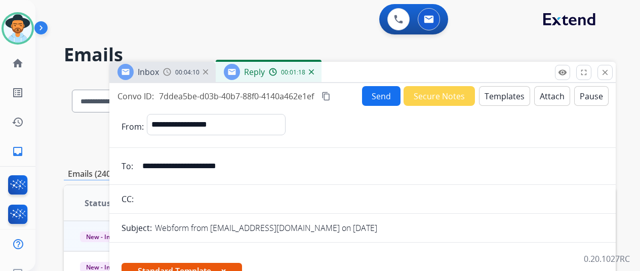
click at [383, 92] on button "Send" at bounding box center [381, 96] width 38 height 20
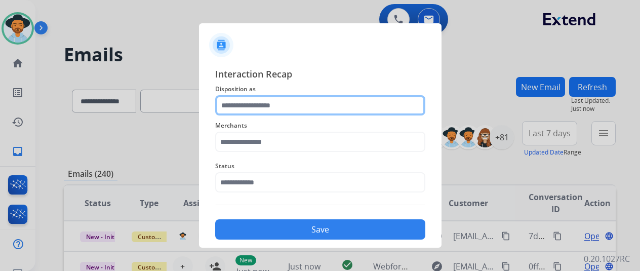
click at [237, 108] on input "text" at bounding box center [320, 105] width 210 height 20
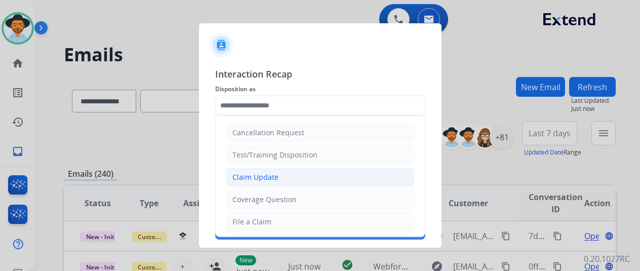
drag, startPoint x: 260, startPoint y: 177, endPoint x: 260, endPoint y: 163, distance: 13.7
click at [260, 177] on div "Claim Update" at bounding box center [255, 177] width 46 height 10
type input "**********"
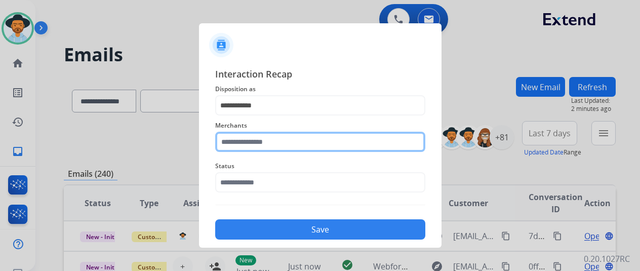
click at [255, 143] on input "text" at bounding box center [320, 142] width 210 height 20
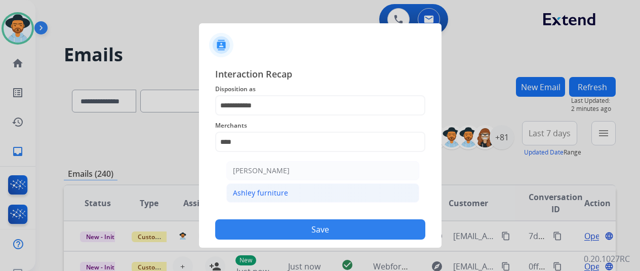
click at [272, 188] on div "Ashley furniture" at bounding box center [260, 193] width 55 height 10
type input "**********"
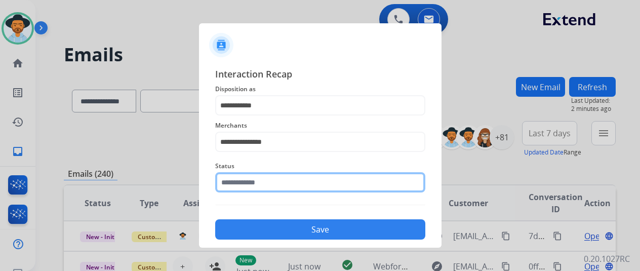
click at [262, 186] on input "text" at bounding box center [320, 182] width 210 height 20
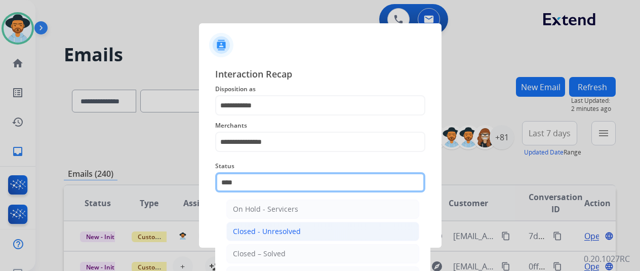
scroll to position [69, 0]
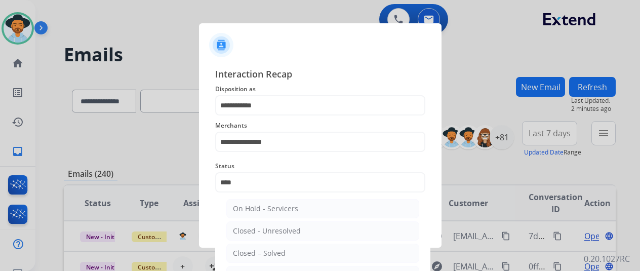
click at [250, 251] on div "Closed – Solved" at bounding box center [259, 253] width 53 height 10
type input "**********"
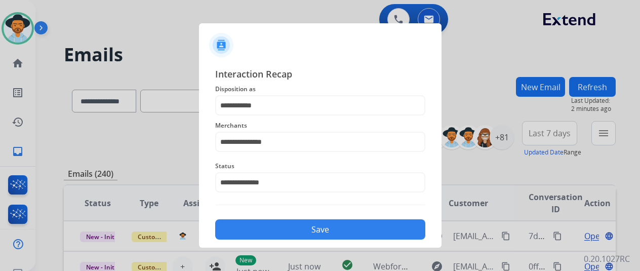
click at [293, 227] on button "Save" at bounding box center [320, 229] width 210 height 20
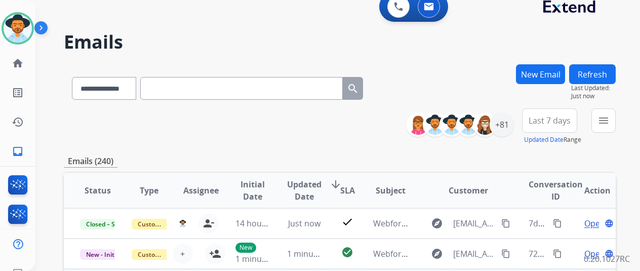
scroll to position [0, 0]
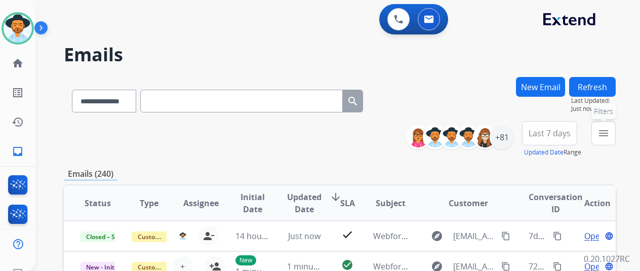
click at [609, 133] on mat-icon "menu" at bounding box center [603, 133] width 12 height 12
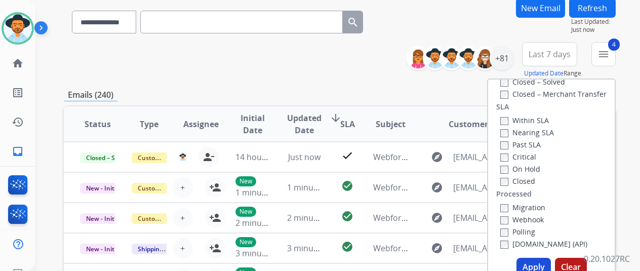
scroll to position [152, 0]
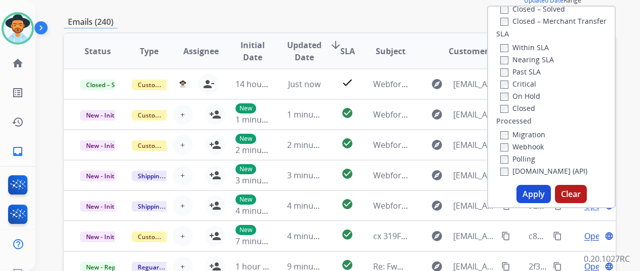
click at [532, 191] on button "Apply" at bounding box center [533, 194] width 34 height 18
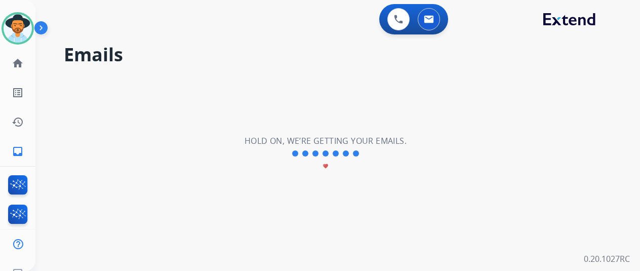
scroll to position [0, 0]
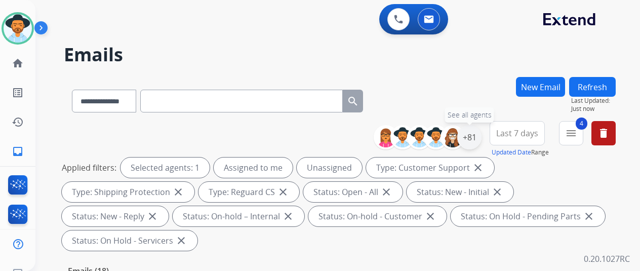
click at [475, 134] on div "+81" at bounding box center [469, 137] width 24 height 24
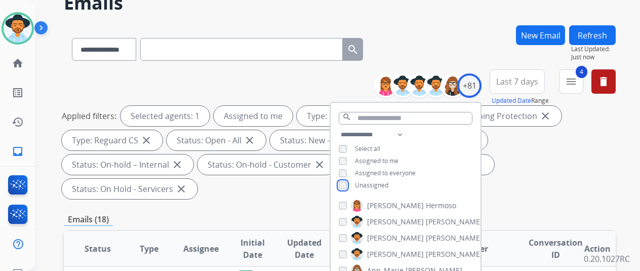
scroll to position [152, 0]
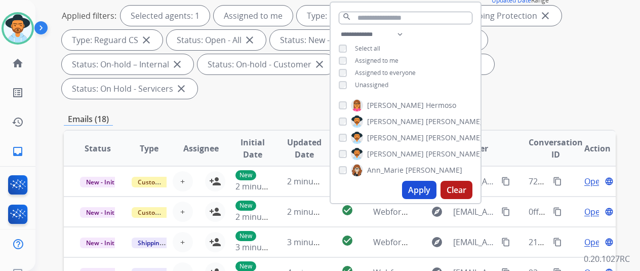
click at [418, 190] on button "Apply" at bounding box center [419, 190] width 34 height 18
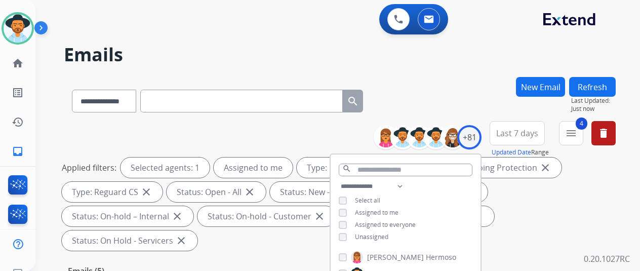
click at [543, 41] on div "**********" at bounding box center [325, 171] width 580 height 271
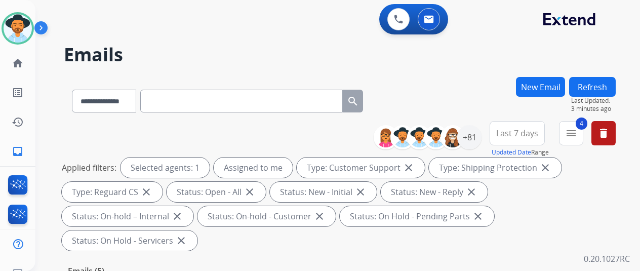
click at [67, 128] on div "**********" at bounding box center [340, 188] width 552 height 134
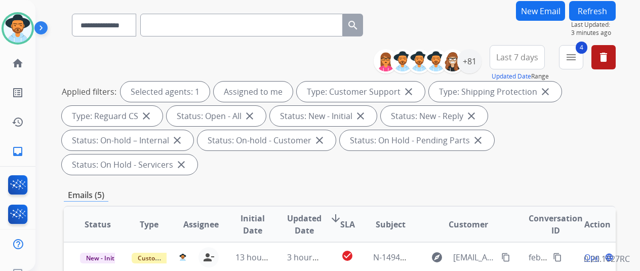
scroll to position [202, 0]
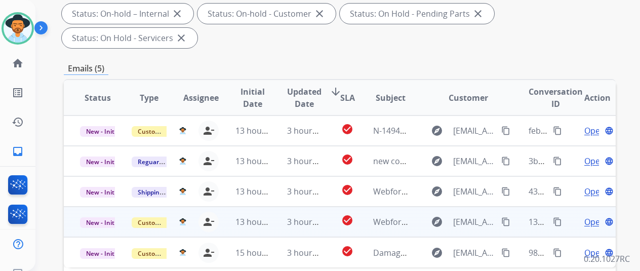
click at [591, 216] on span "Open" at bounding box center [594, 222] width 21 height 12
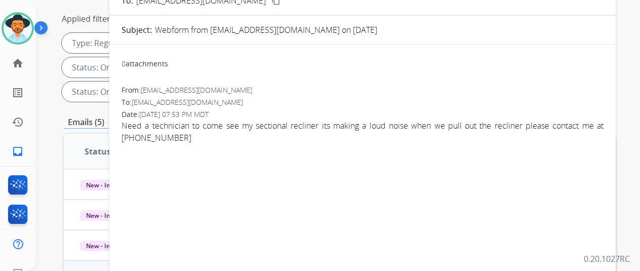
scroll to position [51, 0]
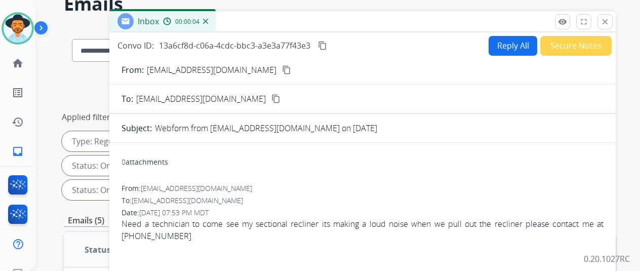
click at [282, 70] on mat-icon "content_copy" at bounding box center [286, 69] width 9 height 9
drag, startPoint x: 178, startPoint y: 234, endPoint x: 122, endPoint y: 235, distance: 55.2
copy span "252-3824645"
click at [514, 38] on button "Reply All" at bounding box center [512, 46] width 49 height 20
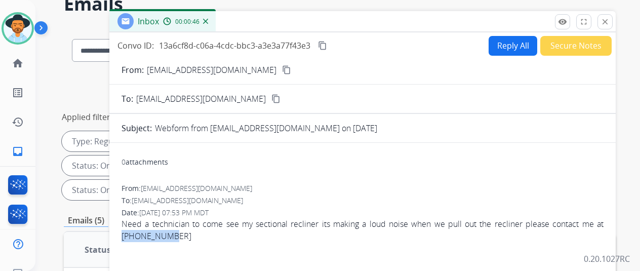
select select "**********"
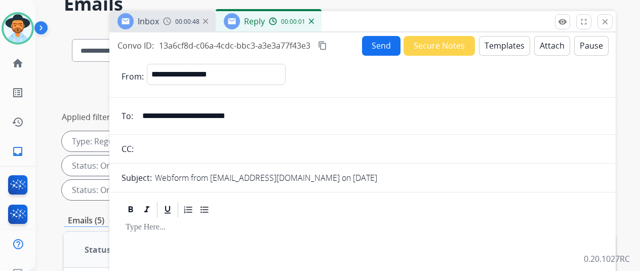
click at [508, 47] on button "Templates" at bounding box center [504, 46] width 51 height 20
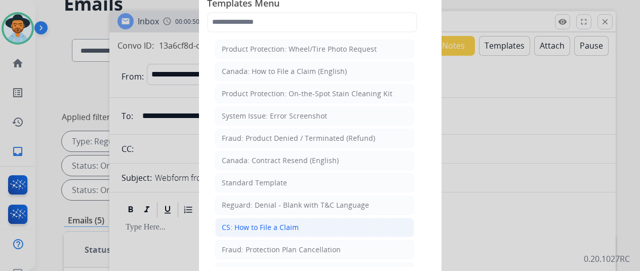
click at [271, 223] on div "CS: How to File a Claim" at bounding box center [260, 227] width 77 height 10
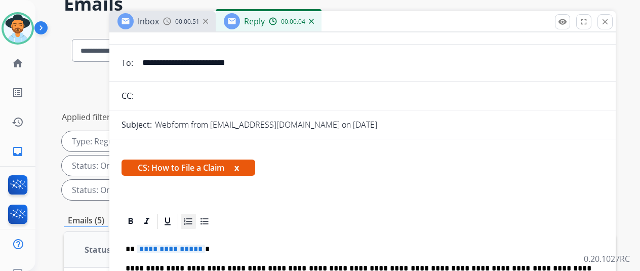
scroll to position [152, 0]
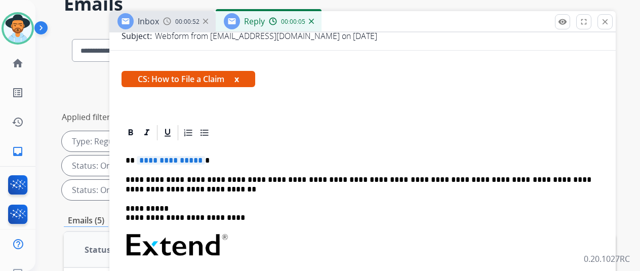
click at [205, 156] on span "**********" at bounding box center [171, 160] width 68 height 9
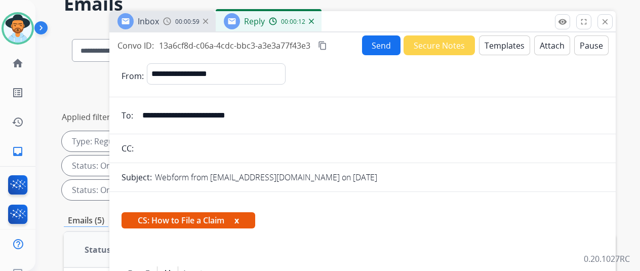
click at [384, 45] on button "Send" at bounding box center [381, 45] width 38 height 20
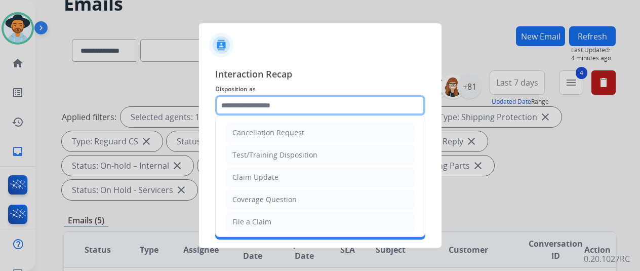
click at [237, 100] on input "text" at bounding box center [320, 105] width 210 height 20
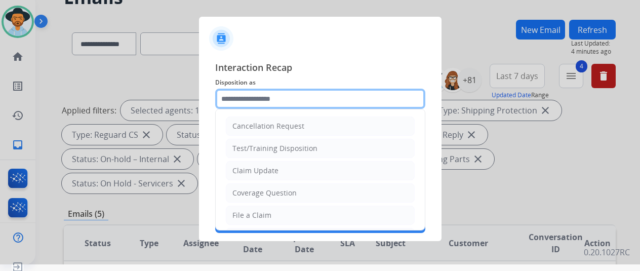
scroll to position [12, 0]
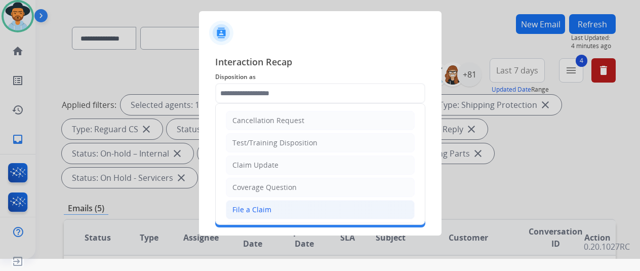
click at [246, 208] on div "File a Claim" at bounding box center [251, 209] width 39 height 10
type input "**********"
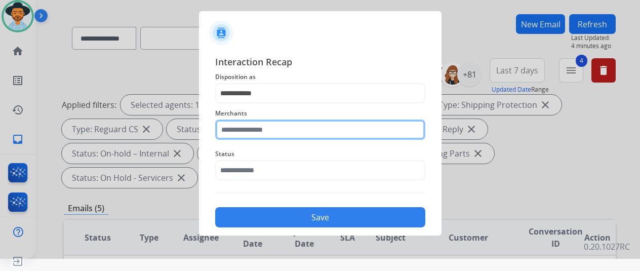
click at [232, 127] on input "text" at bounding box center [320, 129] width 210 height 20
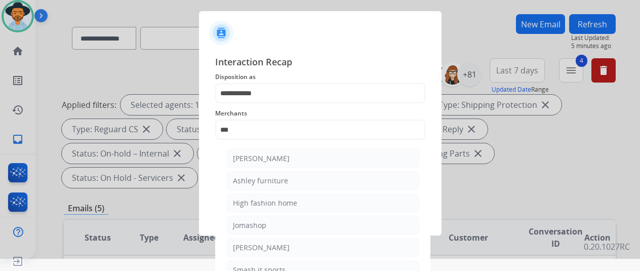
click at [270, 180] on div "Ashley furniture" at bounding box center [260, 181] width 55 height 10
type input "**********"
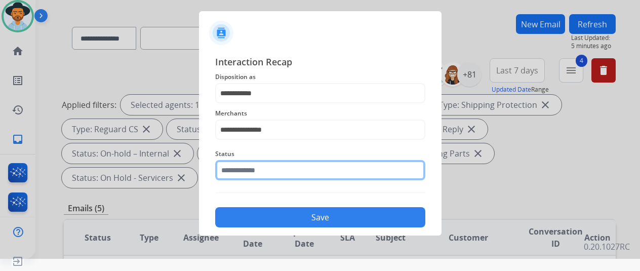
click at [272, 174] on input "text" at bounding box center [320, 170] width 210 height 20
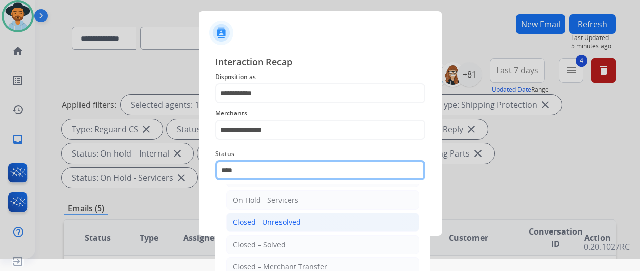
scroll to position [69, 0]
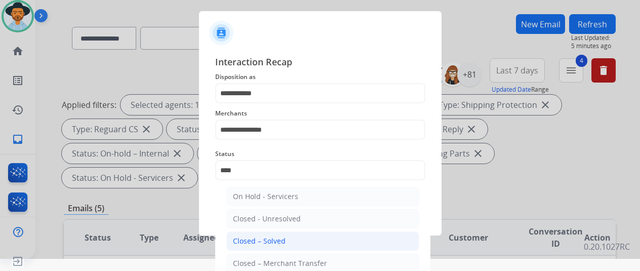
drag, startPoint x: 253, startPoint y: 240, endPoint x: 264, endPoint y: 227, distance: 17.2
click at [253, 239] on div "Closed – Solved" at bounding box center [259, 241] width 53 height 10
type input "**********"
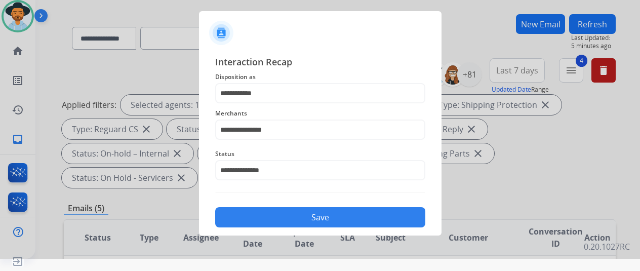
click at [281, 225] on button "Save" at bounding box center [320, 217] width 210 height 20
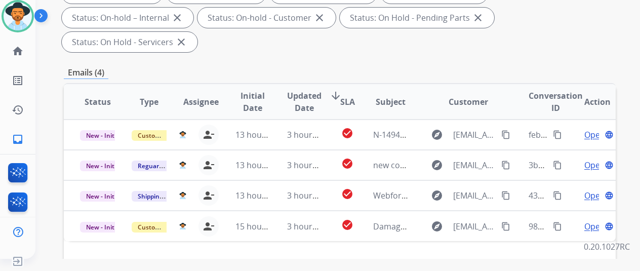
scroll to position [202, 0]
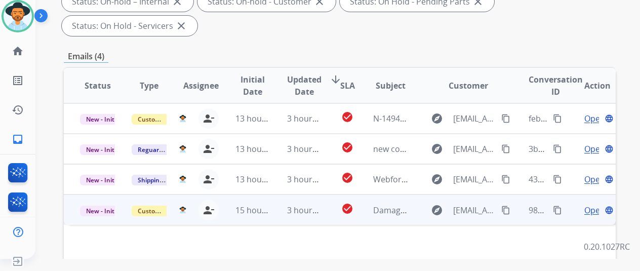
click at [591, 204] on span "Open" at bounding box center [594, 210] width 21 height 12
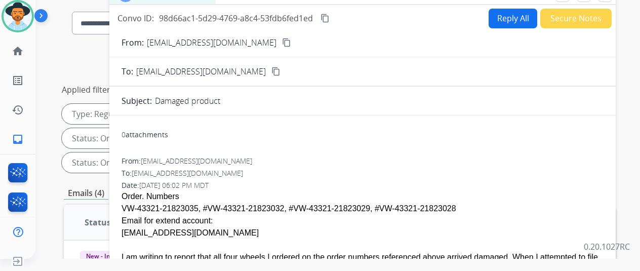
scroll to position [0, 0]
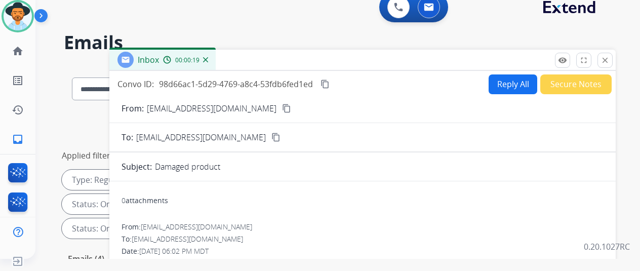
drag, startPoint x: 247, startPoint y: 104, endPoint x: 268, endPoint y: 94, distance: 23.3
click at [282, 104] on mat-icon "content_copy" at bounding box center [286, 108] width 9 height 9
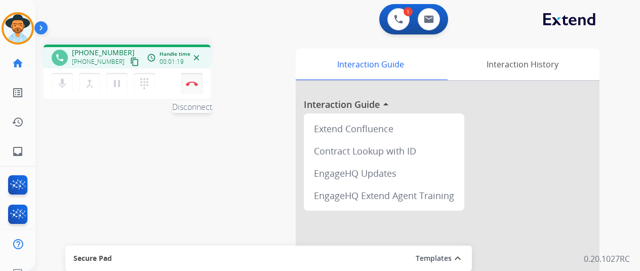
click at [189, 82] on img at bounding box center [192, 83] width 12 height 5
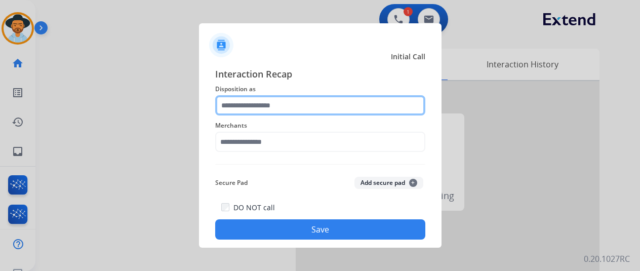
click at [250, 108] on input "text" at bounding box center [320, 105] width 210 height 20
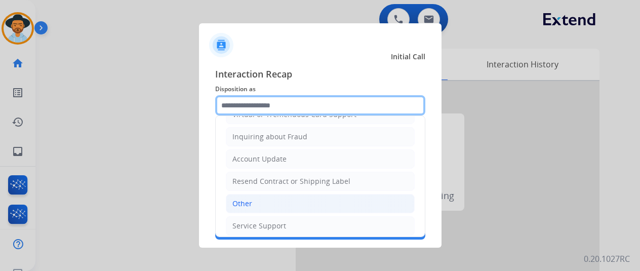
scroll to position [153, 0]
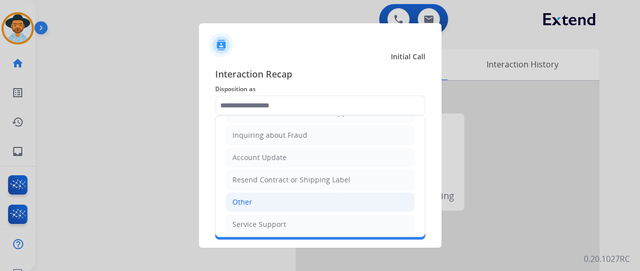
click at [247, 202] on div "Other" at bounding box center [242, 202] width 20 height 10
type input "*****"
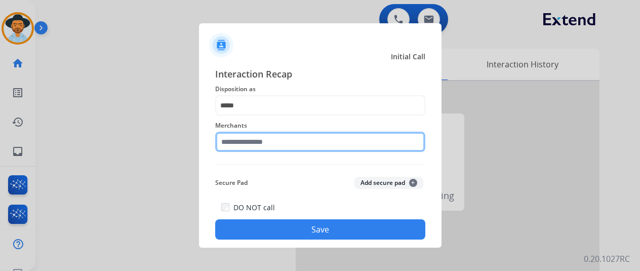
click at [250, 135] on input "text" at bounding box center [320, 142] width 210 height 20
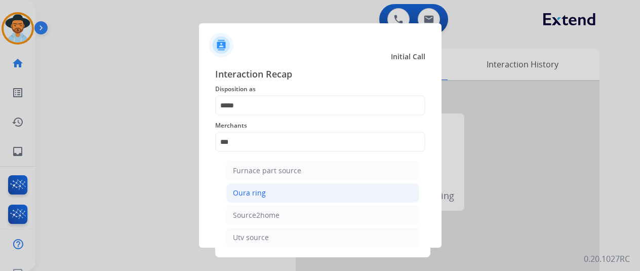
click at [256, 190] on div "Oura ring" at bounding box center [249, 193] width 33 height 10
type input "*********"
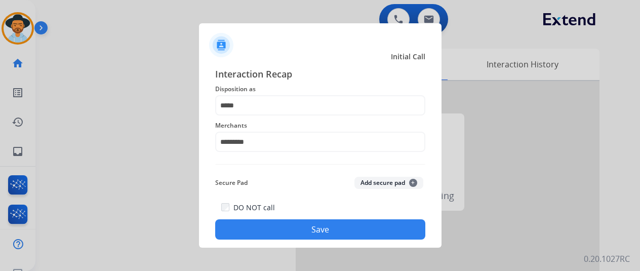
click at [307, 226] on button "Save" at bounding box center [320, 229] width 210 height 20
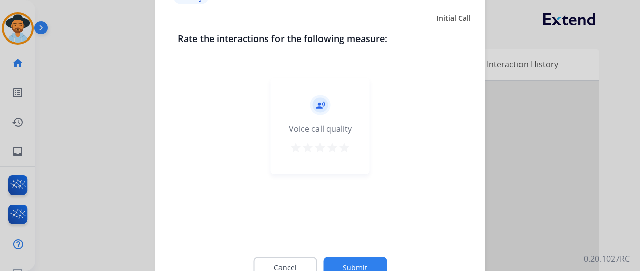
click at [354, 262] on button "Submit" at bounding box center [355, 267] width 64 height 21
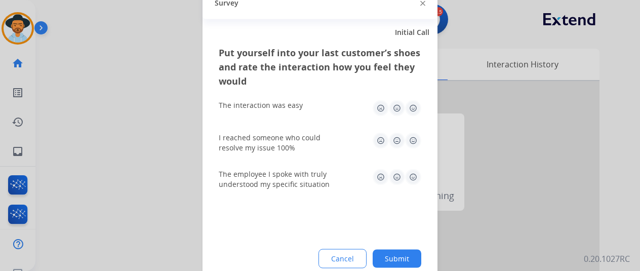
click at [399, 259] on button "Submit" at bounding box center [397, 258] width 49 height 18
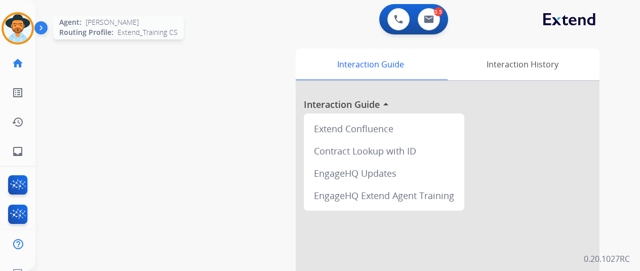
click at [22, 27] on img at bounding box center [18, 28] width 28 height 28
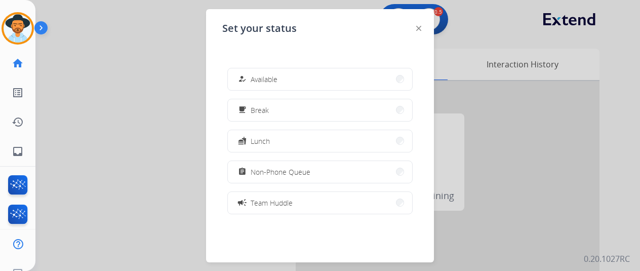
click at [295, 79] on button "how_to_reg Available" at bounding box center [320, 79] width 184 height 22
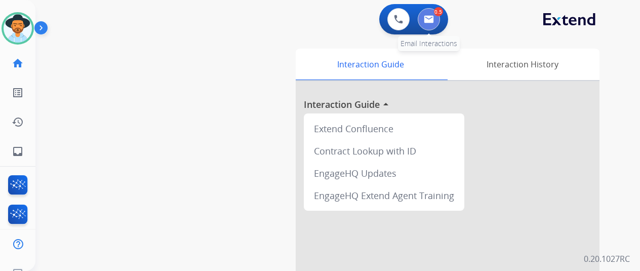
click at [430, 17] on img at bounding box center [429, 19] width 10 height 8
select select "**********"
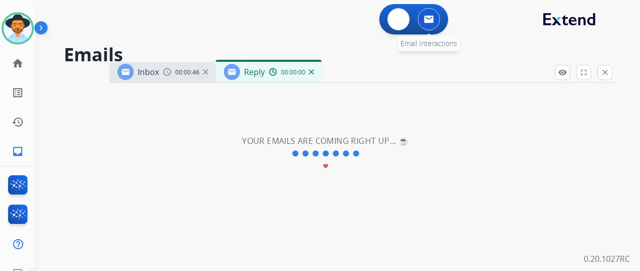
select select "**********"
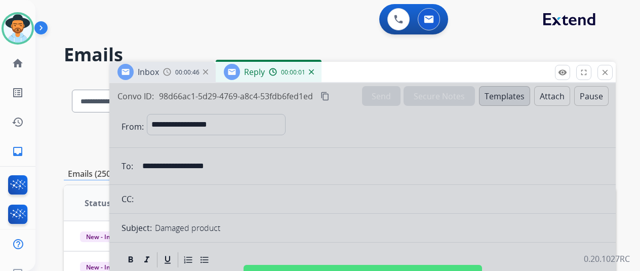
click at [241, 147] on div at bounding box center [362, 272] width 506 height 378
select select
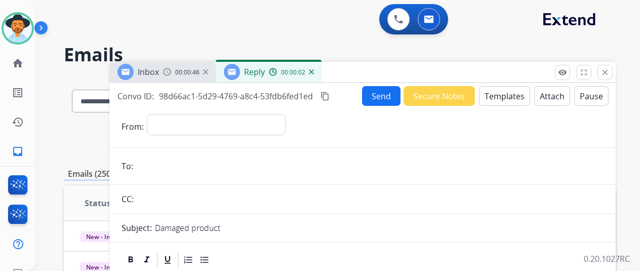
scroll to position [96, 0]
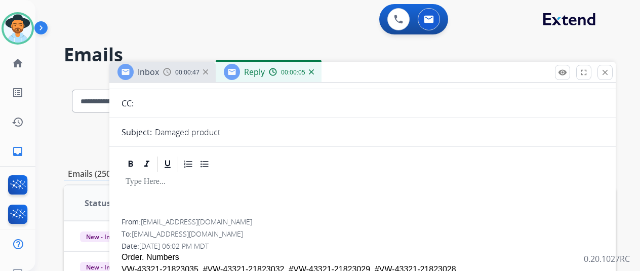
click at [314, 72] on img at bounding box center [311, 71] width 5 height 5
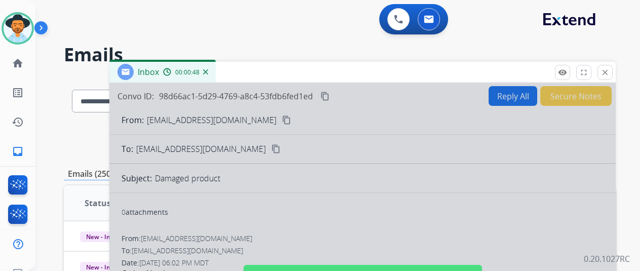
click at [269, 167] on div at bounding box center [362, 272] width 506 height 378
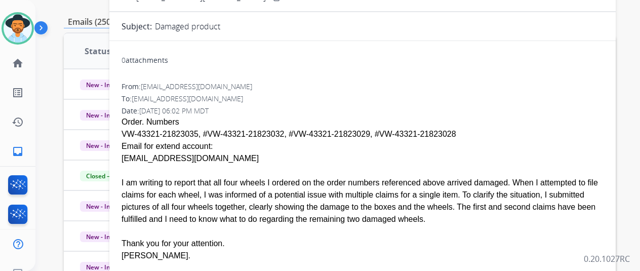
scroll to position [0, 0]
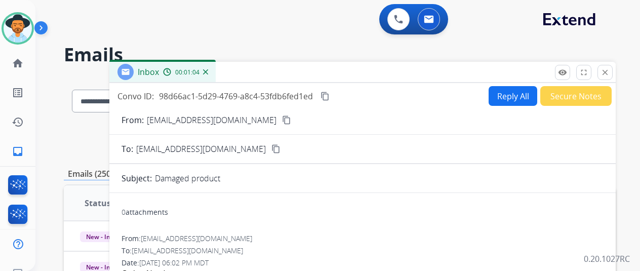
drag, startPoint x: 245, startPoint y: 119, endPoint x: 317, endPoint y: 88, distance: 78.9
click at [282, 118] on mat-icon "content_copy" at bounding box center [286, 119] width 9 height 9
click at [208, 70] on img at bounding box center [205, 71] width 5 height 5
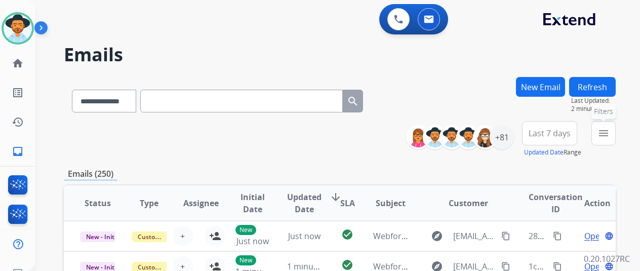
click at [609, 134] on mat-icon "menu" at bounding box center [603, 133] width 12 height 12
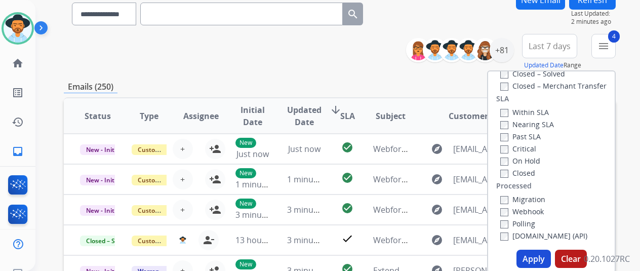
scroll to position [253, 0]
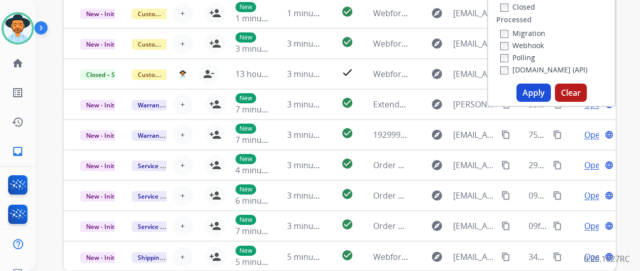
click at [534, 92] on button "Apply" at bounding box center [533, 93] width 34 height 18
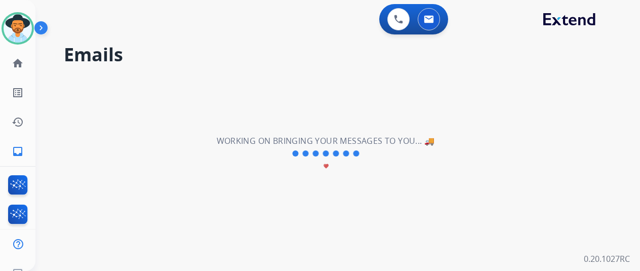
scroll to position [0, 0]
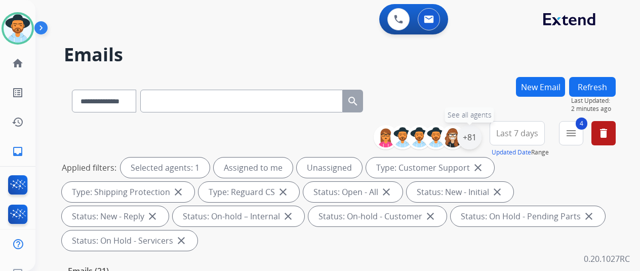
click at [479, 136] on div "+81" at bounding box center [469, 137] width 24 height 24
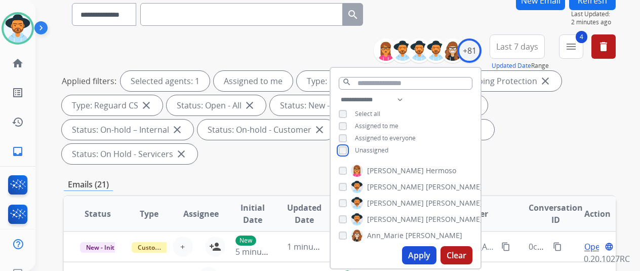
scroll to position [202, 0]
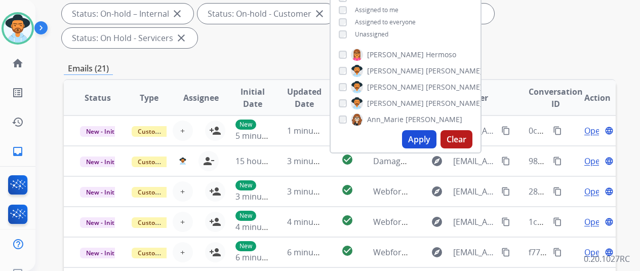
click at [421, 140] on button "Apply" at bounding box center [419, 139] width 34 height 18
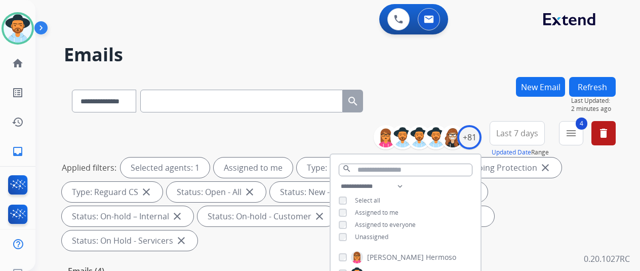
click at [448, 100] on div "**********" at bounding box center [340, 99] width 552 height 44
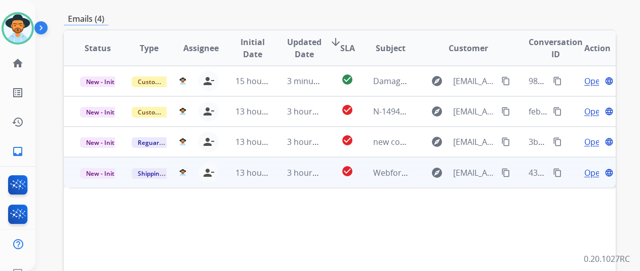
scroll to position [253, 0]
click at [590, 166] on span "Open" at bounding box center [594, 172] width 21 height 12
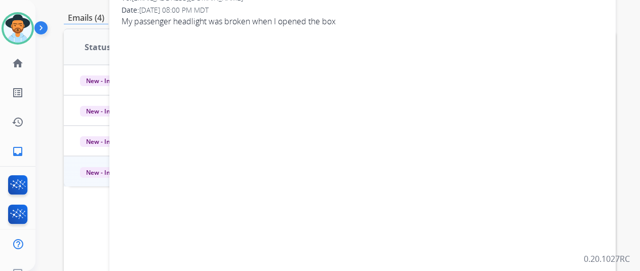
scroll to position [51, 0]
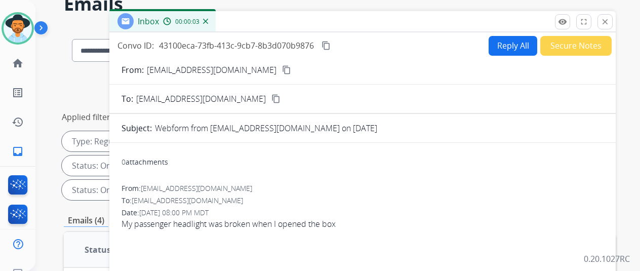
click at [282, 66] on mat-icon "content_copy" at bounding box center [286, 69] width 9 height 9
click at [503, 44] on button "Reply All" at bounding box center [512, 46] width 49 height 20
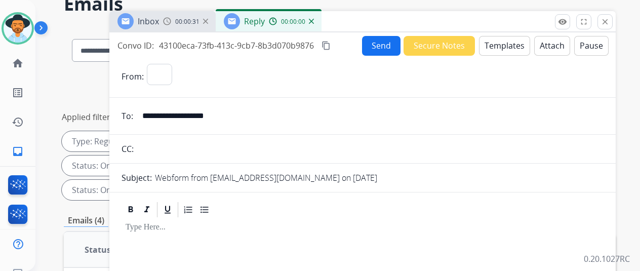
select select "**********"
click at [502, 40] on button "Templates" at bounding box center [504, 46] width 51 height 20
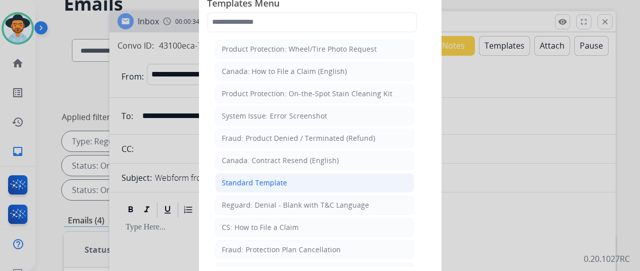
click at [250, 179] on div "Standard Template" at bounding box center [254, 183] width 65 height 10
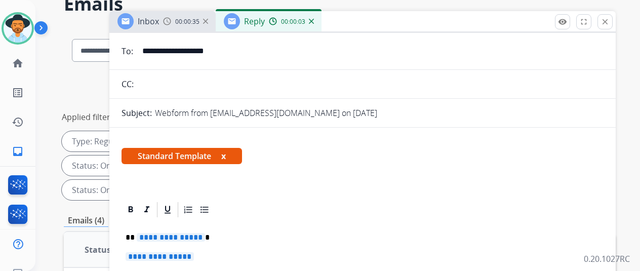
scroll to position [101, 0]
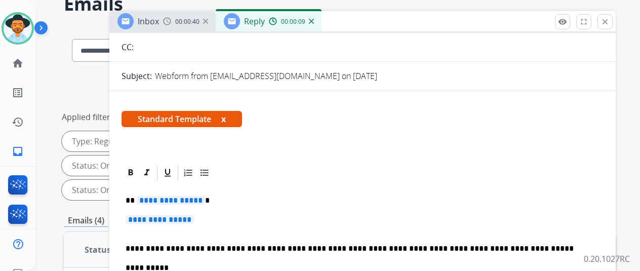
click at [203, 201] on span "**********" at bounding box center [171, 200] width 68 height 9
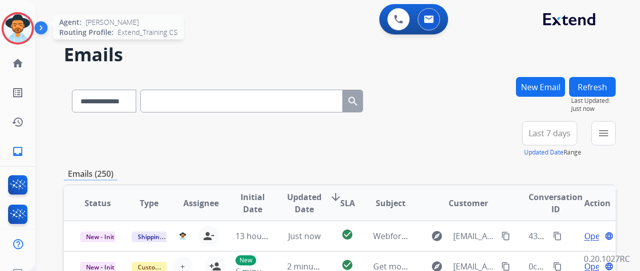
click at [15, 19] on img at bounding box center [18, 28] width 28 height 28
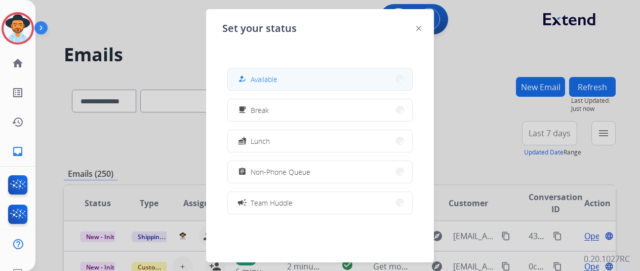
click at [270, 77] on span "Available" at bounding box center [264, 79] width 27 height 11
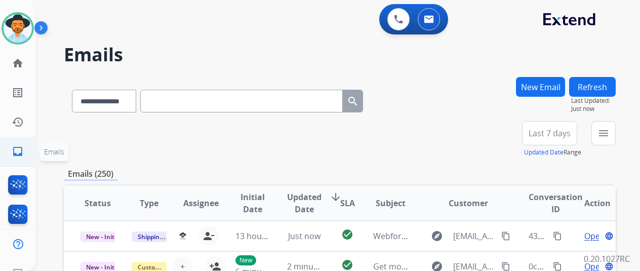
click at [18, 152] on mat-icon "inbox" at bounding box center [18, 151] width 12 height 12
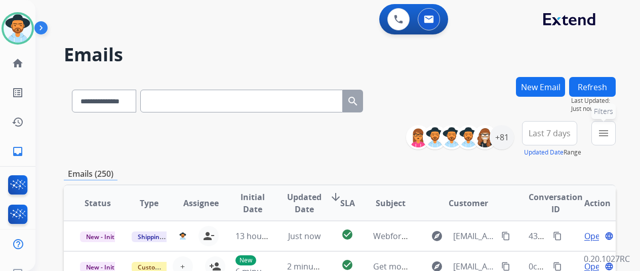
click at [609, 130] on mat-icon "menu" at bounding box center [603, 133] width 12 height 12
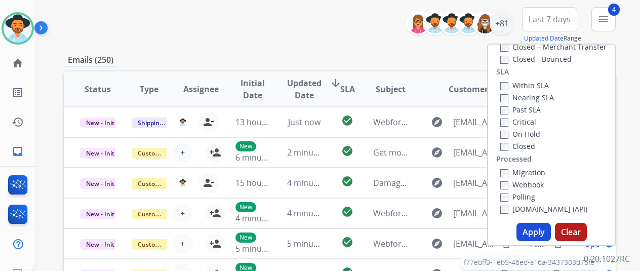
scroll to position [202, 0]
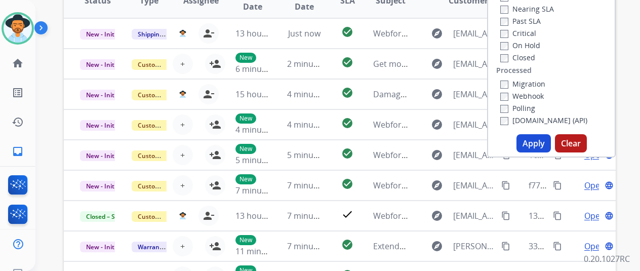
click at [534, 142] on button "Apply" at bounding box center [533, 143] width 34 height 18
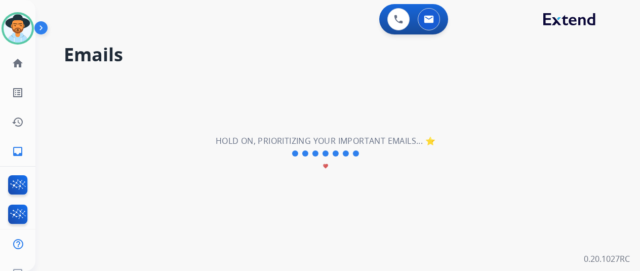
scroll to position [0, 0]
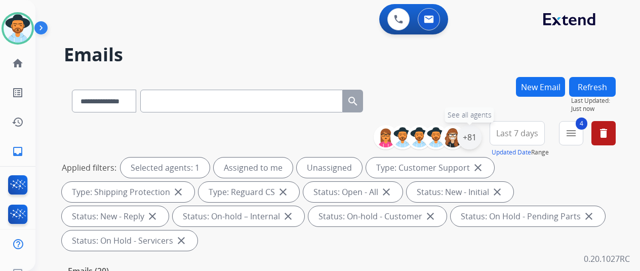
click at [477, 136] on div "+81" at bounding box center [469, 137] width 24 height 24
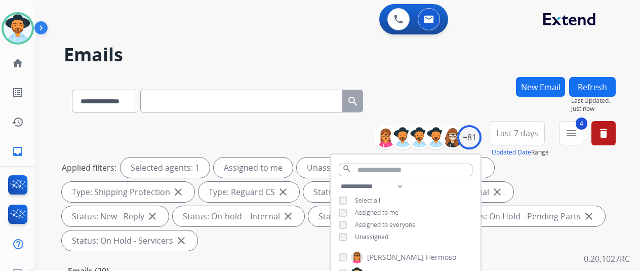
click at [349, 240] on div "**********" at bounding box center [406, 212] width 150 height 65
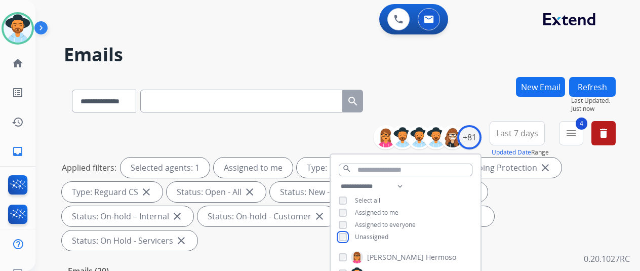
scroll to position [202, 0]
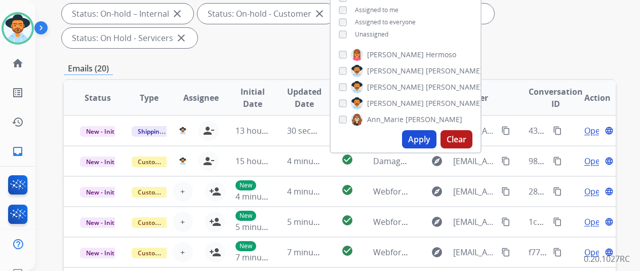
click at [427, 138] on button "Apply" at bounding box center [419, 139] width 34 height 18
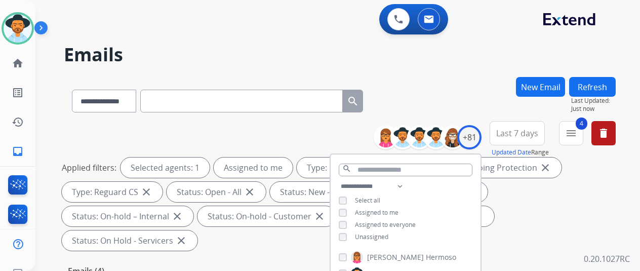
click at [429, 74] on div "**********" at bounding box center [325, 171] width 580 height 271
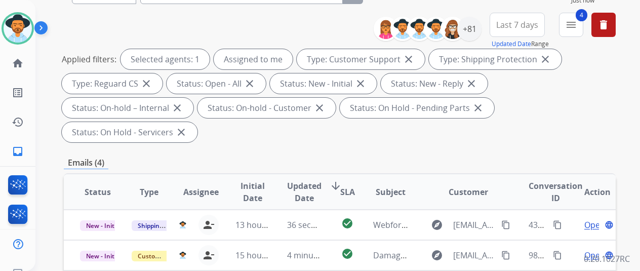
scroll to position [202, 0]
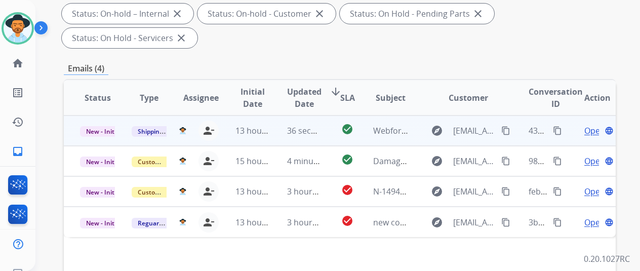
click at [588, 125] on span "Open" at bounding box center [594, 131] width 21 height 12
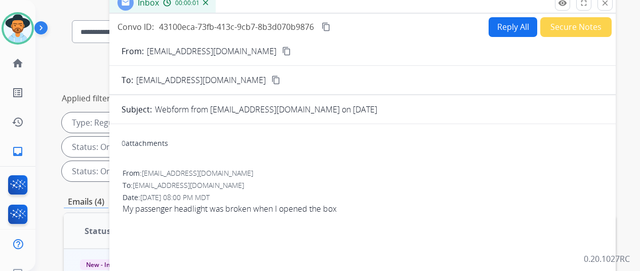
scroll to position [0, 0]
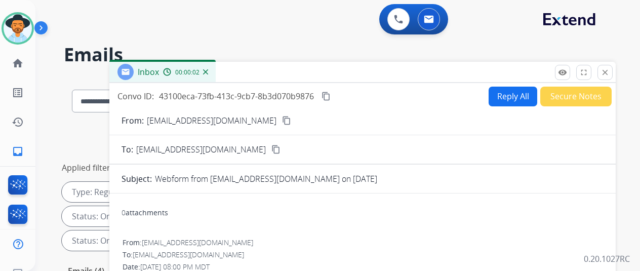
click at [509, 91] on button "Reply All" at bounding box center [512, 97] width 49 height 20
select select "**********"
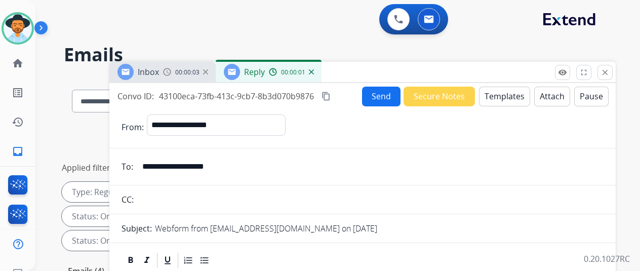
click at [509, 93] on button "Templates" at bounding box center [504, 97] width 51 height 20
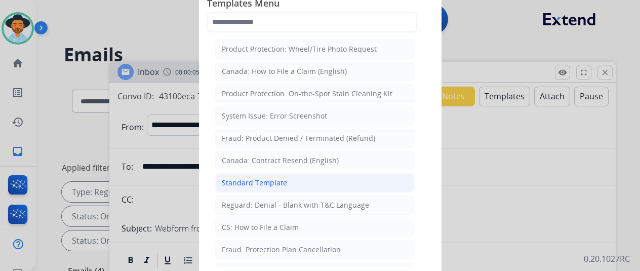
click at [256, 179] on div "Standard Template" at bounding box center [254, 183] width 65 height 10
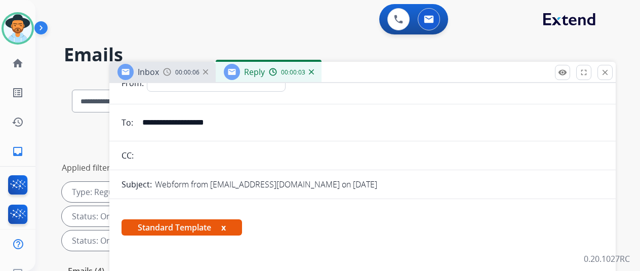
scroll to position [152, 0]
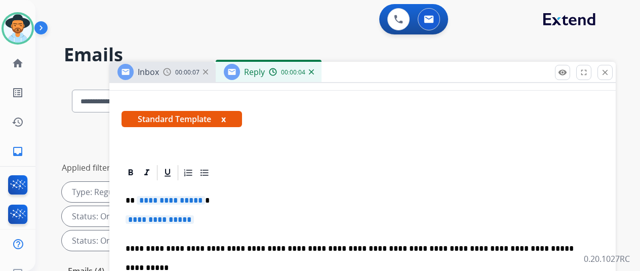
click at [205, 201] on span "**********" at bounding box center [171, 200] width 68 height 9
click at [194, 219] on span "**********" at bounding box center [160, 219] width 68 height 9
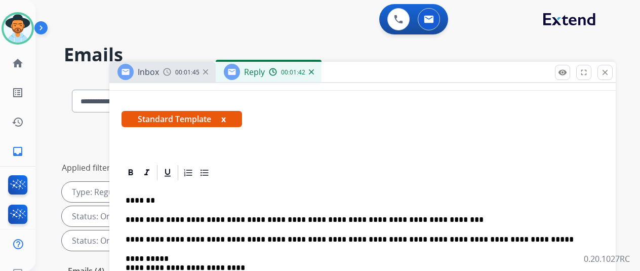
click at [541, 140] on div "Standard Template x" at bounding box center [362, 123] width 506 height 49
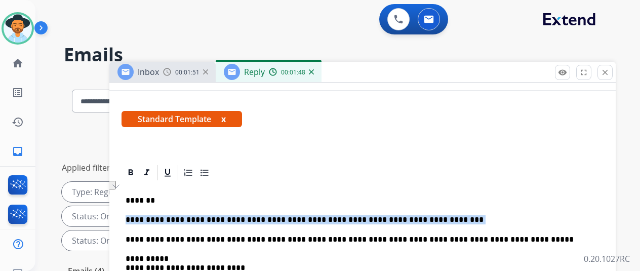
drag, startPoint x: 414, startPoint y: 214, endPoint x: 143, endPoint y: 214, distance: 270.8
click at [134, 216] on p "**********" at bounding box center [359, 219] width 466 height 9
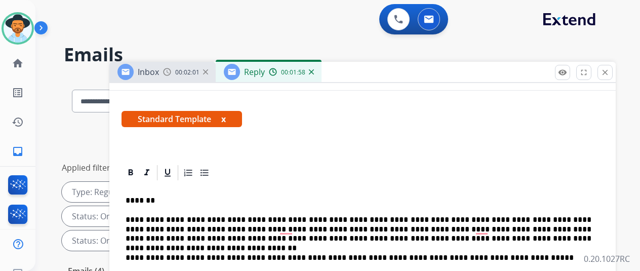
click at [591, 218] on p "**********" at bounding box center [359, 229] width 466 height 28
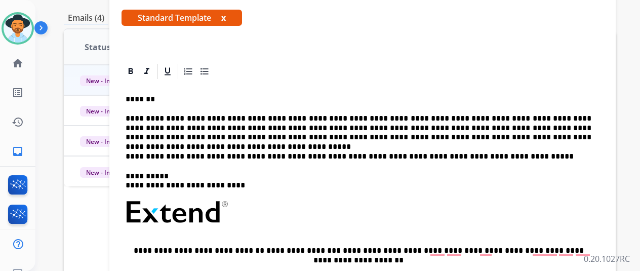
scroll to position [0, 0]
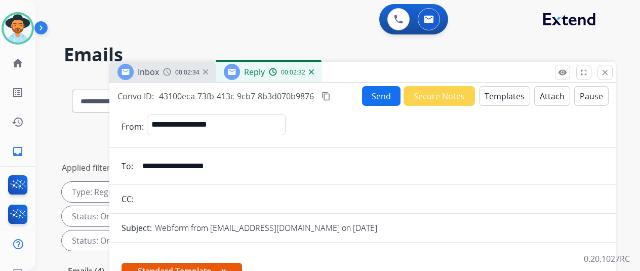
click at [331, 96] on mat-icon "content_copy" at bounding box center [325, 96] width 9 height 9
click at [472, 223] on div "Webform from [EMAIL_ADDRESS][DOMAIN_NAME] on [DATE]" at bounding box center [379, 228] width 448 height 12
click at [331, 93] on mat-icon "content_copy" at bounding box center [325, 96] width 9 height 9
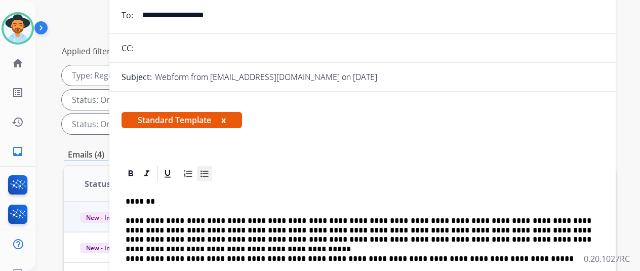
scroll to position [51, 0]
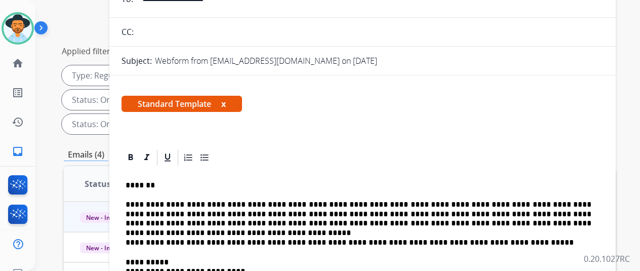
click at [531, 202] on p "**********" at bounding box center [359, 214] width 466 height 28
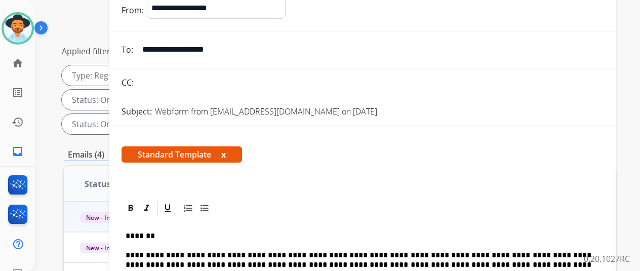
scroll to position [0, 0]
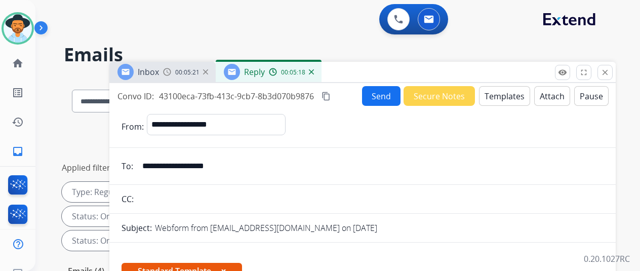
click at [384, 95] on button "Send" at bounding box center [381, 96] width 38 height 20
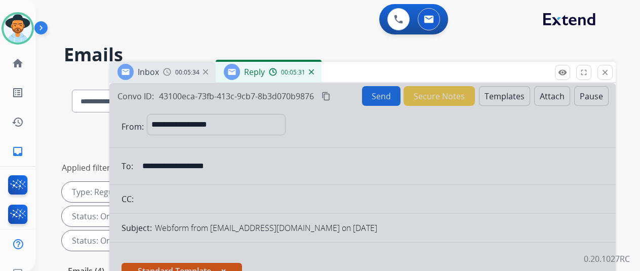
click at [132, 23] on div "0 Voice Interactions 0 Email Interactions" at bounding box center [332, 20] width 568 height 32
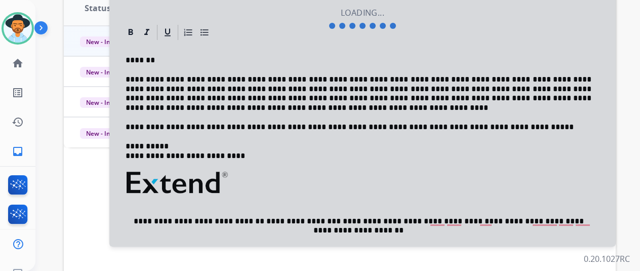
scroll to position [202, 0]
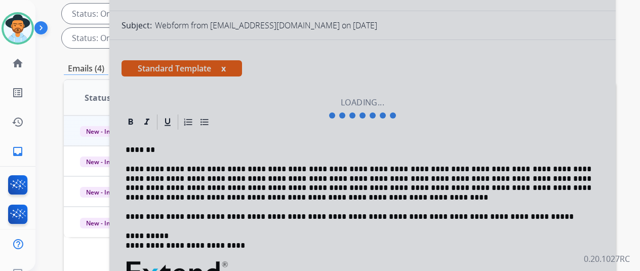
click at [311, 192] on div at bounding box center [362, 109] width 506 height 456
click at [168, 77] on div at bounding box center [362, 109] width 506 height 456
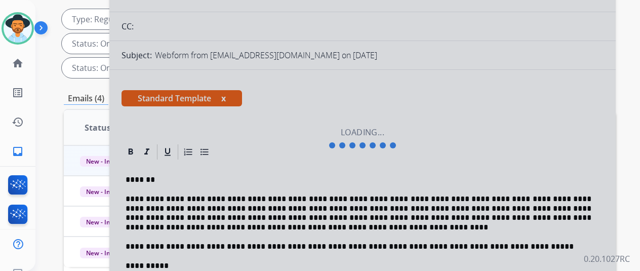
scroll to position [116, 0]
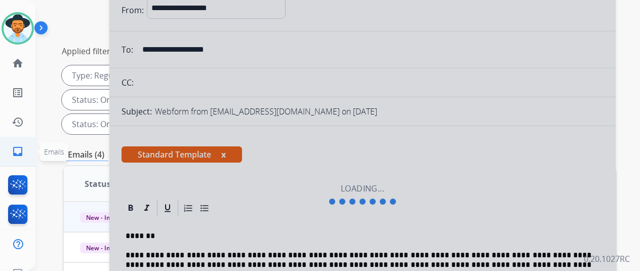
click at [19, 151] on mat-icon "inbox" at bounding box center [18, 151] width 12 height 12
click at [16, 64] on mat-icon "home" at bounding box center [18, 63] width 12 height 12
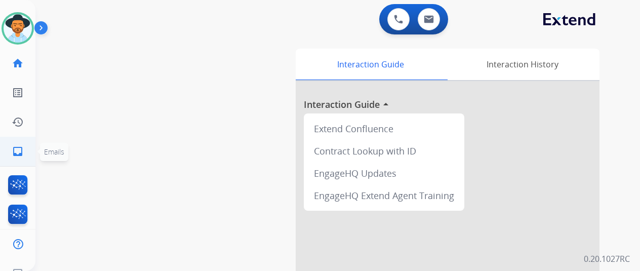
click at [17, 149] on mat-icon "inbox" at bounding box center [18, 151] width 12 height 12
select select "**********"
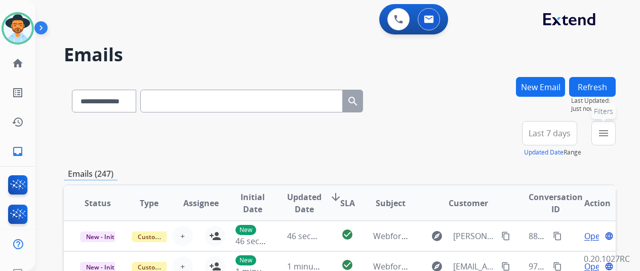
click at [608, 131] on mat-icon "menu" at bounding box center [603, 133] width 12 height 12
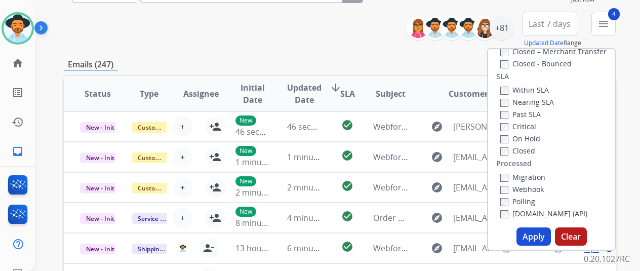
scroll to position [152, 0]
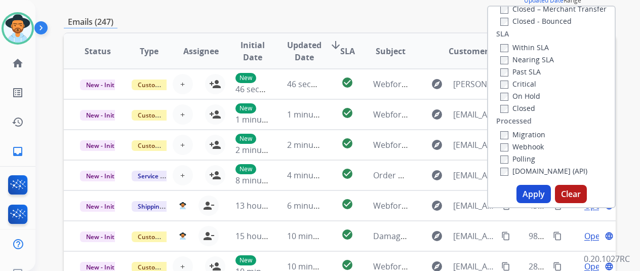
click at [530, 192] on button "Apply" at bounding box center [533, 194] width 34 height 18
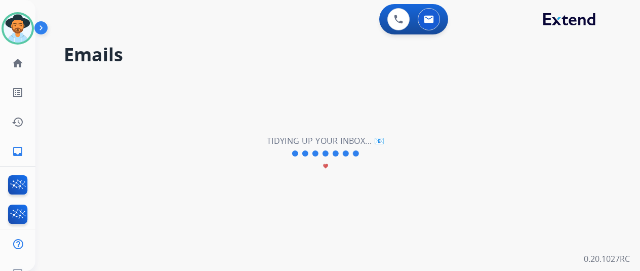
scroll to position [0, 0]
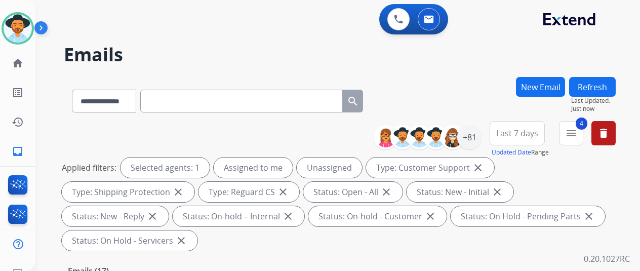
click at [411, 77] on div "**********" at bounding box center [340, 99] width 552 height 44
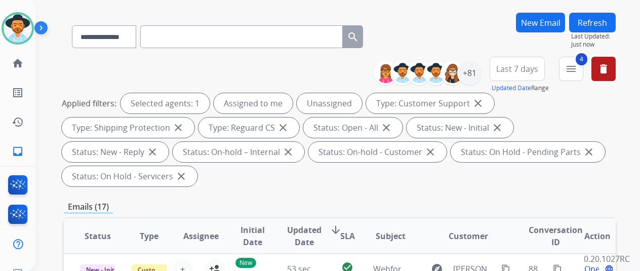
scroll to position [101, 0]
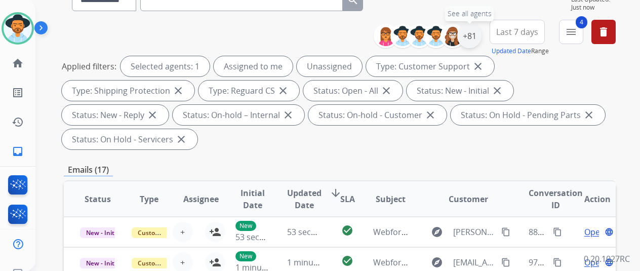
click at [477, 35] on div "+81" at bounding box center [469, 36] width 24 height 24
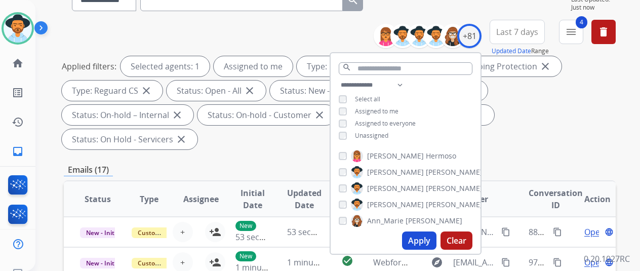
click at [430, 238] on button "Apply" at bounding box center [419, 240] width 34 height 18
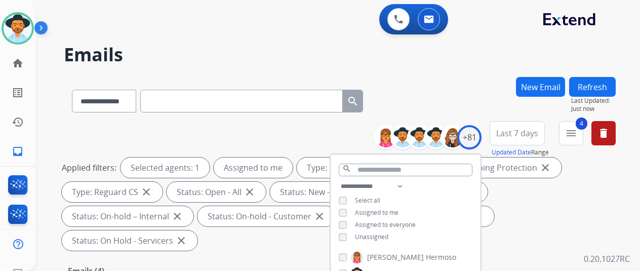
click at [452, 105] on div "**********" at bounding box center [340, 99] width 552 height 44
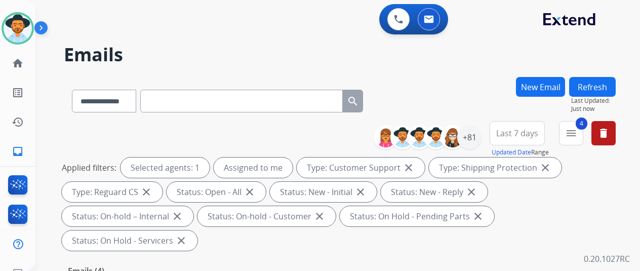
scroll to position [202, 0]
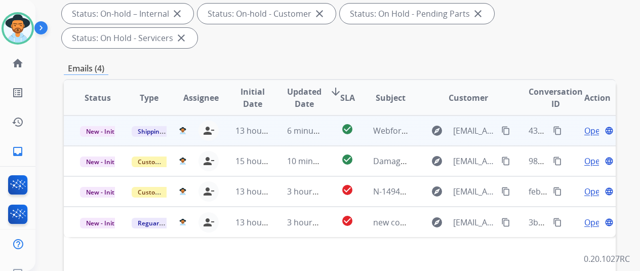
click at [589, 125] on span "Open" at bounding box center [594, 131] width 21 height 12
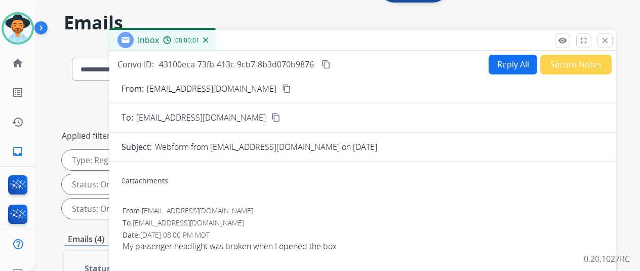
scroll to position [0, 0]
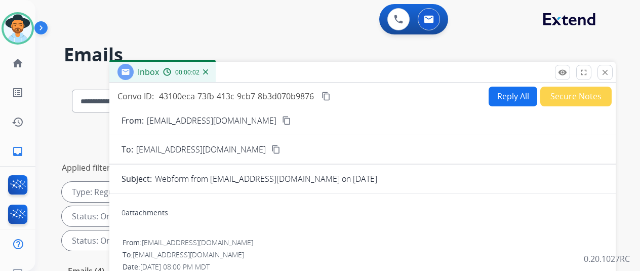
click at [510, 97] on button "Reply All" at bounding box center [512, 97] width 49 height 20
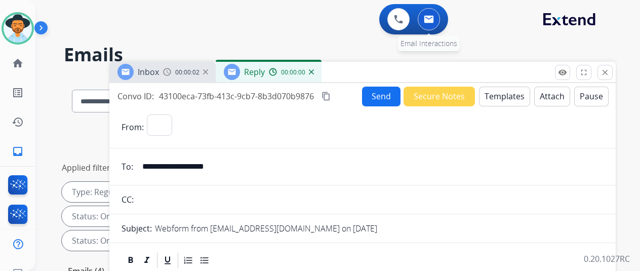
select select "**********"
click at [512, 97] on button "Templates" at bounding box center [504, 97] width 51 height 20
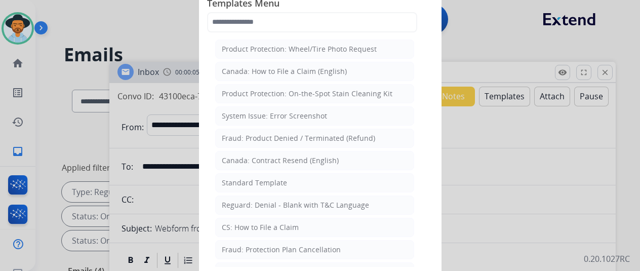
drag, startPoint x: 263, startPoint y: 178, endPoint x: 267, endPoint y: 172, distance: 7.7
click at [264, 178] on div "Standard Template" at bounding box center [254, 183] width 65 height 10
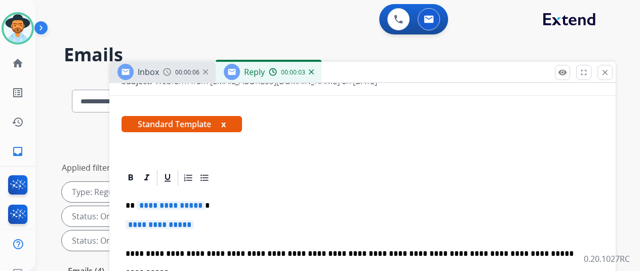
scroll to position [152, 0]
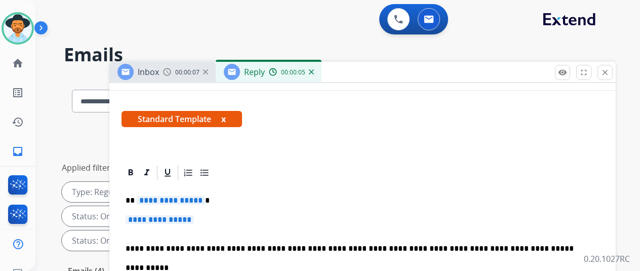
click at [204, 199] on span "**********" at bounding box center [171, 200] width 68 height 9
click at [194, 218] on span "**********" at bounding box center [160, 219] width 68 height 9
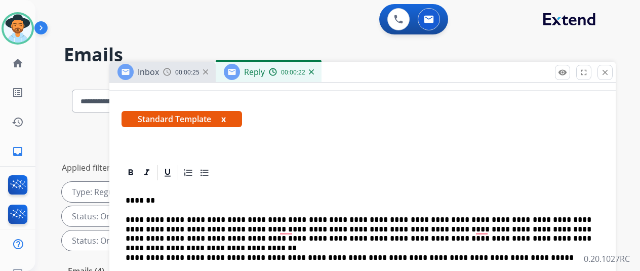
click at [532, 220] on p "**********" at bounding box center [359, 229] width 466 height 28
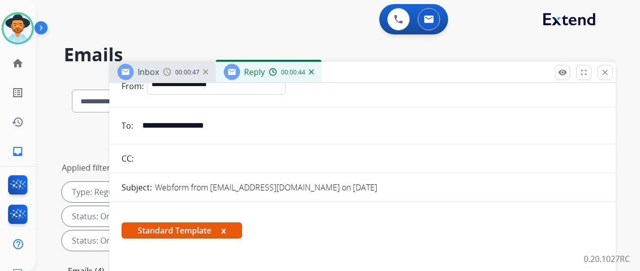
scroll to position [0, 0]
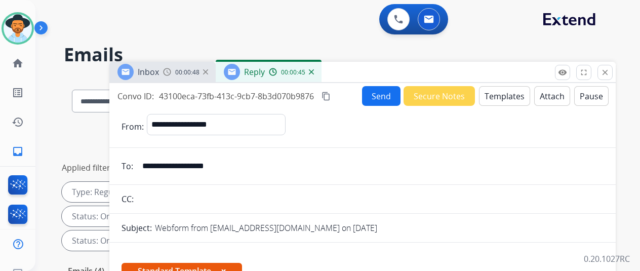
click at [384, 92] on button "Send" at bounding box center [381, 96] width 38 height 20
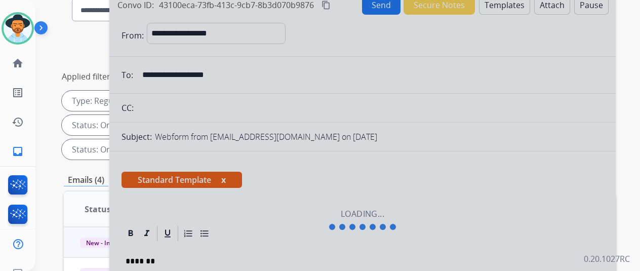
scroll to position [253, 0]
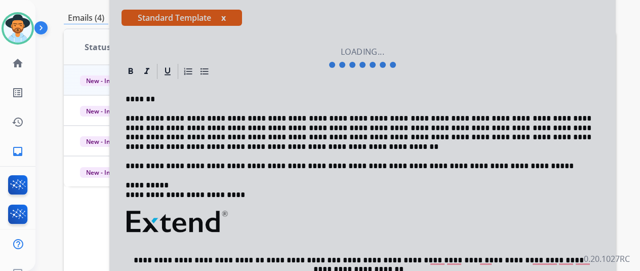
drag, startPoint x: 76, startPoint y: 191, endPoint x: 82, endPoint y: 175, distance: 17.8
click at [76, 191] on div "Status Type Assignee Initial Date Updated Date arrow_downward SLA Subject Custo…" at bounding box center [340, 197] width 552 height 339
click at [18, 19] on img at bounding box center [18, 28] width 28 height 28
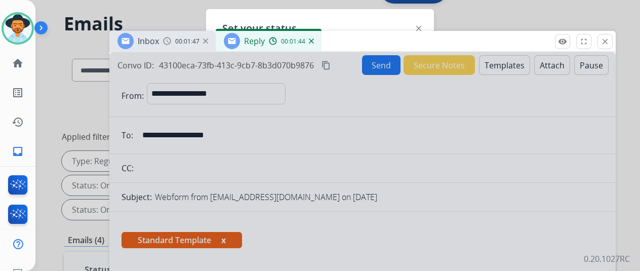
scroll to position [0, 0]
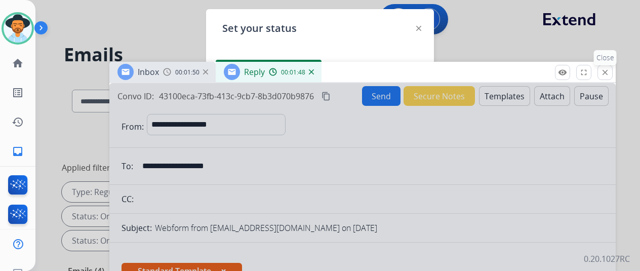
click at [609, 71] on mat-icon "close" at bounding box center [604, 72] width 9 height 9
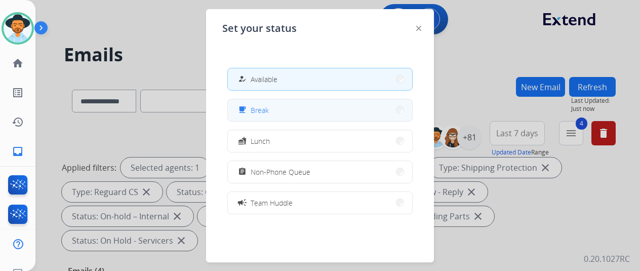
click at [290, 111] on button "free_breakfast Break" at bounding box center [320, 110] width 184 height 22
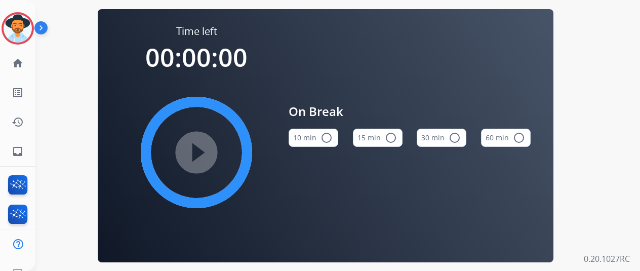
click at [328, 137] on mat-icon "radio_button_unchecked" at bounding box center [326, 138] width 12 height 12
click at [201, 150] on mat-icon "play_circle_filled" at bounding box center [196, 152] width 12 height 12
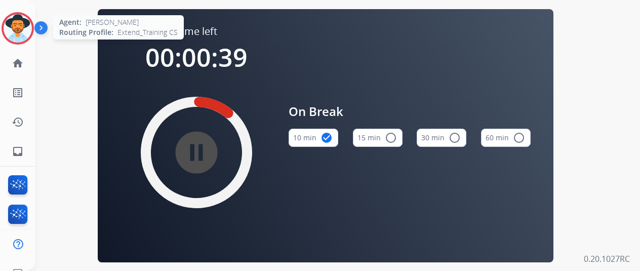
click at [17, 21] on img at bounding box center [18, 28] width 28 height 28
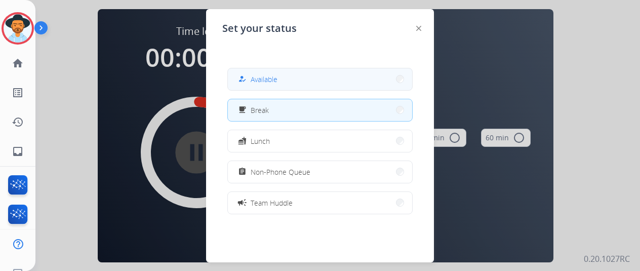
click at [281, 75] on button "how_to_reg Available" at bounding box center [320, 79] width 184 height 22
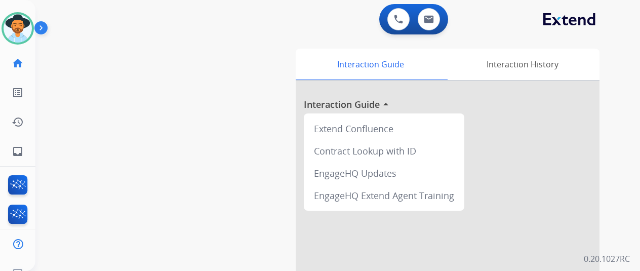
click at [69, 113] on div "swap_horiz Break voice bridge close_fullscreen Connect 3-Way Call merge_type Se…" at bounding box center [325, 247] width 580 height 422
click at [16, 145] on link "inbox Emails" at bounding box center [18, 151] width 28 height 28
select select "**********"
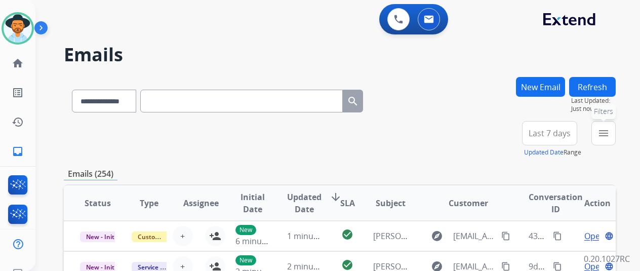
click at [609, 131] on mat-icon "menu" at bounding box center [603, 133] width 12 height 12
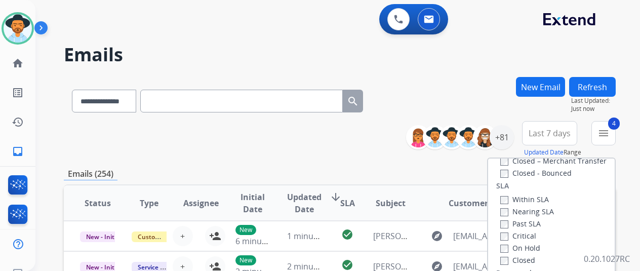
scroll to position [152, 0]
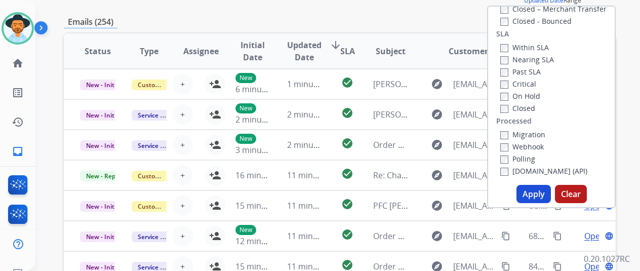
click at [535, 190] on button "Apply" at bounding box center [533, 194] width 34 height 18
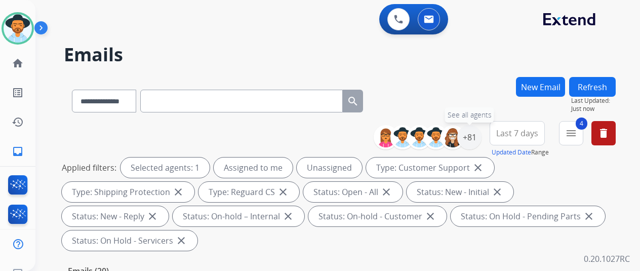
drag, startPoint x: 476, startPoint y: 134, endPoint x: 450, endPoint y: 95, distance: 46.7
click at [475, 134] on div "+81" at bounding box center [469, 137] width 24 height 24
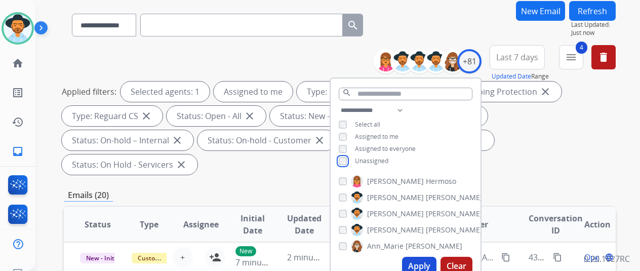
scroll to position [152, 0]
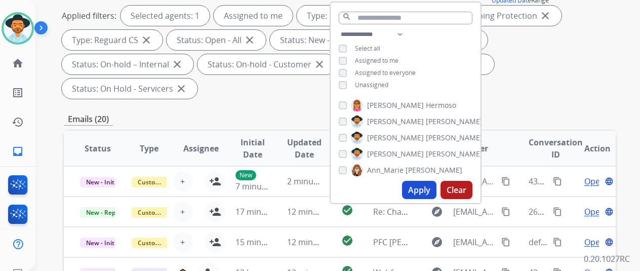
click at [420, 191] on button "Apply" at bounding box center [419, 190] width 34 height 18
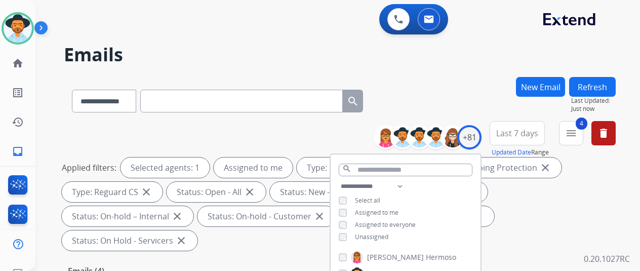
click at [459, 92] on div "**********" at bounding box center [340, 99] width 552 height 44
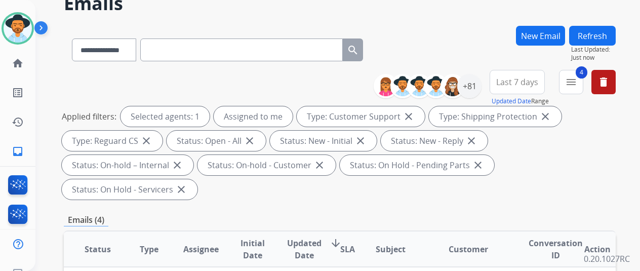
scroll to position [152, 0]
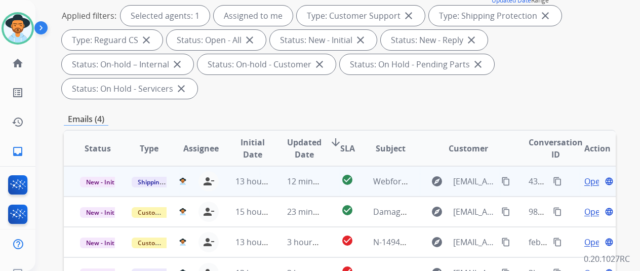
click at [595, 175] on span "Open" at bounding box center [594, 181] width 21 height 12
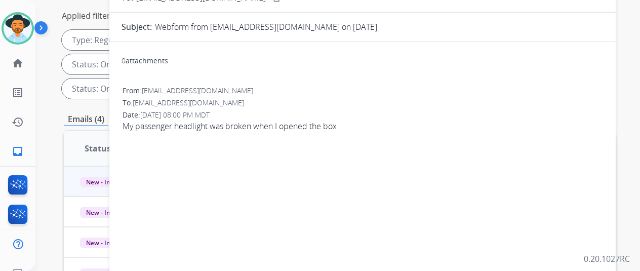
click at [531, 73] on div "0 attachments From: royboy6069@gmail.com To: support@extend.com Date: 09/16/202…" at bounding box center [362, 212] width 506 height 325
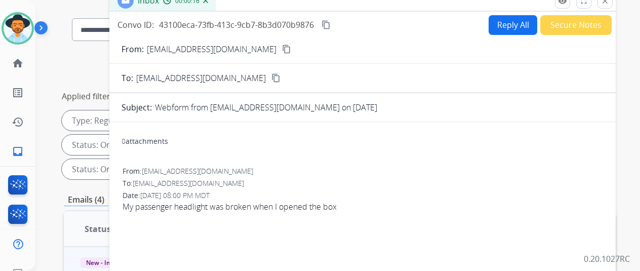
scroll to position [51, 0]
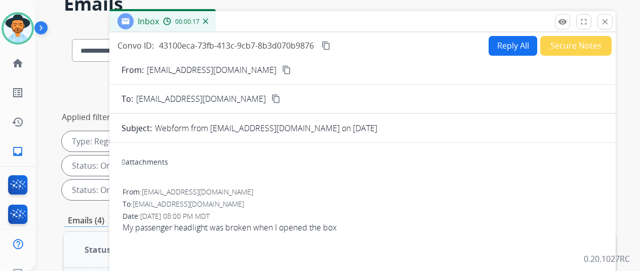
click at [508, 42] on button "Reply All" at bounding box center [512, 46] width 49 height 20
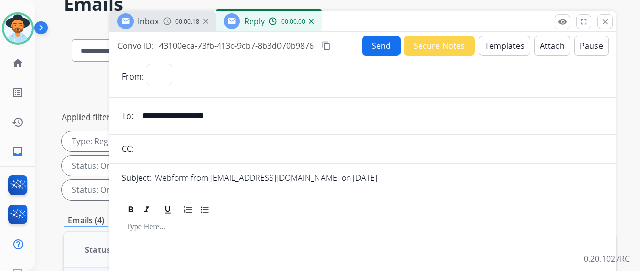
select select "**********"
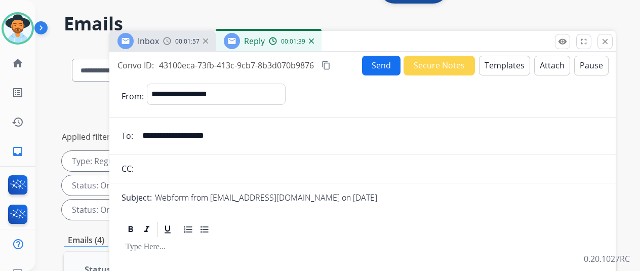
scroll to position [0, 0]
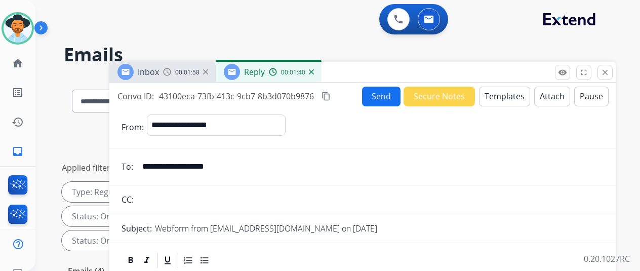
click at [511, 90] on button "Templates" at bounding box center [504, 97] width 51 height 20
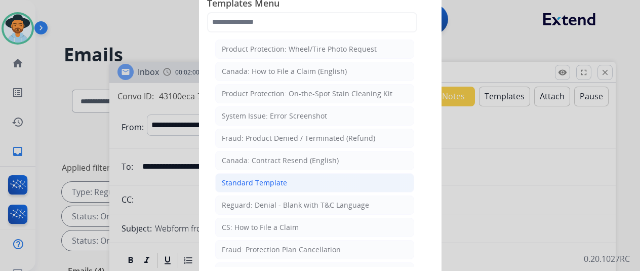
click at [261, 178] on div "Standard Template" at bounding box center [254, 183] width 65 height 10
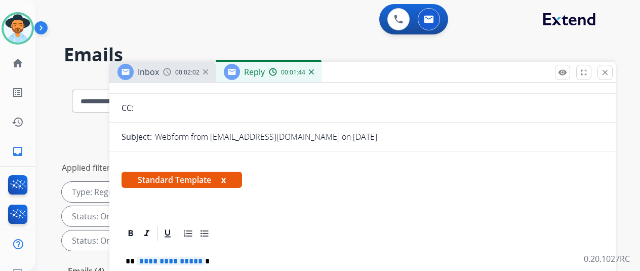
scroll to position [152, 0]
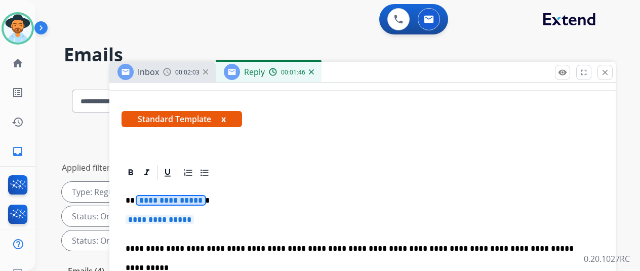
click at [203, 201] on span "**********" at bounding box center [171, 200] width 68 height 9
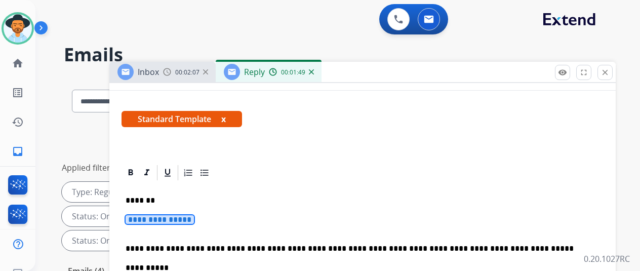
click at [194, 218] on span "**********" at bounding box center [160, 219] width 68 height 9
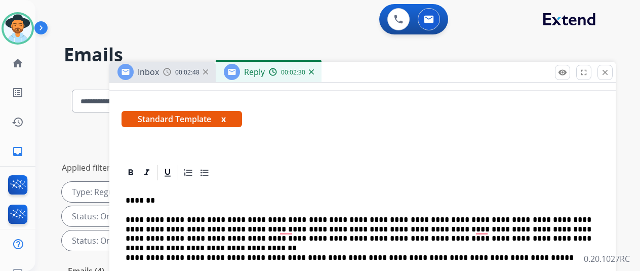
click at [531, 220] on p "**********" at bounding box center [359, 229] width 466 height 28
click at [508, 217] on p "**********" at bounding box center [359, 229] width 466 height 28
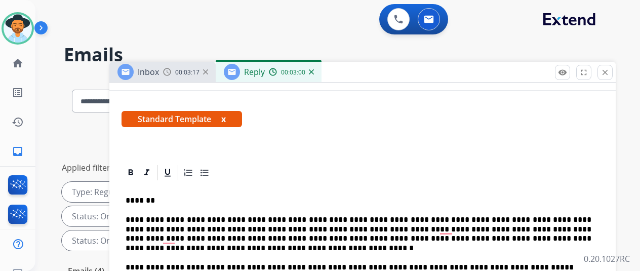
click at [203, 228] on p "**********" at bounding box center [359, 233] width 466 height 37
click at [296, 227] on p "**********" at bounding box center [359, 233] width 466 height 37
click at [249, 228] on p "**********" at bounding box center [359, 233] width 466 height 37
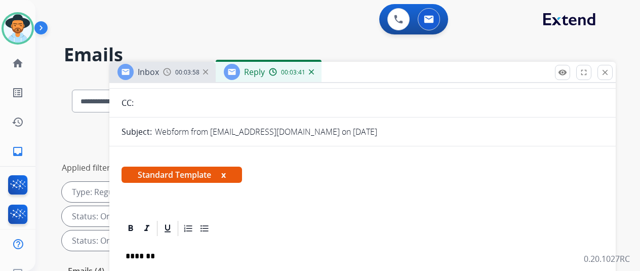
scroll to position [0, 0]
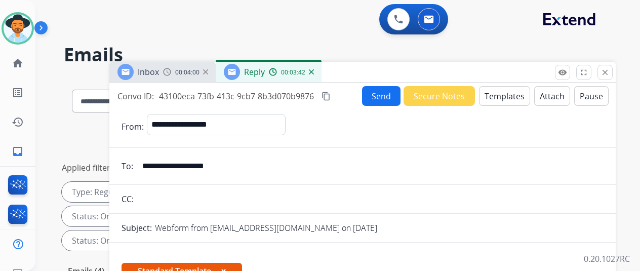
click at [388, 95] on button "Send" at bounding box center [381, 96] width 38 height 20
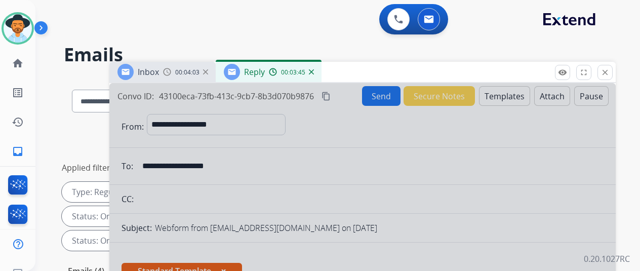
scroll to position [202, 0]
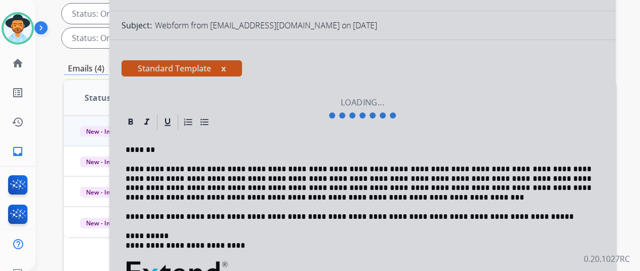
click at [541, 94] on div at bounding box center [362, 109] width 506 height 456
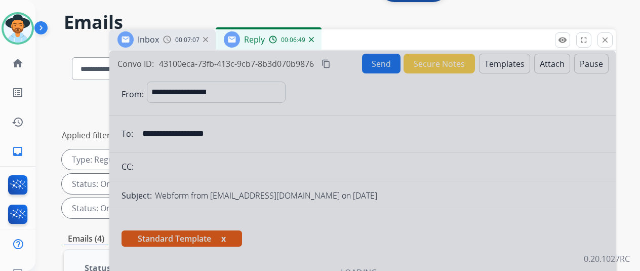
scroll to position [0, 0]
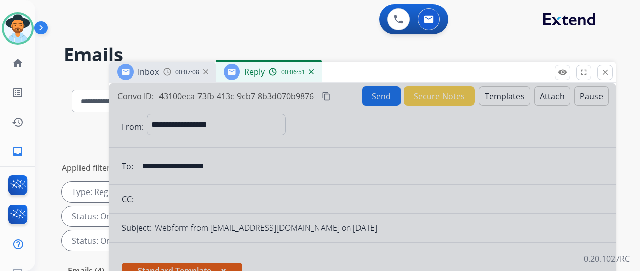
click at [314, 72] on img at bounding box center [311, 71] width 5 height 5
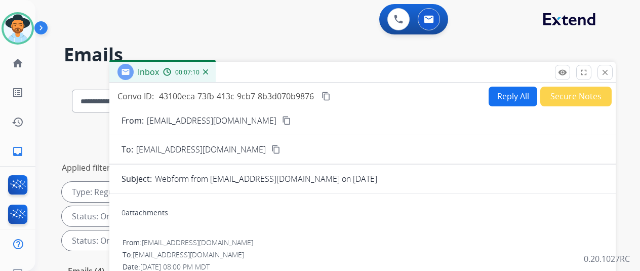
click at [208, 72] on img at bounding box center [205, 71] width 5 height 5
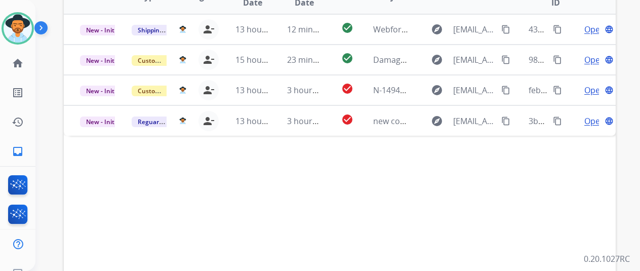
scroll to position [51, 0]
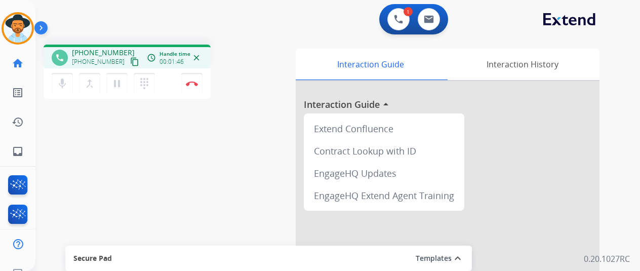
click at [80, 197] on div "phone +12108384429 +12108384429 content_copy access_time Call metrics Queue 00:…" at bounding box center [325, 247] width 580 height 422
click at [193, 83] on img at bounding box center [192, 83] width 12 height 5
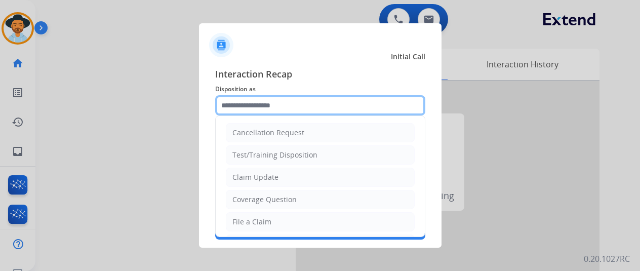
click at [228, 103] on input "text" at bounding box center [320, 105] width 210 height 20
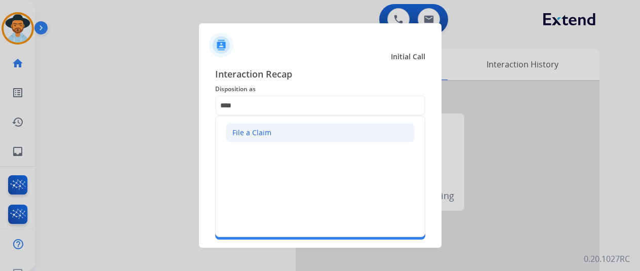
click at [250, 135] on div "File a Claim" at bounding box center [251, 133] width 39 height 10
type input "**********"
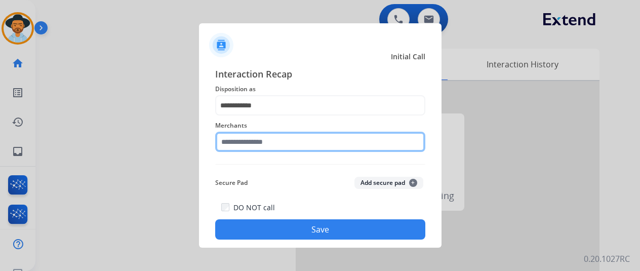
click at [259, 145] on input "text" at bounding box center [320, 142] width 210 height 20
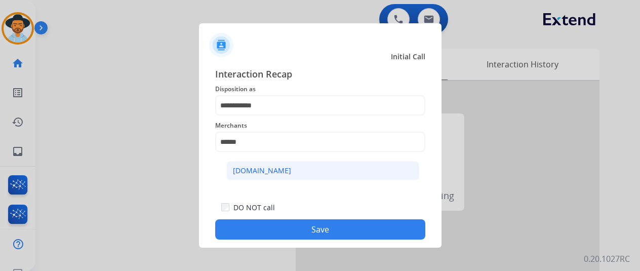
click at [238, 168] on div "[DOMAIN_NAME]" at bounding box center [262, 171] width 58 height 10
type input "**********"
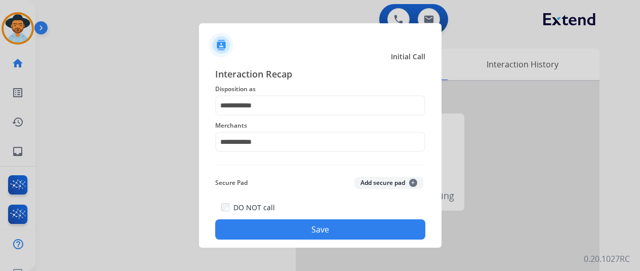
click at [286, 225] on button "Save" at bounding box center [320, 229] width 210 height 20
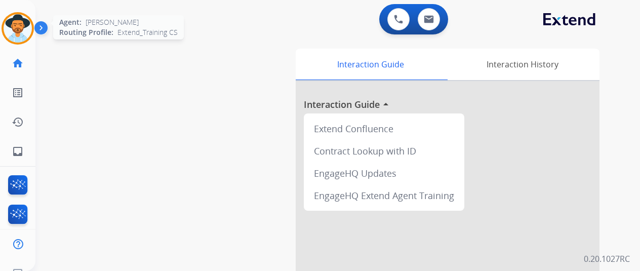
click at [20, 32] on img at bounding box center [18, 28] width 28 height 28
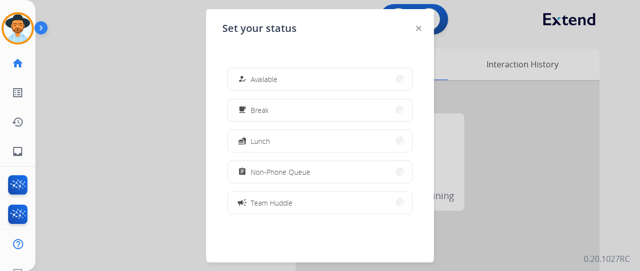
click at [253, 85] on div "how_to_reg Available" at bounding box center [257, 79] width 42 height 12
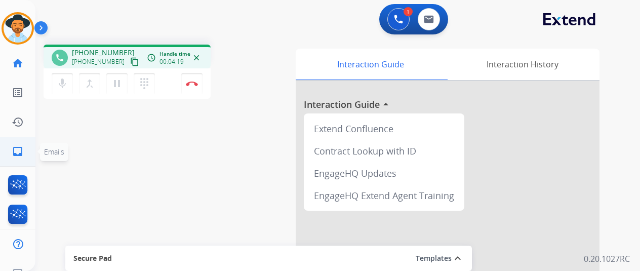
click at [15, 147] on mat-icon "inbox" at bounding box center [18, 151] width 12 height 12
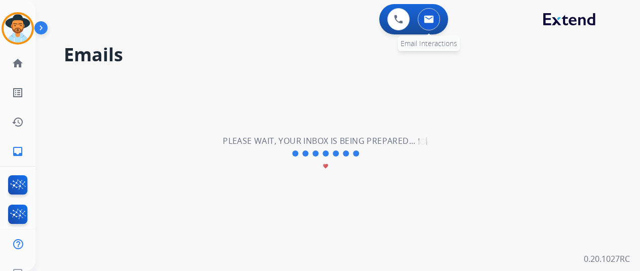
click at [434, 16] on img at bounding box center [429, 19] width 10 height 8
click at [21, 64] on mat-icon "home" at bounding box center [18, 63] width 12 height 12
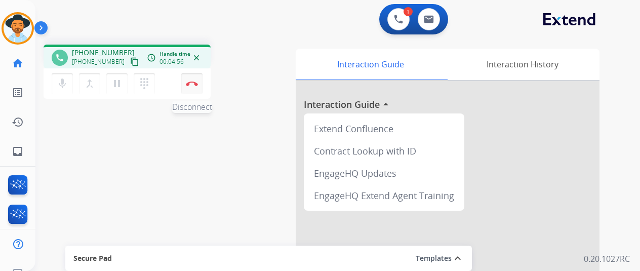
click at [193, 75] on button "Disconnect" at bounding box center [191, 83] width 21 height 21
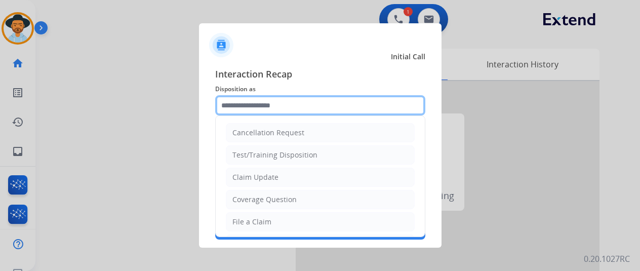
click at [231, 106] on input "text" at bounding box center [320, 105] width 210 height 20
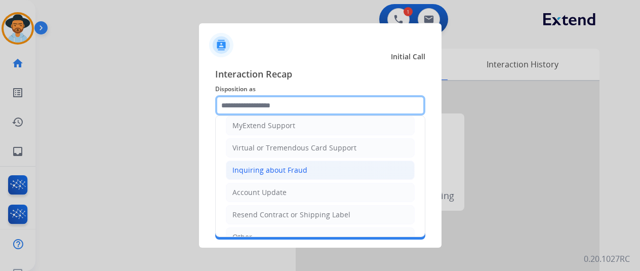
scroll to position [103, 0]
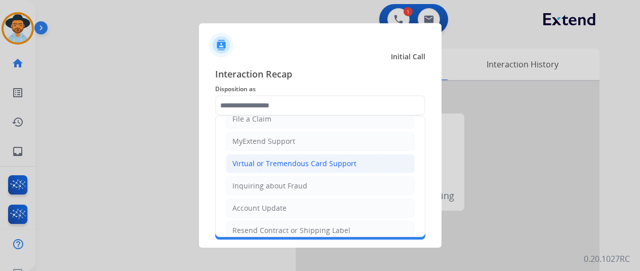
click at [265, 160] on div "Virtual or Tremendous Card Support" at bounding box center [294, 163] width 124 height 10
type input "**********"
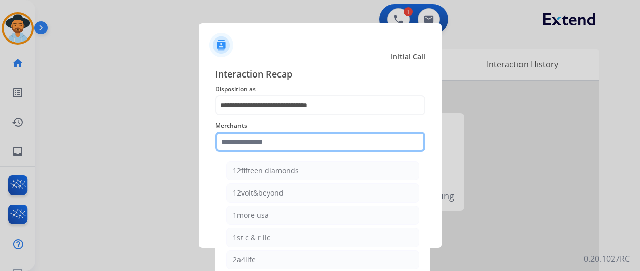
click at [227, 143] on input "text" at bounding box center [320, 142] width 210 height 20
click at [244, 141] on input "text" at bounding box center [320, 142] width 210 height 20
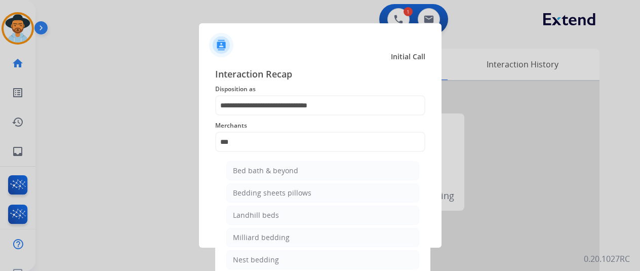
click at [273, 170] on div "Bed bath & beyond" at bounding box center [265, 171] width 65 height 10
type input "**********"
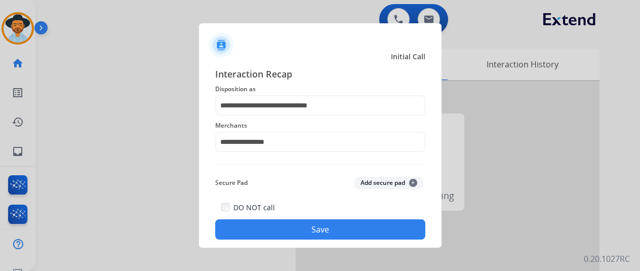
click at [301, 224] on button "Save" at bounding box center [320, 229] width 210 height 20
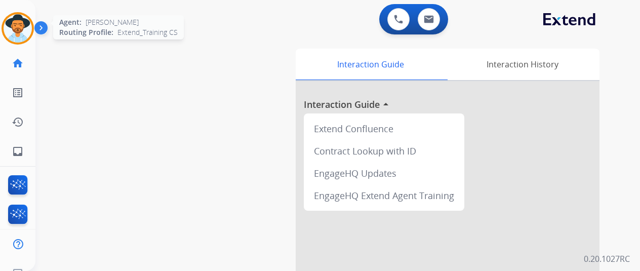
click at [12, 23] on img at bounding box center [18, 28] width 28 height 28
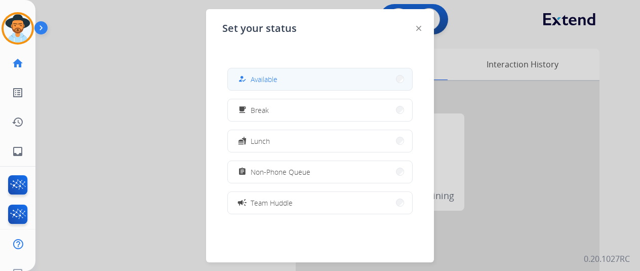
click at [284, 81] on button "how_to_reg Available" at bounding box center [320, 79] width 184 height 22
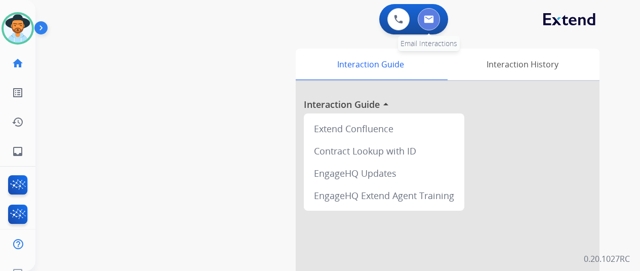
click at [439, 19] on button at bounding box center [429, 19] width 22 height 22
select select "**********"
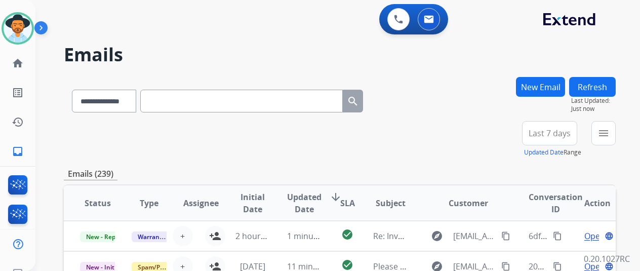
click at [551, 84] on button "New Email" at bounding box center [540, 87] width 49 height 20
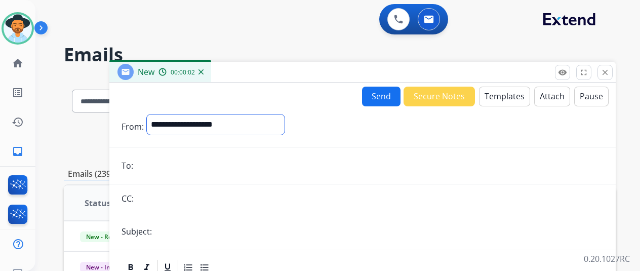
click at [181, 123] on select "**********" at bounding box center [216, 124] width 138 height 20
select select "**********"
click at [154, 114] on select "**********" at bounding box center [216, 124] width 138 height 20
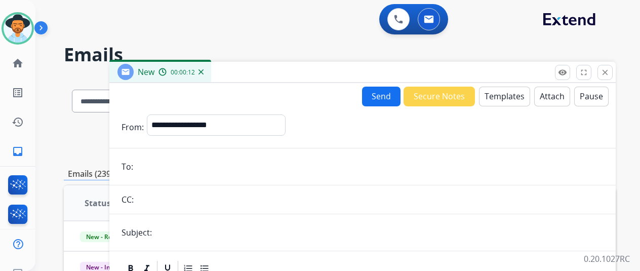
click at [166, 170] on input "email" at bounding box center [369, 166] width 467 height 20
paste input "**********"
type input "**********"
click at [505, 91] on button "Templates" at bounding box center [504, 97] width 51 height 20
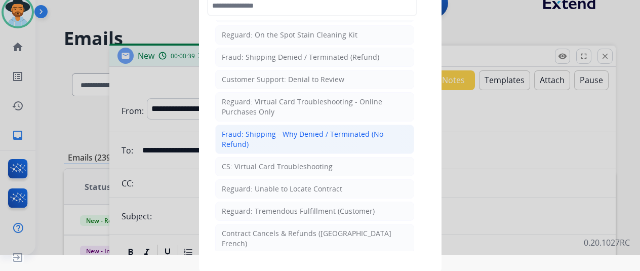
scroll to position [746, 0]
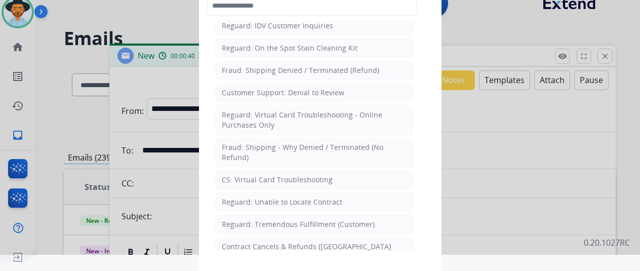
click at [265, 175] on div "CS: Virtual Card Troubleshooting" at bounding box center [277, 180] width 111 height 10
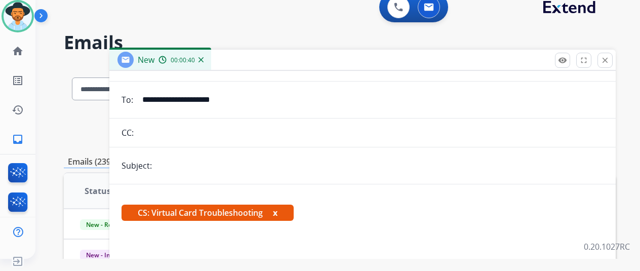
scroll to position [202, 0]
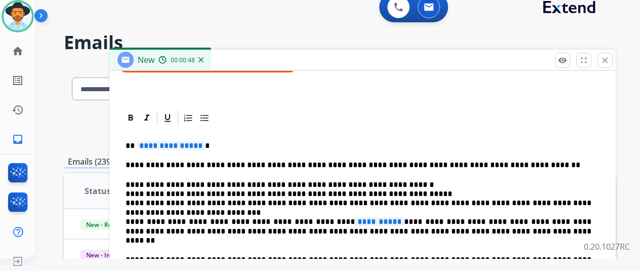
click at [205, 144] on span "**********" at bounding box center [171, 145] width 68 height 9
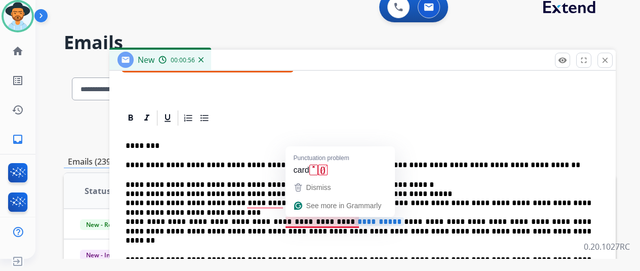
click at [361, 222] on span "**********" at bounding box center [379, 221] width 49 height 9
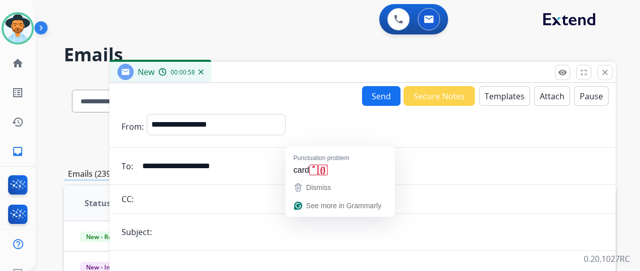
select select "**********"
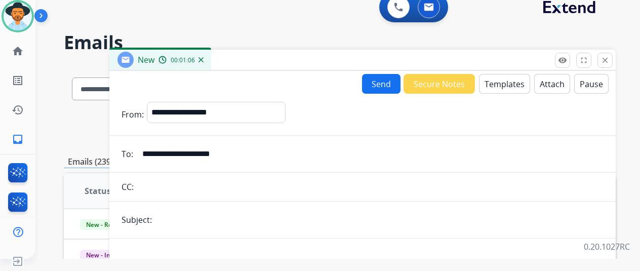
click at [387, 82] on button "Send" at bounding box center [381, 84] width 38 height 20
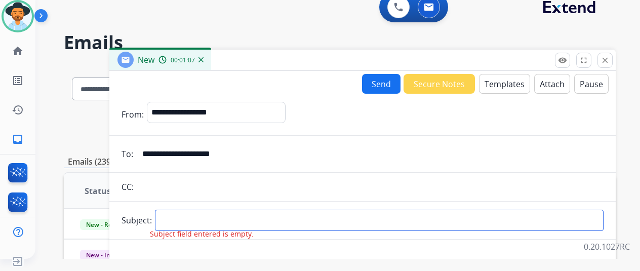
click at [182, 219] on input "text" at bounding box center [379, 220] width 448 height 21
type input "**********"
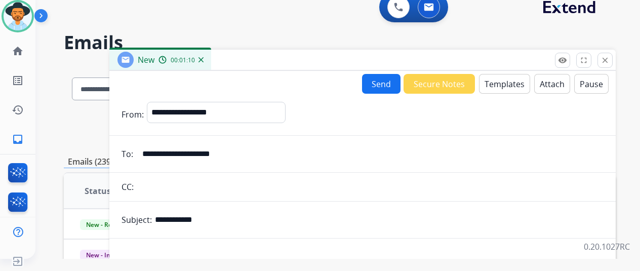
click at [388, 78] on button "Send" at bounding box center [381, 84] width 38 height 20
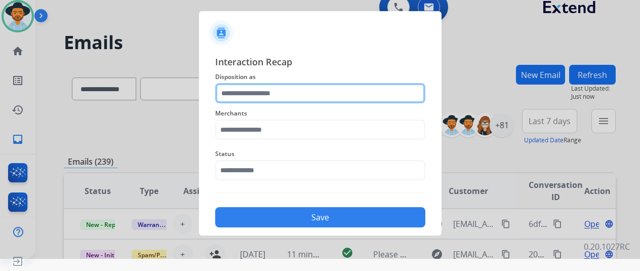
click at [256, 90] on input "text" at bounding box center [320, 93] width 210 height 20
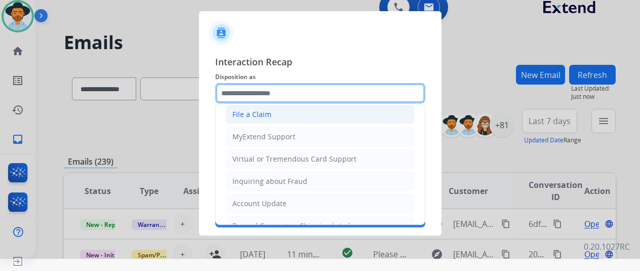
scroll to position [52, 0]
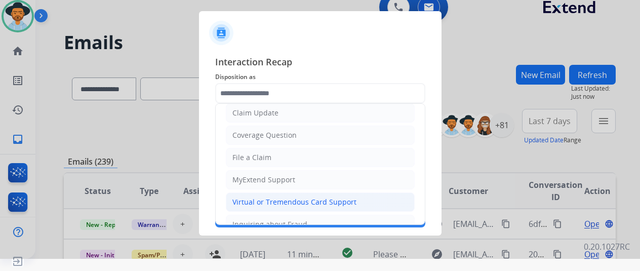
click at [252, 199] on div "Virtual or Tremendous Card Support" at bounding box center [294, 202] width 124 height 10
type input "**********"
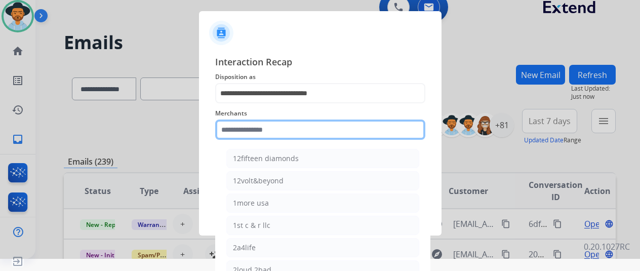
click at [235, 130] on input "text" at bounding box center [320, 129] width 210 height 20
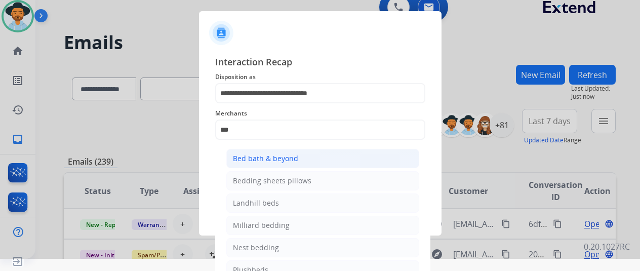
click at [255, 160] on div "Bed bath & beyond" at bounding box center [265, 158] width 65 height 10
type input "**********"
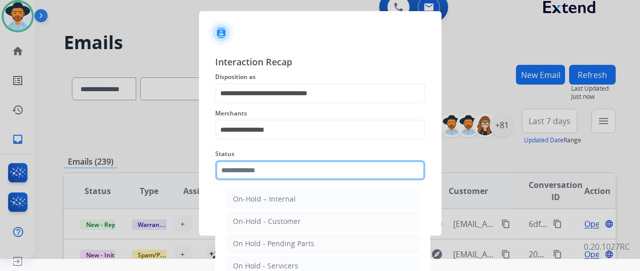
click at [243, 171] on input "text" at bounding box center [320, 170] width 210 height 20
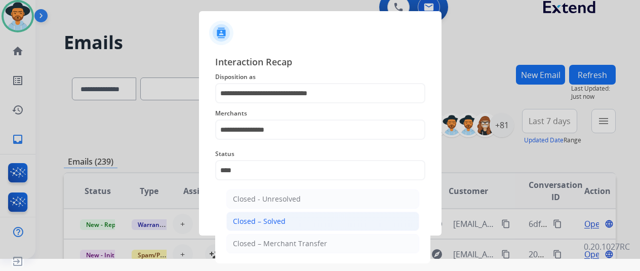
click at [262, 216] on div "Closed – Solved" at bounding box center [259, 221] width 53 height 10
type input "**********"
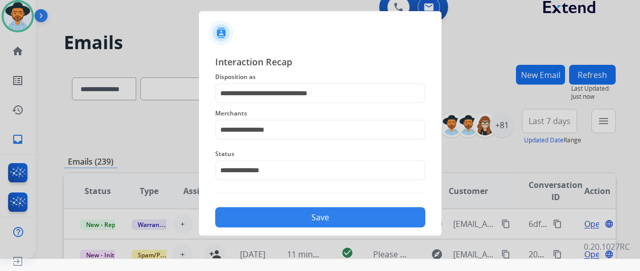
click at [270, 216] on button "Save" at bounding box center [320, 217] width 210 height 20
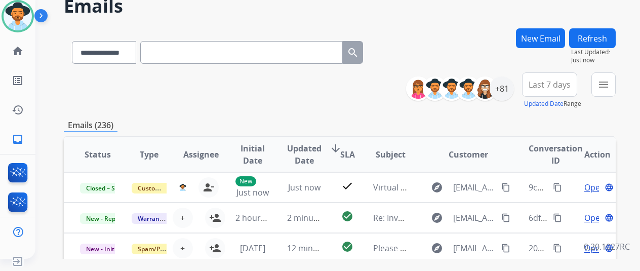
scroll to position [51, 0]
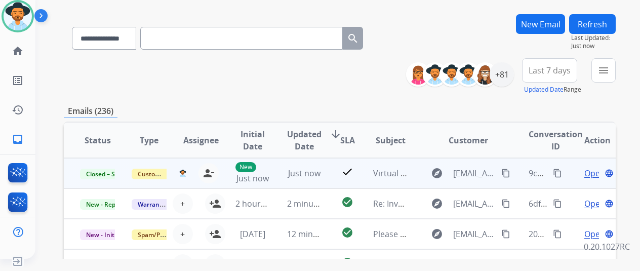
click at [555, 170] on mat-icon "content_copy" at bounding box center [557, 173] width 9 height 9
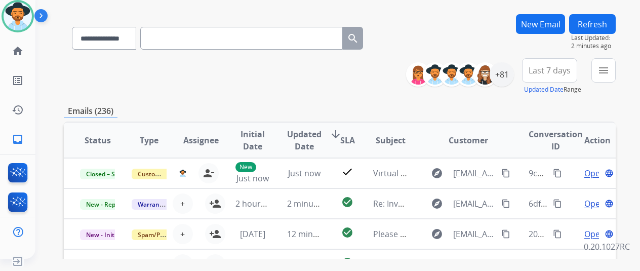
scroll to position [0, 0]
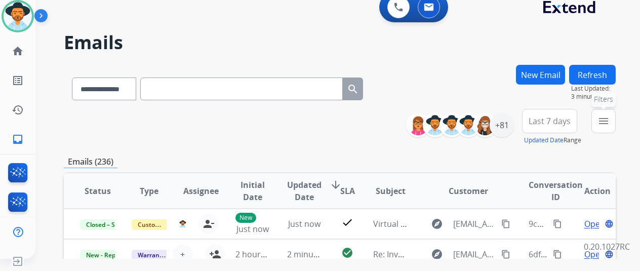
click at [609, 118] on mat-icon "menu" at bounding box center [603, 121] width 12 height 12
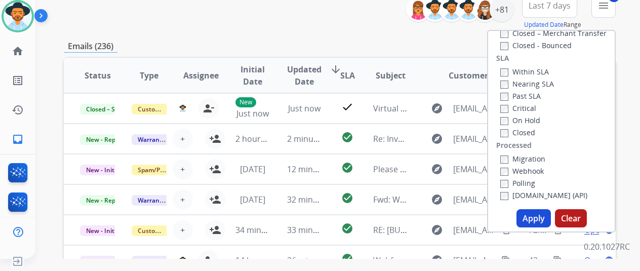
scroll to position [202, 0]
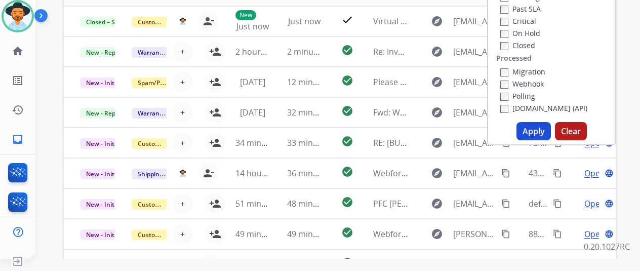
click at [545, 129] on button "Apply" at bounding box center [533, 131] width 34 height 18
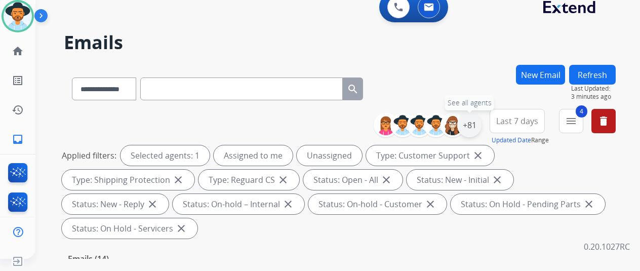
click at [479, 127] on div "+81" at bounding box center [469, 125] width 24 height 24
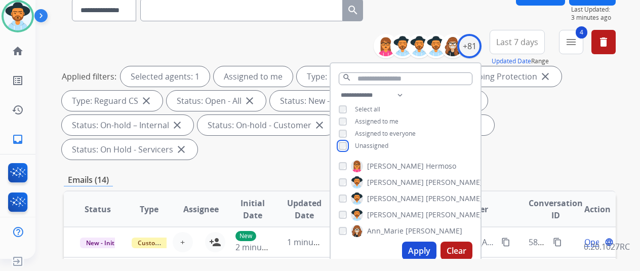
scroll to position [202, 0]
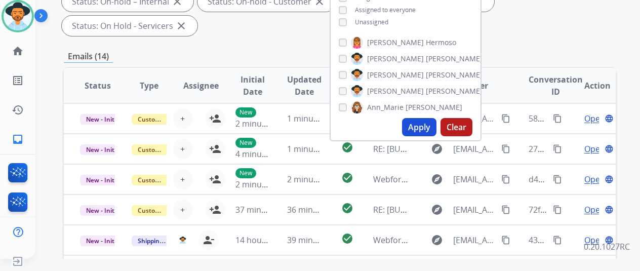
click at [420, 128] on button "Apply" at bounding box center [419, 127] width 34 height 18
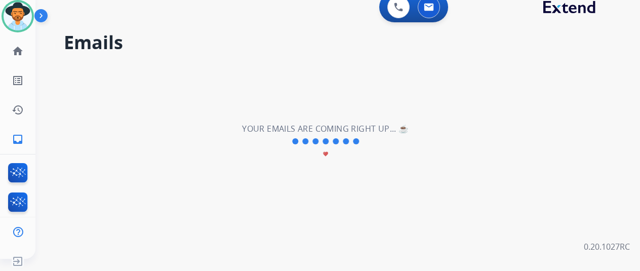
scroll to position [0, 0]
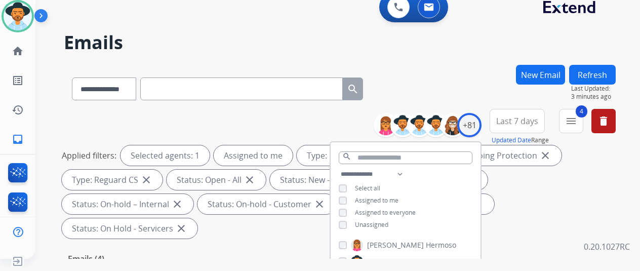
click at [429, 67] on div "**********" at bounding box center [340, 87] width 552 height 44
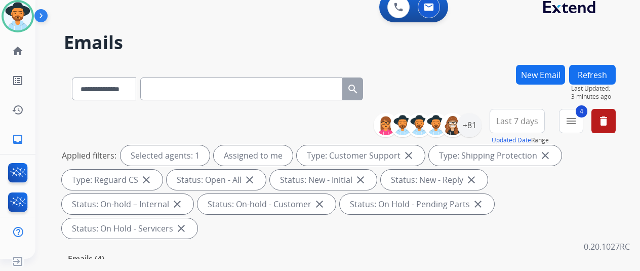
scroll to position [202, 0]
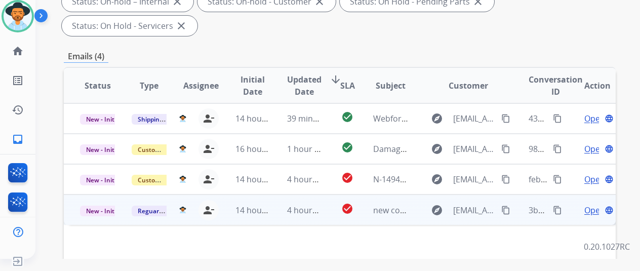
click at [591, 204] on span "Open" at bounding box center [594, 210] width 21 height 12
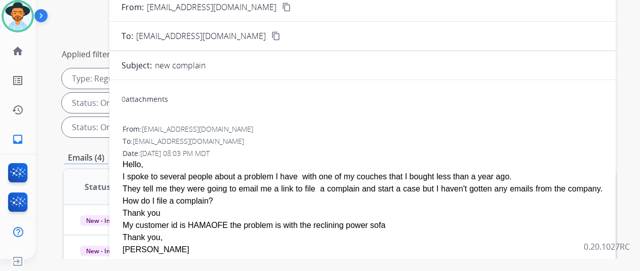
scroll to position [0, 0]
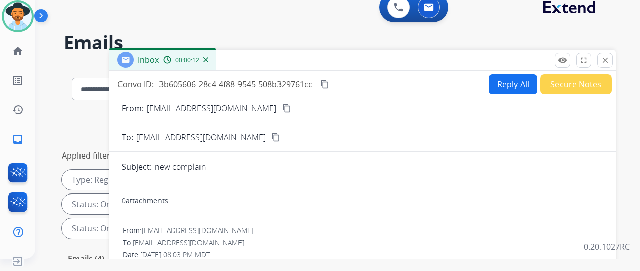
click at [513, 84] on button "Reply All" at bounding box center [512, 84] width 49 height 20
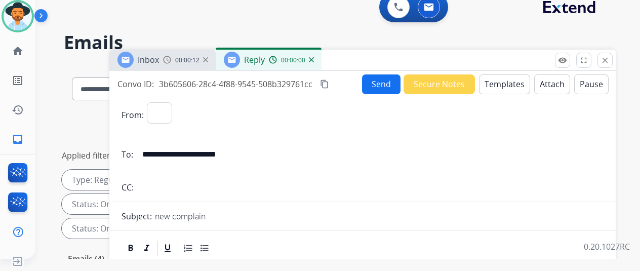
select select "**********"
click at [507, 84] on button "Templates" at bounding box center [504, 84] width 51 height 20
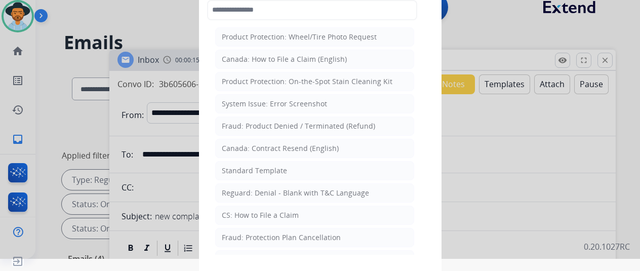
drag, startPoint x: 246, startPoint y: 211, endPoint x: 237, endPoint y: 195, distance: 18.6
click at [242, 210] on div "CS: How to File a Claim" at bounding box center [260, 215] width 77 height 10
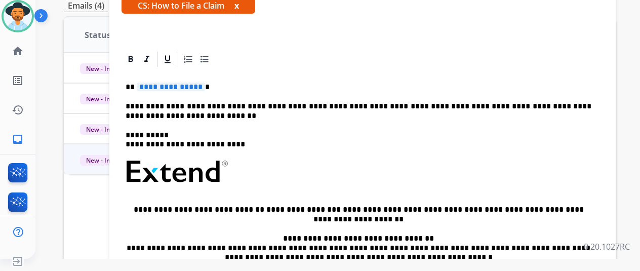
click at [205, 84] on span "**********" at bounding box center [171, 86] width 68 height 9
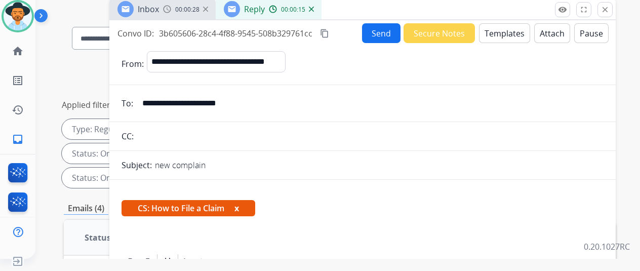
click at [387, 30] on button "Send" at bounding box center [381, 33] width 38 height 20
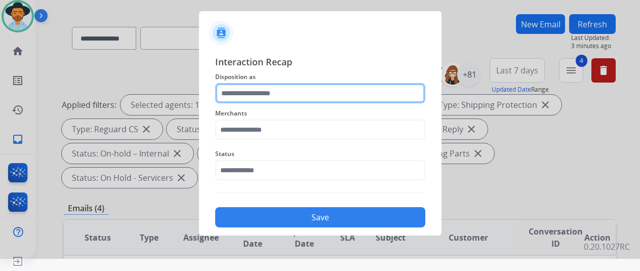
click at [242, 94] on input "text" at bounding box center [320, 93] width 210 height 20
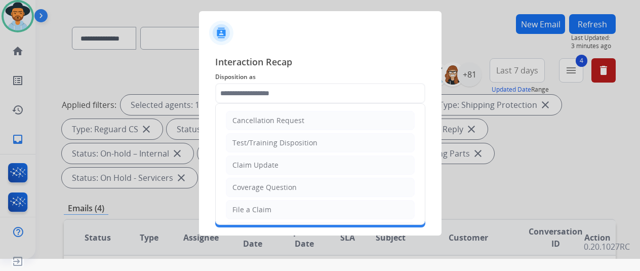
drag, startPoint x: 241, startPoint y: 212, endPoint x: 241, endPoint y: 190, distance: 22.3
click at [241, 211] on div "File a Claim" at bounding box center [251, 209] width 39 height 10
type input "**********"
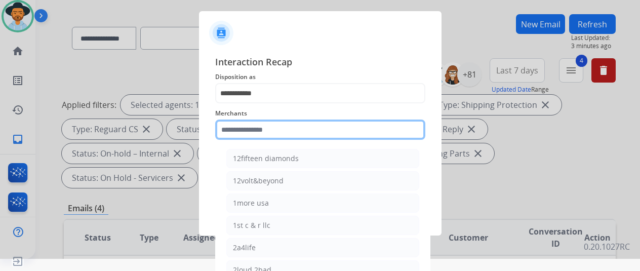
click at [245, 126] on input "text" at bounding box center [320, 129] width 210 height 20
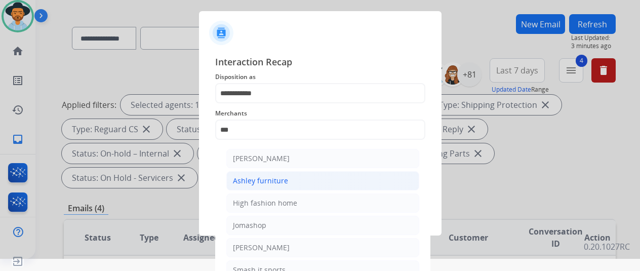
click at [258, 183] on div "Ashley furniture" at bounding box center [260, 181] width 55 height 10
type input "**********"
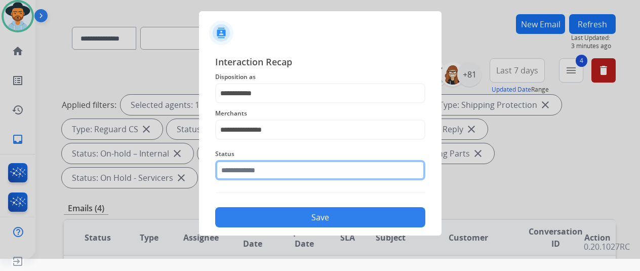
click at [259, 171] on input "text" at bounding box center [320, 170] width 210 height 20
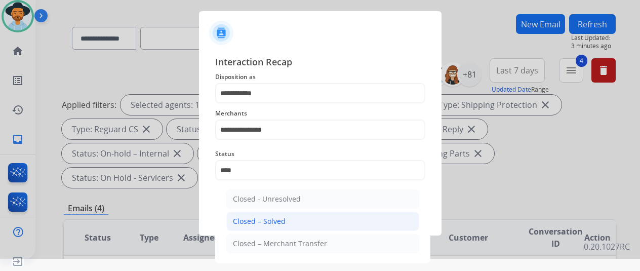
click at [289, 219] on li "Closed – Solved" at bounding box center [322, 221] width 193 height 19
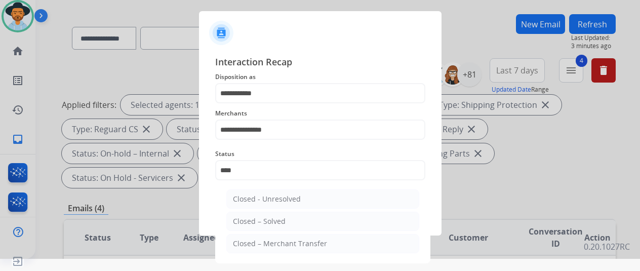
type input "**********"
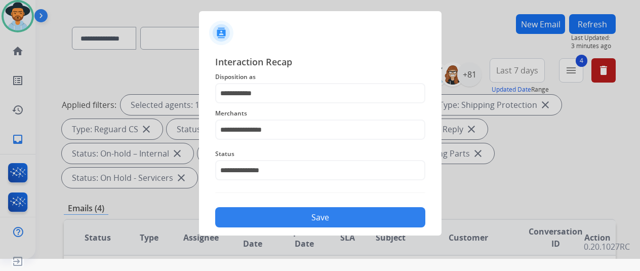
click at [288, 217] on button "Save" at bounding box center [320, 217] width 210 height 20
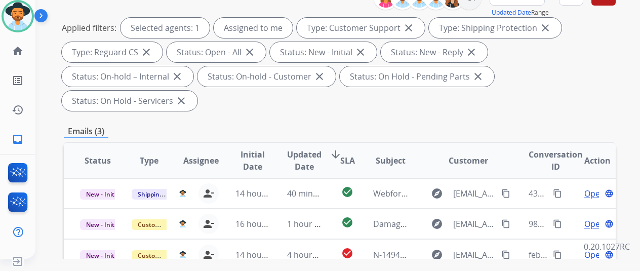
scroll to position [253, 0]
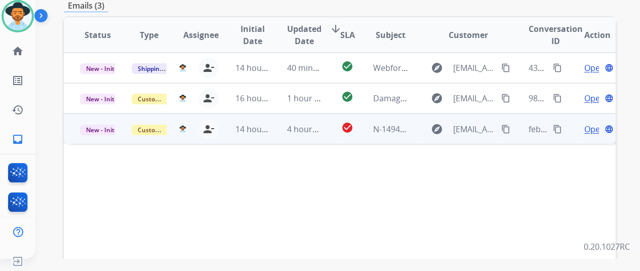
click at [593, 123] on span "Open" at bounding box center [594, 129] width 21 height 12
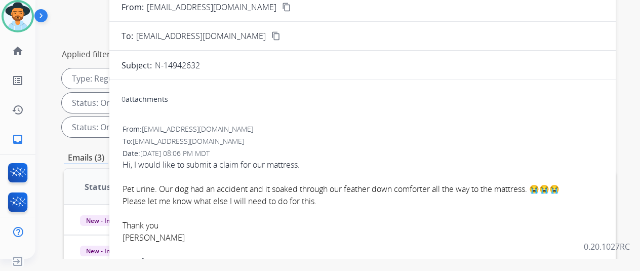
scroll to position [0, 0]
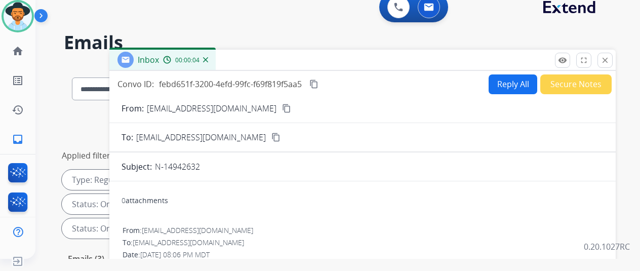
click at [282, 110] on mat-icon "content_copy" at bounding box center [286, 108] width 9 height 9
click at [505, 79] on button "Reply All" at bounding box center [512, 84] width 49 height 20
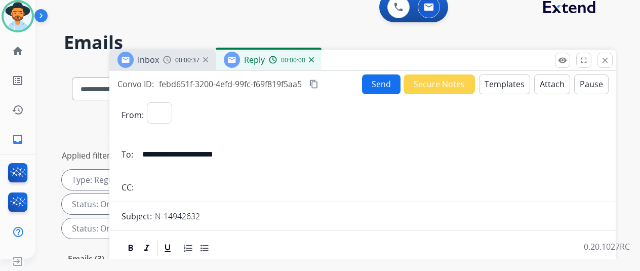
select select "**********"
click at [502, 81] on button "Templates" at bounding box center [504, 84] width 51 height 20
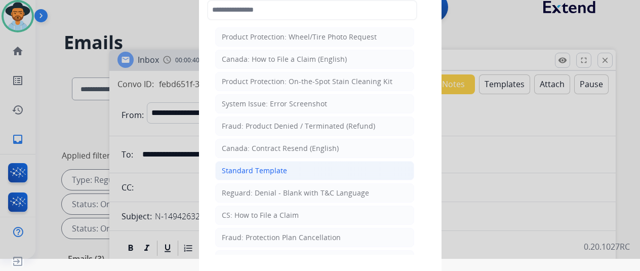
click at [265, 166] on div "Standard Template" at bounding box center [254, 171] width 65 height 10
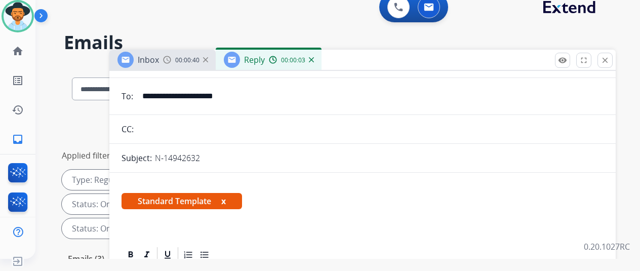
scroll to position [202, 0]
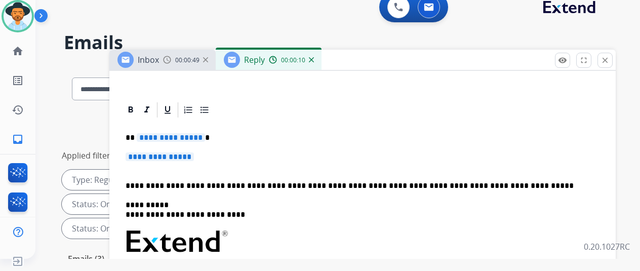
click at [204, 136] on span "**********" at bounding box center [171, 137] width 68 height 9
click at [194, 157] on span "**********" at bounding box center [160, 156] width 68 height 9
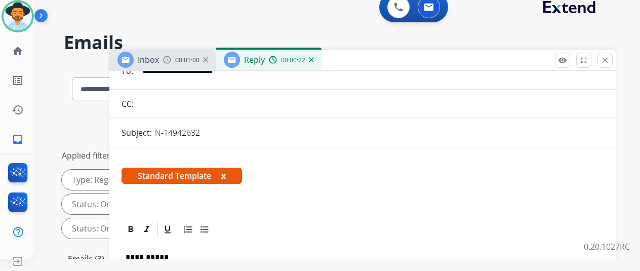
scroll to position [0, 0]
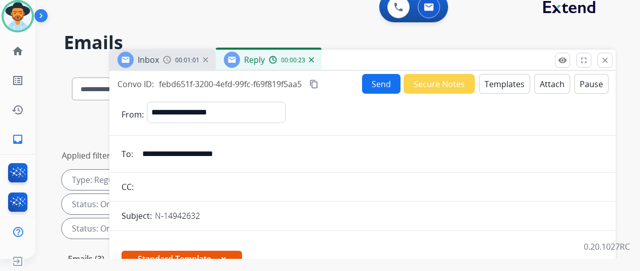
click at [318, 86] on mat-icon "content_copy" at bounding box center [313, 83] width 9 height 9
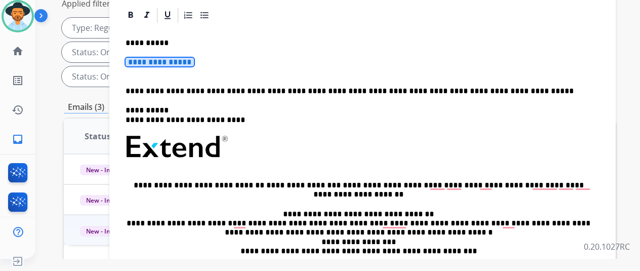
scroll to position [98, 0]
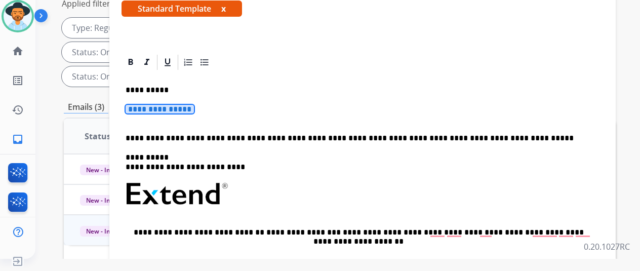
click at [194, 108] on span "**********" at bounding box center [160, 109] width 68 height 9
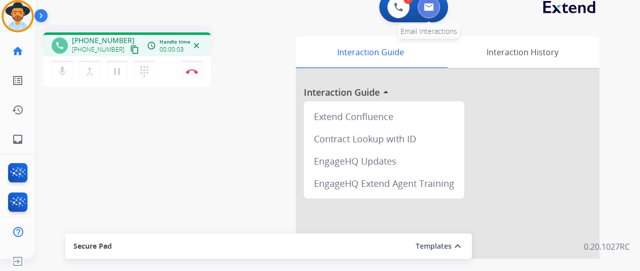
click at [431, 8] on img at bounding box center [429, 7] width 10 height 8
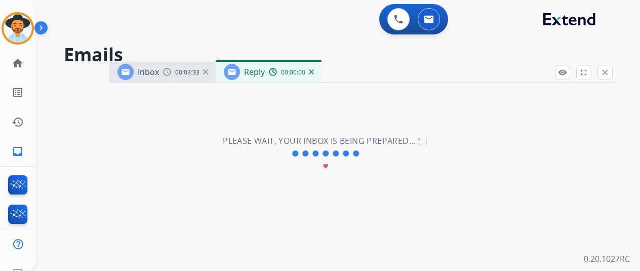
select select "**********"
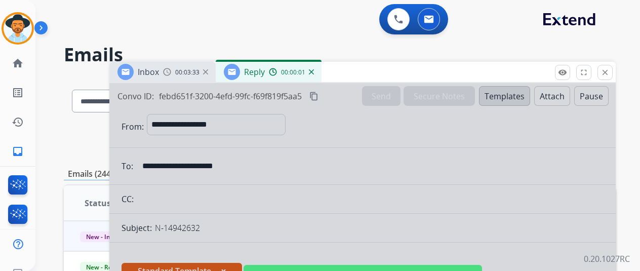
click at [260, 143] on div at bounding box center [362, 272] width 506 height 378
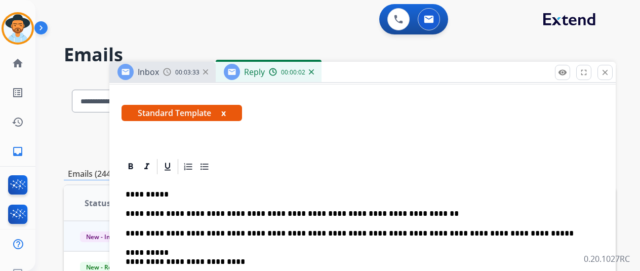
scroll to position [202, 0]
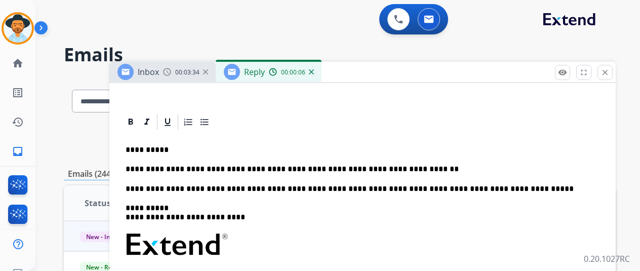
click at [415, 165] on p "**********" at bounding box center [359, 168] width 466 height 9
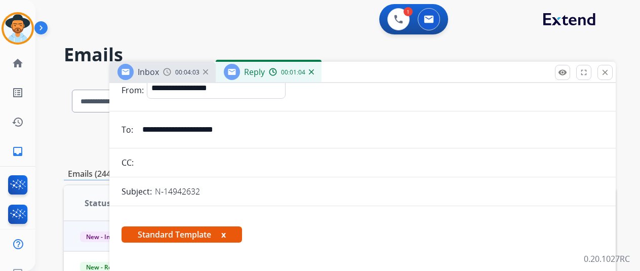
scroll to position [0, 0]
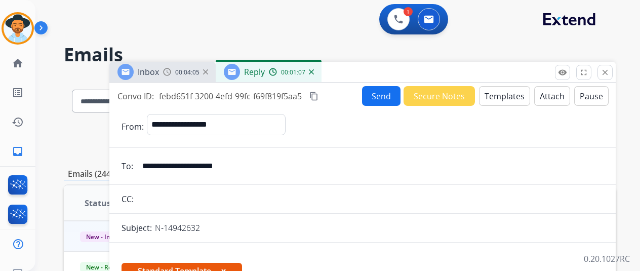
click at [391, 95] on button "Send" at bounding box center [381, 96] width 38 height 20
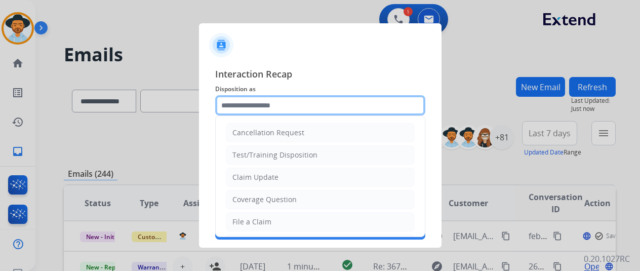
click at [251, 104] on input "text" at bounding box center [320, 105] width 210 height 20
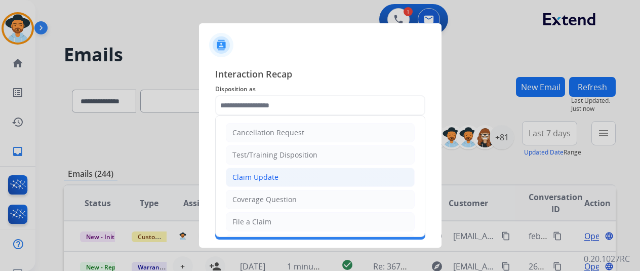
click at [257, 176] on div "Claim Update" at bounding box center [255, 177] width 46 height 10
type input "**********"
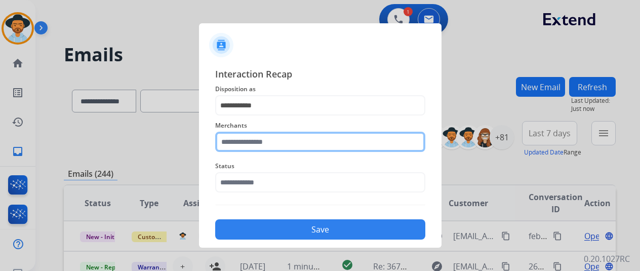
click at [245, 146] on input "text" at bounding box center [320, 142] width 210 height 20
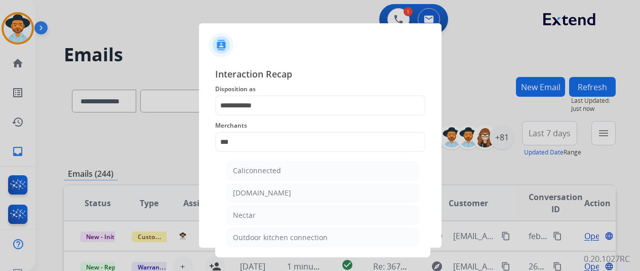
drag, startPoint x: 257, startPoint y: 217, endPoint x: 254, endPoint y: 208, distance: 9.5
click at [257, 215] on li "Nectar" at bounding box center [322, 214] width 193 height 19
type input "******"
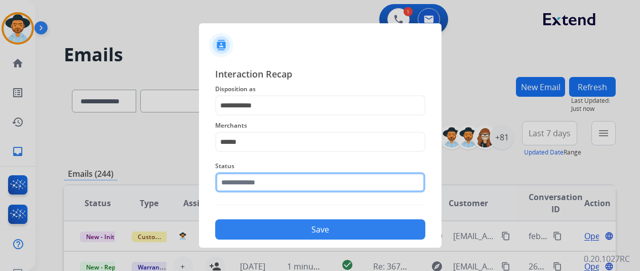
click at [245, 185] on input "text" at bounding box center [320, 182] width 210 height 20
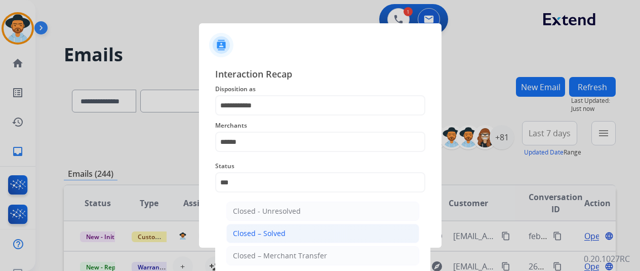
click at [267, 228] on div "Closed – Solved" at bounding box center [259, 233] width 53 height 10
type input "**********"
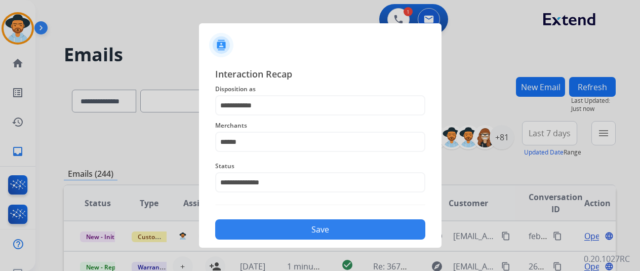
click at [279, 222] on button "Save" at bounding box center [320, 229] width 210 height 20
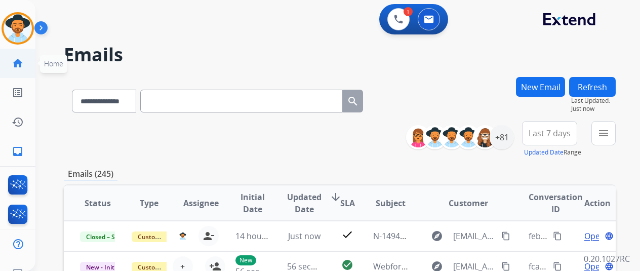
click at [17, 62] on mat-icon "home" at bounding box center [18, 63] width 12 height 12
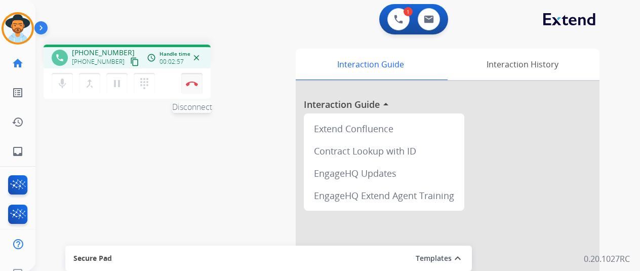
click at [188, 79] on button "Disconnect" at bounding box center [191, 83] width 21 height 21
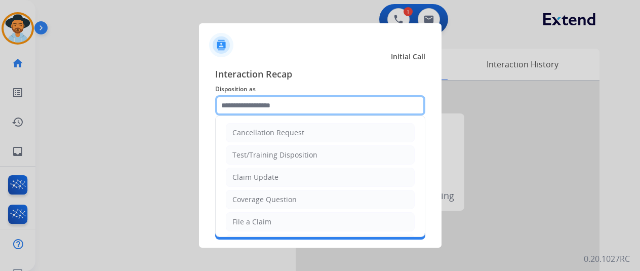
click at [253, 104] on input "text" at bounding box center [320, 105] width 210 height 20
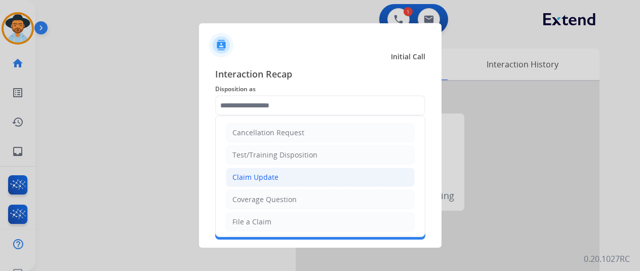
click at [239, 175] on div "Claim Update" at bounding box center [255, 177] width 46 height 10
type input "**********"
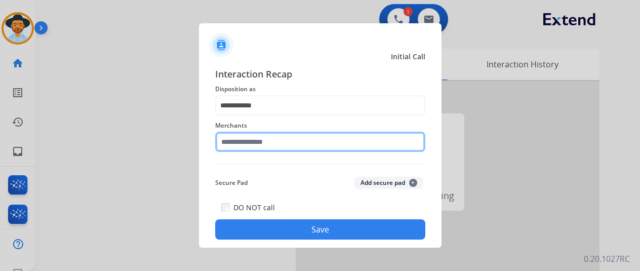
click at [247, 140] on input "text" at bounding box center [320, 142] width 210 height 20
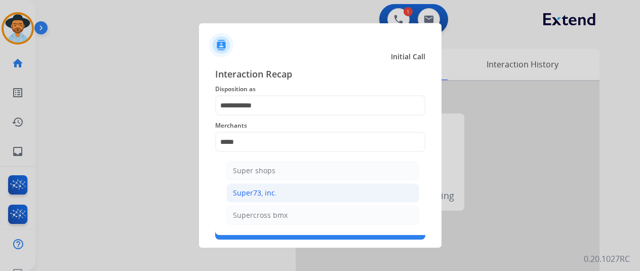
click at [275, 189] on li "Super73, inc." at bounding box center [322, 192] width 193 height 19
type input "**********"
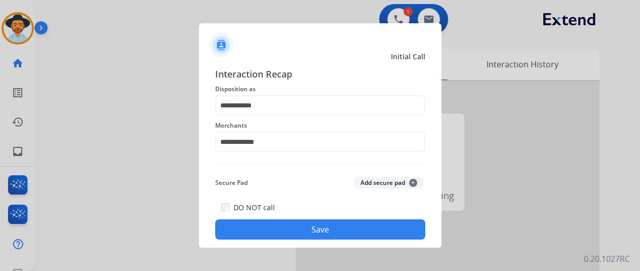
click at [290, 224] on button "Save" at bounding box center [320, 229] width 210 height 20
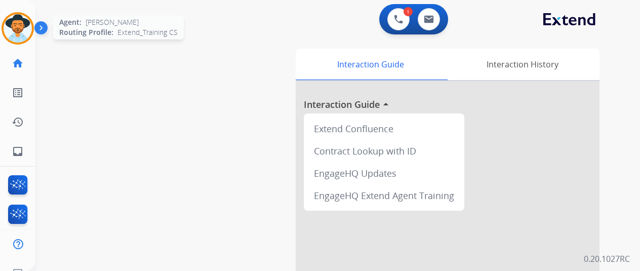
click at [21, 26] on img at bounding box center [18, 28] width 28 height 28
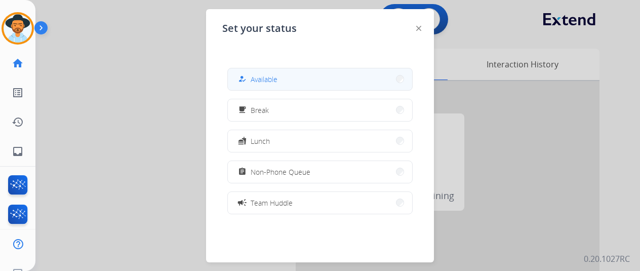
click at [314, 77] on button "how_to_reg Available" at bounding box center [320, 79] width 184 height 22
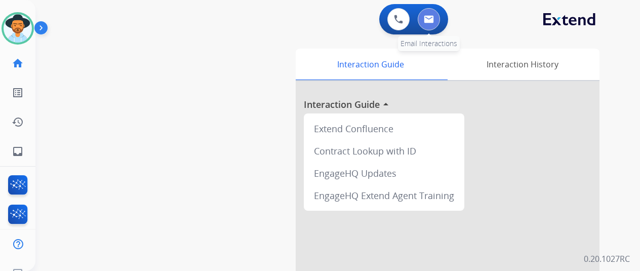
click at [434, 19] on img at bounding box center [429, 19] width 10 height 8
select select "**********"
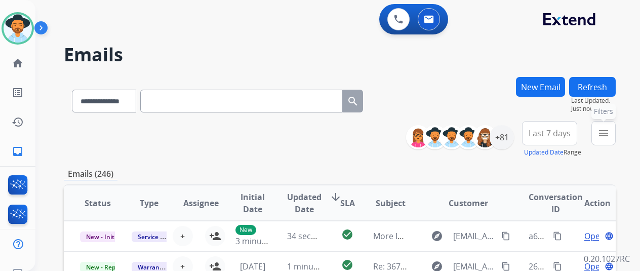
click at [609, 128] on mat-icon "menu" at bounding box center [603, 133] width 12 height 12
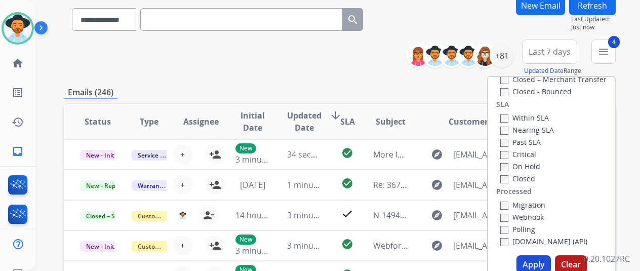
scroll to position [152, 0]
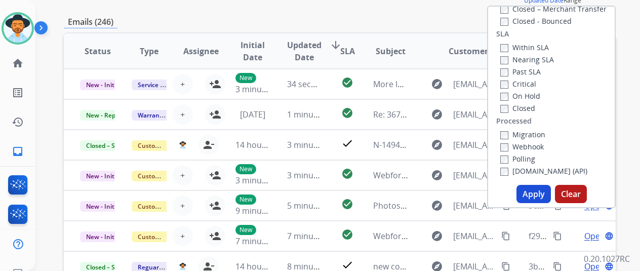
click at [539, 193] on button "Apply" at bounding box center [533, 194] width 34 height 18
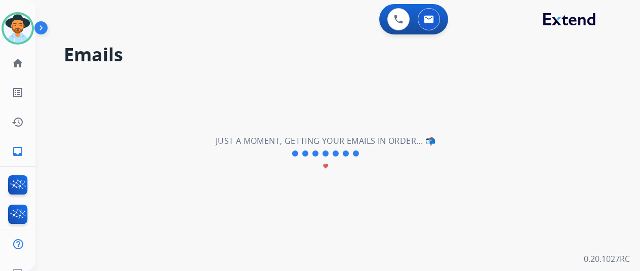
scroll to position [0, 0]
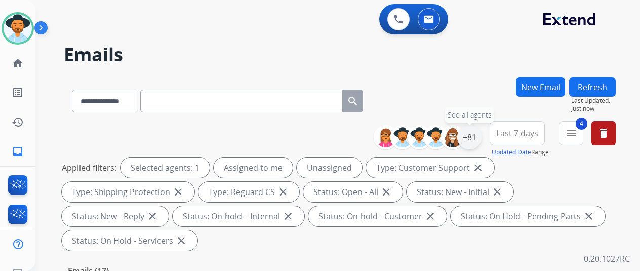
click at [475, 133] on div "+81" at bounding box center [469, 137] width 24 height 24
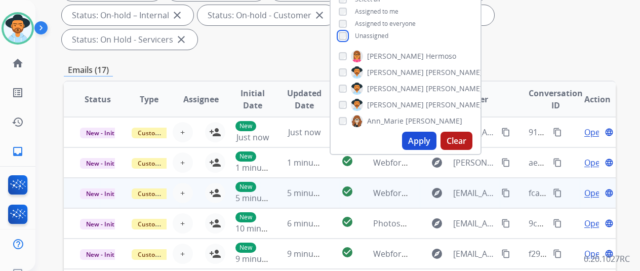
scroll to position [202, 0]
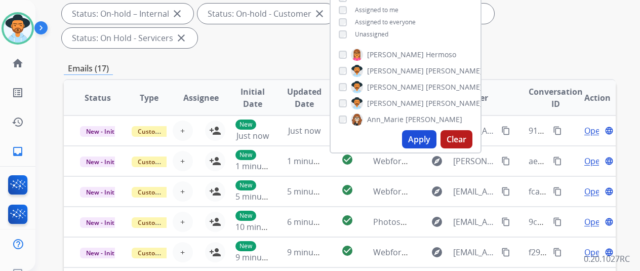
click at [428, 134] on button "Apply" at bounding box center [419, 139] width 34 height 18
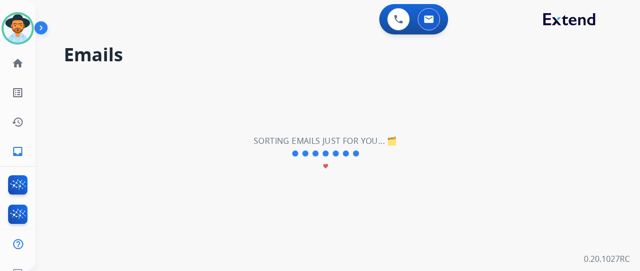
scroll to position [0, 0]
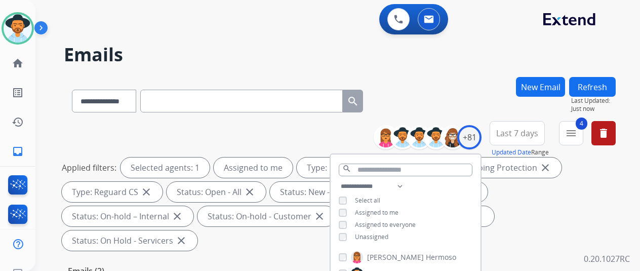
click at [439, 102] on div "**********" at bounding box center [340, 99] width 552 height 44
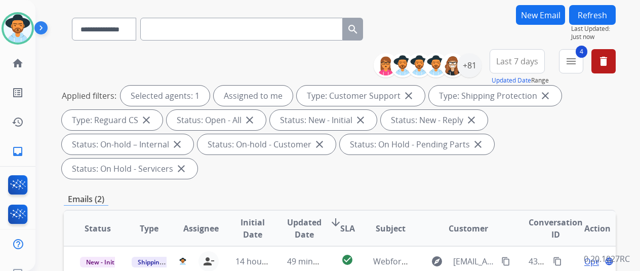
scroll to position [152, 0]
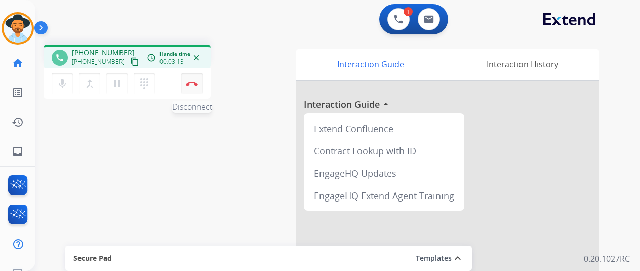
click at [192, 78] on button "Disconnect" at bounding box center [191, 83] width 21 height 21
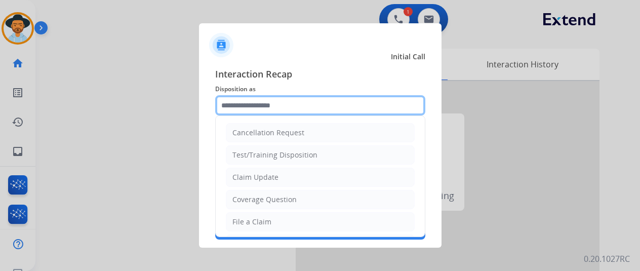
click at [242, 109] on input "text" at bounding box center [320, 105] width 210 height 20
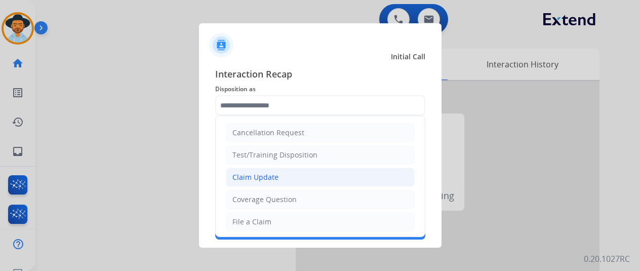
drag, startPoint x: 261, startPoint y: 175, endPoint x: 259, endPoint y: 119, distance: 56.2
click at [261, 175] on div "Claim Update" at bounding box center [255, 177] width 46 height 10
type input "**********"
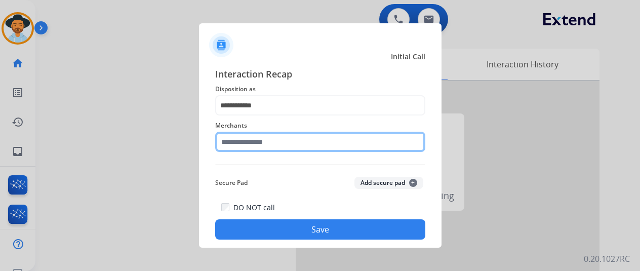
click at [239, 145] on input "text" at bounding box center [320, 142] width 210 height 20
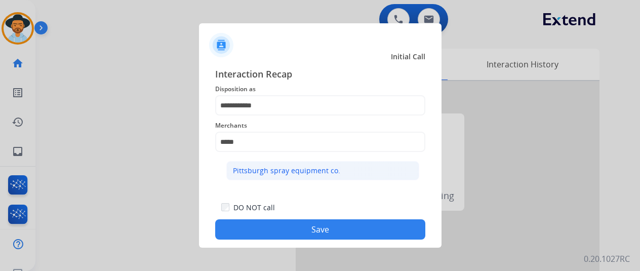
click at [278, 173] on div "Pittsburgh spray equipment co." at bounding box center [286, 171] width 107 height 10
type input "**********"
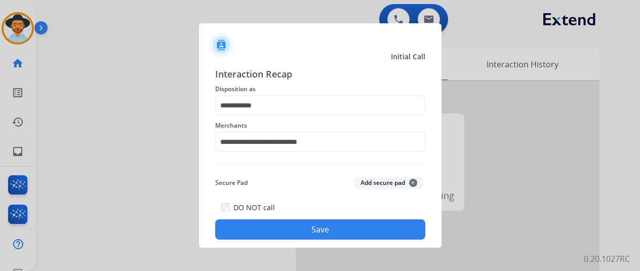
click at [311, 226] on button "Save" at bounding box center [320, 229] width 210 height 20
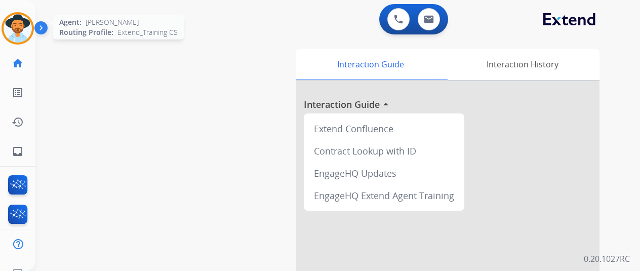
click at [11, 25] on img at bounding box center [18, 28] width 28 height 28
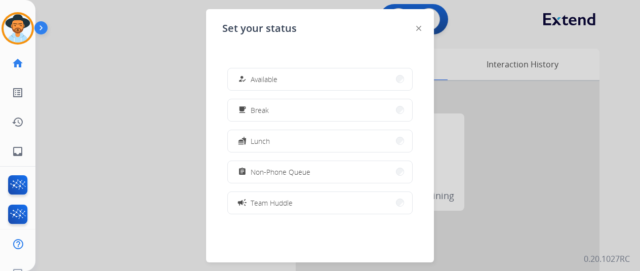
click at [262, 71] on button "how_to_reg Available" at bounding box center [320, 79] width 184 height 22
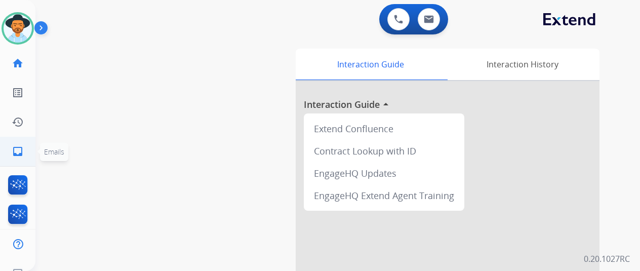
click at [12, 152] on mat-icon "inbox" at bounding box center [18, 151] width 12 height 12
select select "**********"
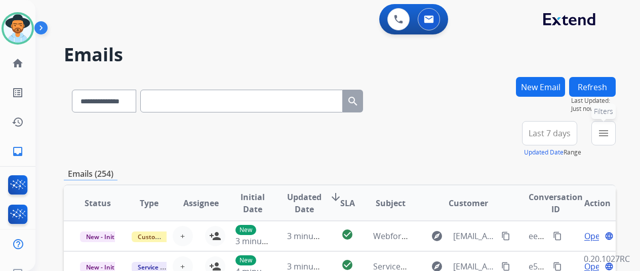
click at [609, 133] on mat-icon "menu" at bounding box center [603, 133] width 12 height 12
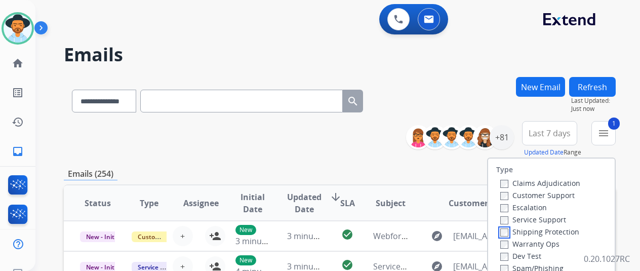
click at [511, 232] on label "Shipping Protection" at bounding box center [539, 232] width 79 height 10
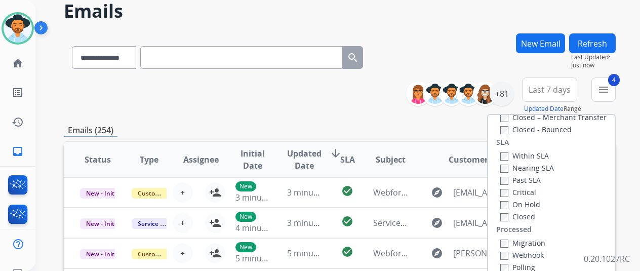
scroll to position [152, 0]
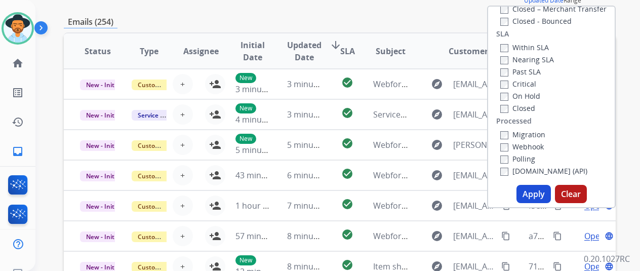
click at [540, 196] on button "Apply" at bounding box center [533, 194] width 34 height 18
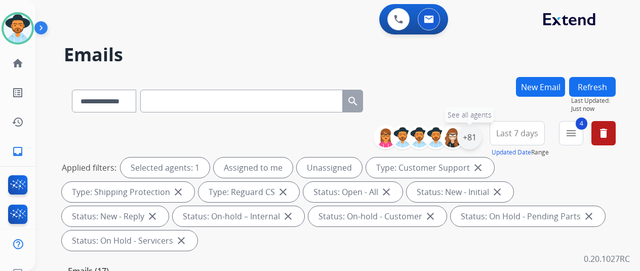
click at [480, 139] on div "+81" at bounding box center [469, 137] width 24 height 24
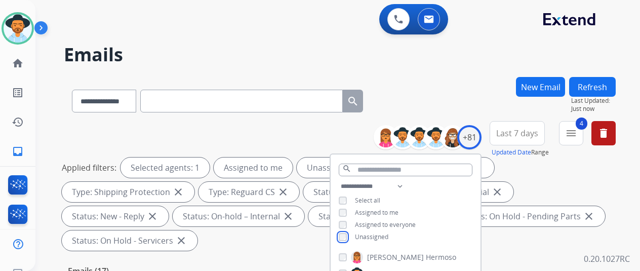
click at [354, 233] on div "Unassigned" at bounding box center [364, 237] width 50 height 8
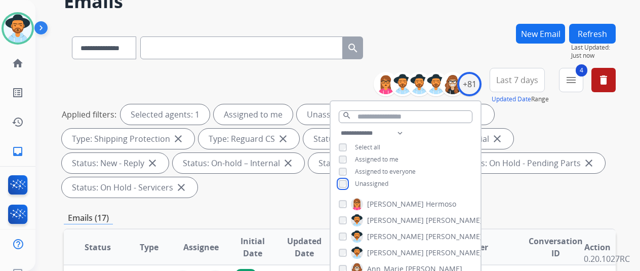
scroll to position [101, 0]
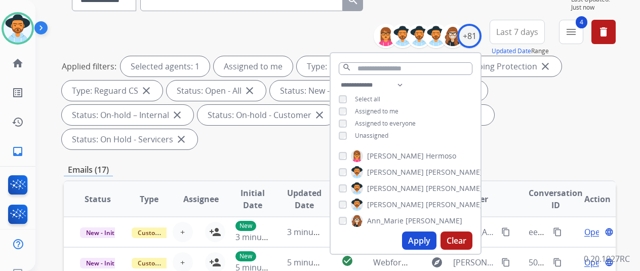
click at [419, 240] on button "Apply" at bounding box center [419, 240] width 34 height 18
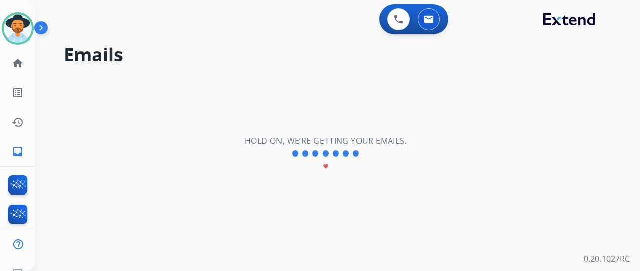
scroll to position [0, 0]
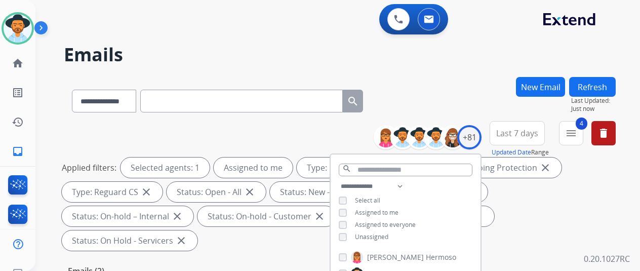
click at [449, 81] on div "**********" at bounding box center [340, 99] width 552 height 44
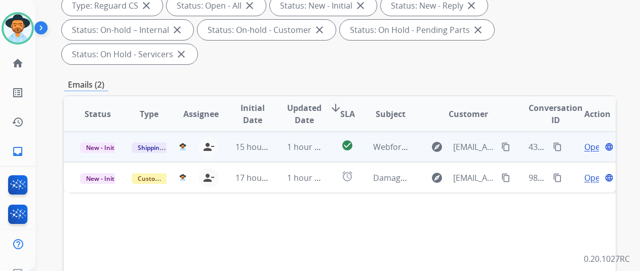
scroll to position [202, 0]
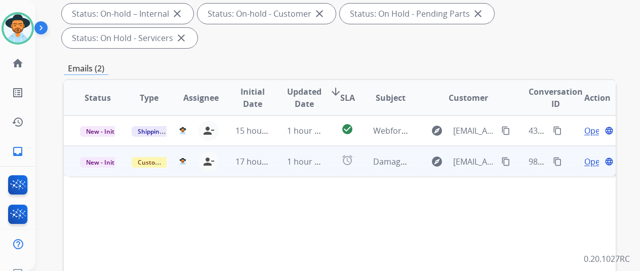
click at [593, 155] on span "Open" at bounding box center [594, 161] width 21 height 12
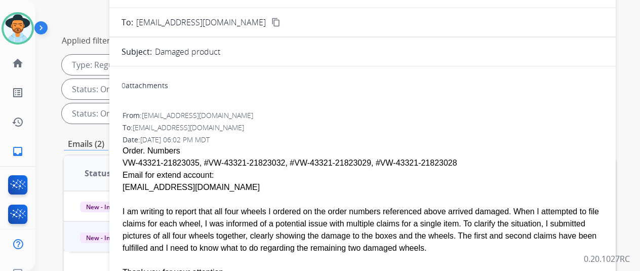
scroll to position [51, 0]
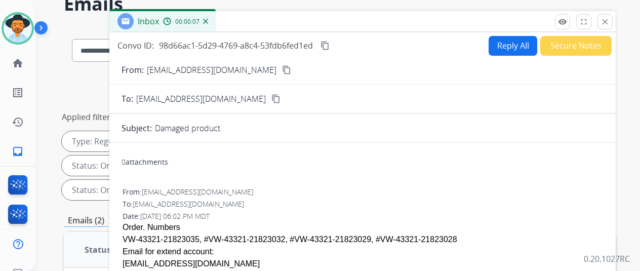
click at [507, 45] on button "Reply All" at bounding box center [512, 46] width 49 height 20
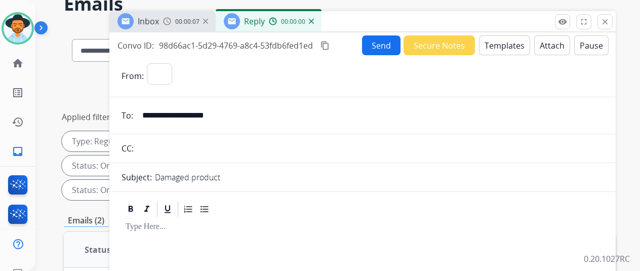
select select "**********"
click at [509, 43] on button "Templates" at bounding box center [504, 45] width 51 height 20
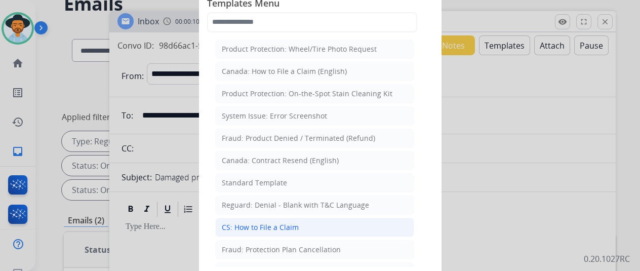
click at [251, 225] on div "CS: How to File a Claim" at bounding box center [260, 227] width 77 height 10
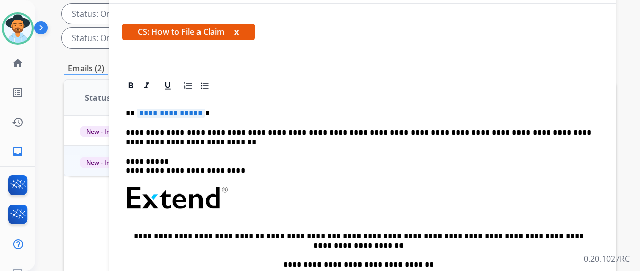
scroll to position [0, 0]
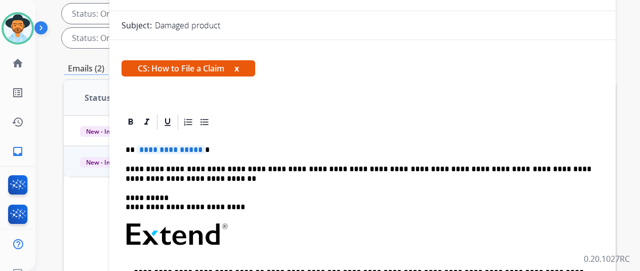
click at [205, 149] on span "**********" at bounding box center [171, 149] width 68 height 9
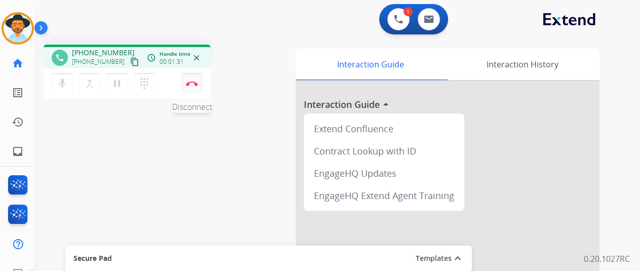
click at [188, 81] on img at bounding box center [192, 83] width 12 height 5
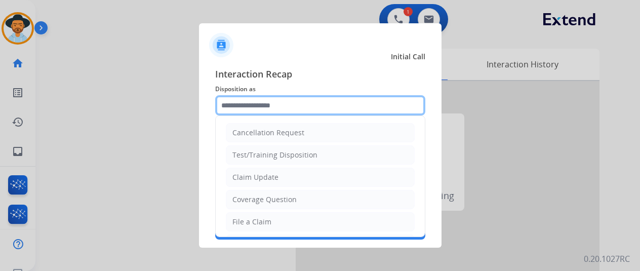
click at [233, 102] on input "text" at bounding box center [320, 105] width 210 height 20
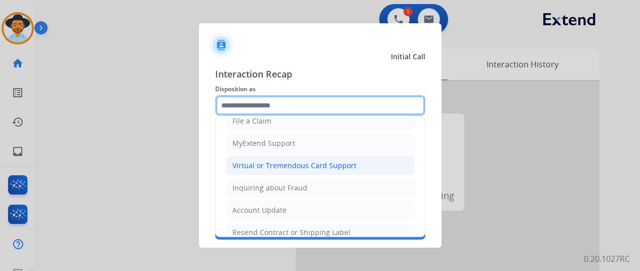
scroll to position [101, 0]
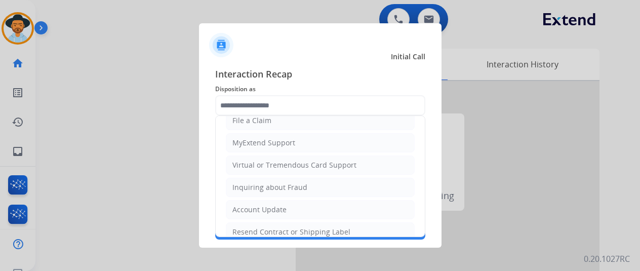
drag, startPoint x: 247, startPoint y: 226, endPoint x: 249, endPoint y: 213, distance: 13.7
click at [247, 227] on div "Resend Contract or Shipping Label" at bounding box center [291, 232] width 118 height 10
type input "**********"
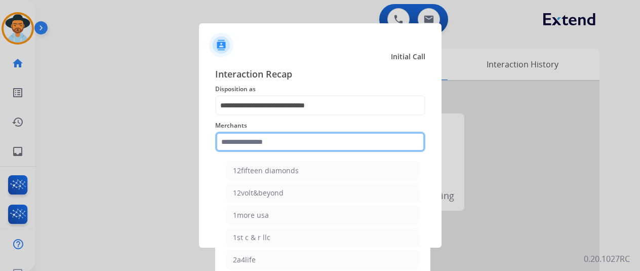
click at [248, 138] on input "text" at bounding box center [320, 142] width 210 height 20
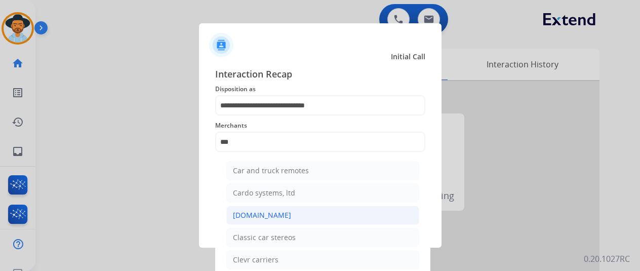
click at [253, 216] on div "[DOMAIN_NAME]" at bounding box center [262, 215] width 58 height 10
type input "**********"
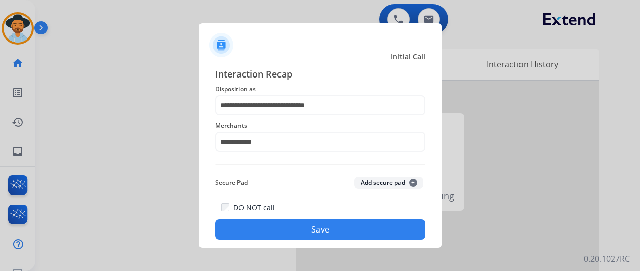
click at [296, 228] on button "Save" at bounding box center [320, 229] width 210 height 20
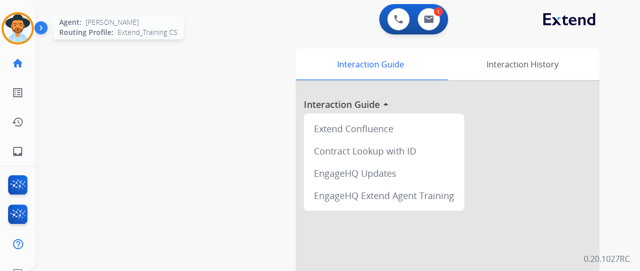
click at [9, 23] on img at bounding box center [18, 28] width 28 height 28
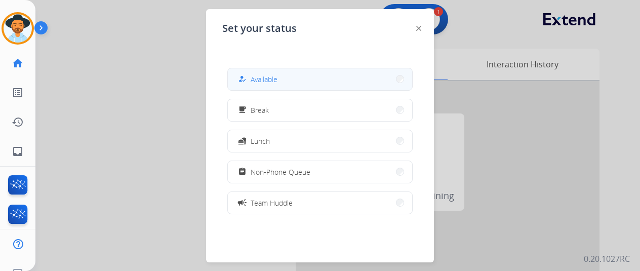
click at [267, 75] on span "Available" at bounding box center [264, 79] width 27 height 11
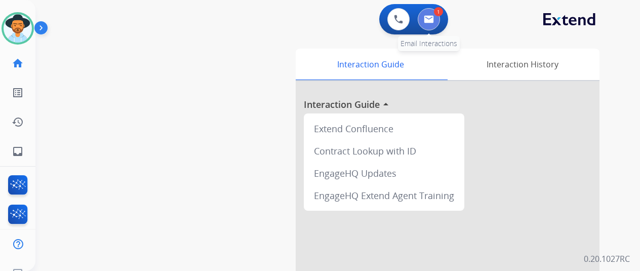
click at [433, 18] on img at bounding box center [429, 19] width 10 height 8
select select "**********"
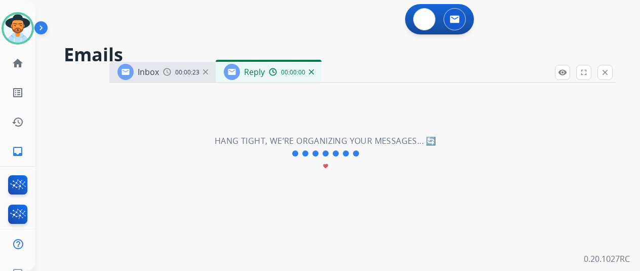
select select "**********"
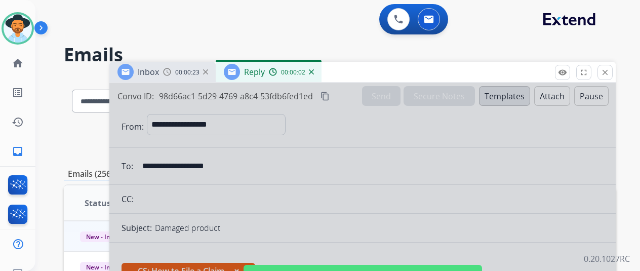
drag, startPoint x: 208, startPoint y: 150, endPoint x: 219, endPoint y: 141, distance: 14.8
click at [209, 149] on div at bounding box center [362, 272] width 506 height 378
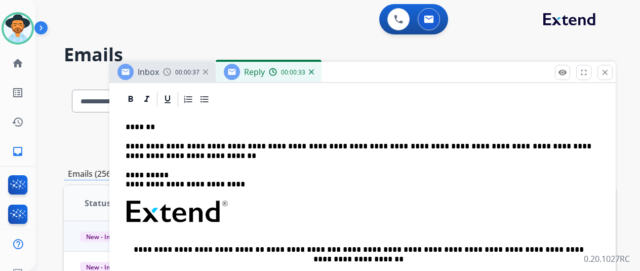
scroll to position [202, 0]
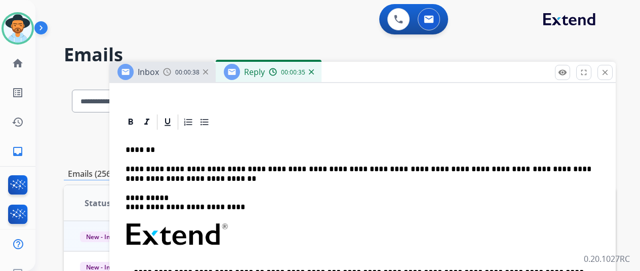
click at [158, 149] on p "*******" at bounding box center [359, 149] width 466 height 9
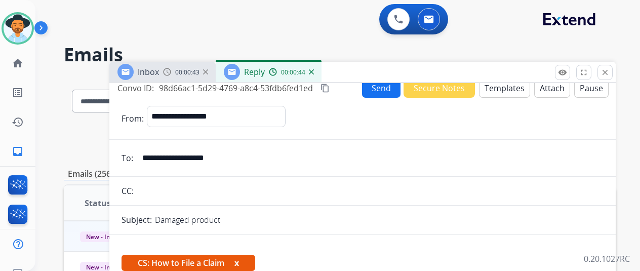
scroll to position [0, 0]
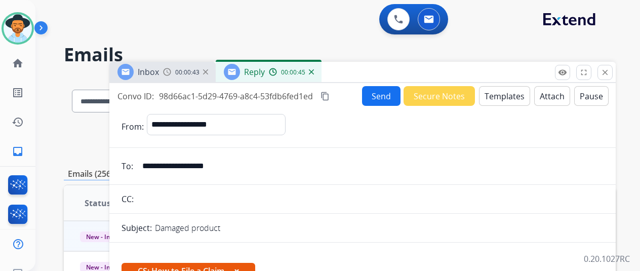
click at [377, 94] on button "Send" at bounding box center [381, 96] width 38 height 20
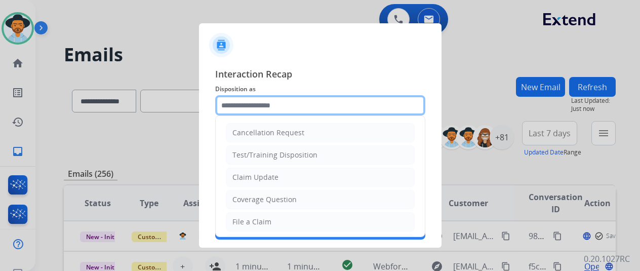
click at [235, 103] on input "text" at bounding box center [320, 105] width 210 height 20
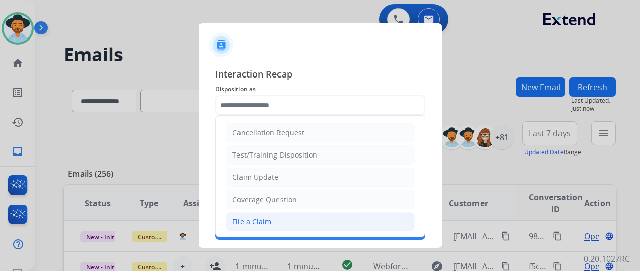
click at [240, 220] on div "File a Claim" at bounding box center [251, 222] width 39 height 10
type input "**********"
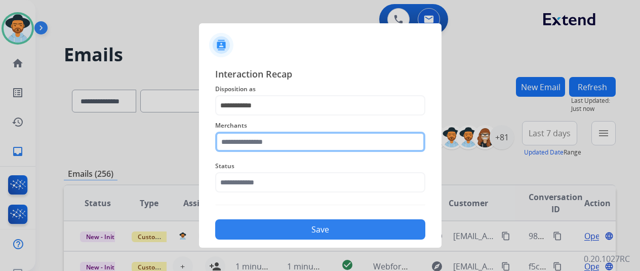
click at [233, 146] on input "text" at bounding box center [320, 142] width 210 height 20
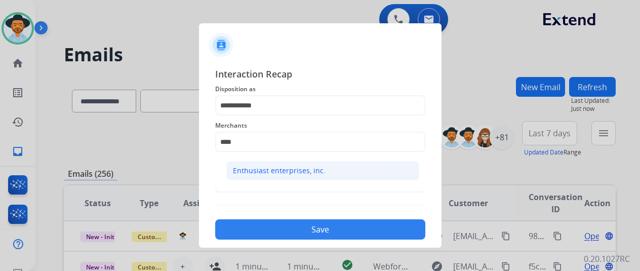
click at [261, 169] on div "Enthusiast enterprises, inc." at bounding box center [279, 171] width 93 height 10
type input "**********"
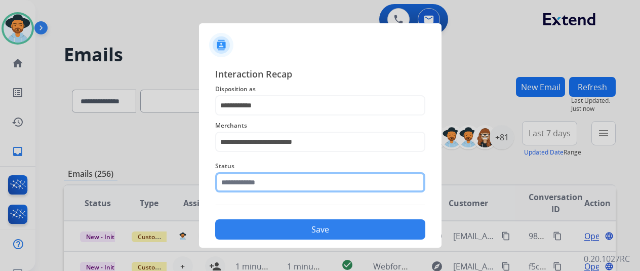
click at [244, 181] on input "text" at bounding box center [320, 182] width 210 height 20
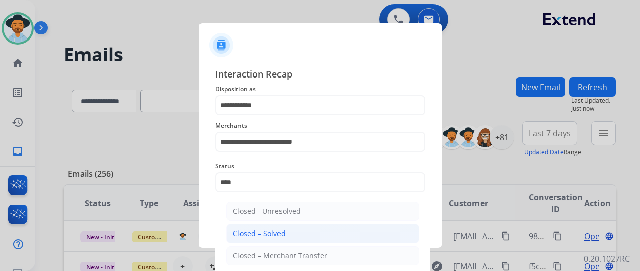
click at [287, 232] on li "Closed – Solved" at bounding box center [322, 233] width 193 height 19
type input "**********"
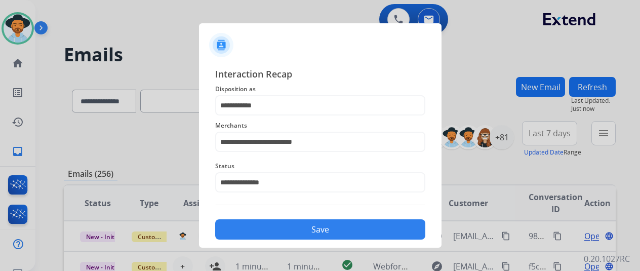
click at [286, 229] on button "Save" at bounding box center [320, 229] width 210 height 20
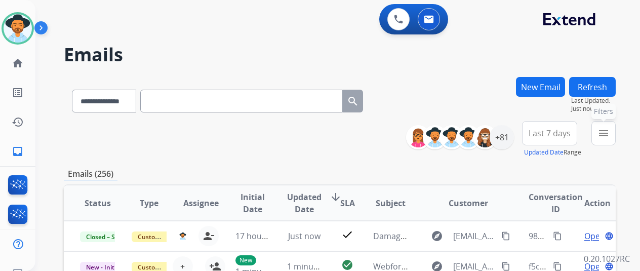
click at [609, 133] on mat-icon "menu" at bounding box center [603, 133] width 12 height 12
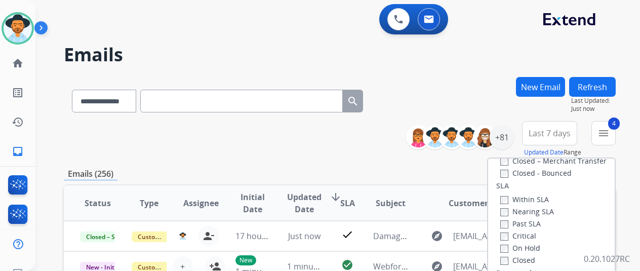
scroll to position [202, 0]
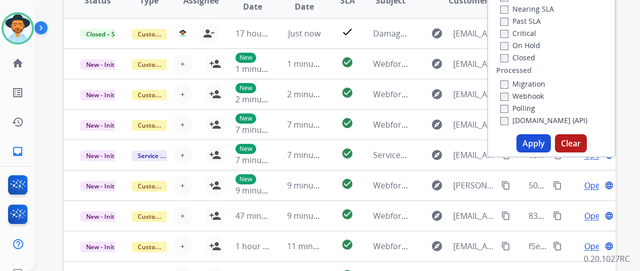
click at [537, 143] on button "Apply" at bounding box center [533, 143] width 34 height 18
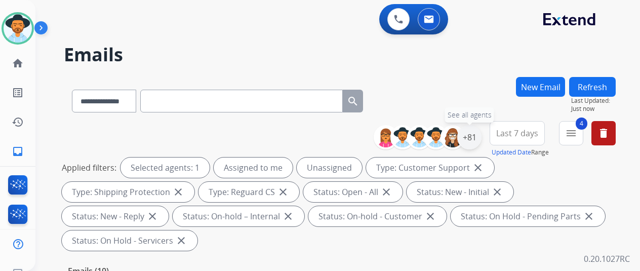
click at [481, 136] on div "+81" at bounding box center [469, 137] width 24 height 24
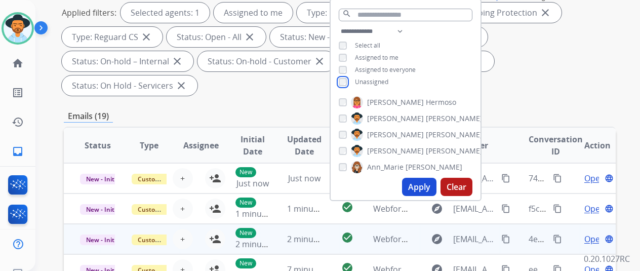
scroll to position [202, 0]
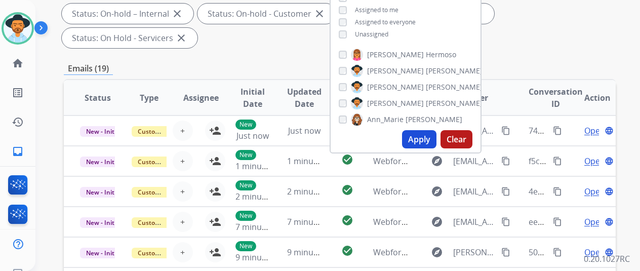
click at [422, 139] on button "Apply" at bounding box center [419, 139] width 34 height 18
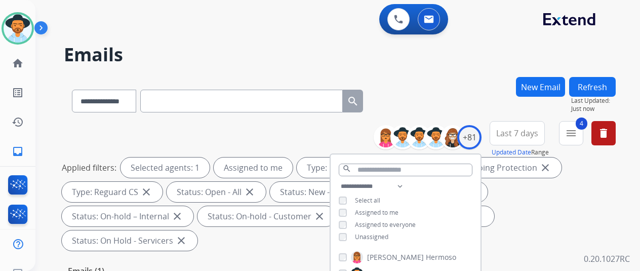
drag, startPoint x: 481, startPoint y: 98, endPoint x: 436, endPoint y: 88, distance: 46.2
click at [478, 94] on div "**********" at bounding box center [340, 99] width 552 height 44
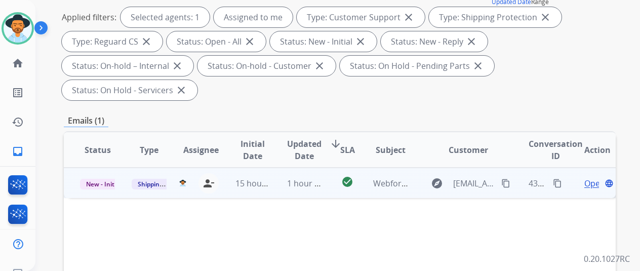
scroll to position [152, 0]
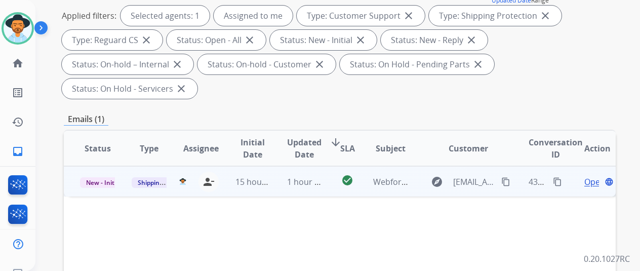
click at [593, 176] on span "Open" at bounding box center [594, 182] width 21 height 12
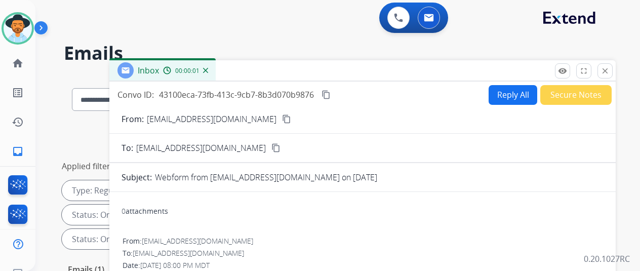
scroll to position [0, 0]
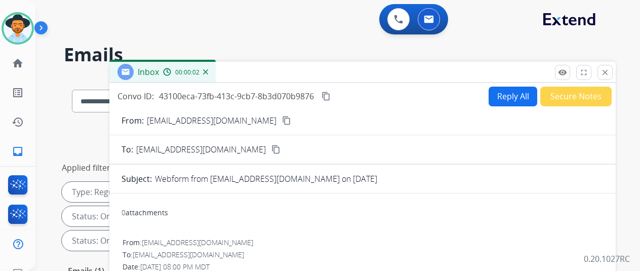
click at [516, 95] on button "Reply All" at bounding box center [512, 97] width 49 height 20
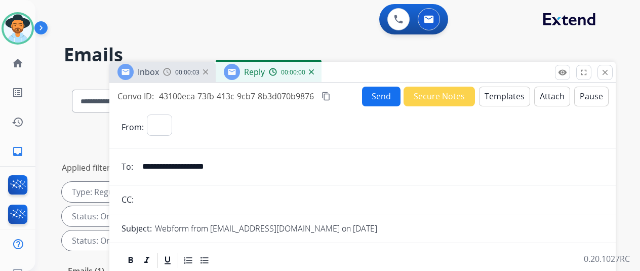
select select "**********"
drag, startPoint x: 240, startPoint y: 167, endPoint x: 150, endPoint y: 167, distance: 89.6
click at [150, 167] on input "**********" at bounding box center [369, 166] width 467 height 20
click at [512, 92] on button "Templates" at bounding box center [504, 97] width 51 height 20
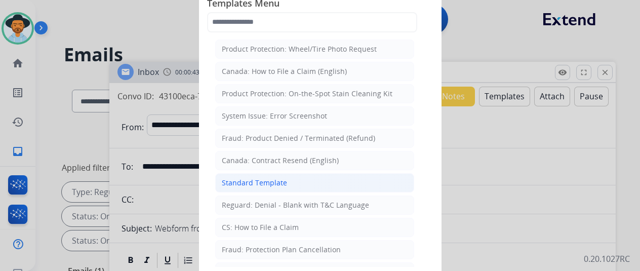
click at [250, 178] on div "Standard Template" at bounding box center [254, 183] width 65 height 10
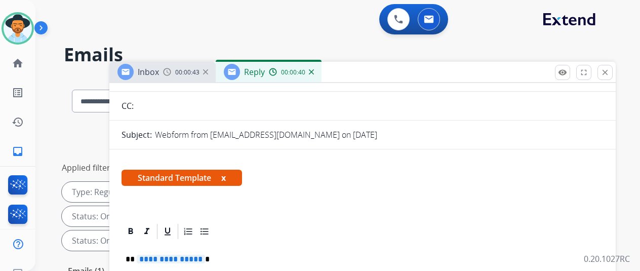
scroll to position [202, 0]
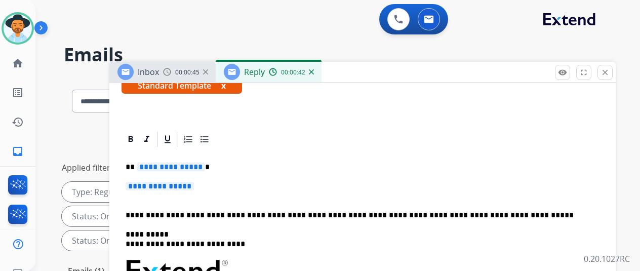
click at [205, 162] on span "**********" at bounding box center [171, 166] width 68 height 9
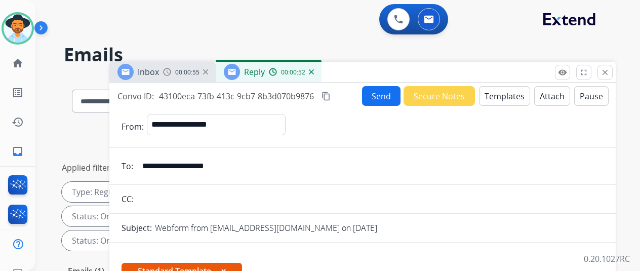
select select "**********"
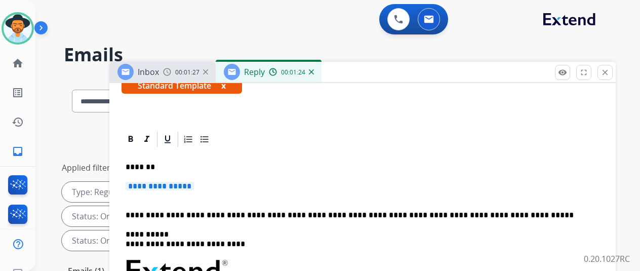
click at [558, 130] on div at bounding box center [362, 139] width 482 height 18
click at [194, 182] on span "**********" at bounding box center [160, 186] width 68 height 9
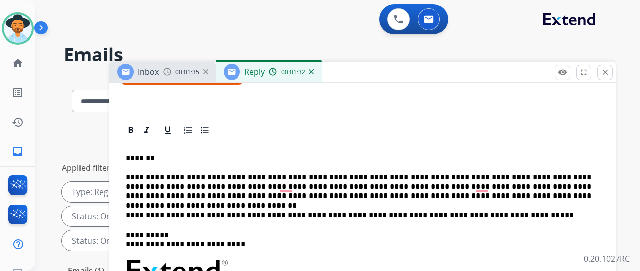
click at [531, 173] on p "**********" at bounding box center [359, 187] width 466 height 28
click at [505, 173] on p "**********" at bounding box center [359, 187] width 466 height 28
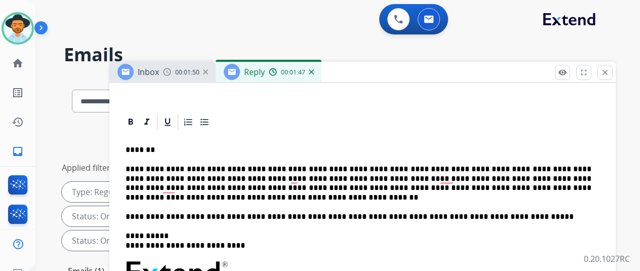
click at [230, 180] on p "**********" at bounding box center [359, 182] width 466 height 37
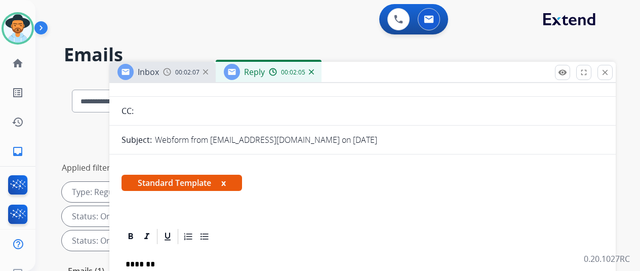
scroll to position [0, 0]
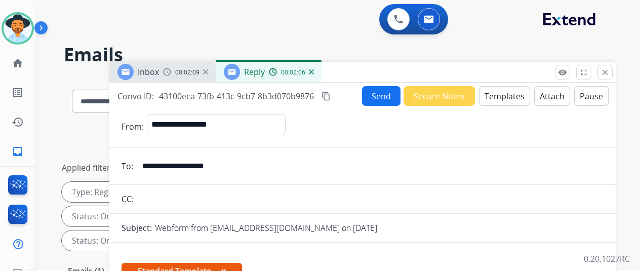
click at [384, 94] on button "Send" at bounding box center [381, 96] width 38 height 20
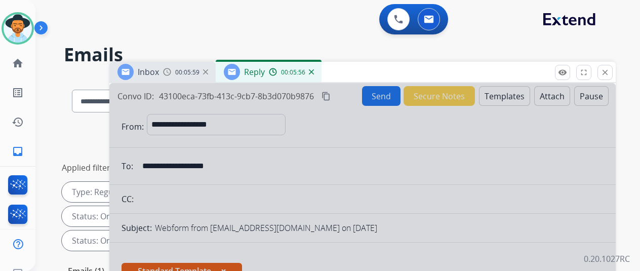
click at [314, 69] on img at bounding box center [311, 71] width 5 height 5
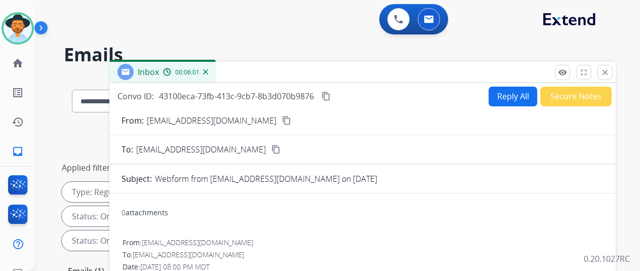
drag, startPoint x: 509, startPoint y: 89, endPoint x: 497, endPoint y: 82, distance: 13.1
click at [509, 89] on button "Reply All" at bounding box center [512, 97] width 49 height 20
select select "**********"
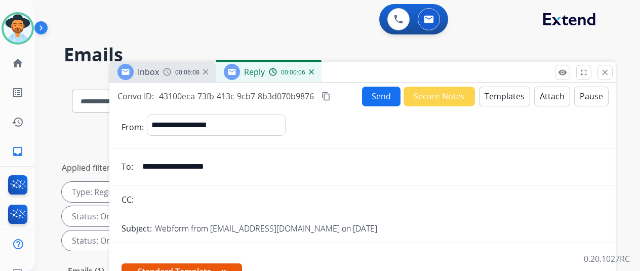
click at [314, 69] on img at bounding box center [311, 71] width 5 height 5
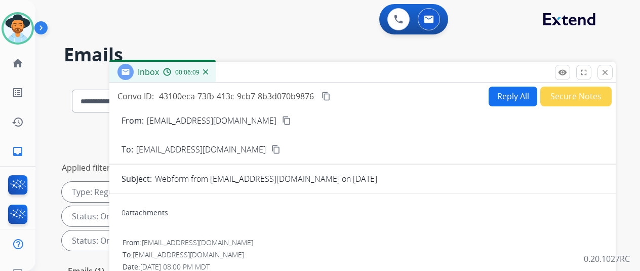
click at [208, 72] on img at bounding box center [205, 71] width 5 height 5
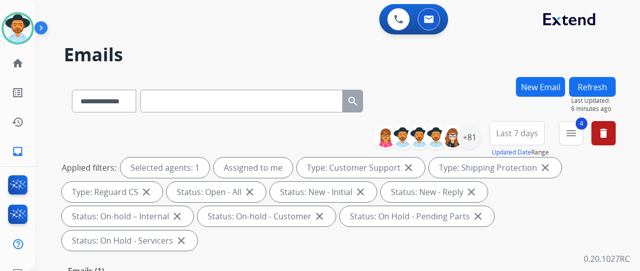
click at [547, 82] on button "New Email" at bounding box center [540, 87] width 49 height 20
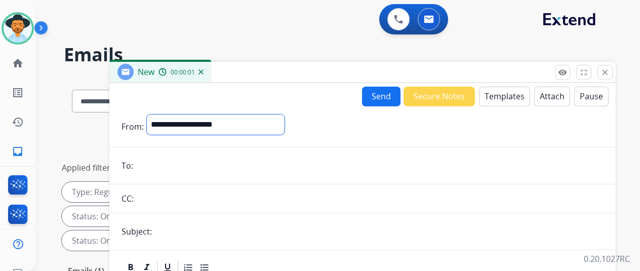
click at [186, 124] on select "**********" at bounding box center [216, 124] width 138 height 20
select select "**********"
click at [154, 114] on select "**********" at bounding box center [216, 124] width 138 height 20
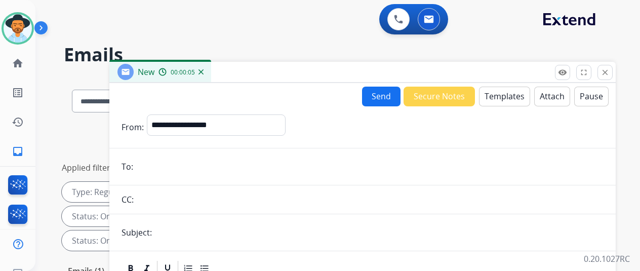
click at [160, 167] on input "email" at bounding box center [369, 166] width 467 height 20
type input "**********"
click at [183, 229] on input "text" at bounding box center [379, 232] width 448 height 20
click at [505, 92] on button "Templates" at bounding box center [504, 97] width 51 height 20
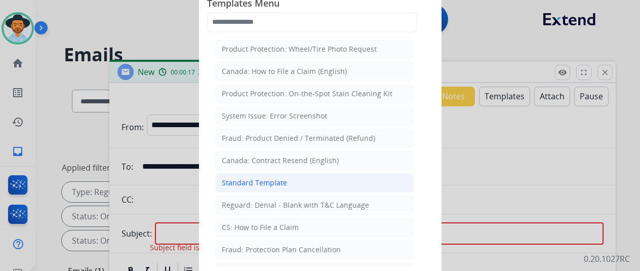
click at [236, 183] on div "Standard Template" at bounding box center [254, 183] width 65 height 10
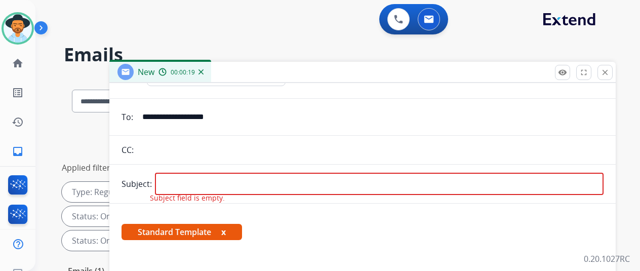
scroll to position [121, 0]
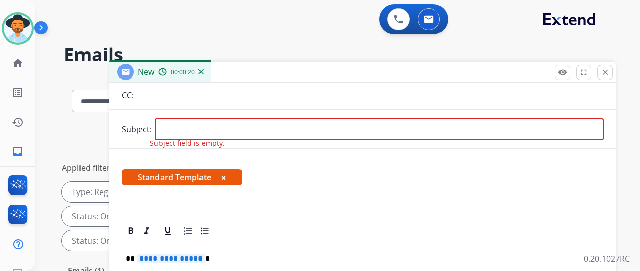
click at [207, 254] on p "**********" at bounding box center [359, 258] width 466 height 9
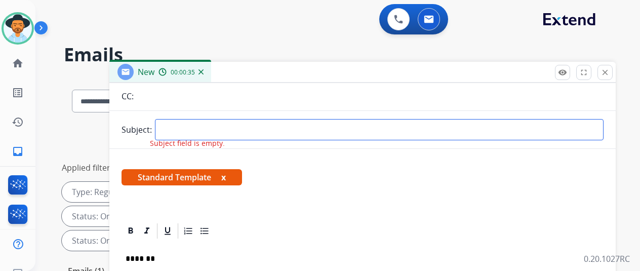
click at [183, 119] on input "text" at bounding box center [379, 129] width 448 height 21
type input "*****"
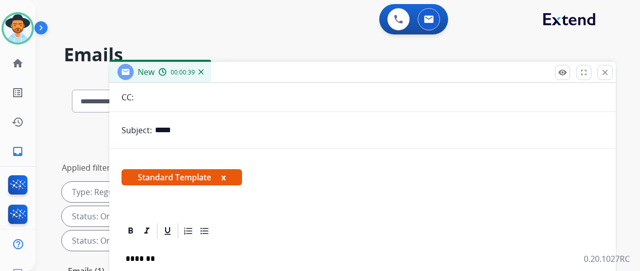
scroll to position [119, 0]
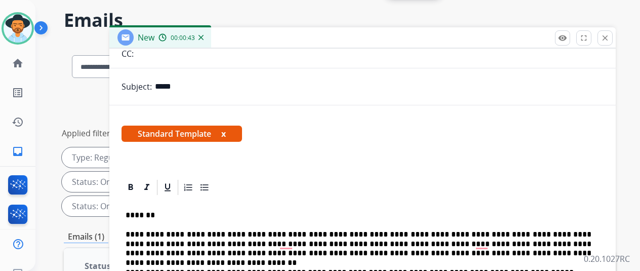
scroll to position [51, 0]
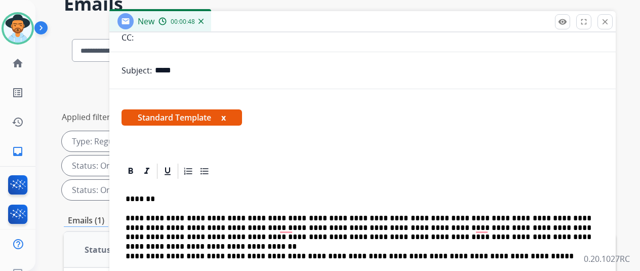
click at [505, 214] on p "**********" at bounding box center [359, 228] width 466 height 28
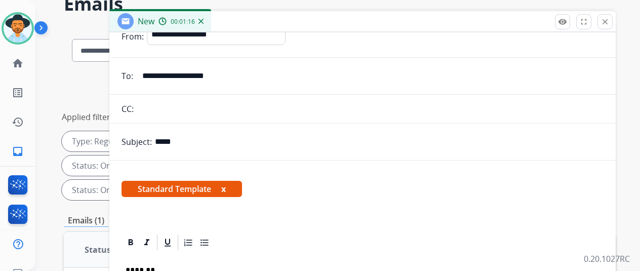
scroll to position [0, 0]
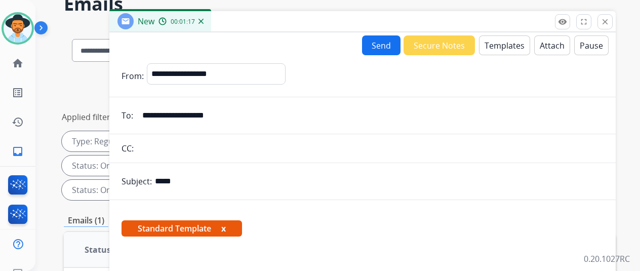
click at [386, 41] on button "Send" at bounding box center [381, 45] width 38 height 20
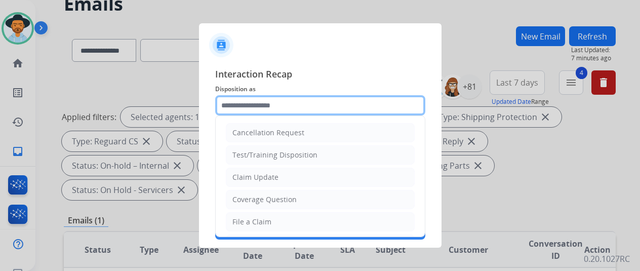
click at [238, 98] on input "text" at bounding box center [320, 105] width 210 height 20
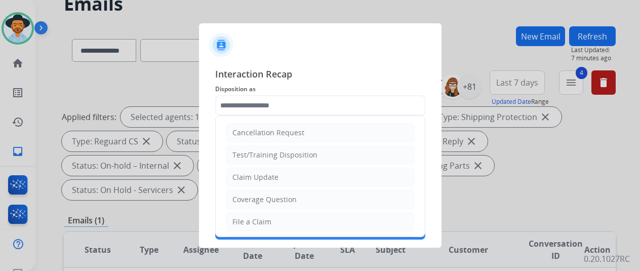
click at [244, 180] on div "Claim Update" at bounding box center [255, 177] width 46 height 10
type input "**********"
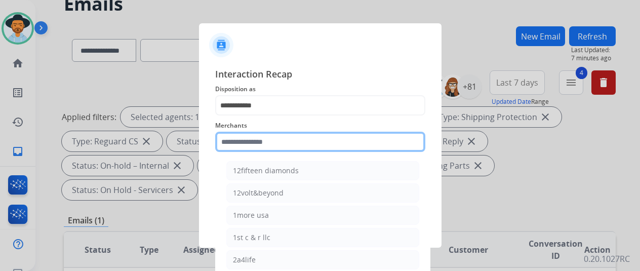
click at [225, 136] on input "text" at bounding box center [320, 142] width 210 height 20
click at [233, 141] on input "text" at bounding box center [320, 142] width 210 height 20
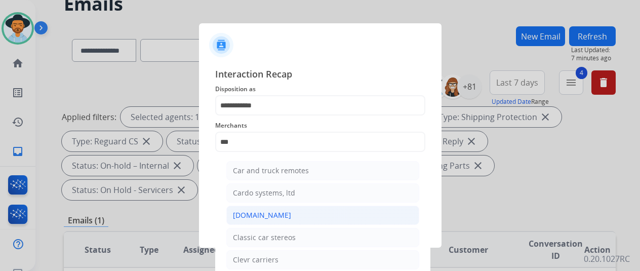
click at [244, 212] on div "[DOMAIN_NAME]" at bounding box center [262, 215] width 58 height 10
type input "**********"
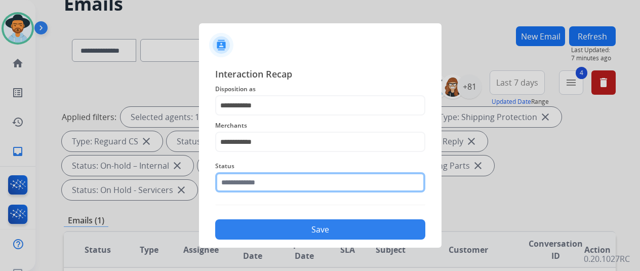
click at [249, 185] on input "text" at bounding box center [320, 182] width 210 height 20
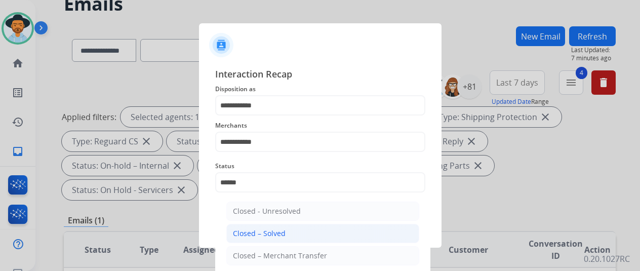
click at [257, 233] on div "Closed – Solved" at bounding box center [259, 233] width 53 height 10
type input "**********"
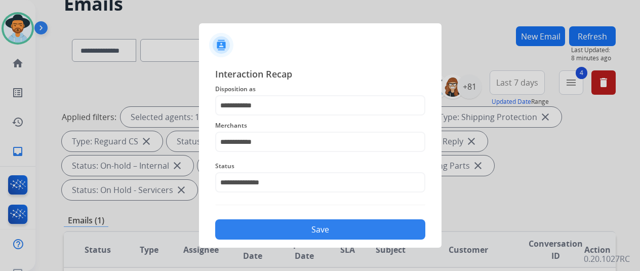
click at [257, 233] on button "Save" at bounding box center [320, 229] width 210 height 20
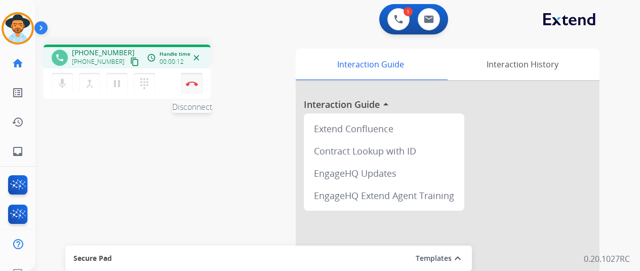
click at [193, 81] on img at bounding box center [192, 83] width 12 height 5
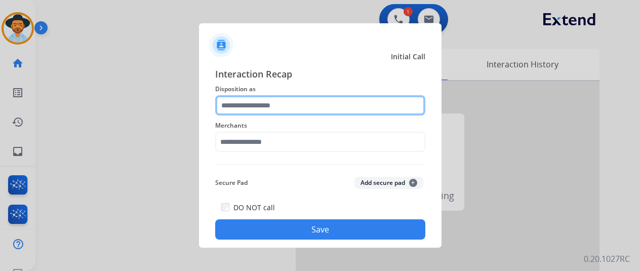
click at [222, 103] on input "text" at bounding box center [320, 105] width 210 height 20
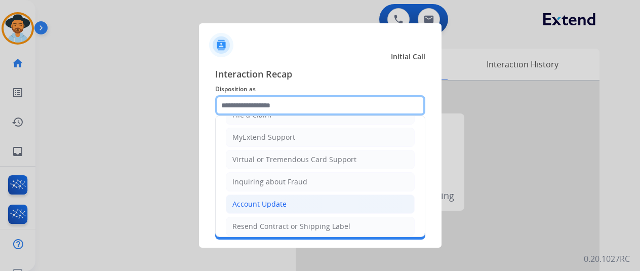
scroll to position [153, 0]
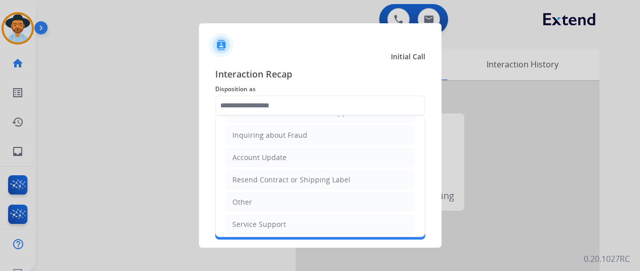
drag, startPoint x: 249, startPoint y: 198, endPoint x: 253, endPoint y: 174, distance: 24.1
click at [249, 198] on div "Other" at bounding box center [242, 202] width 20 height 10
type input "*****"
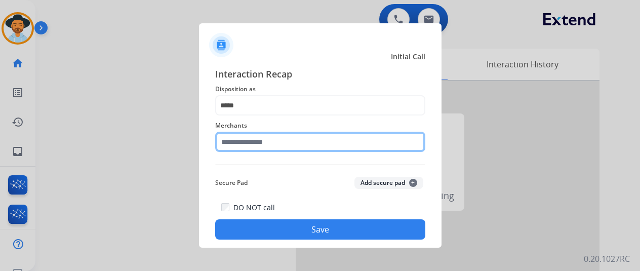
click at [246, 140] on input "text" at bounding box center [320, 142] width 210 height 20
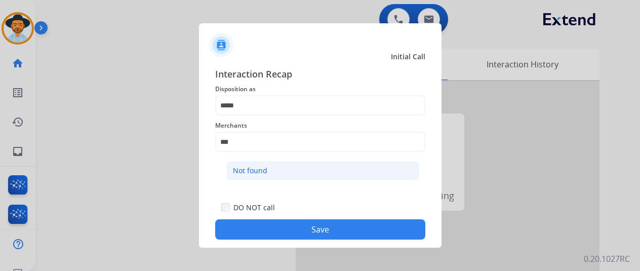
click at [254, 167] on div "Not found" at bounding box center [250, 171] width 34 height 10
type input "*********"
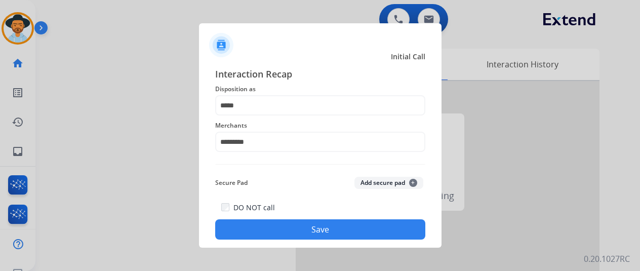
click at [291, 231] on button "Save" at bounding box center [320, 229] width 210 height 20
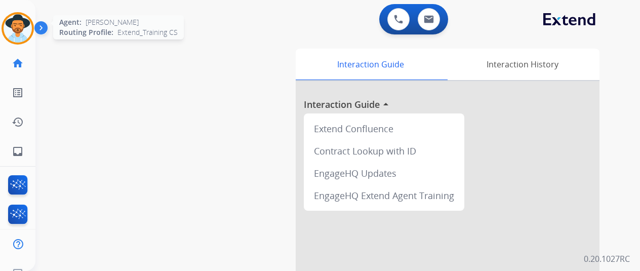
click at [14, 23] on img at bounding box center [18, 28] width 28 height 28
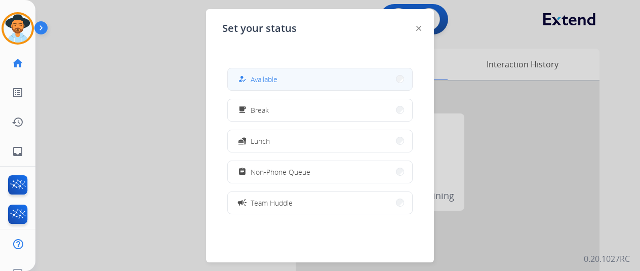
click at [298, 75] on button "how_to_reg Available" at bounding box center [320, 79] width 184 height 22
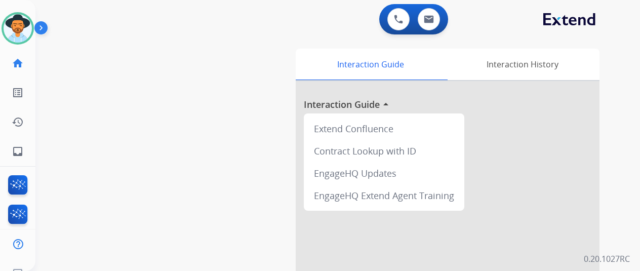
click at [90, 117] on div "swap_horiz Break voice bridge close_fullscreen Connect 3-Way Call merge_type Se…" at bounding box center [325, 247] width 580 height 422
click at [17, 146] on mat-icon "inbox" at bounding box center [18, 151] width 12 height 12
select select "**********"
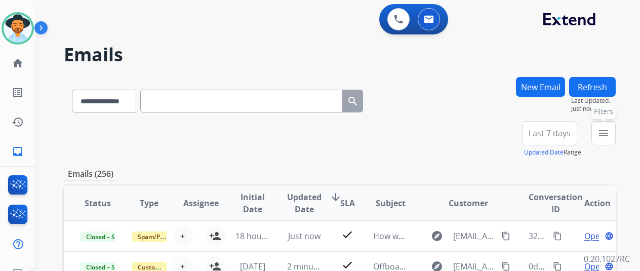
click at [609, 129] on mat-icon "menu" at bounding box center [603, 133] width 12 height 12
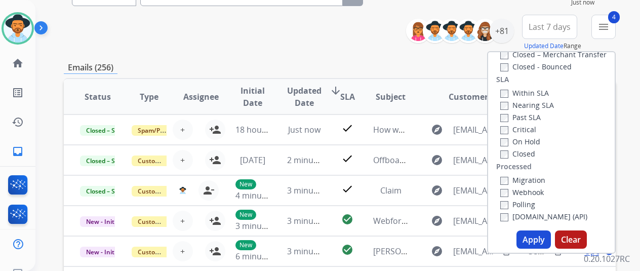
scroll to position [202, 0]
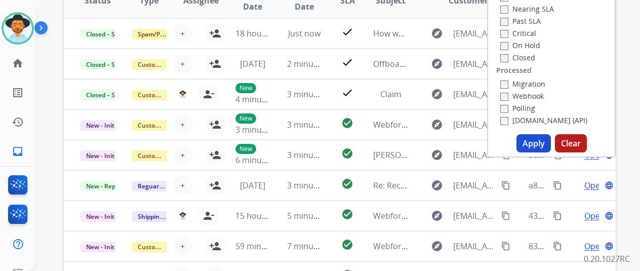
click at [532, 140] on button "Apply" at bounding box center [533, 143] width 34 height 18
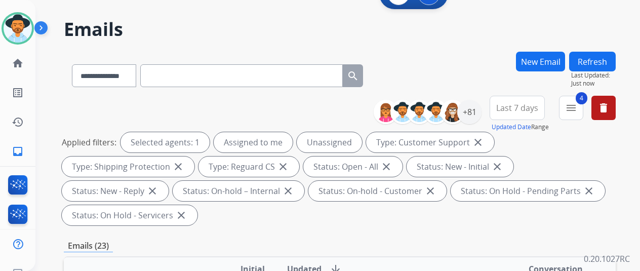
scroll to position [0, 0]
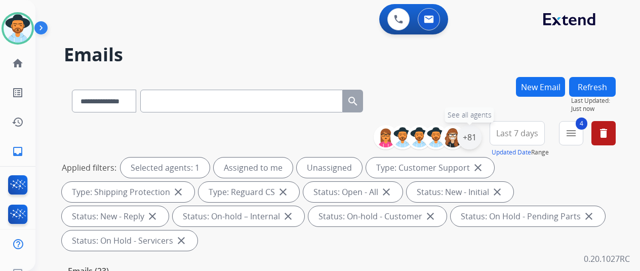
click at [478, 136] on div "+81" at bounding box center [469, 137] width 24 height 24
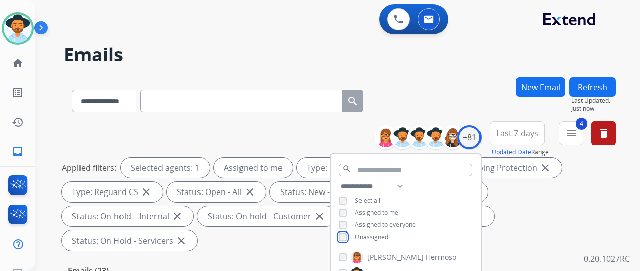
scroll to position [152, 0]
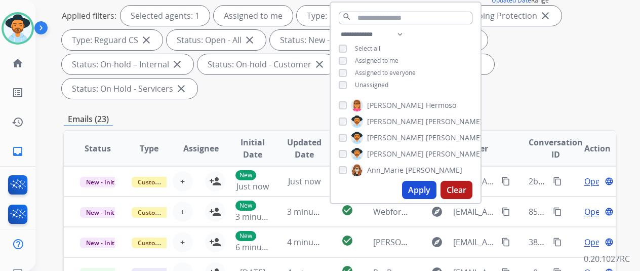
click at [420, 190] on button "Apply" at bounding box center [419, 190] width 34 height 18
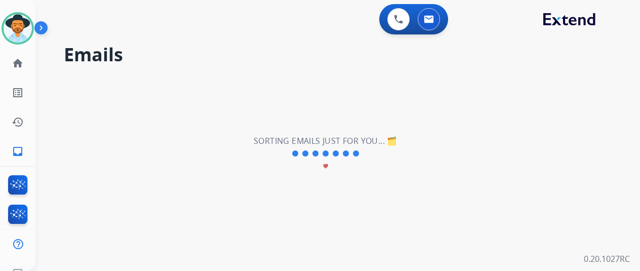
scroll to position [0, 0]
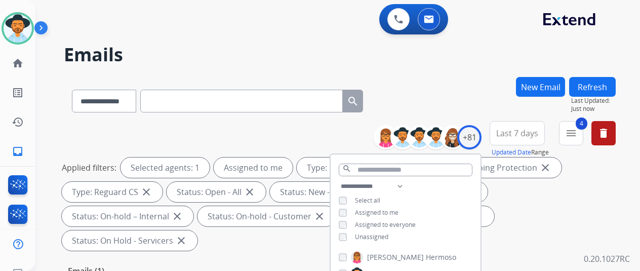
drag, startPoint x: 435, startPoint y: 114, endPoint x: 415, endPoint y: 101, distance: 24.6
click at [436, 114] on div "**********" at bounding box center [340, 99] width 552 height 44
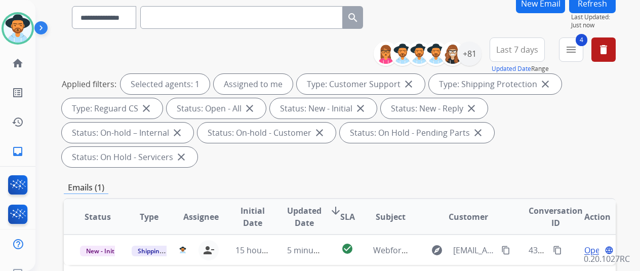
scroll to position [152, 0]
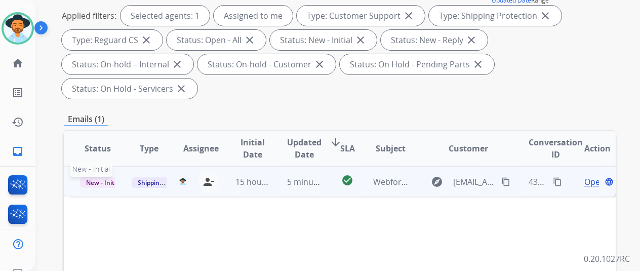
click at [97, 177] on span "New - Initial" at bounding box center [103, 182] width 47 height 11
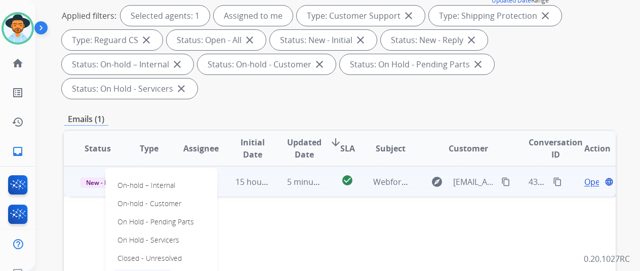
click at [152, 269] on p "Closed – Solved" at bounding box center [142, 276] width 58 height 14
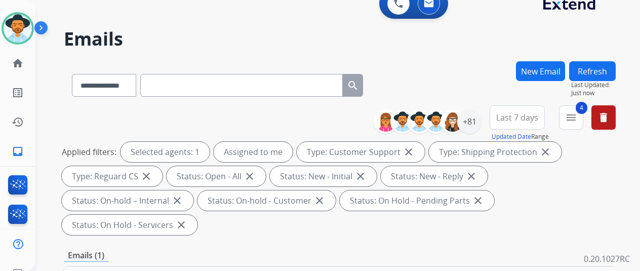
scroll to position [0, 0]
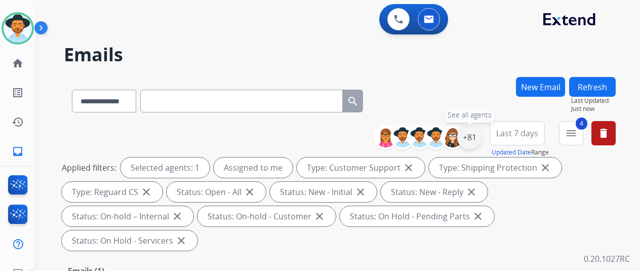
click at [478, 135] on div "+81" at bounding box center [469, 137] width 24 height 24
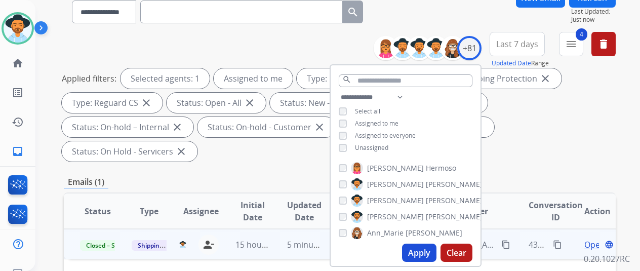
scroll to position [202, 0]
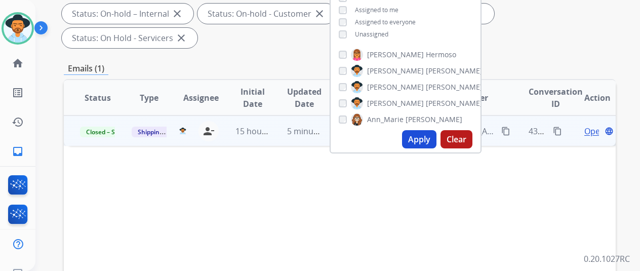
click at [420, 138] on button "Apply" at bounding box center [419, 139] width 34 height 18
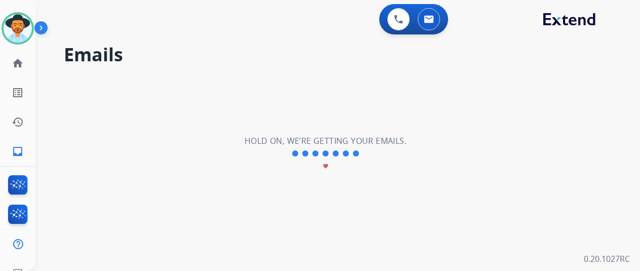
scroll to position [0, 0]
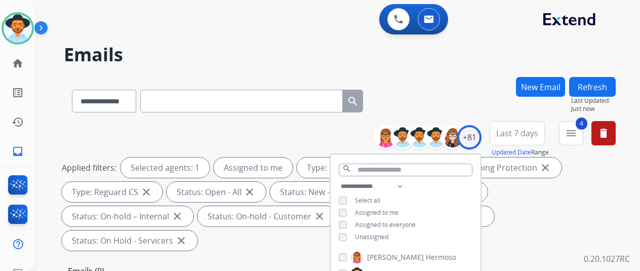
click at [458, 85] on div "**********" at bounding box center [340, 99] width 552 height 44
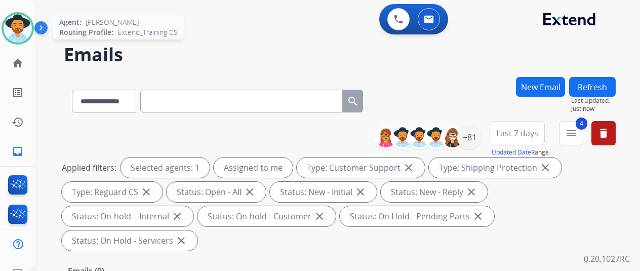
click at [19, 25] on img at bounding box center [18, 28] width 28 height 28
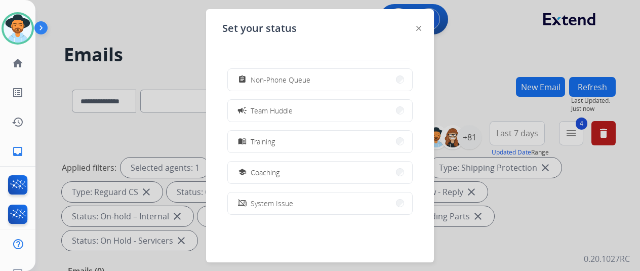
scroll to position [101, 0]
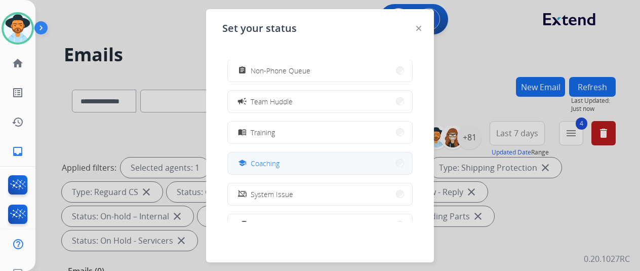
click at [298, 161] on button "school Coaching" at bounding box center [320, 163] width 184 height 22
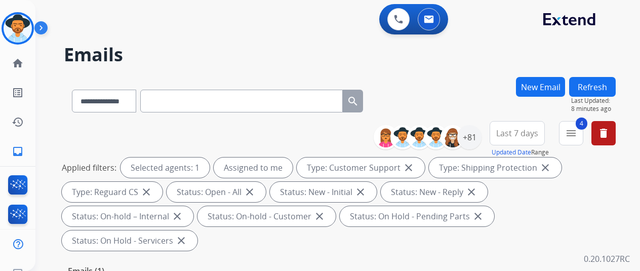
drag, startPoint x: 73, startPoint y: 128, endPoint x: 74, endPoint y: 91, distance: 37.5
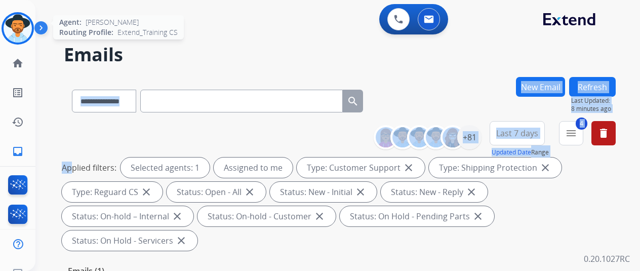
click at [25, 28] on img at bounding box center [18, 28] width 28 height 28
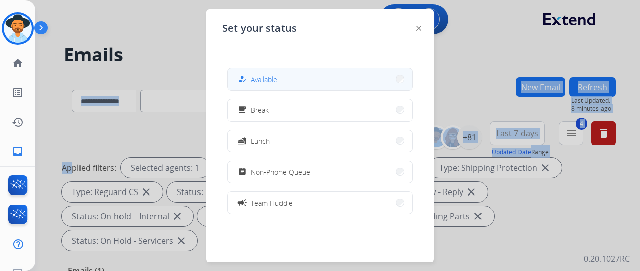
click at [264, 80] on span "Available" at bounding box center [264, 79] width 27 height 11
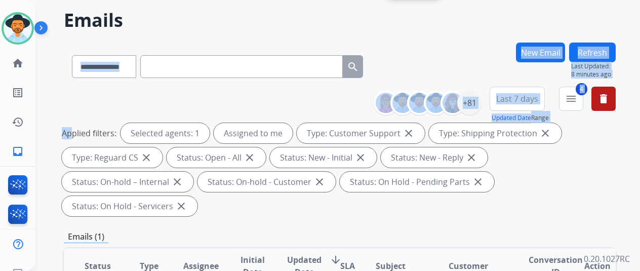
scroll to position [0, 0]
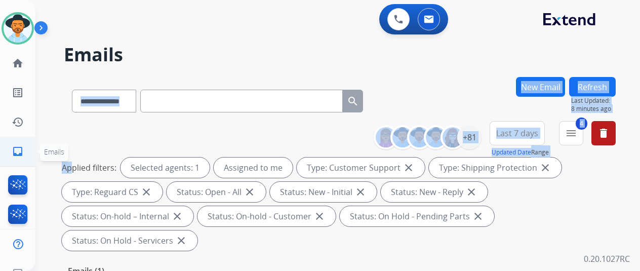
click at [18, 149] on mat-icon "inbox" at bounding box center [18, 151] width 12 height 12
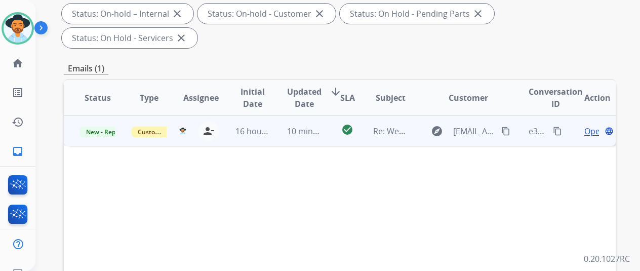
click at [592, 125] on span "Open" at bounding box center [594, 131] width 21 height 12
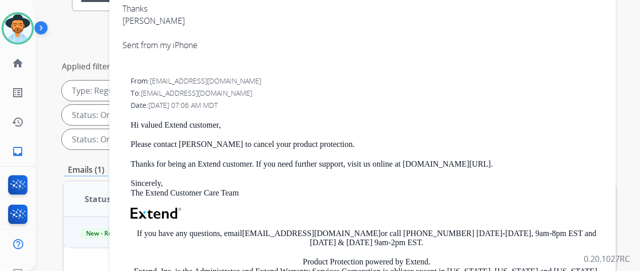
scroll to position [0, 0]
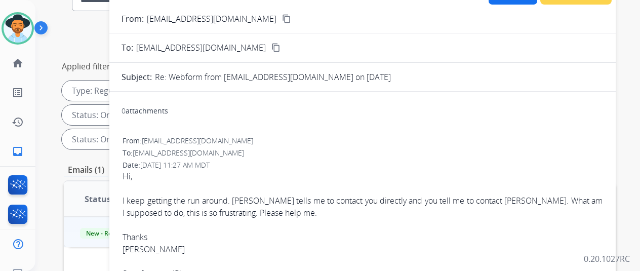
click at [282, 19] on mat-icon "content_copy" at bounding box center [286, 18] width 9 height 9
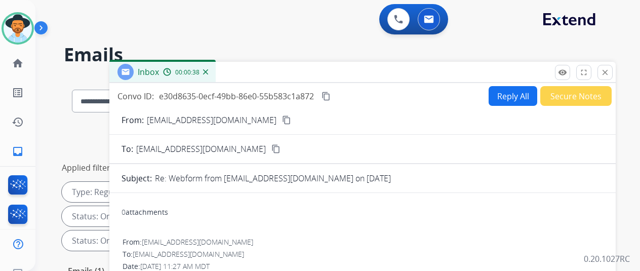
click at [505, 92] on button "Reply All" at bounding box center [512, 96] width 49 height 20
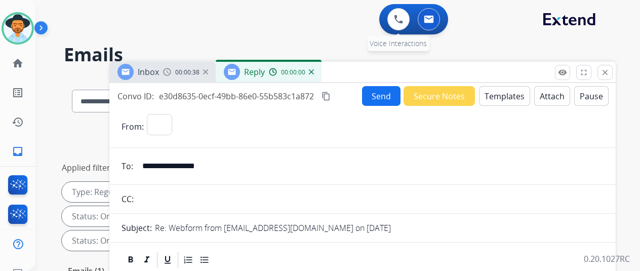
select select "**********"
click at [506, 92] on button "Templates" at bounding box center [504, 96] width 51 height 20
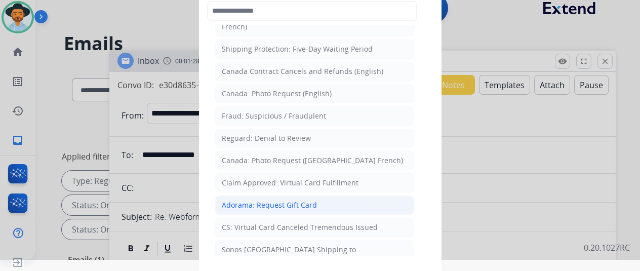
scroll to position [16, 0]
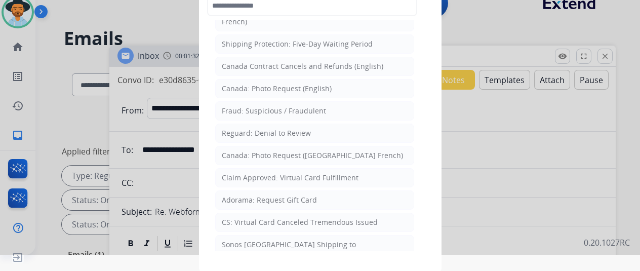
click at [472, 235] on div at bounding box center [320, 119] width 640 height 271
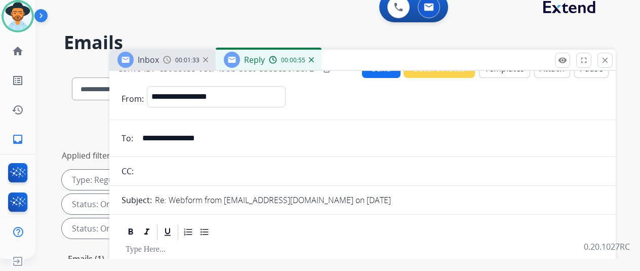
scroll to position [0, 0]
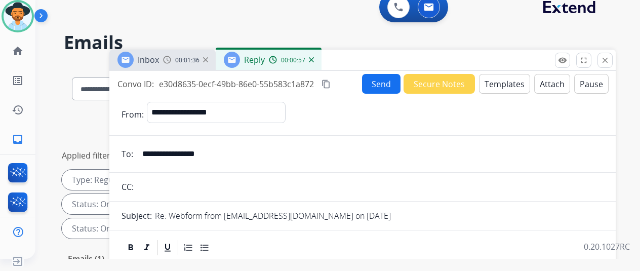
click at [314, 61] on img at bounding box center [311, 59] width 5 height 5
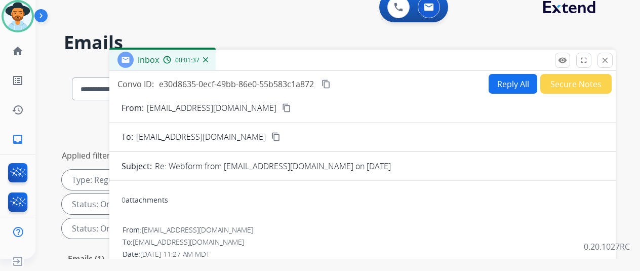
click at [208, 57] on div "00:01:37" at bounding box center [185, 59] width 45 height 9
click at [208, 59] on img at bounding box center [205, 59] width 5 height 5
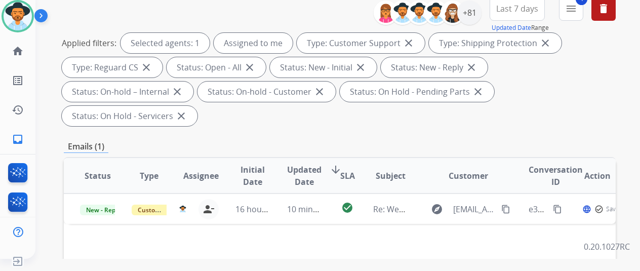
scroll to position [152, 0]
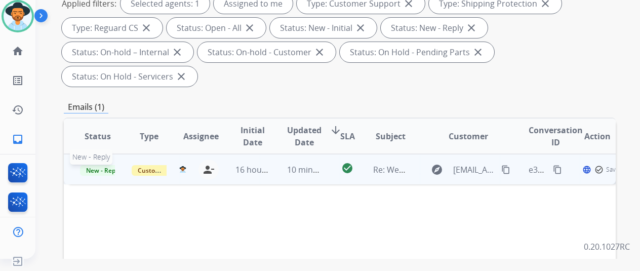
click at [105, 165] on span "New - Reply" at bounding box center [103, 170] width 46 height 11
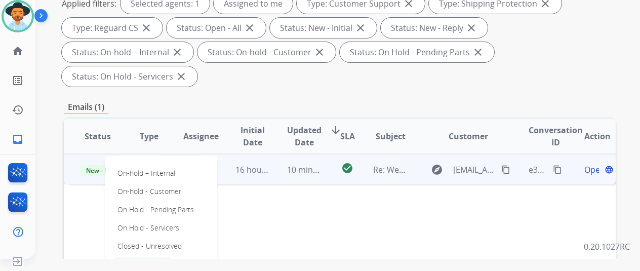
click at [148, 257] on p "Closed – Solved" at bounding box center [142, 264] width 58 height 14
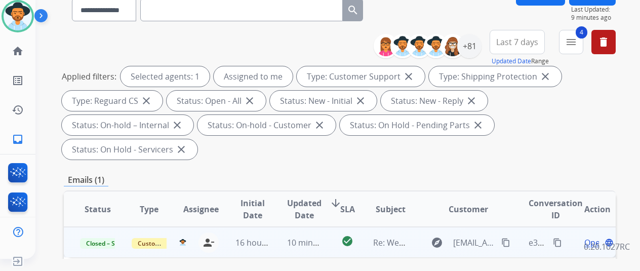
scroll to position [0, 0]
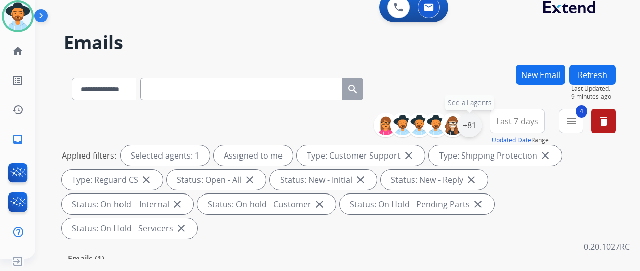
click at [477, 123] on div "+81" at bounding box center [469, 125] width 24 height 24
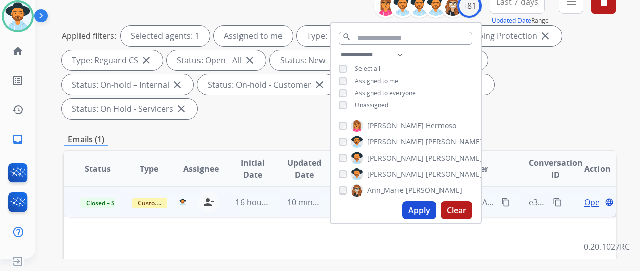
scroll to position [202, 0]
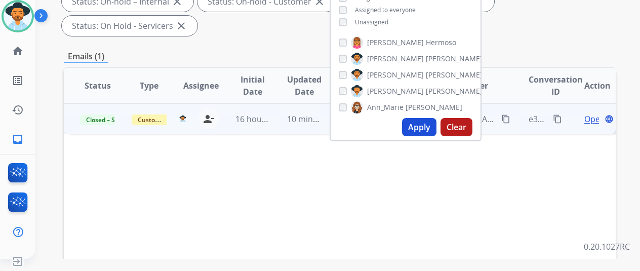
click at [426, 126] on button "Apply" at bounding box center [419, 127] width 34 height 18
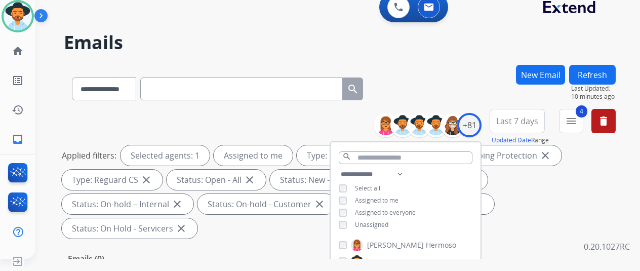
click at [461, 65] on div "**********" at bounding box center [340, 87] width 552 height 44
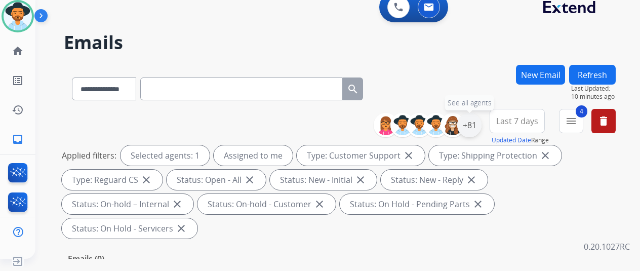
click at [477, 121] on div "+81" at bounding box center [469, 125] width 24 height 24
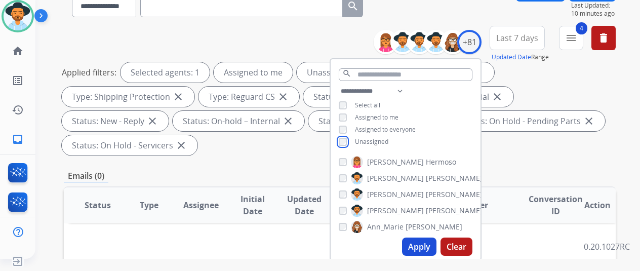
scroll to position [202, 0]
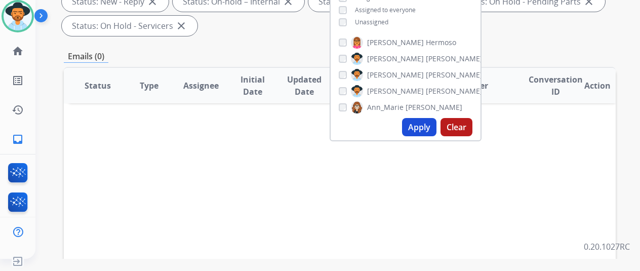
click at [424, 127] on button "Apply" at bounding box center [419, 127] width 34 height 18
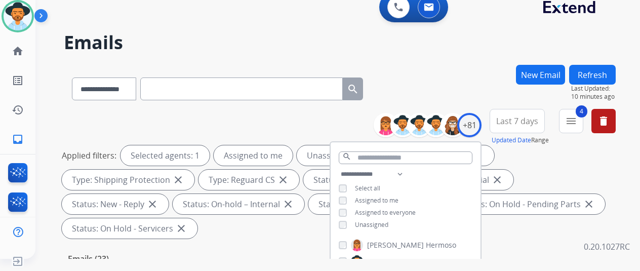
click at [441, 83] on div "**********" at bounding box center [340, 87] width 552 height 44
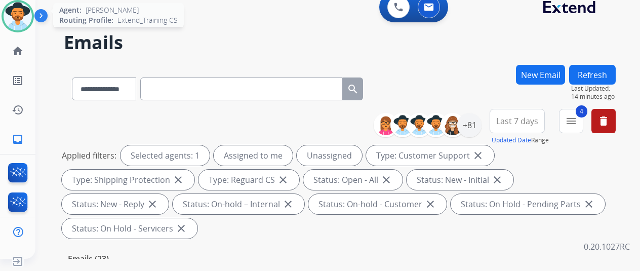
click at [13, 10] on img at bounding box center [18, 16] width 28 height 28
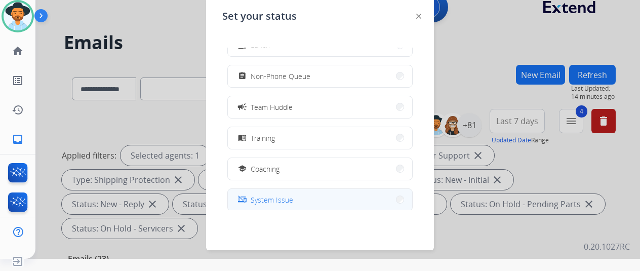
scroll to position [160, 0]
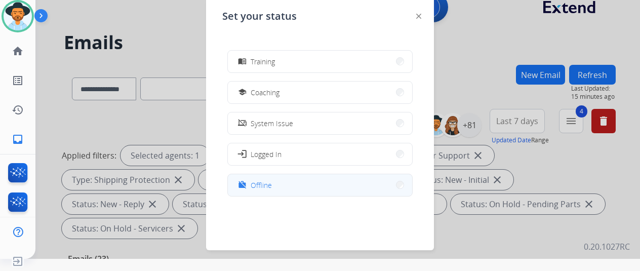
click at [271, 182] on span "Offline" at bounding box center [261, 185] width 21 height 11
